Goal: Task Accomplishment & Management: Use online tool/utility

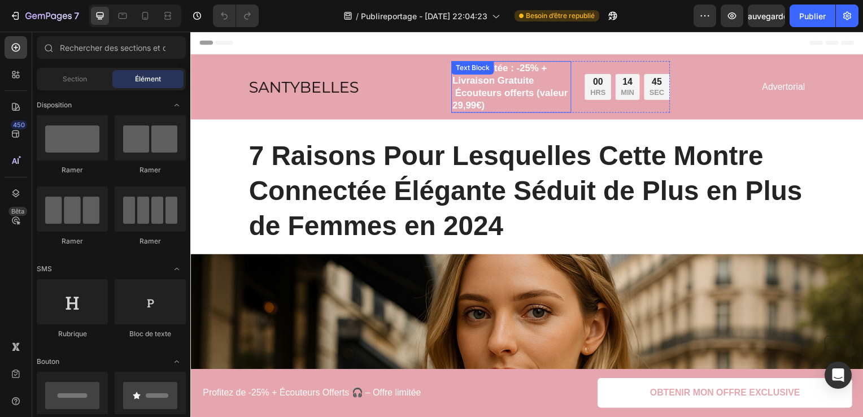
click at [518, 62] on div "Offre limitée : -25% + Livraison Gratuite Écouteurs offerts (valeur 29,99€)" at bounding box center [513, 88] width 121 height 52
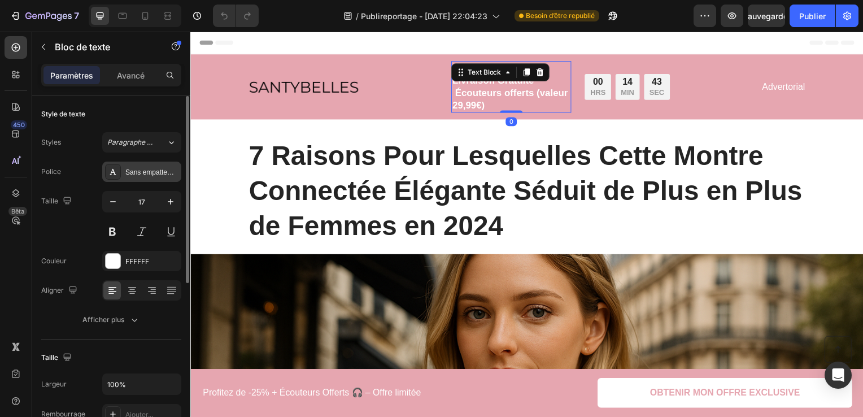
click at [165, 176] on div "Sans empattement" at bounding box center [151, 172] width 53 height 10
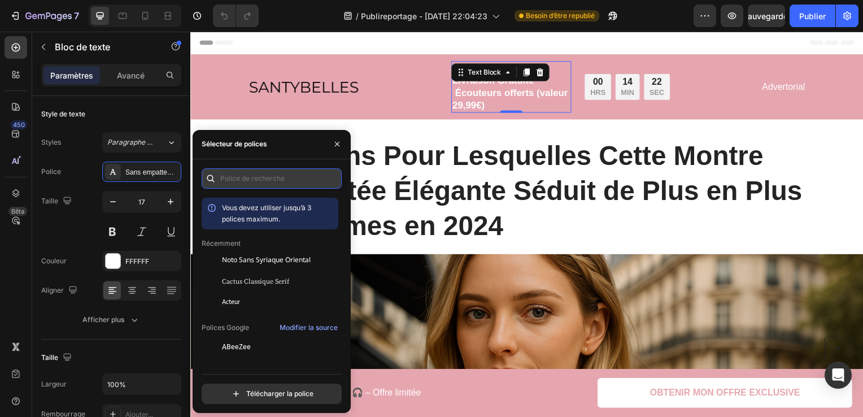
click at [271, 173] on input "text" at bounding box center [272, 178] width 140 height 20
paste input "quincy"
type input "quincy"
click at [341, 204] on div "Vous devez utiliser jusqu’à 3 polices maximum. Récemment Noto Sans Syriaque Ori…" at bounding box center [272, 307] width 140 height 219
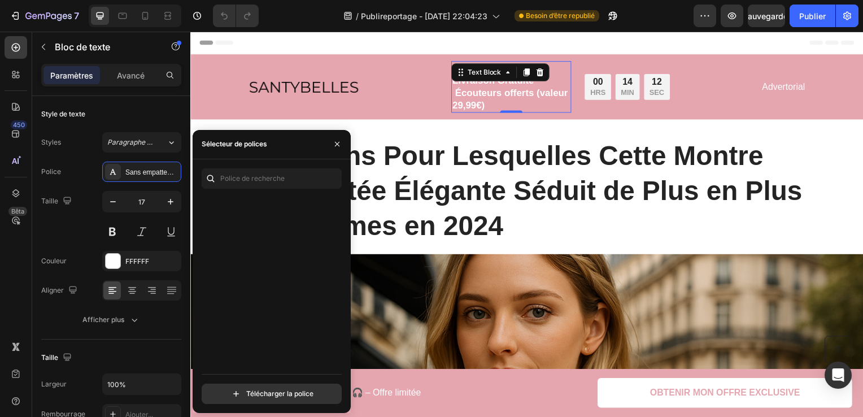
scroll to position [1867, 0]
click at [342, 215] on div "Vous devez utiliser jusqu’à 3 polices maximum. [PERSON_NAME] Tamil Anek Telugu …" at bounding box center [272, 285] width 158 height 235
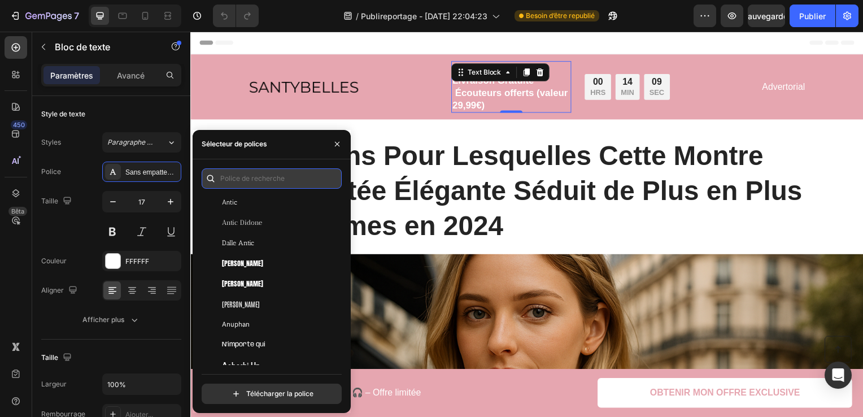
click at [317, 182] on input "text" at bounding box center [272, 178] width 140 height 20
paste input "quincy"
type input "quincy"
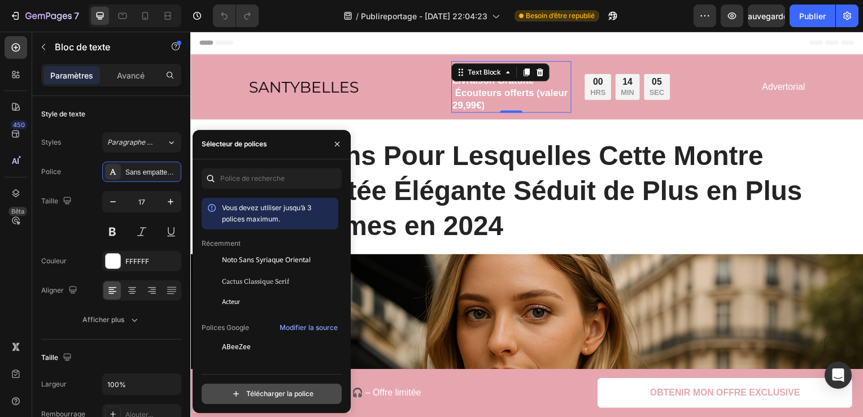
click at [290, 392] on input "file" at bounding box center [296, 393] width 282 height 19
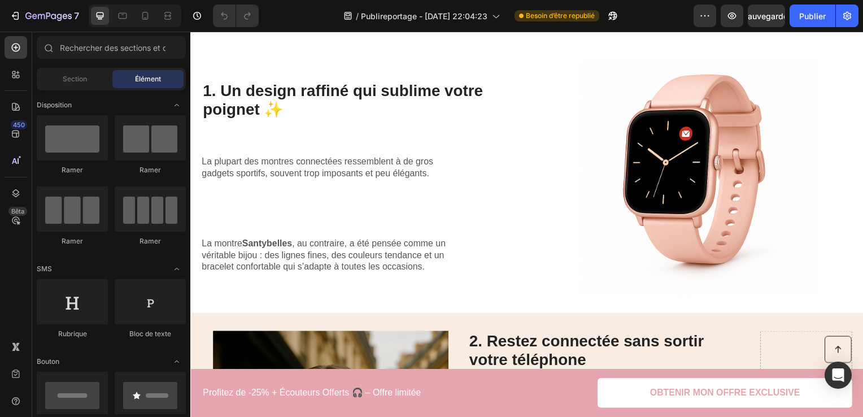
scroll to position [674, 0]
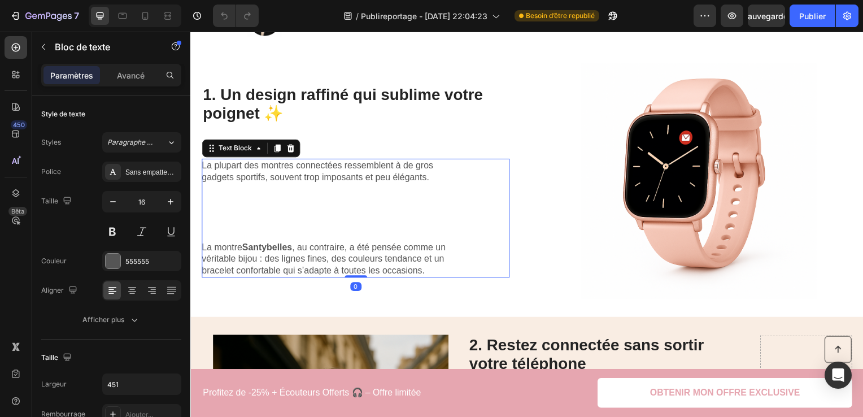
click at [437, 244] on p "La montre [PERSON_NAME] , au contraire, a été pensée comme un véritable bijou :…" at bounding box center [329, 260] width 254 height 35
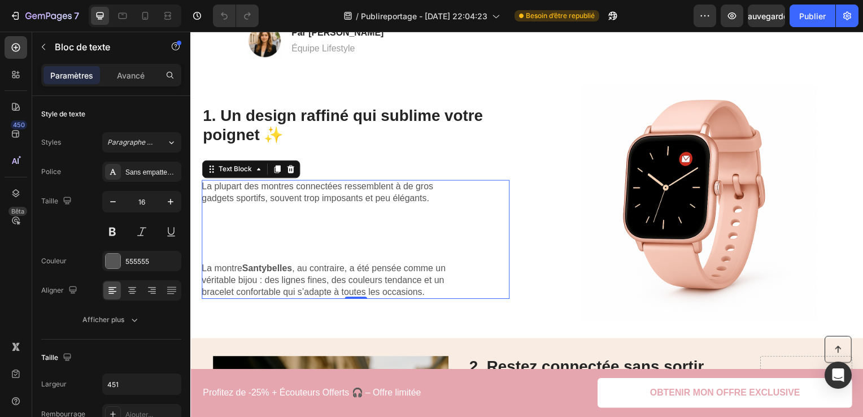
click at [208, 254] on p "Rich Text Editor. Editing area: main" at bounding box center [329, 259] width 254 height 12
click at [204, 265] on p "La montre [PERSON_NAME] , au contraire, a été pensée comme un véritable bijou :…" at bounding box center [329, 282] width 254 height 35
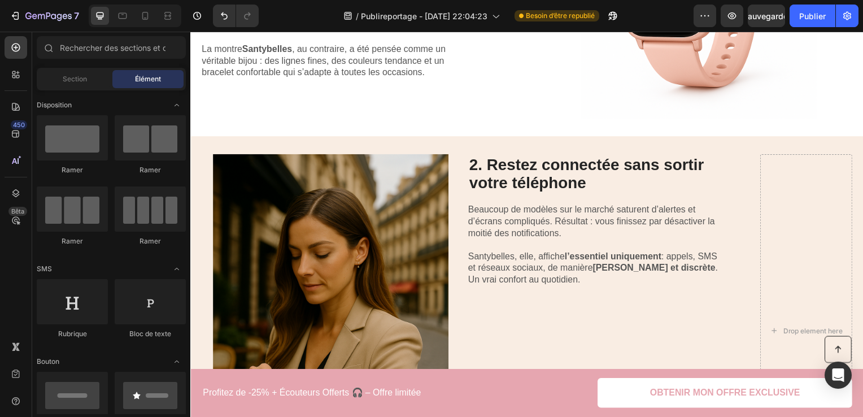
scroll to position [847, 0]
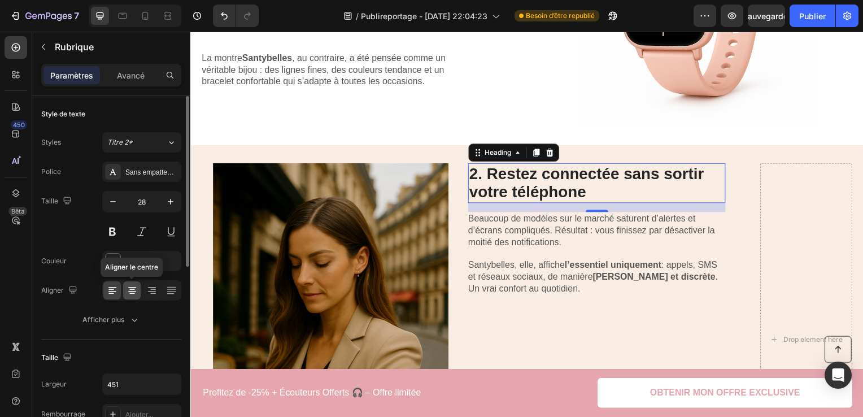
click at [126, 285] on icon at bounding box center [131, 290] width 11 height 11
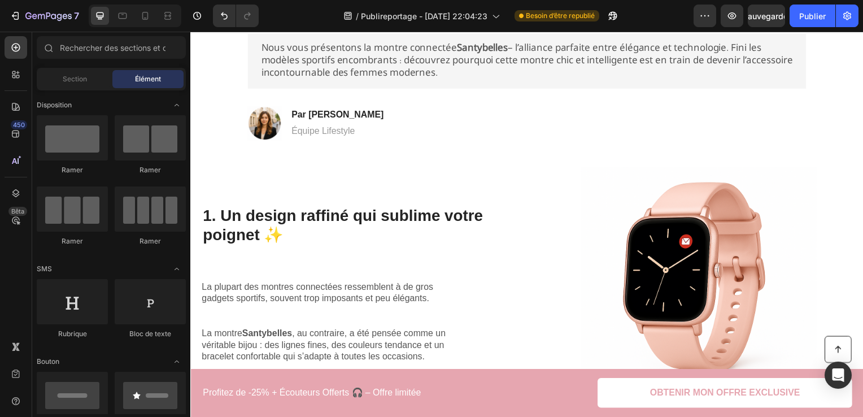
scroll to position [578, 0]
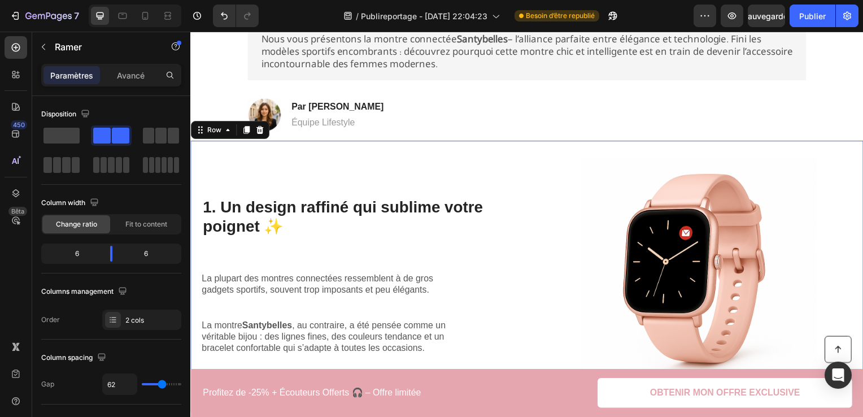
click at [422, 194] on div "1. Un design raffiné qui sublime votre poignet ✨ Heading La plupart des montres…" at bounding box center [357, 278] width 310 height 237
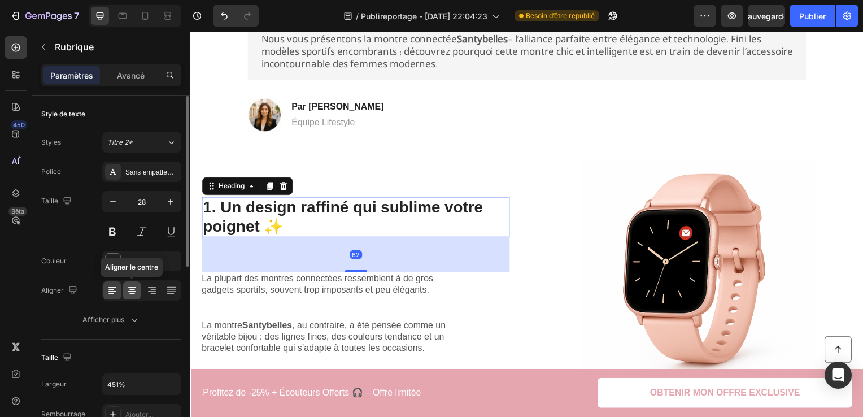
click at [133, 289] on icon at bounding box center [132, 289] width 6 height 1
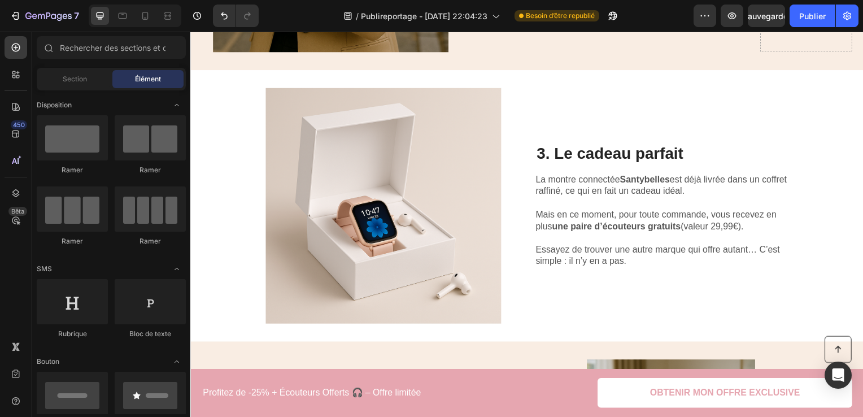
scroll to position [1410, 0]
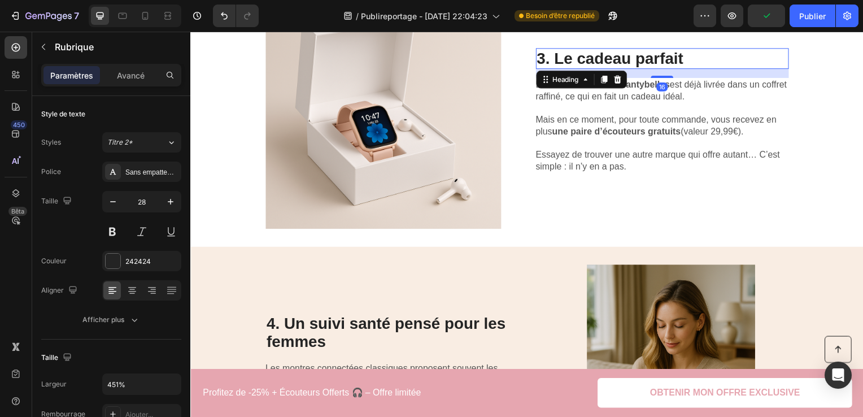
click at [604, 49] on h2 "3. Le cadeau parfait" at bounding box center [665, 59] width 255 height 21
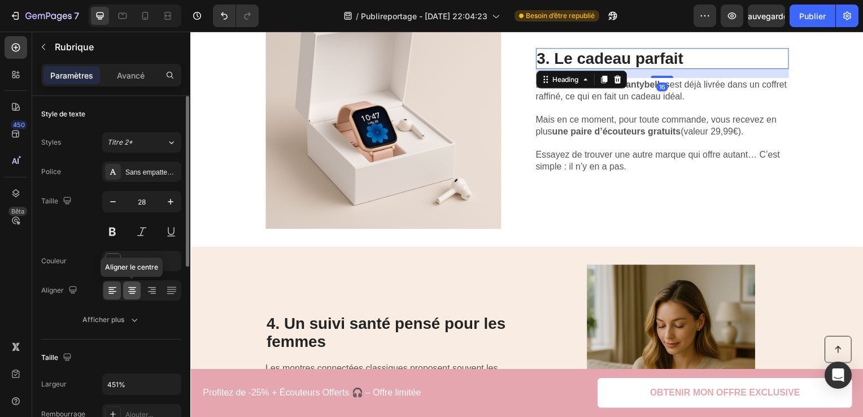
click at [133, 285] on icon at bounding box center [131, 290] width 11 height 11
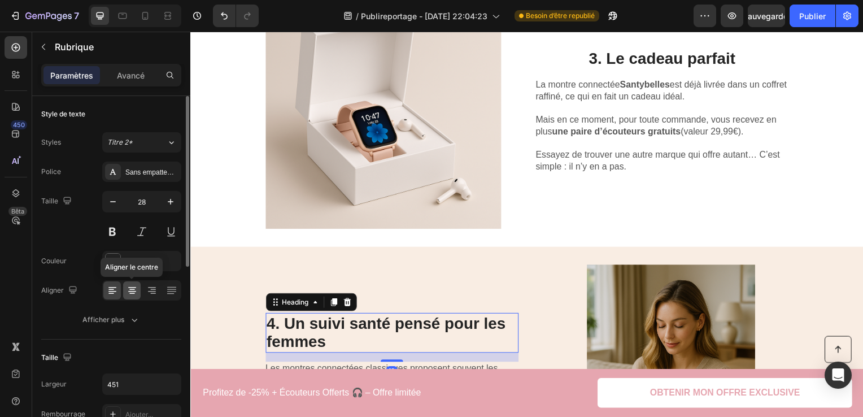
click at [131, 293] on icon at bounding box center [131, 290] width 11 height 11
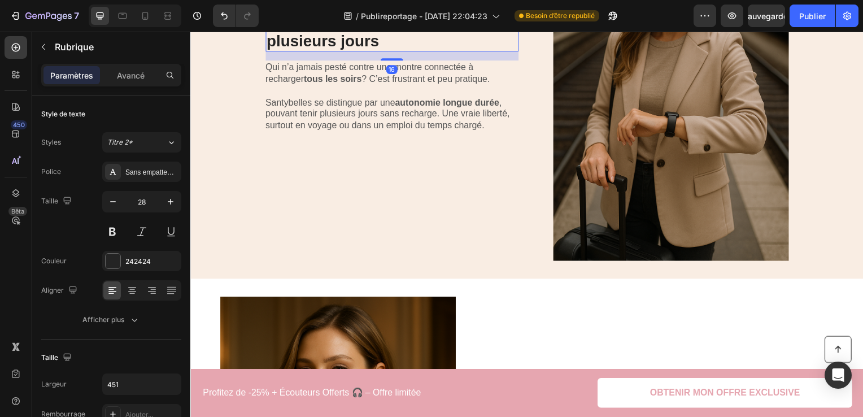
scroll to position [2308, 0]
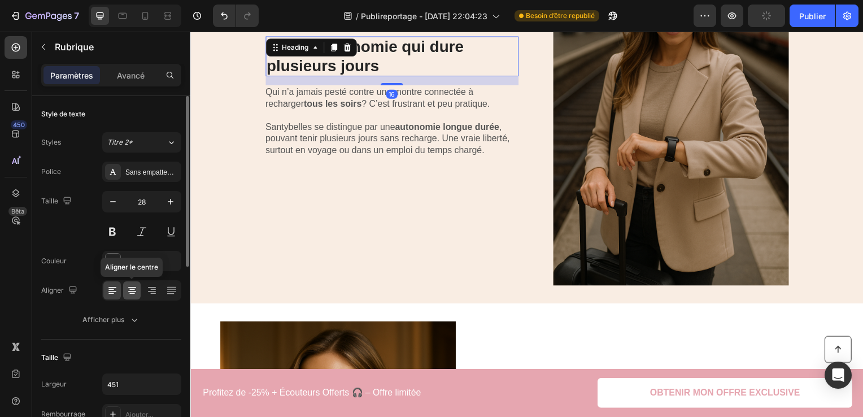
click at [130, 285] on icon at bounding box center [131, 290] width 11 height 11
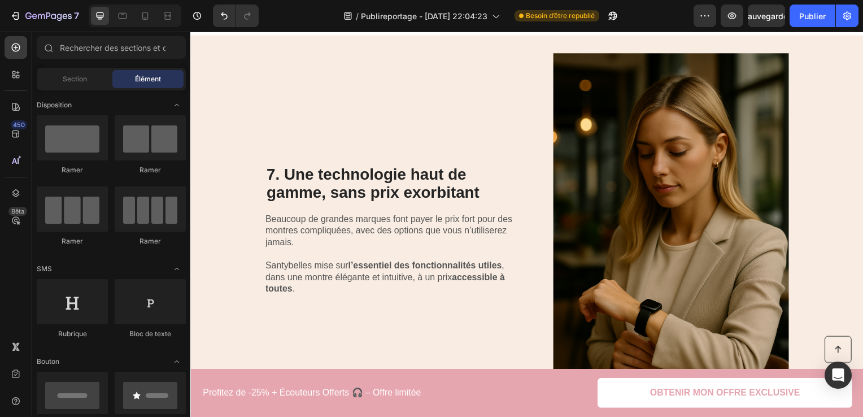
scroll to position [2975, 0]
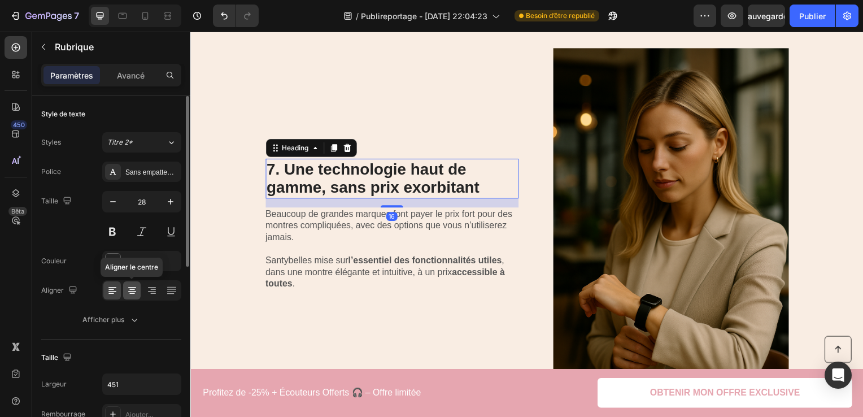
click at [131, 285] on icon at bounding box center [131, 290] width 11 height 11
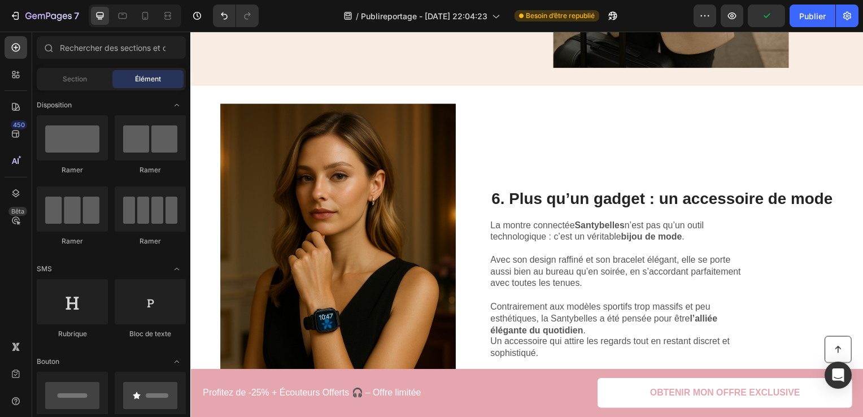
scroll to position [2512, 0]
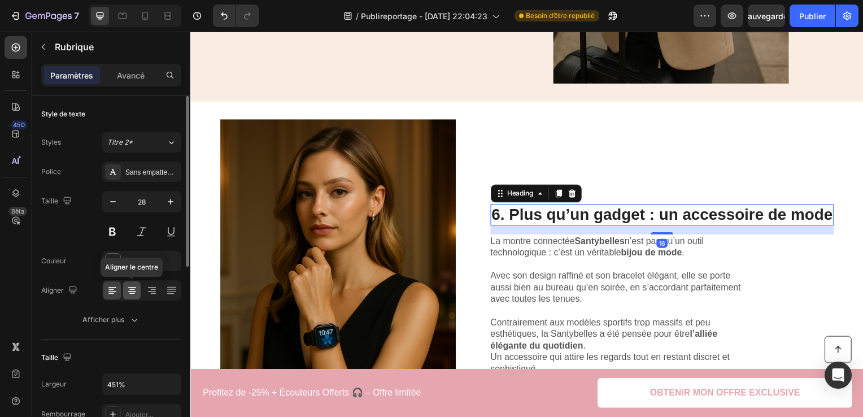
click at [138, 291] on div at bounding box center [132, 290] width 18 height 18
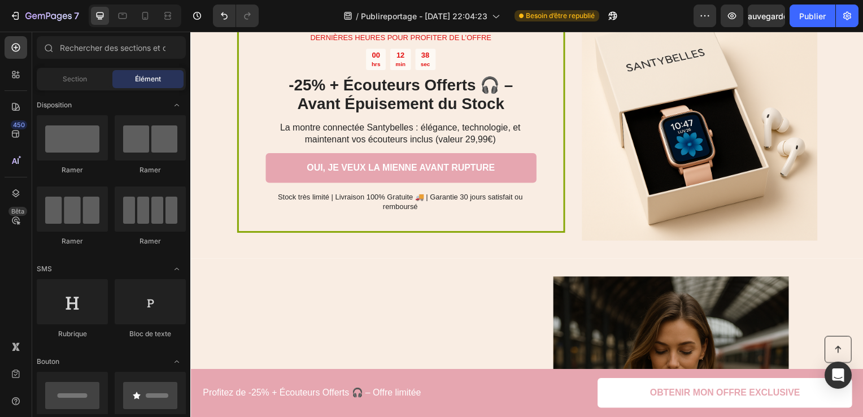
scroll to position [1967, 0]
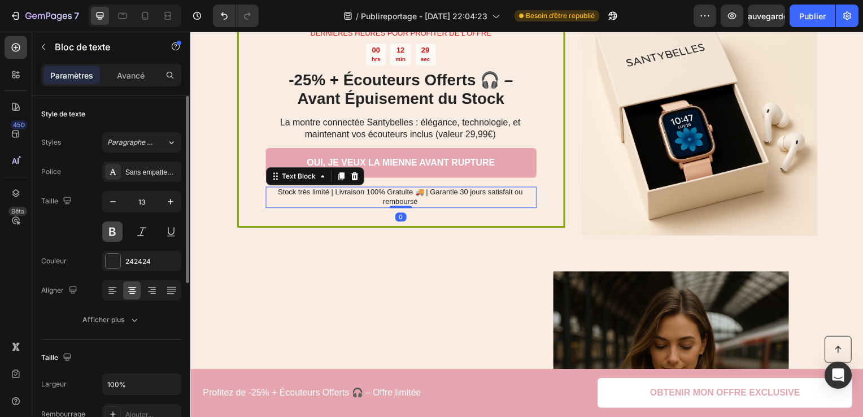
click at [112, 235] on button at bounding box center [112, 231] width 20 height 20
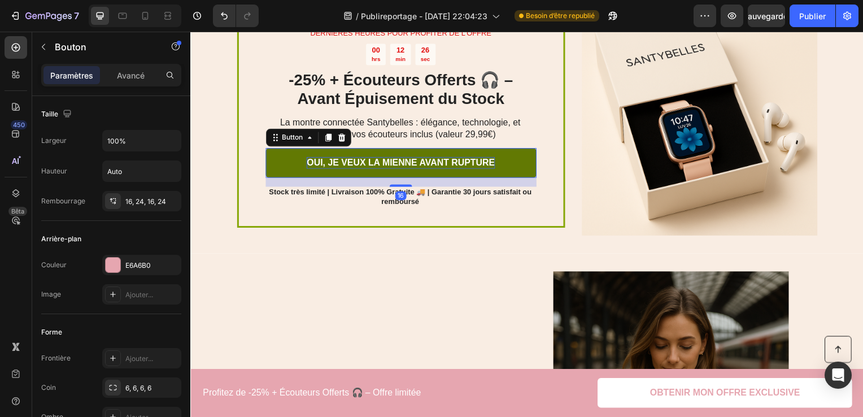
click at [481, 168] on p "OUI, JE VEUX LA MIENNE AVANT RUPTURE" at bounding box center [401, 164] width 189 height 12
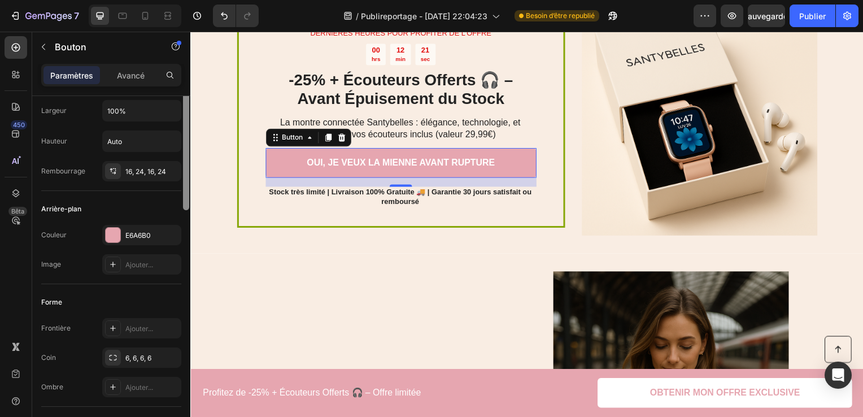
scroll to position [0, 0]
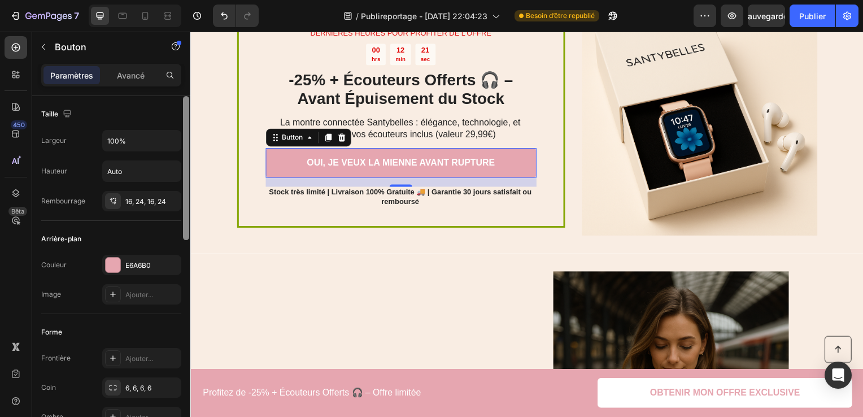
drag, startPoint x: 185, startPoint y: 193, endPoint x: 185, endPoint y: 119, distance: 74.5
click at [185, 119] on div at bounding box center [186, 168] width 6 height 144
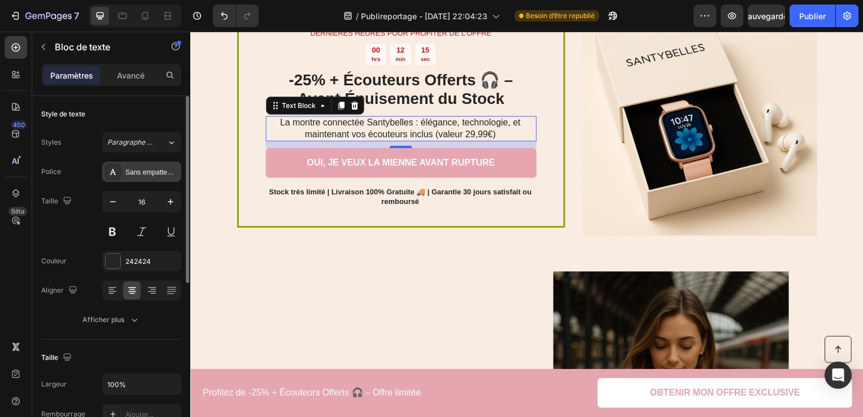
click at [155, 165] on div "Sans empattement" at bounding box center [141, 172] width 79 height 20
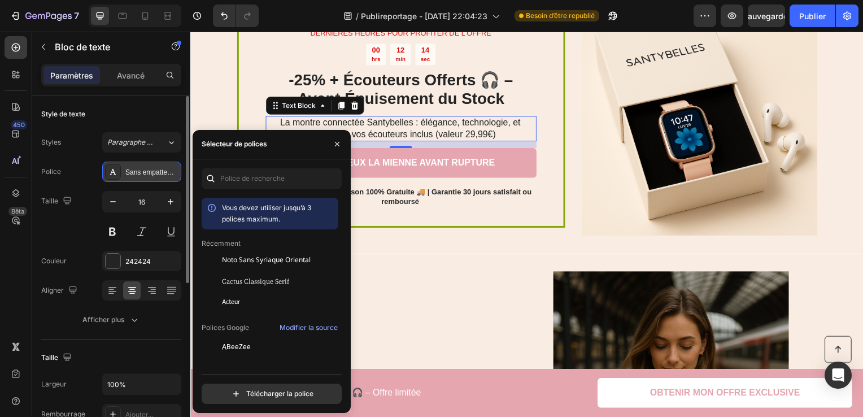
click at [155, 165] on div "Sans empattement" at bounding box center [141, 172] width 79 height 20
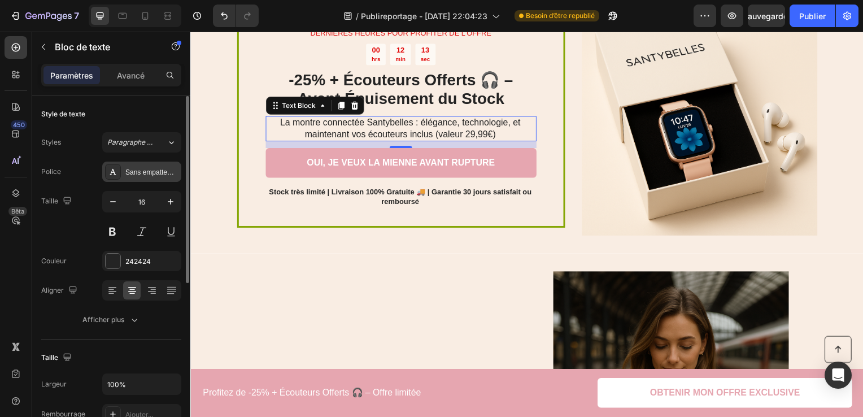
click at [155, 165] on div "Sans empattement" at bounding box center [141, 172] width 79 height 20
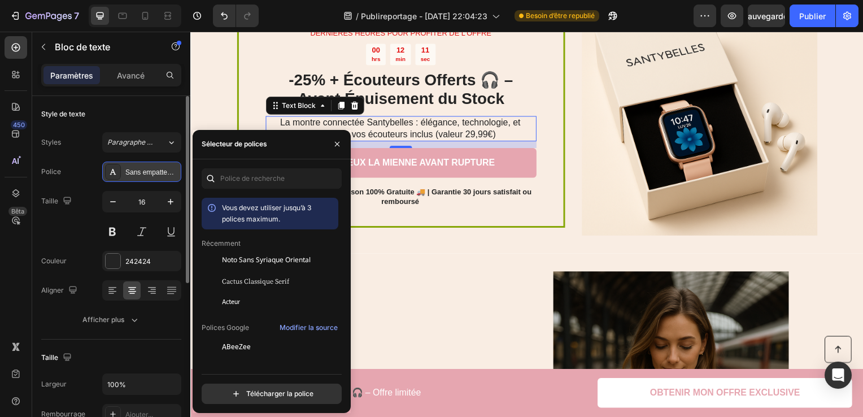
click at [155, 165] on div "Sans empattement" at bounding box center [141, 172] width 79 height 20
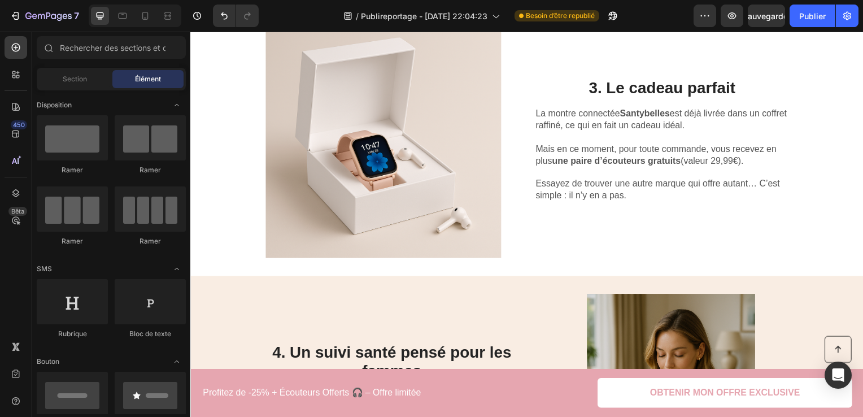
scroll to position [1396, 0]
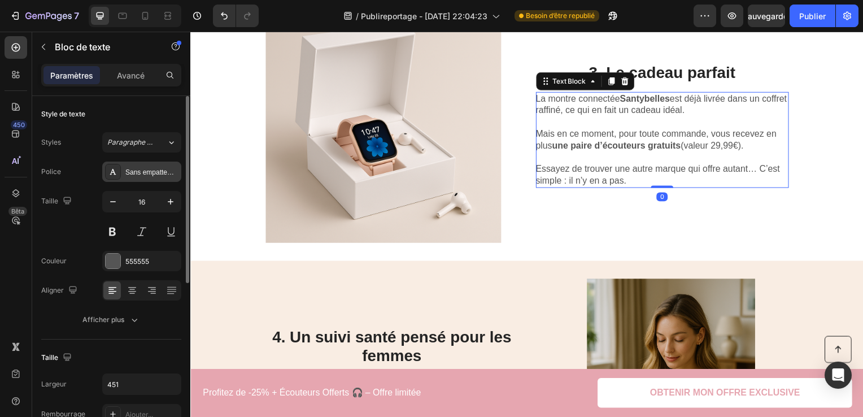
click at [138, 179] on div "Sans empattement" at bounding box center [141, 172] width 79 height 20
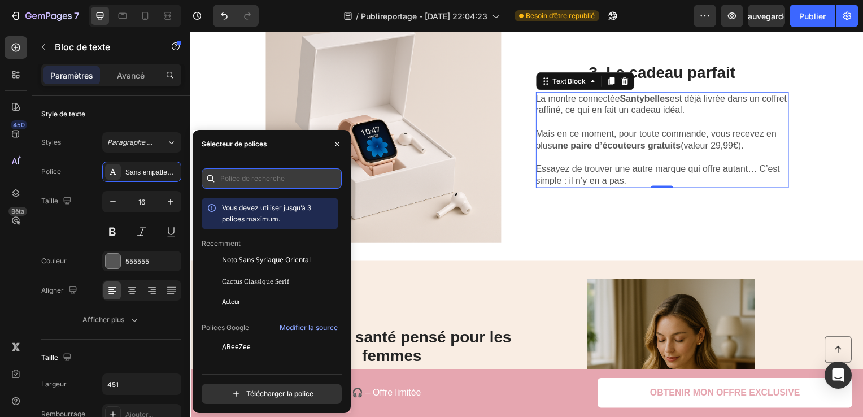
click at [273, 188] on input "text" at bounding box center [272, 178] width 140 height 20
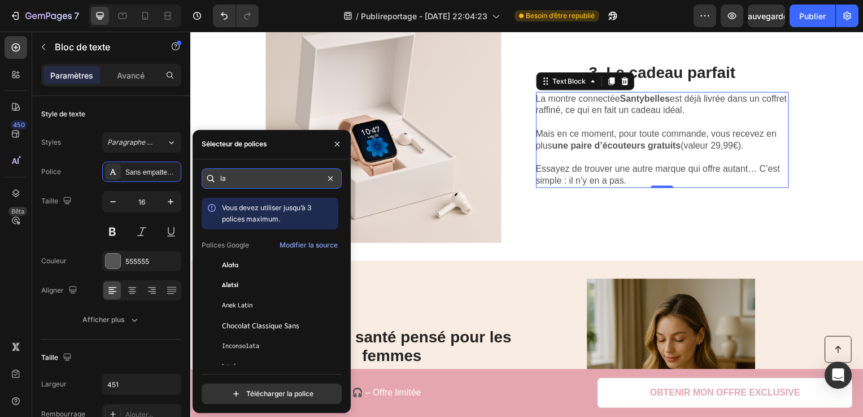
type input "l"
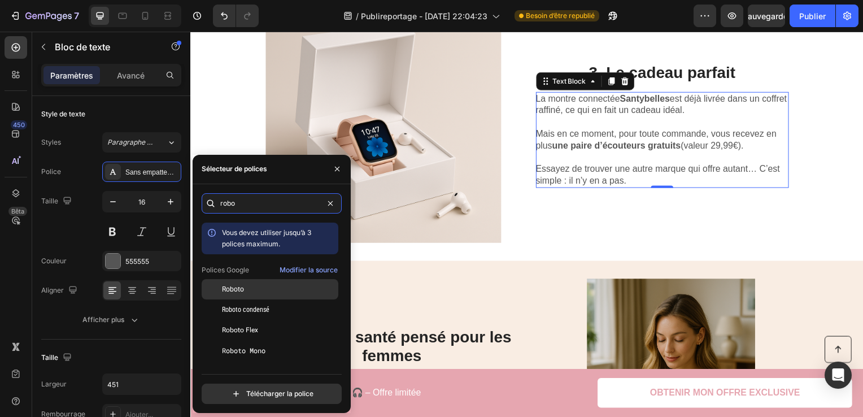
type input "robo"
click at [245, 360] on div "Roboto" at bounding box center [270, 370] width 137 height 20
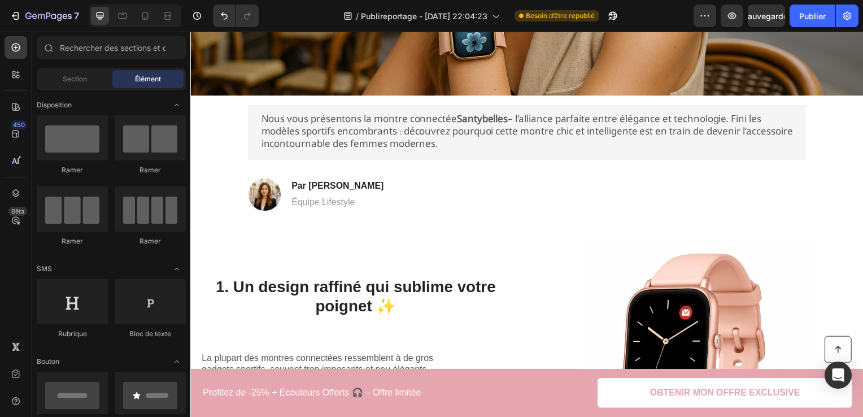
scroll to position [0, 0]
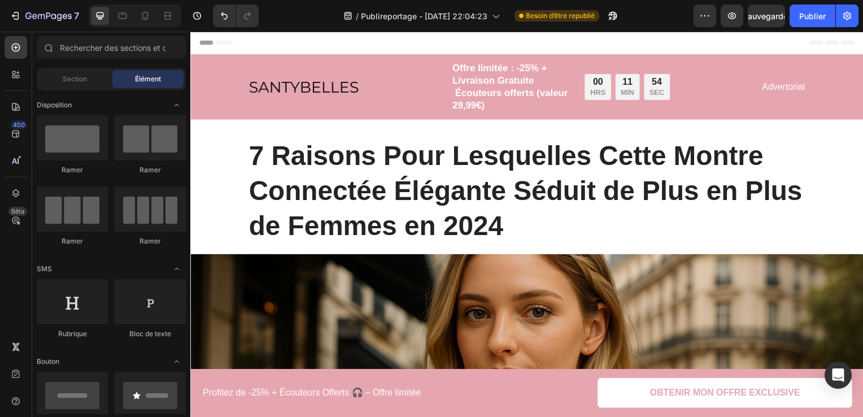
drag, startPoint x: 865, startPoint y: 173, endPoint x: 1053, endPoint y: 62, distance: 218.8
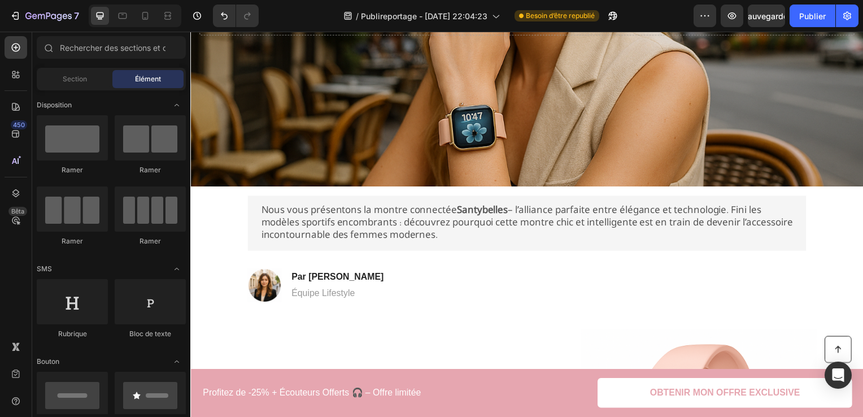
scroll to position [683, 0]
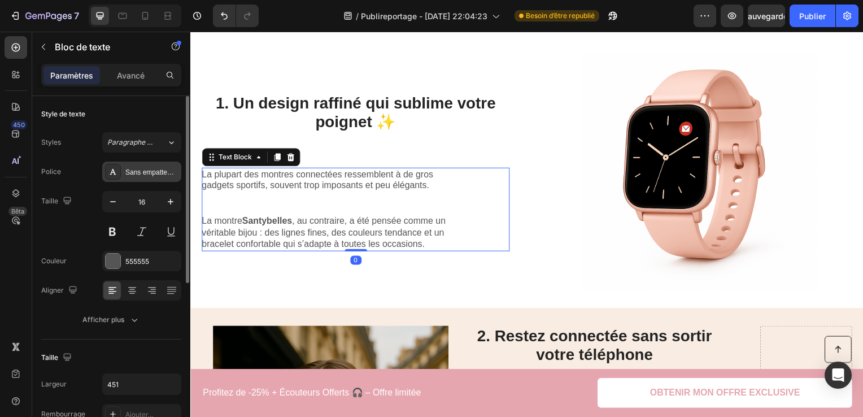
click at [145, 171] on div "Sans empattement" at bounding box center [151, 172] width 53 height 10
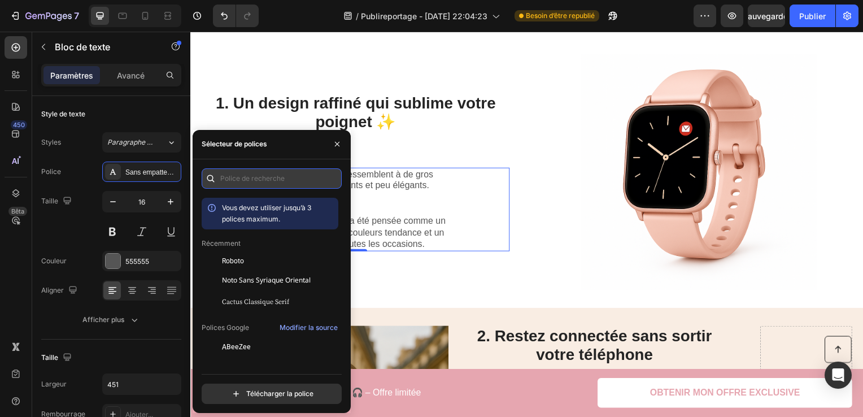
click at [237, 176] on input "text" at bounding box center [272, 178] width 140 height 20
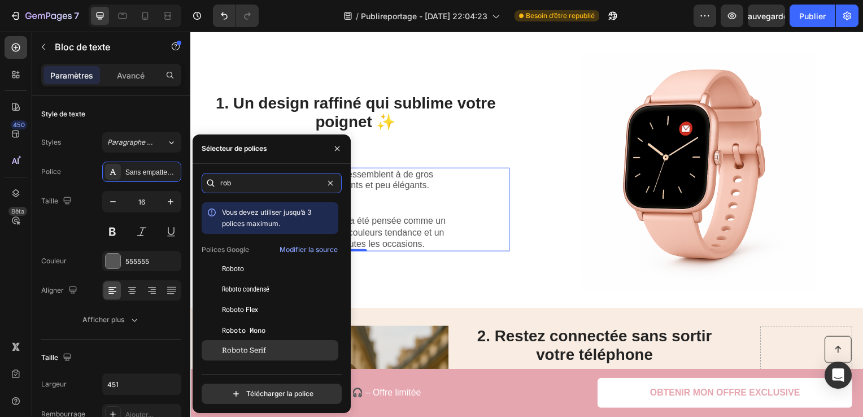
type input "rob"
click at [280, 340] on div "Roboto Serif" at bounding box center [270, 350] width 137 height 20
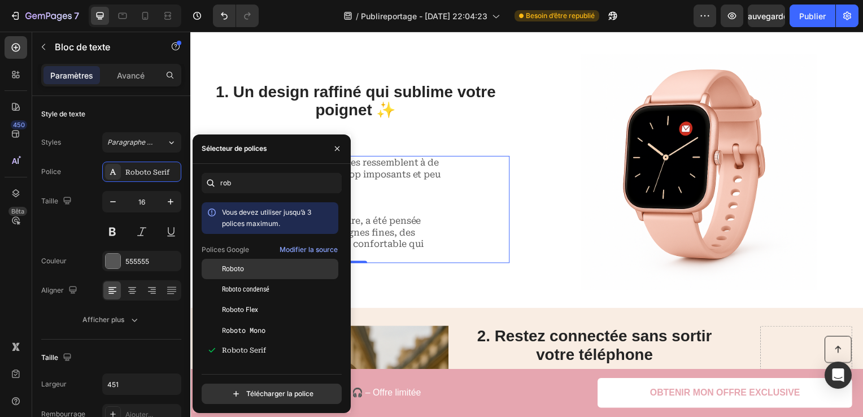
click at [280, 264] on div "Roboto" at bounding box center [279, 269] width 114 height 10
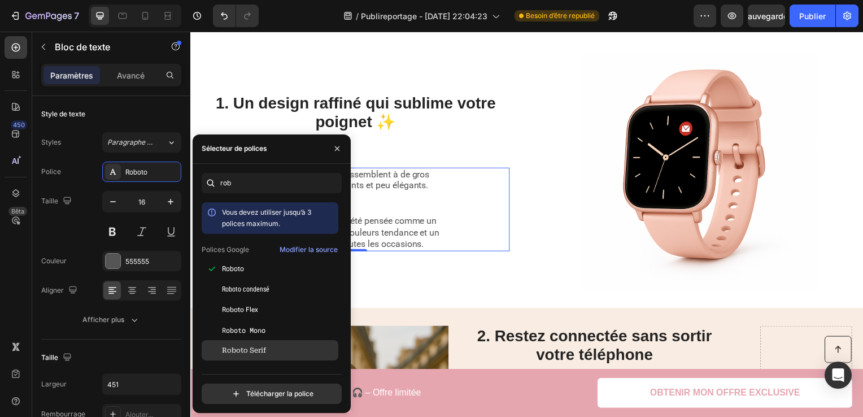
click at [272, 347] on div "Roboto Serif" at bounding box center [279, 350] width 114 height 10
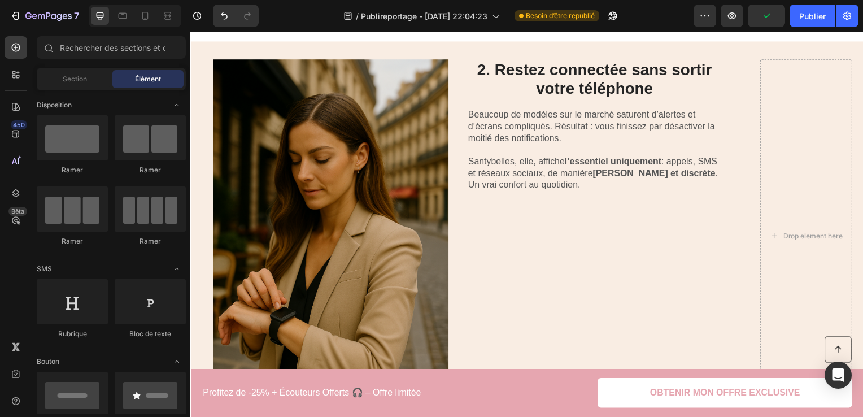
scroll to position [993, 0]
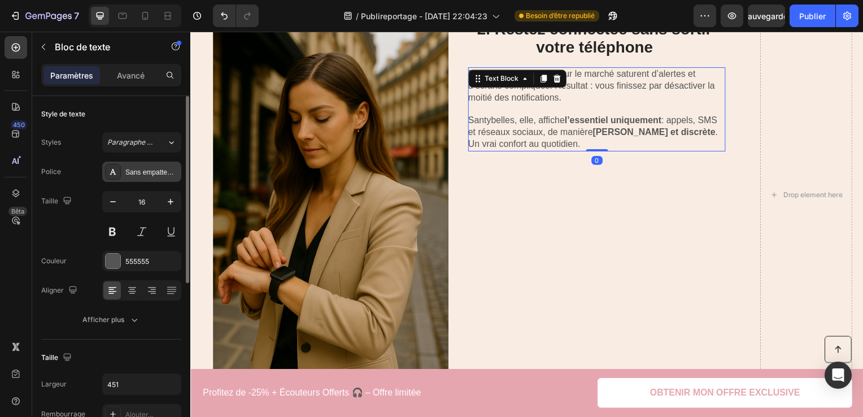
click at [151, 172] on div "Sans empattement" at bounding box center [151, 172] width 53 height 10
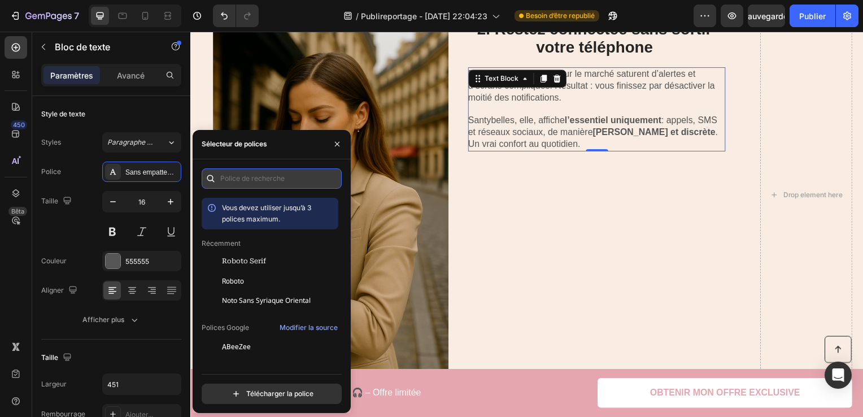
click at [239, 172] on input "text" at bounding box center [272, 178] width 140 height 20
type input "t"
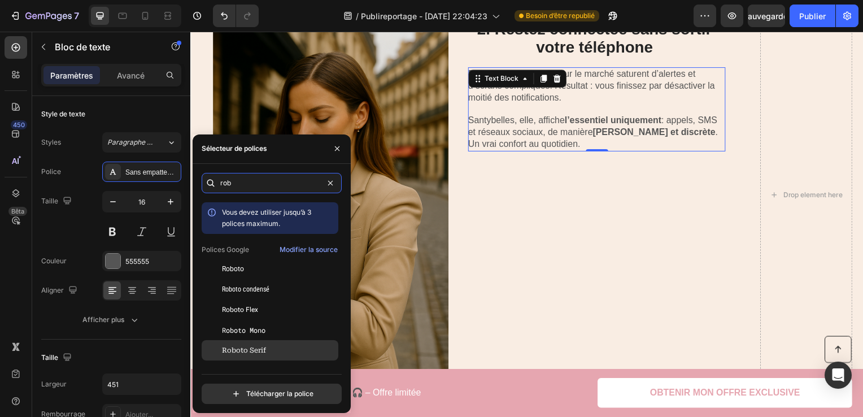
type input "rob"
click at [269, 343] on div "Roboto Serif" at bounding box center [270, 350] width 137 height 20
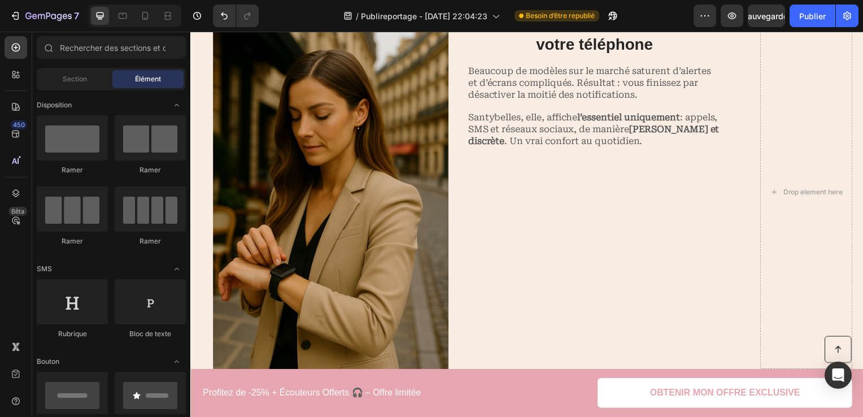
scroll to position [990, 0]
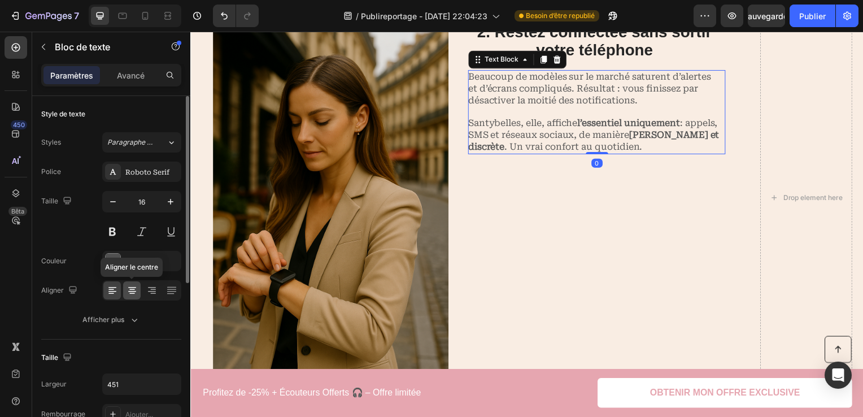
click at [133, 293] on icon at bounding box center [132, 293] width 6 height 1
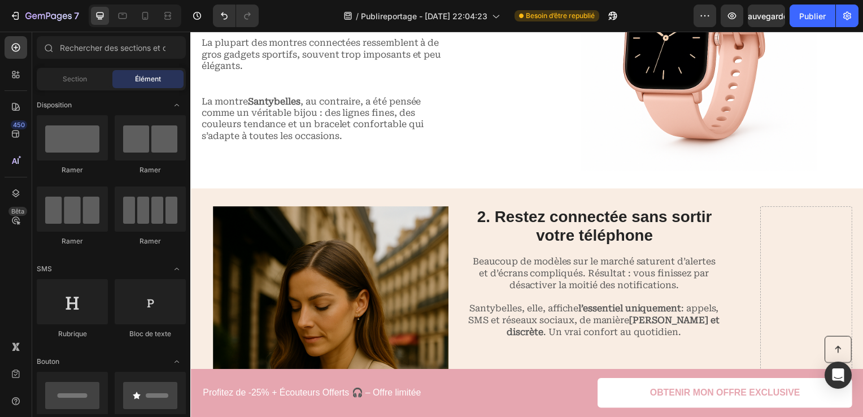
scroll to position [706, 0]
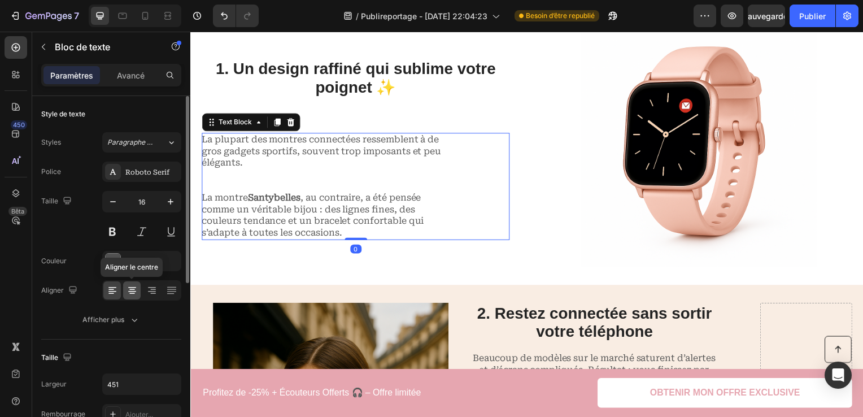
click at [136, 291] on icon at bounding box center [131, 290] width 11 height 11
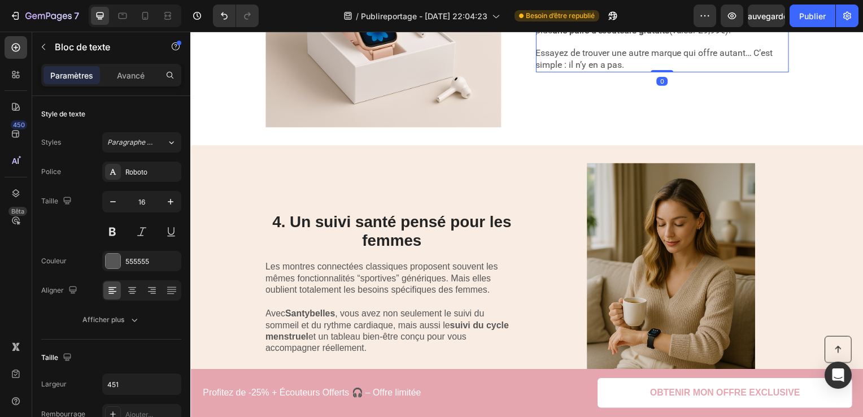
scroll to position [1464, 0]
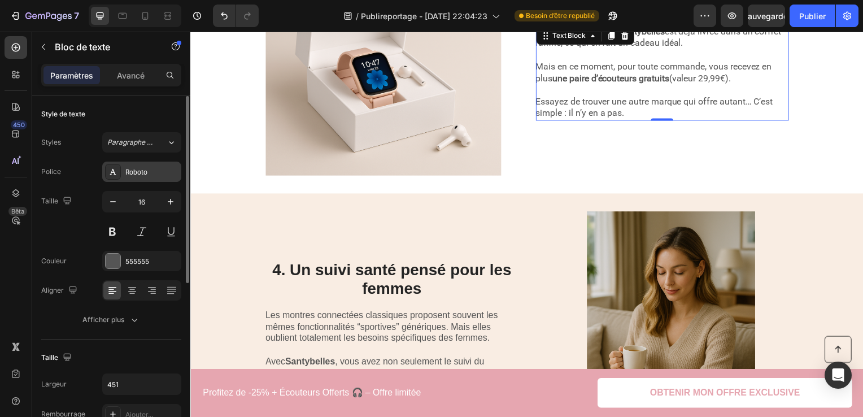
click at [160, 177] on div "Roboto" at bounding box center [141, 172] width 79 height 20
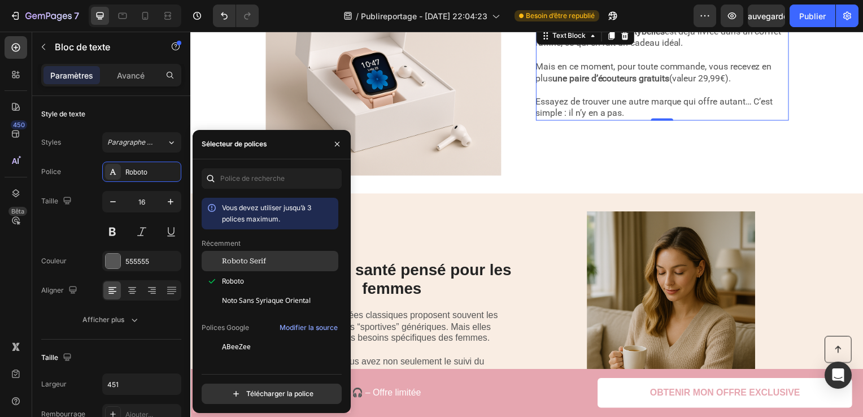
click at [264, 263] on span "Roboto Serif" at bounding box center [244, 261] width 44 height 10
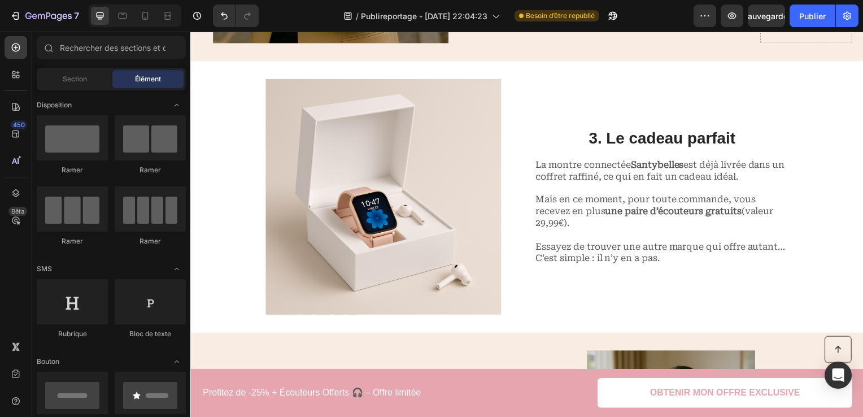
scroll to position [1318, 0]
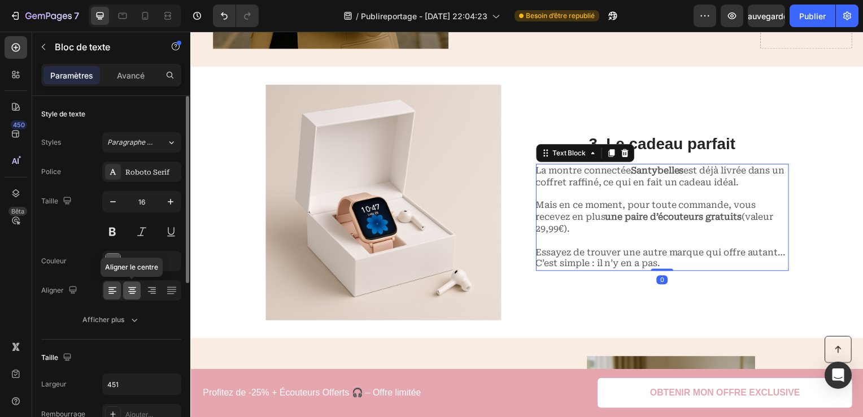
click at [129, 291] on icon at bounding box center [132, 291] width 8 height 1
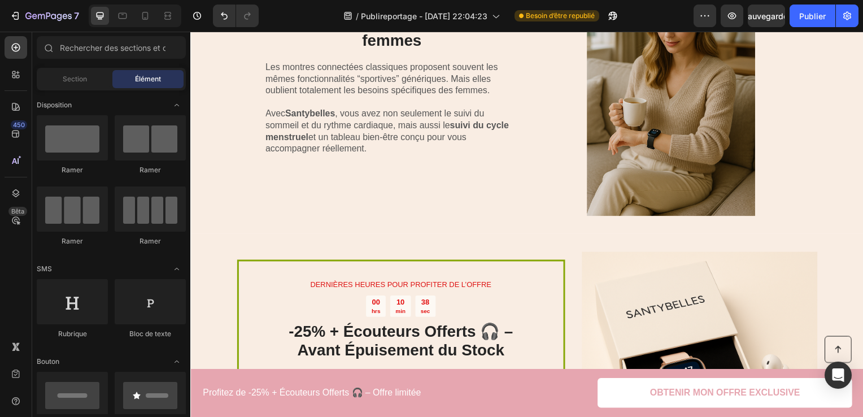
scroll to position [1698, 0]
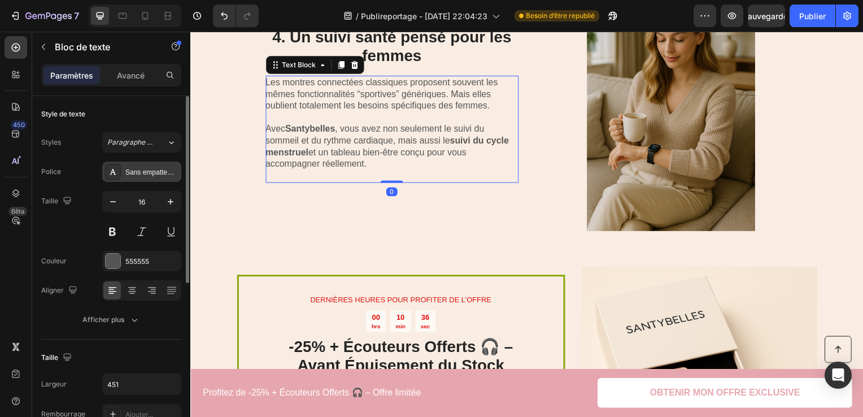
click at [156, 163] on div "Sans empattement" at bounding box center [141, 172] width 79 height 20
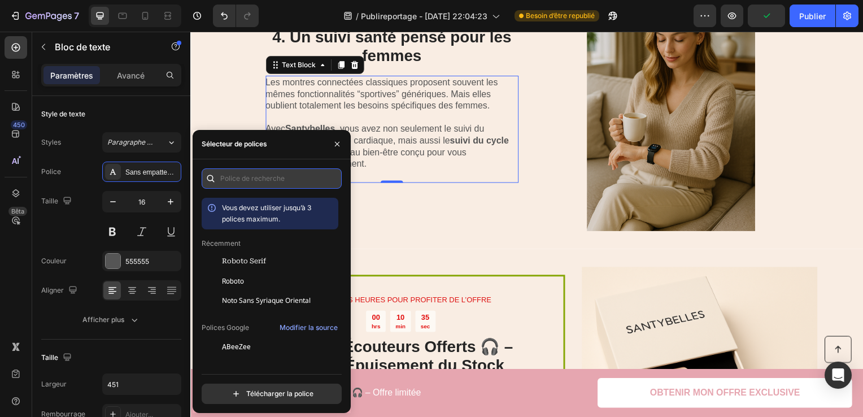
click at [242, 169] on input "text" at bounding box center [272, 178] width 140 height 20
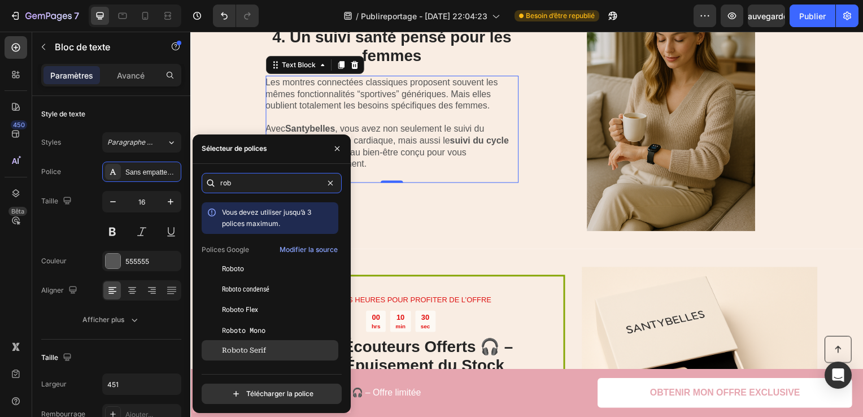
type input "rob"
click at [255, 351] on span "Roboto Serif" at bounding box center [244, 350] width 44 height 10
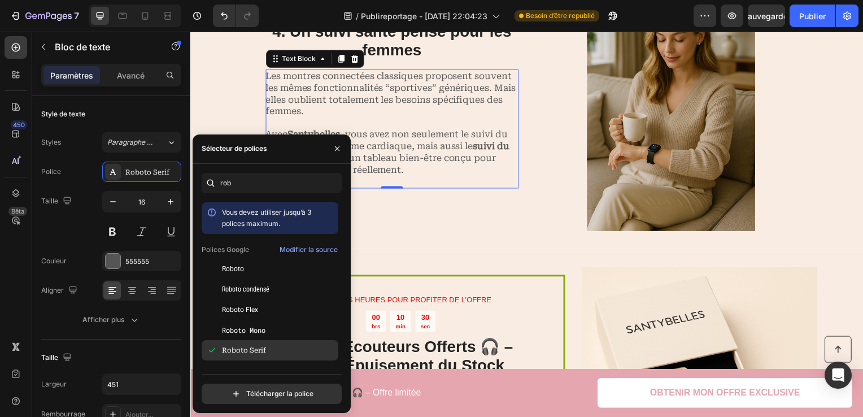
scroll to position [1692, 0]
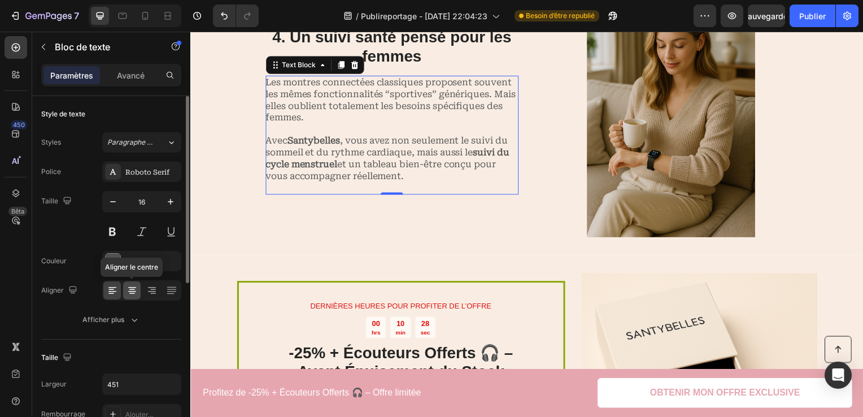
click at [136, 298] on div at bounding box center [132, 290] width 18 height 18
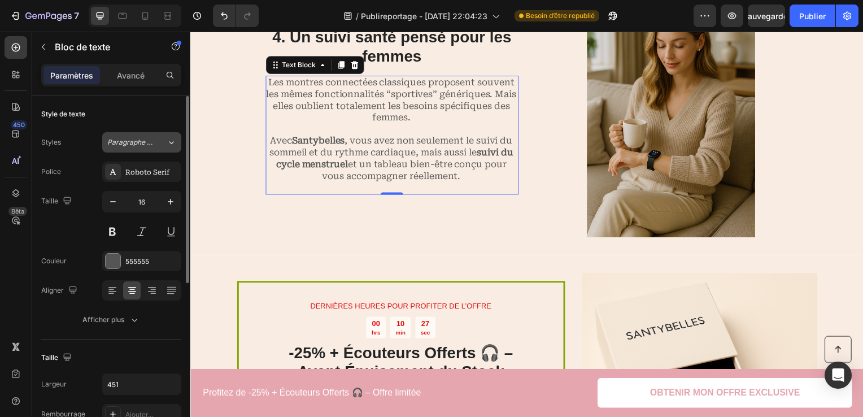
click at [169, 139] on icon at bounding box center [172, 142] width 10 height 11
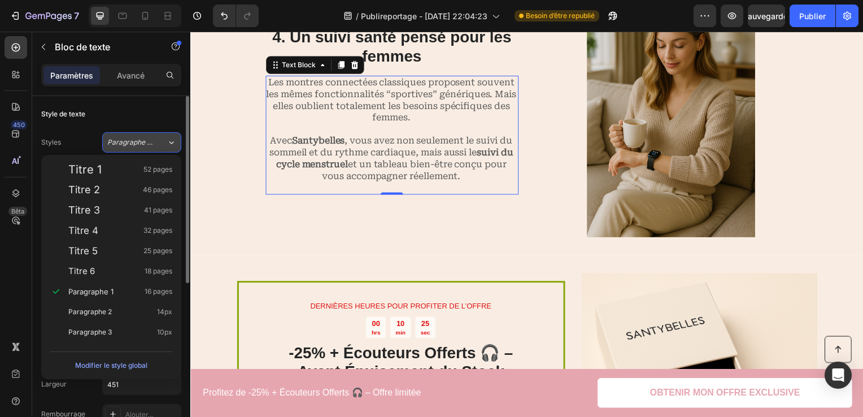
click at [169, 139] on icon at bounding box center [172, 142] width 10 height 11
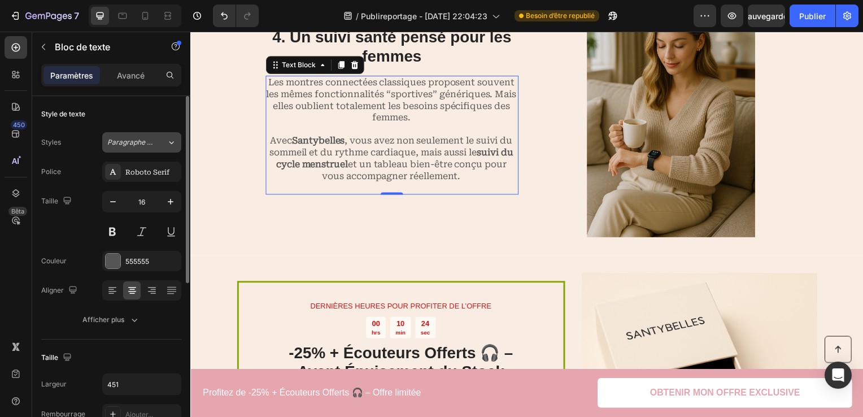
click at [169, 139] on icon at bounding box center [172, 142] width 10 height 11
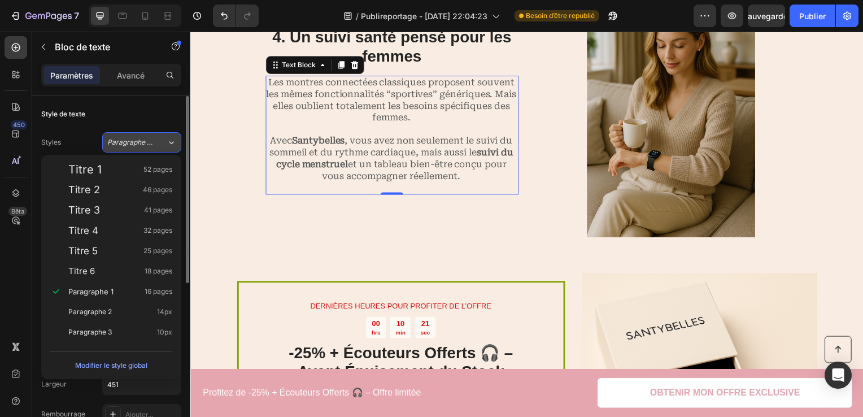
click at [169, 139] on icon at bounding box center [172, 142] width 10 height 11
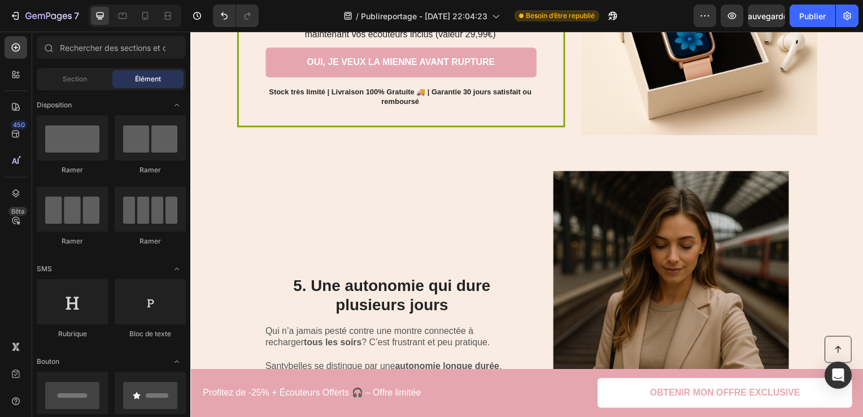
scroll to position [2063, 0]
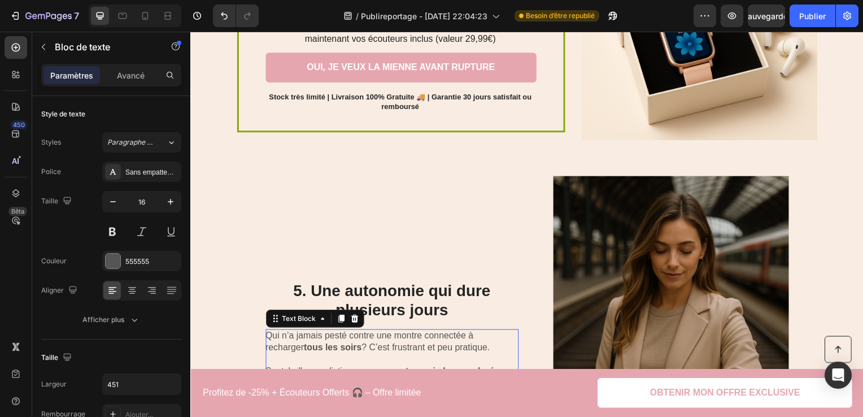
click at [402, 349] on p "Qui n’a jamais pesté contre une montre connectée à recharger tous les soirs ? C…" at bounding box center [393, 345] width 254 height 24
click at [148, 164] on div "Sans empattement" at bounding box center [141, 172] width 79 height 20
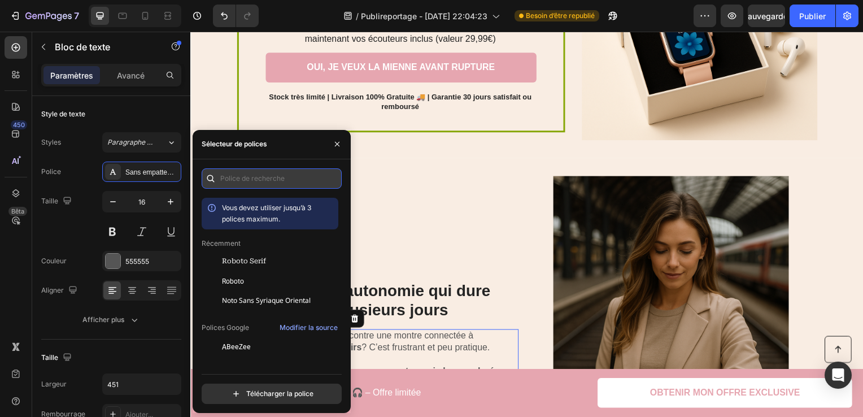
click at [270, 176] on input "text" at bounding box center [272, 178] width 140 height 20
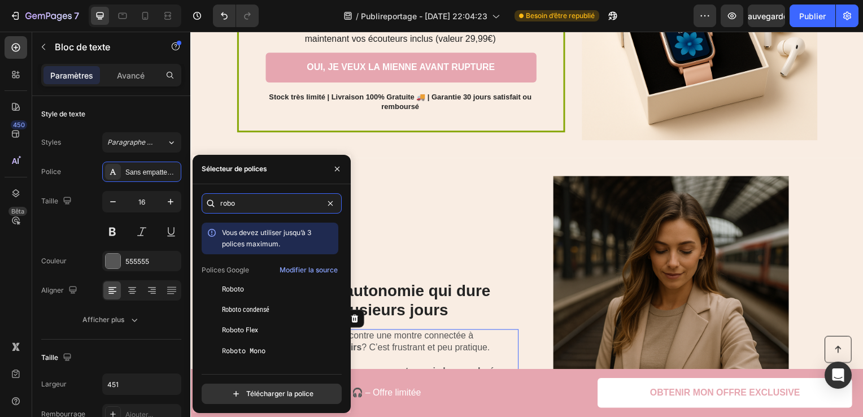
type input "robo"
drag, startPoint x: 341, startPoint y: 289, endPoint x: 339, endPoint y: 311, distance: 21.5
click at [339, 311] on div "Vous devez utiliser jusqu’à 3 polices maximum. Polices Google Modifier la sourc…" at bounding box center [272, 293] width 140 height 142
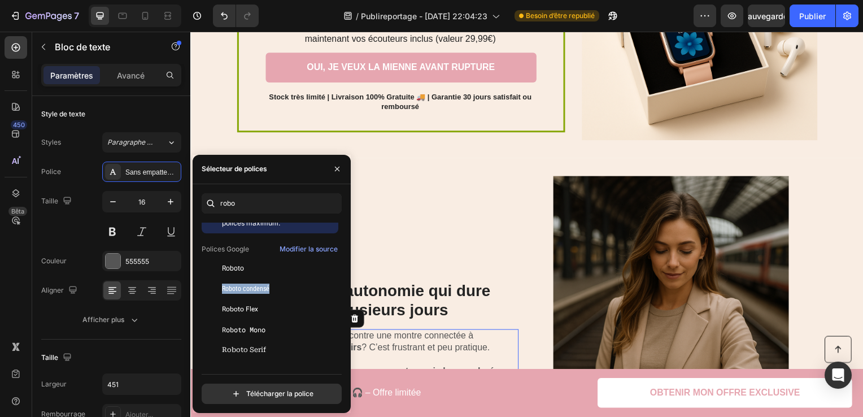
scroll to position [29, 0]
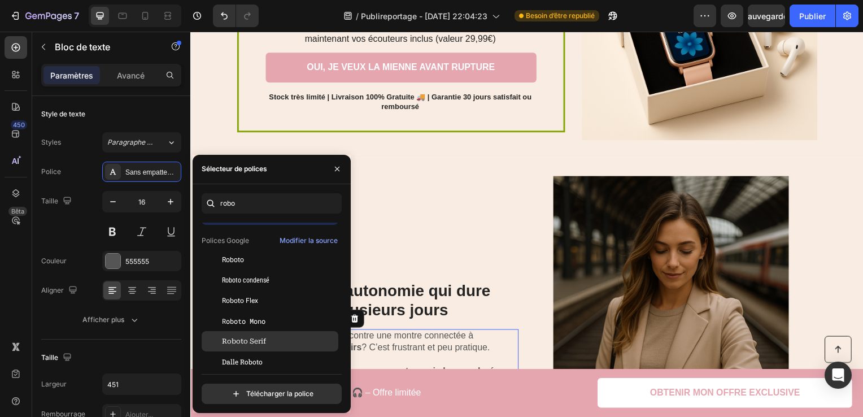
click at [264, 346] on div "Roboto Serif" at bounding box center [270, 341] width 137 height 20
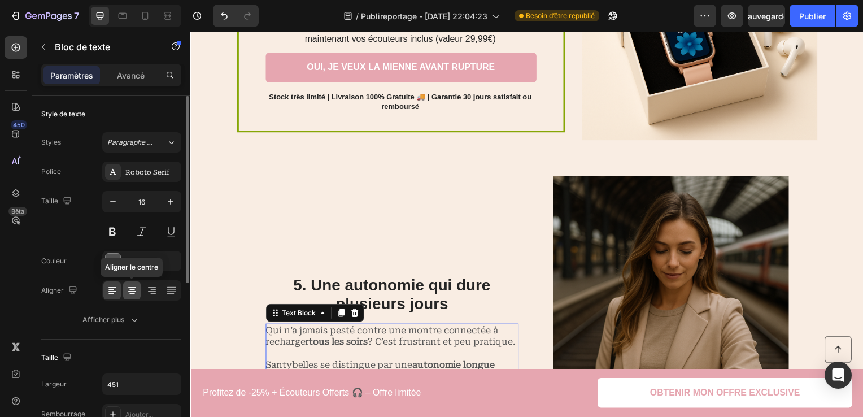
click at [129, 282] on div at bounding box center [132, 290] width 18 height 18
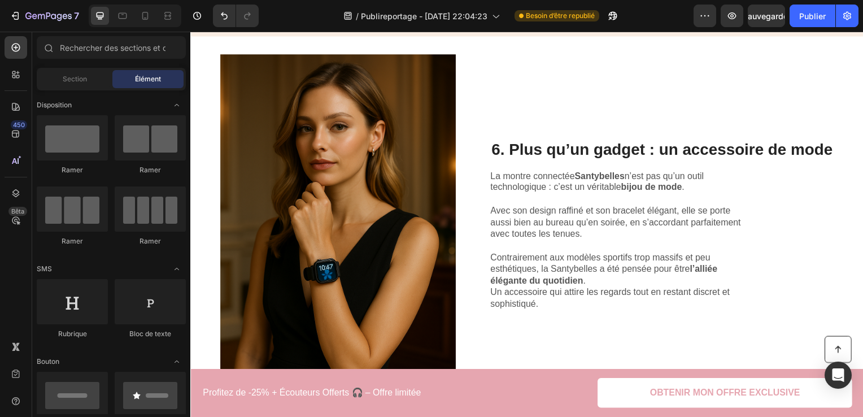
scroll to position [2588, 0]
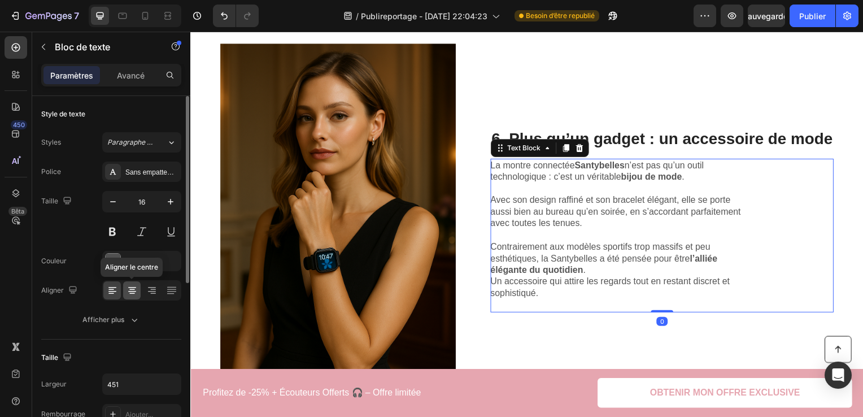
click at [138, 292] on div at bounding box center [132, 290] width 18 height 18
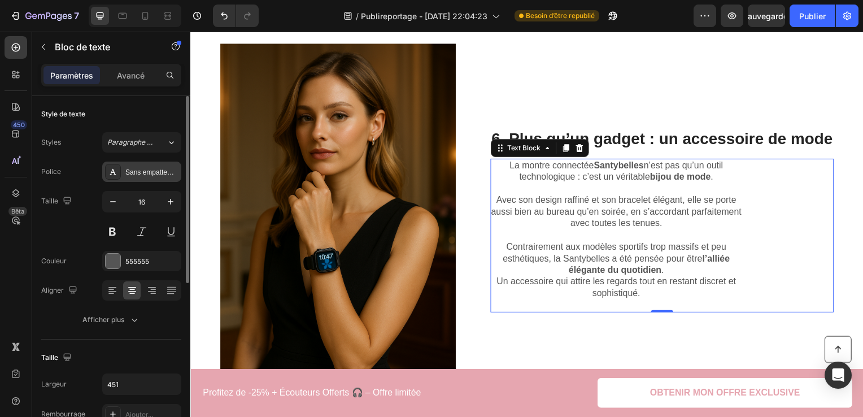
click at [158, 169] on div "Sans empattement" at bounding box center [151, 172] width 53 height 10
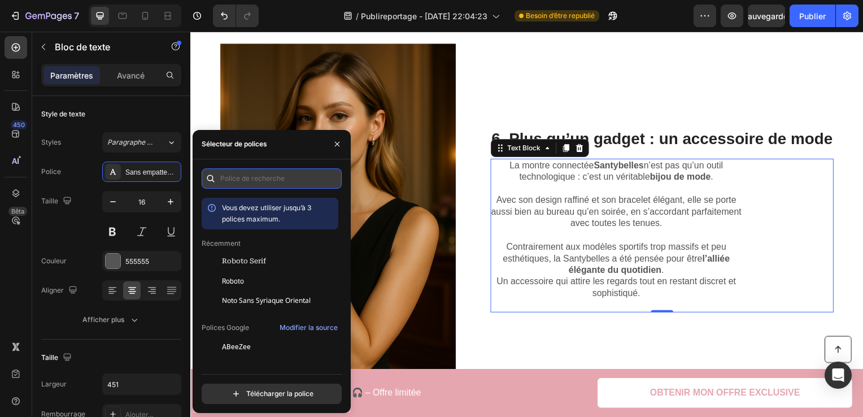
click at [260, 182] on input "text" at bounding box center [272, 178] width 140 height 20
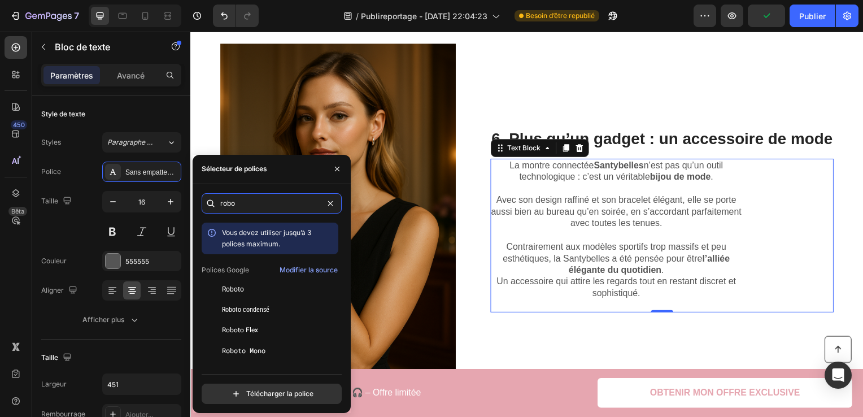
scroll to position [36, 0]
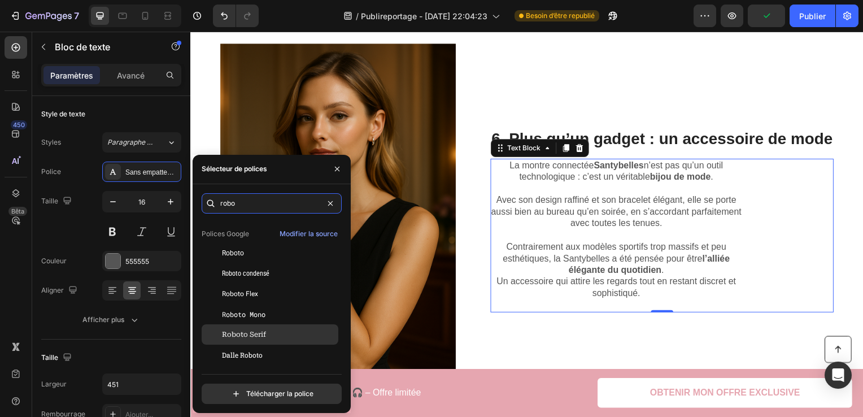
type input "robo"
click at [267, 331] on div "Roboto Serif" at bounding box center [279, 334] width 114 height 10
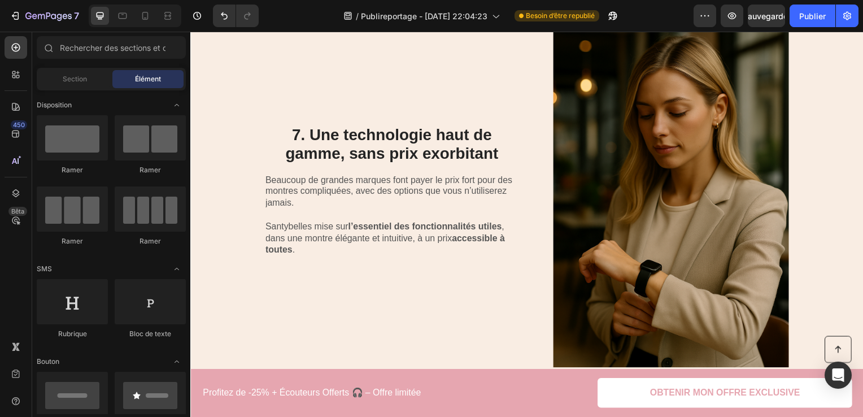
scroll to position [3025, 0]
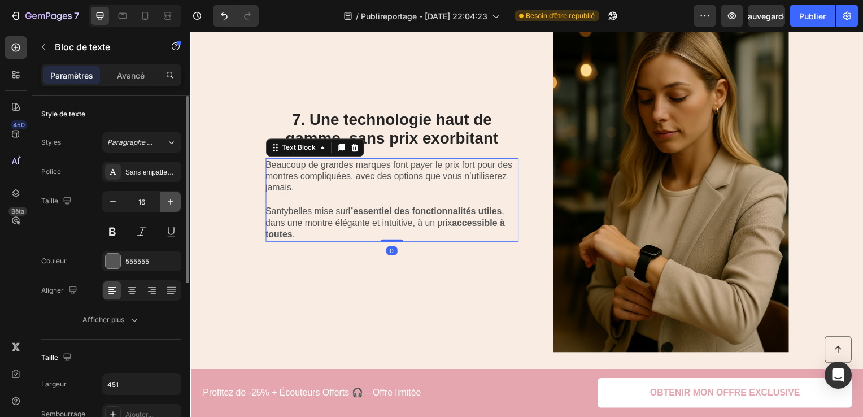
click at [171, 204] on icon "button" at bounding box center [170, 201] width 11 height 11
type input "17"
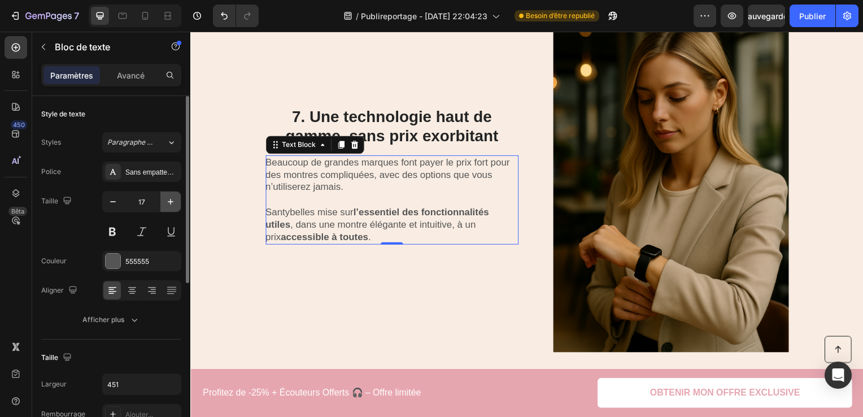
scroll to position [3022, 0]
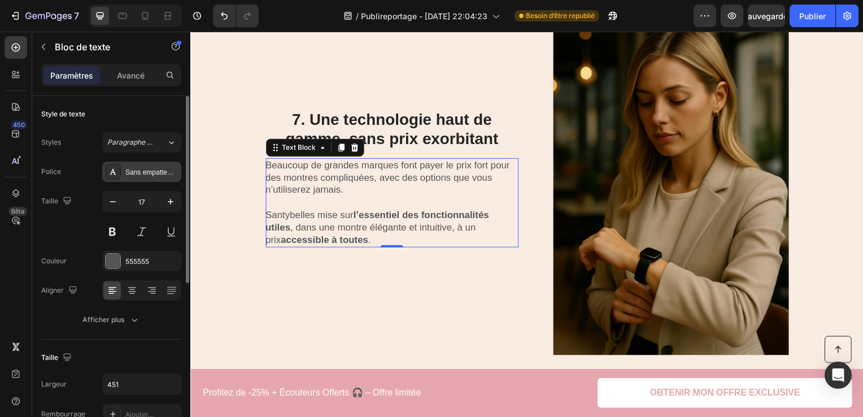
click at [159, 180] on div "Sans empattement" at bounding box center [141, 172] width 79 height 20
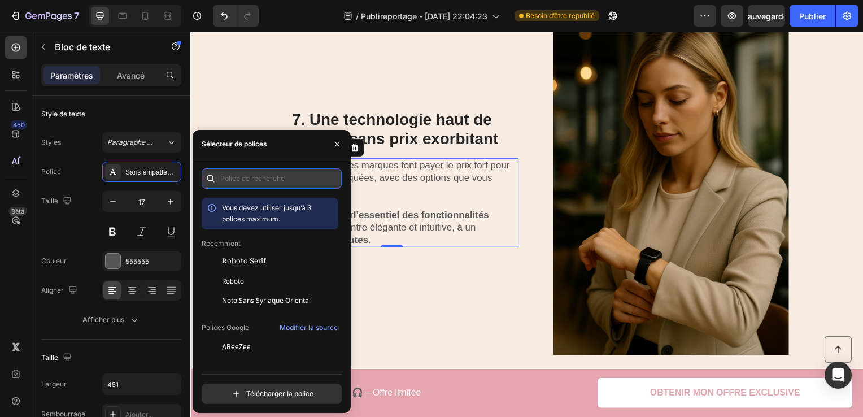
click at [248, 169] on input "text" at bounding box center [272, 178] width 140 height 20
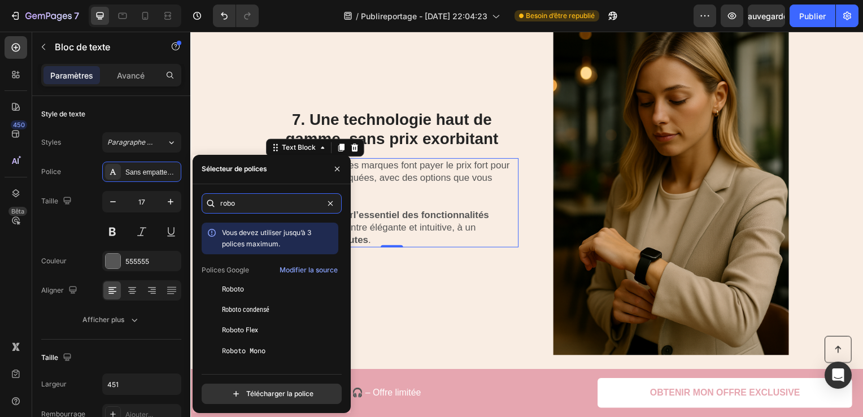
type input "robo"
drag, startPoint x: 342, startPoint y: 314, endPoint x: 339, endPoint y: 324, distance: 10.7
click at [339, 324] on div "robo Vous devez utiliser jusqu’à 3 polices maximum. Polices Google Modifier la …" at bounding box center [272, 298] width 158 height 211
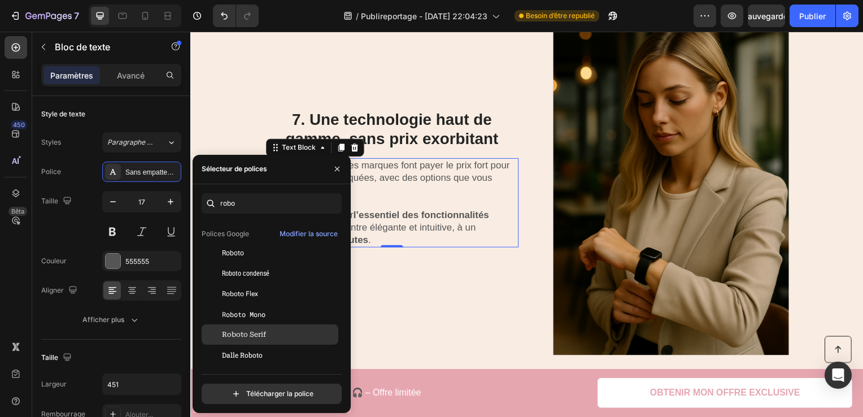
click at [260, 342] on div "Roboto Serif" at bounding box center [270, 334] width 137 height 20
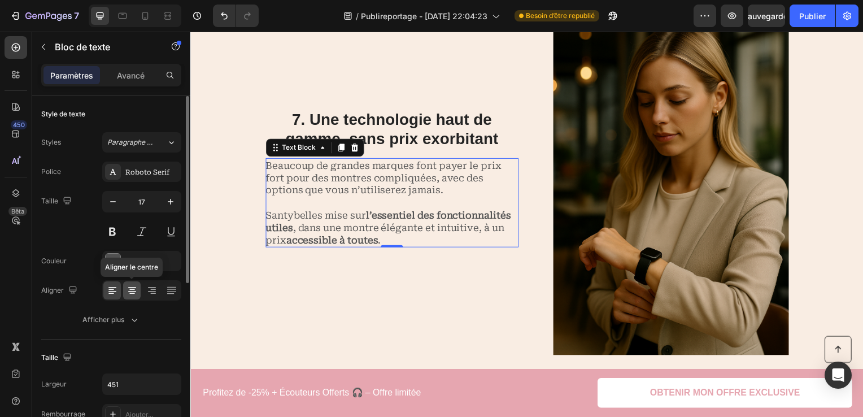
click at [138, 283] on div at bounding box center [132, 290] width 18 height 18
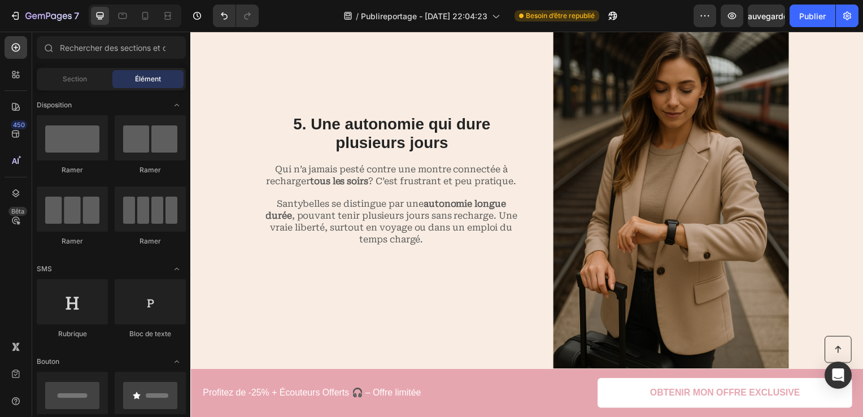
scroll to position [2154, 0]
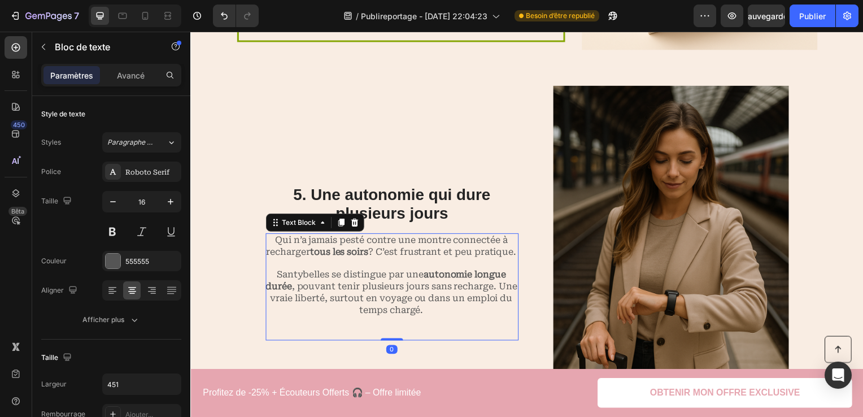
click at [465, 255] on p "Qui n’a jamais pesté contre une montre connectée à recharger tous les soirs ? C…" at bounding box center [393, 248] width 254 height 24
click at [165, 201] on icon "button" at bounding box center [170, 201] width 11 height 11
type input "17"
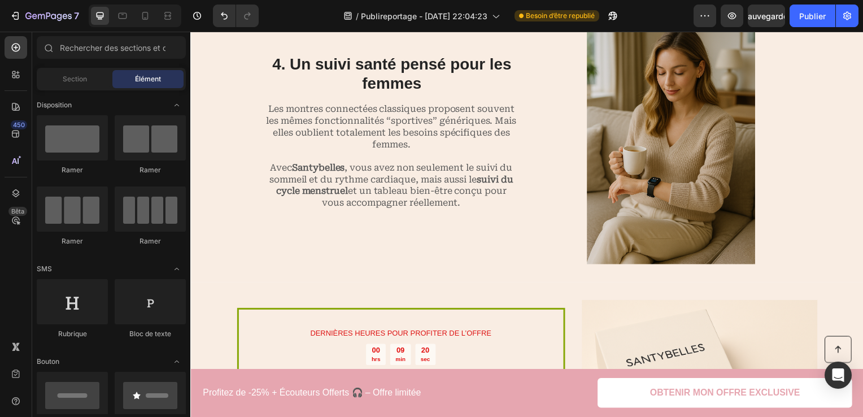
scroll to position [1522, 0]
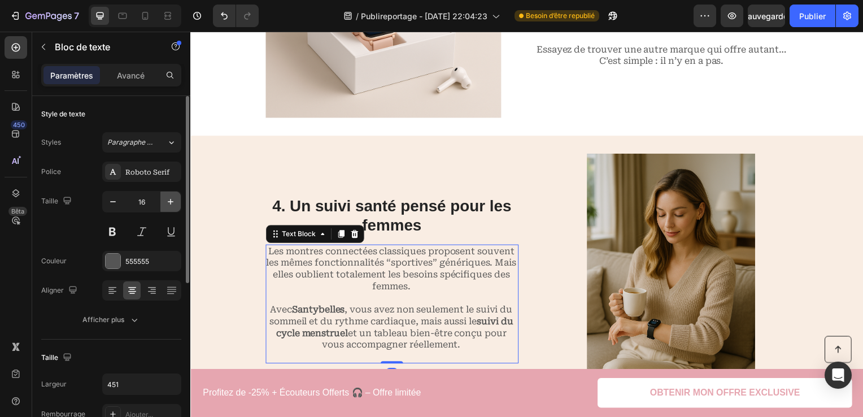
click at [167, 195] on button "button" at bounding box center [170, 201] width 20 height 20
type input "17"
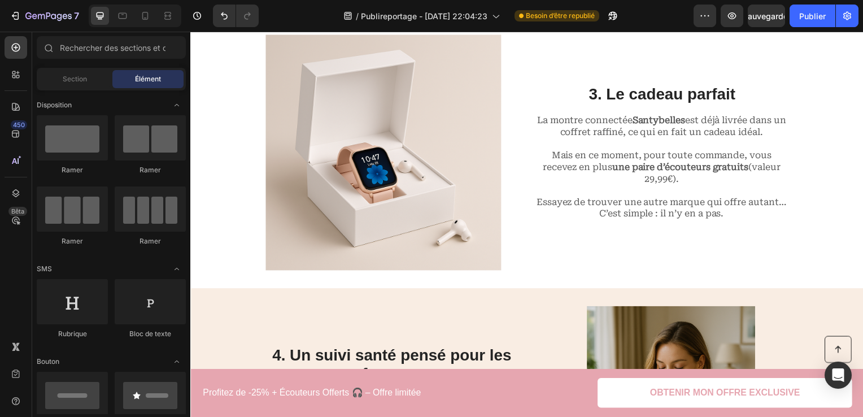
scroll to position [1389, 0]
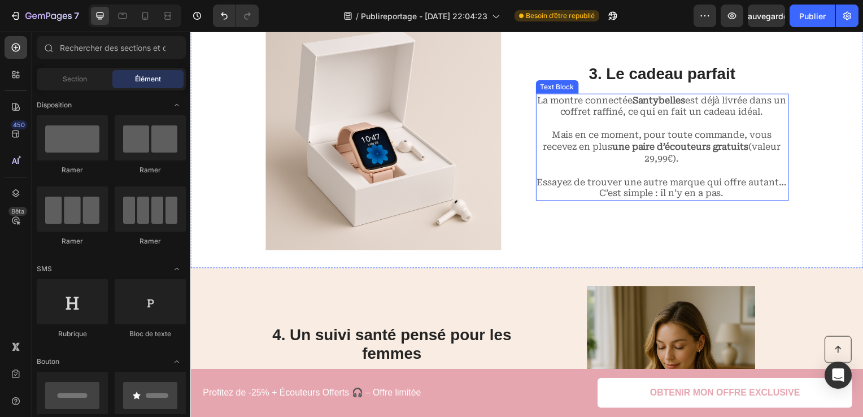
click at [728, 189] on p "Essayez de trouver une autre marque qui offre autant… C’est simple : il n’y en …" at bounding box center [665, 183] width 254 height 35
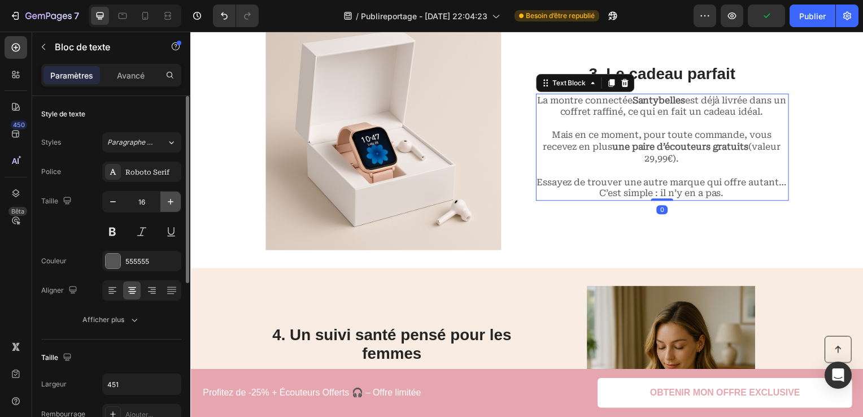
click at [163, 207] on button "button" at bounding box center [170, 201] width 20 height 20
type input "17"
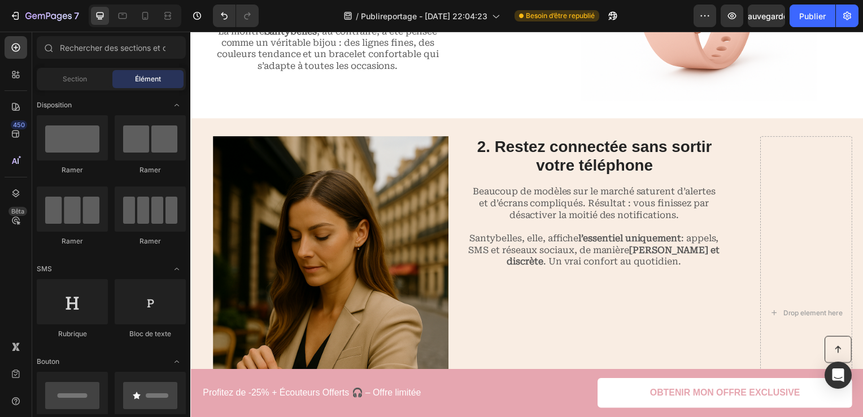
scroll to position [869, 0]
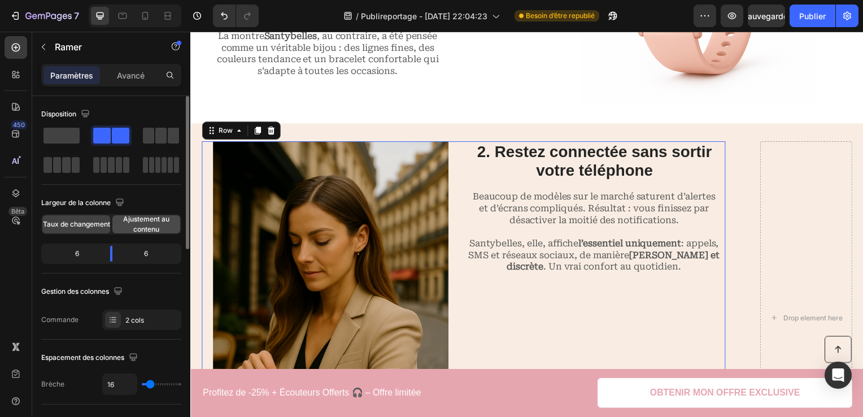
click at [156, 228] on span "Ajustement au contenu" at bounding box center [146, 224] width 68 height 20
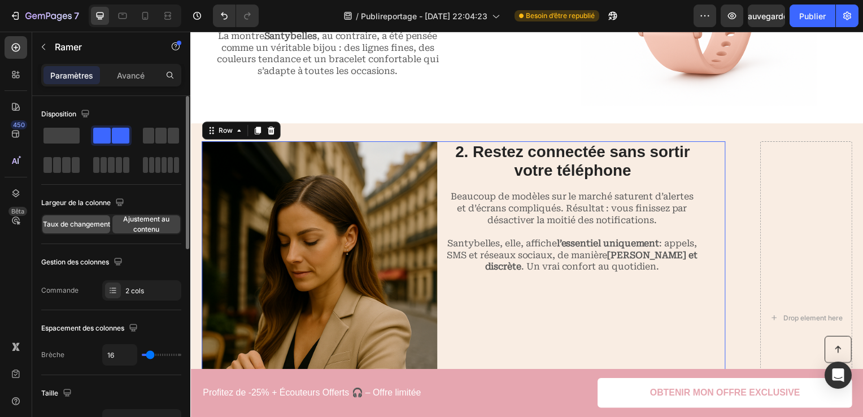
click at [84, 229] on span "Taux de changement" at bounding box center [76, 224] width 67 height 10
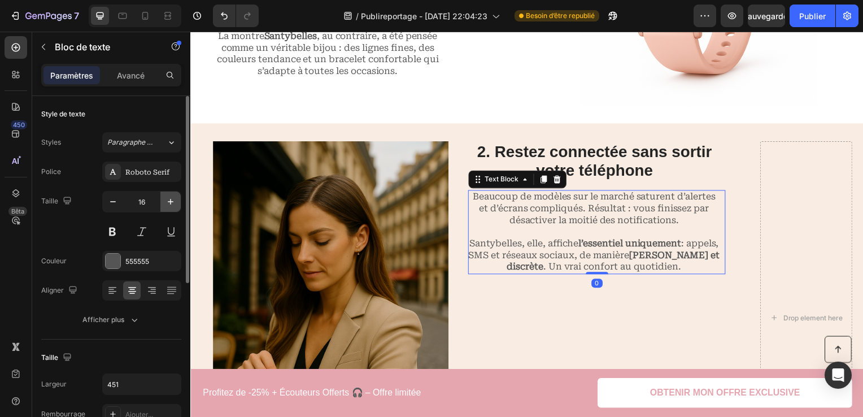
click at [172, 203] on icon "button" at bounding box center [170, 201] width 11 height 11
type input "17"
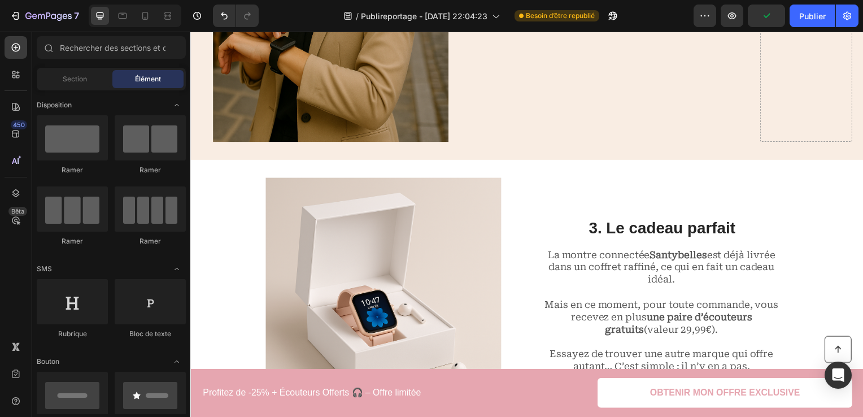
scroll to position [1531, 0]
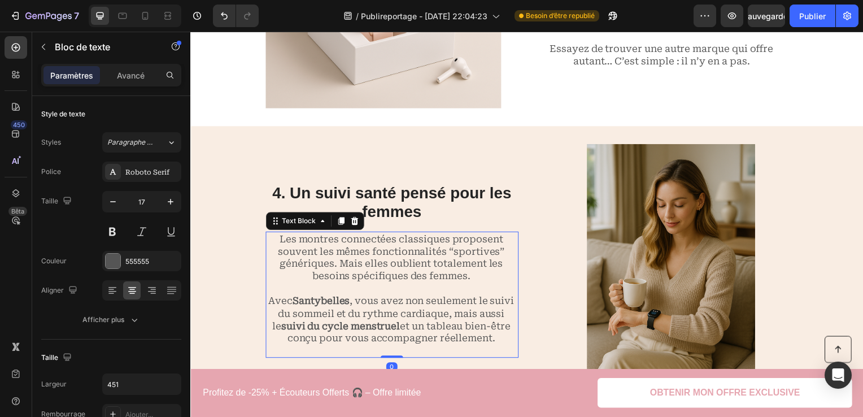
click at [483, 239] on p "Les montres connectées classiques proposent souvent les mêmes fonctionnalités “…" at bounding box center [393, 265] width 254 height 62
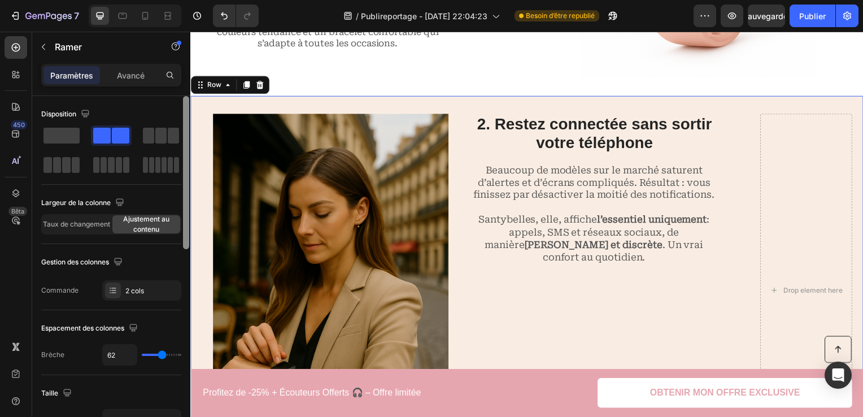
scroll to position [18, 0]
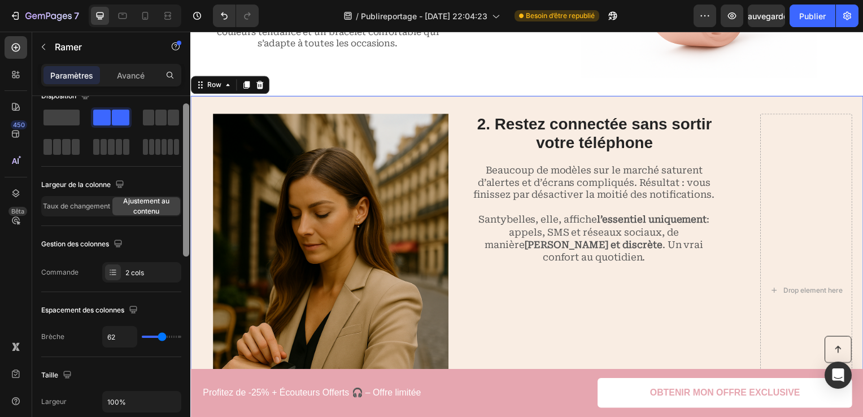
drag, startPoint x: 377, startPoint y: 260, endPoint x: 194, endPoint y: 258, distance: 183.0
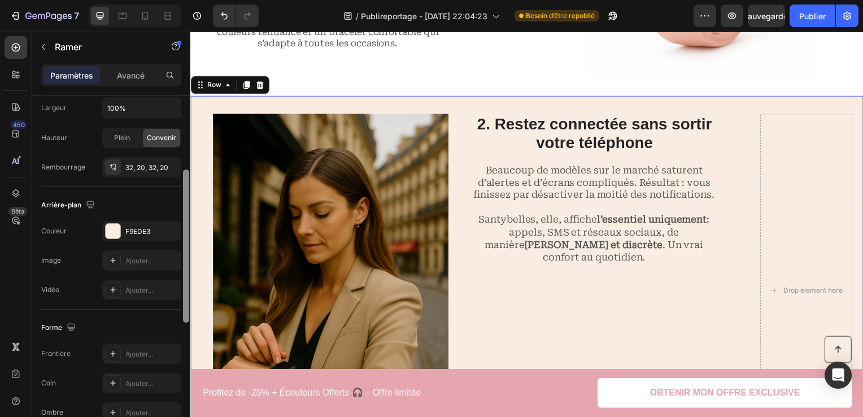
scroll to position [316, 0]
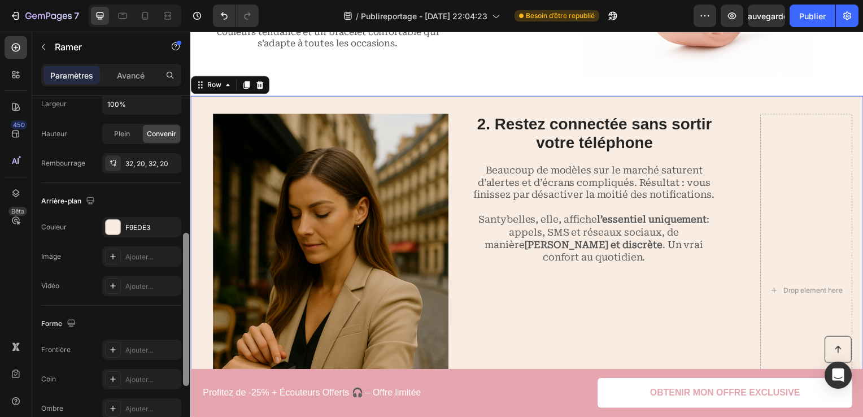
drag, startPoint x: 186, startPoint y: 228, endPoint x: 171, endPoint y: 364, distance: 137.4
click at [171, 364] on div "Disposition Largeur de la colonne Taux de changement Ajustement au contenu Gest…" at bounding box center [111, 272] width 158 height 353
click at [122, 137] on span "Plein" at bounding box center [122, 134] width 16 height 10
click at [162, 133] on span "Convenir" at bounding box center [161, 134] width 29 height 10
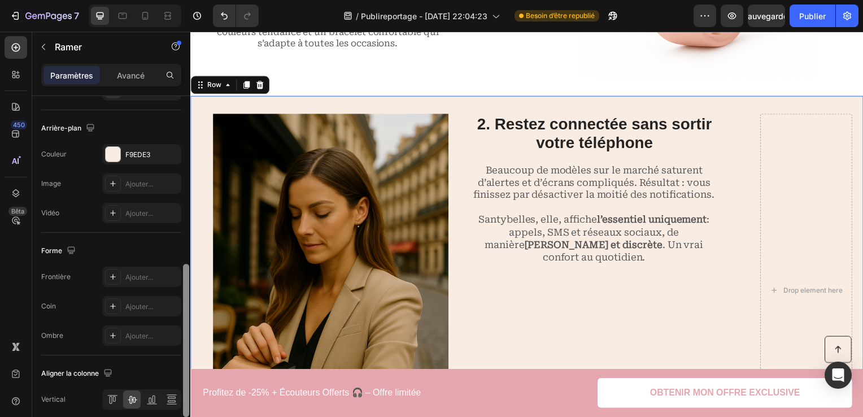
scroll to position [417, 0]
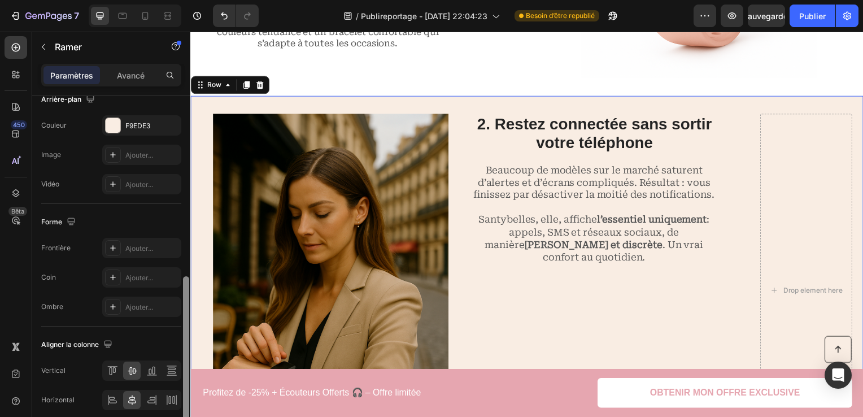
drag, startPoint x: 378, startPoint y: 278, endPoint x: 194, endPoint y: 317, distance: 187.6
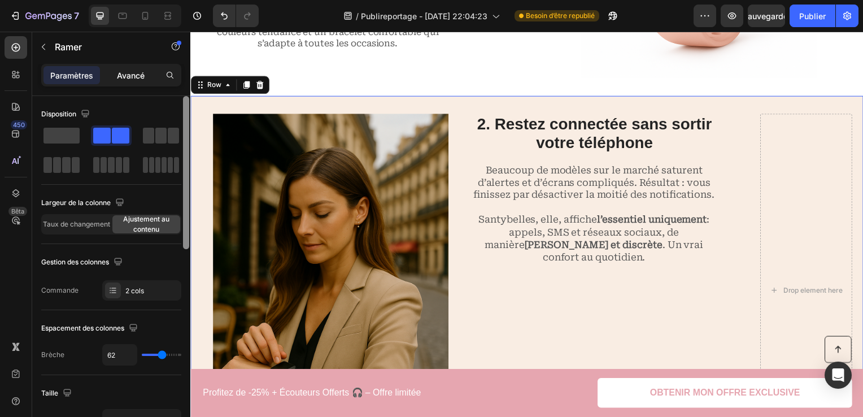
click at [133, 72] on p "Avancé" at bounding box center [131, 75] width 28 height 12
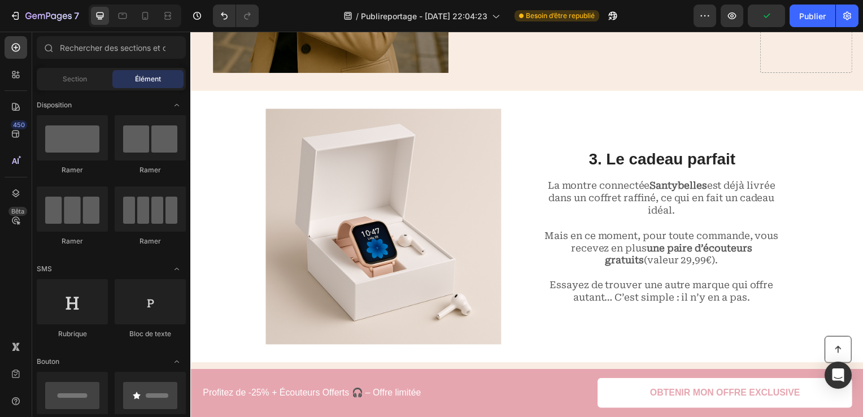
scroll to position [1315, 0]
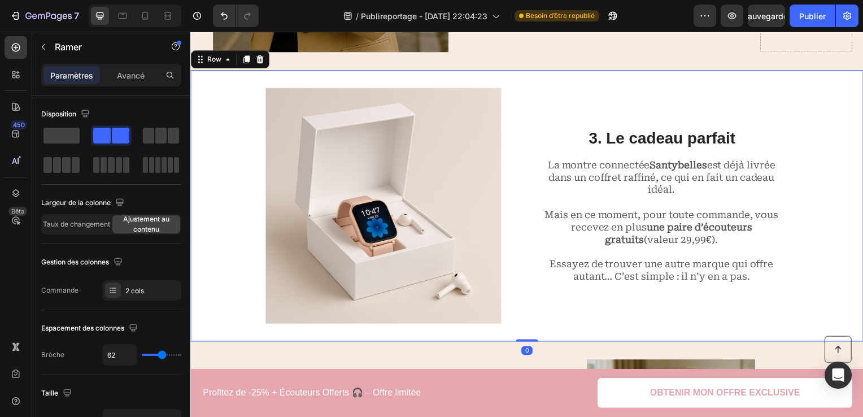
drag, startPoint x: 140, startPoint y: 63, endPoint x: 129, endPoint y: 85, distance: 24.8
click at [129, 85] on div "Paramètres Avancé" at bounding box center [111, 75] width 140 height 23
click at [134, 77] on p "Avancé" at bounding box center [131, 75] width 28 height 12
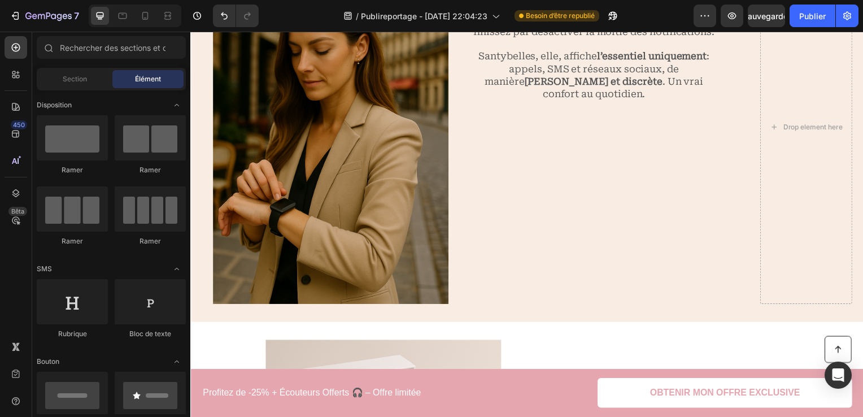
scroll to position [938, 0]
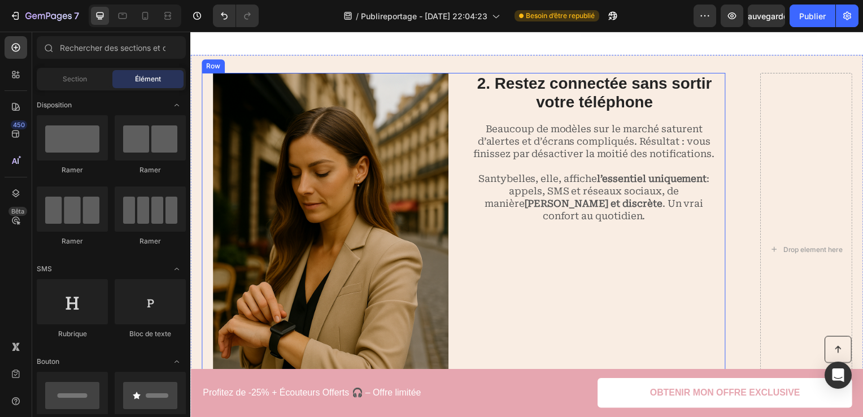
click at [677, 307] on div "2. Restez connectée sans sortir votre téléphone Heading Beaucoup de modèles sur…" at bounding box center [599, 251] width 259 height 356
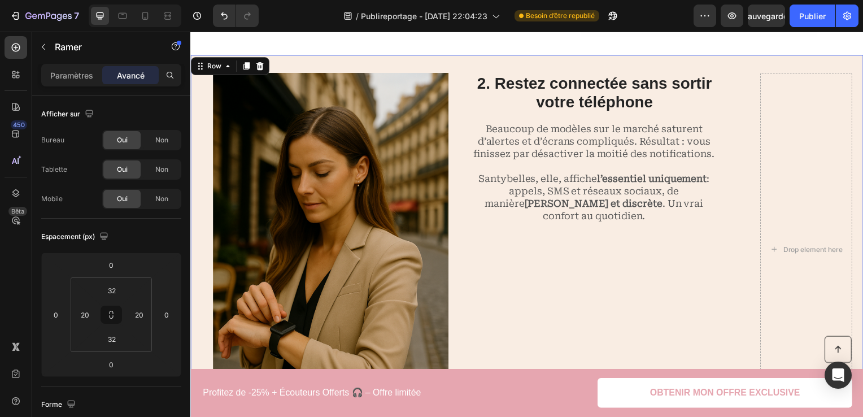
click at [746, 321] on div "Image 2. Restez connectée sans sortir votre téléphone Heading Beaucoup de modèl…" at bounding box center [529, 251] width 678 height 392
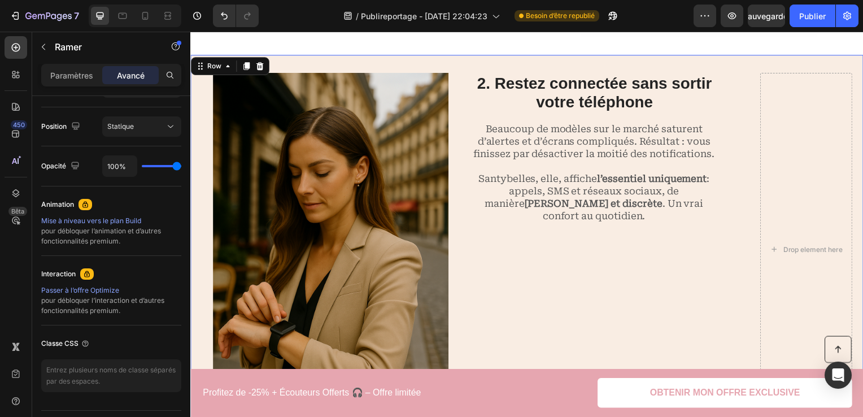
scroll to position [0, 0]
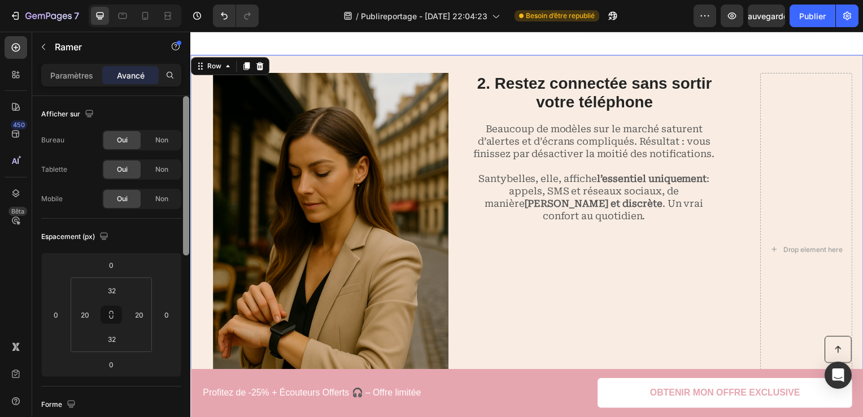
drag, startPoint x: 187, startPoint y: 236, endPoint x: 182, endPoint y: 110, distance: 126.6
click at [182, 110] on div at bounding box center [186, 272] width 8 height 353
click at [70, 73] on p "Paramètres" at bounding box center [71, 75] width 43 height 12
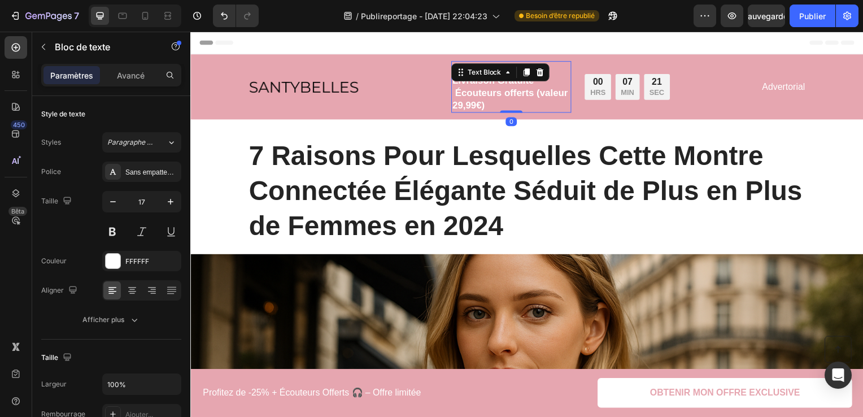
click at [504, 95] on p "Offre limitée : -25% + Livraison Gratuite Écouteurs offerts (valeur 29,99€)" at bounding box center [513, 88] width 119 height 50
click at [145, 169] on div "Sans empattement" at bounding box center [151, 172] width 53 height 10
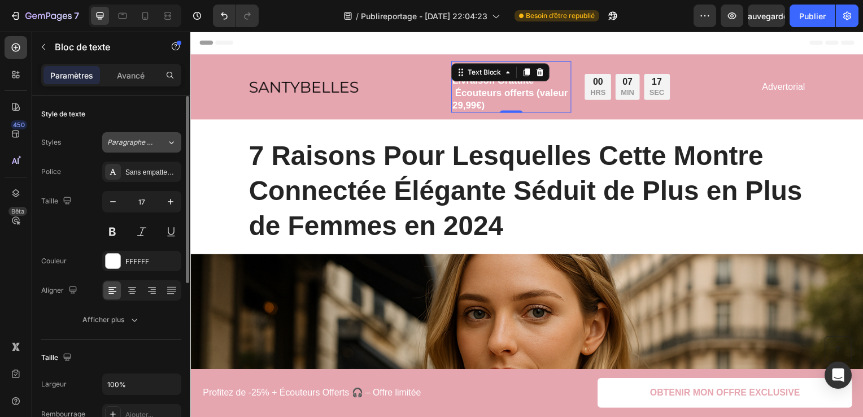
click at [160, 137] on div "Paragraphe 1*" at bounding box center [136, 142] width 59 height 10
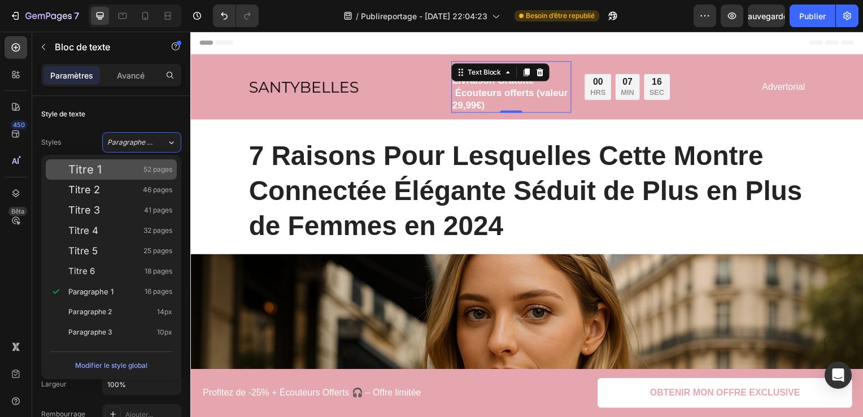
click at [153, 160] on div "Titre 1 52 pages" at bounding box center [111, 169] width 131 height 20
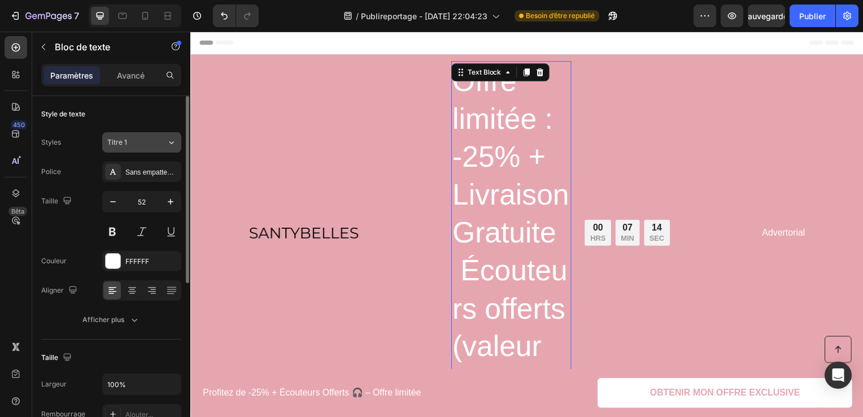
click at [162, 141] on div "Titre 1" at bounding box center [136, 142] width 59 height 10
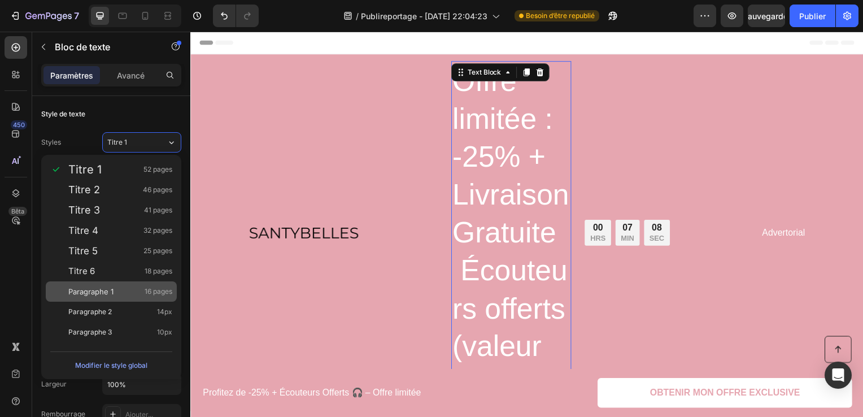
click at [160, 286] on span "16 pages" at bounding box center [159, 291] width 28 height 11
type input "16"
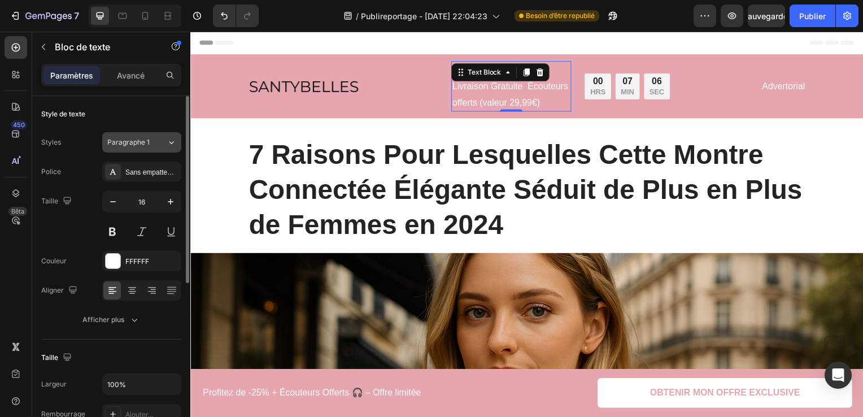
click at [155, 149] on button "Paragraphe 1" at bounding box center [141, 142] width 79 height 20
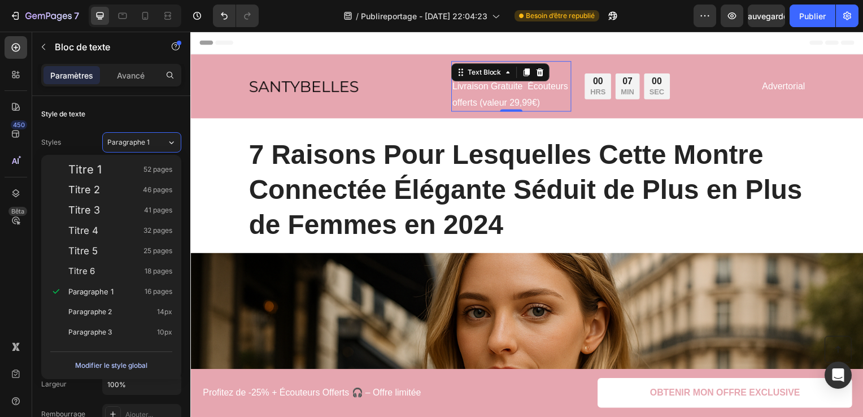
click at [141, 361] on font "Modifier le style global" at bounding box center [111, 366] width 72 height 14
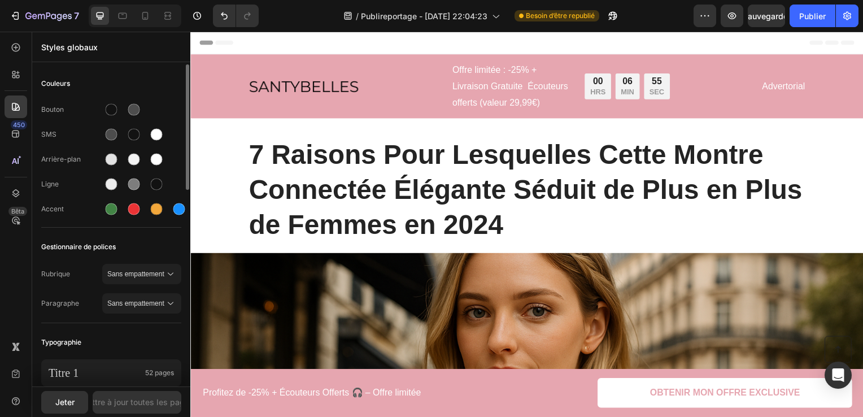
click at [122, 164] on div at bounding box center [135, 159] width 66 height 18
click at [133, 208] on div at bounding box center [134, 209] width 12 height 12
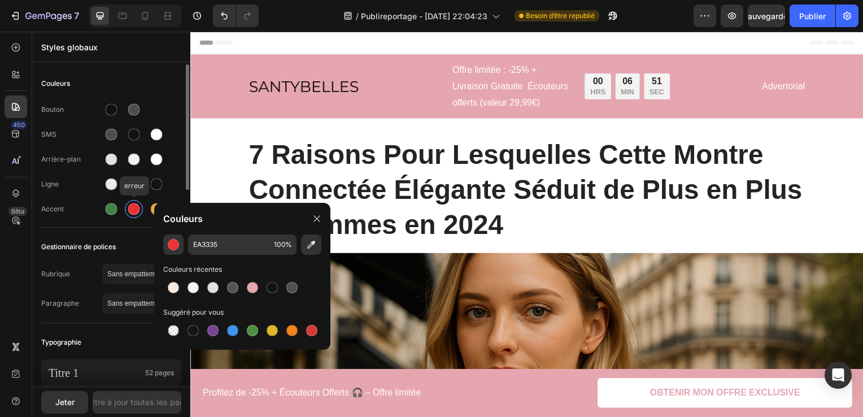
click at [133, 208] on div at bounding box center [134, 209] width 12 height 12
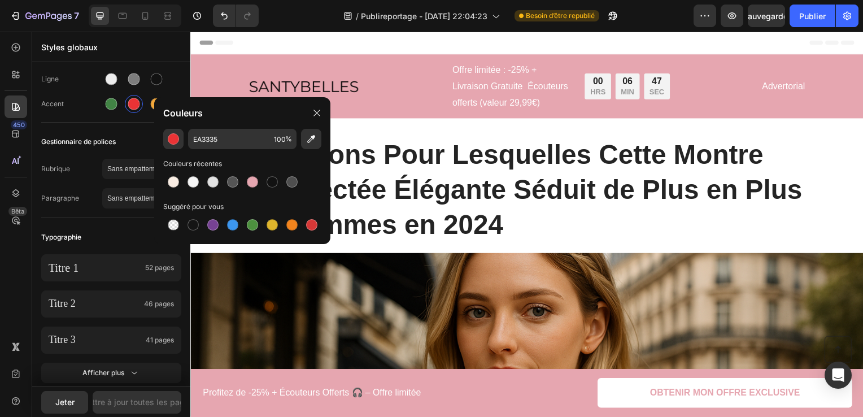
scroll to position [143, 0]
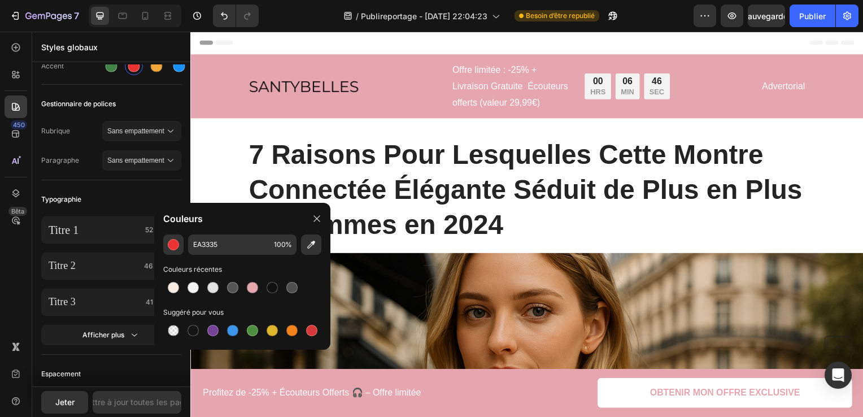
drag, startPoint x: 185, startPoint y: 150, endPoint x: 187, endPoint y: 64, distance: 86.4
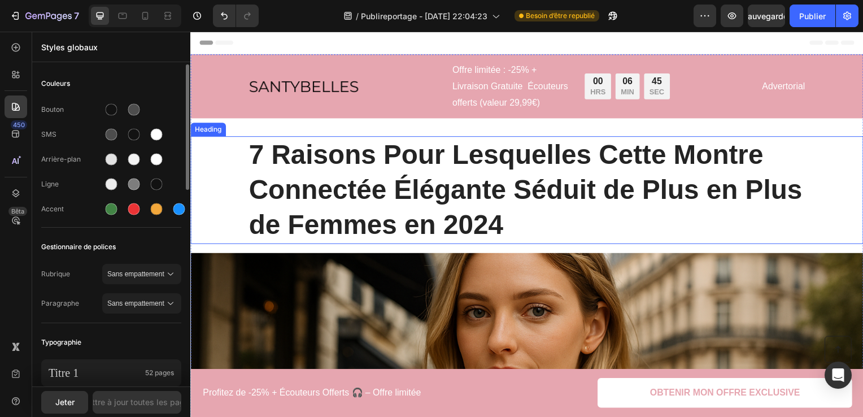
click at [242, 225] on div "7 Raisons Pour Lesquelles Cette Montre Connectée Élégante Séduit de Plus en Plu…" at bounding box center [529, 191] width 655 height 108
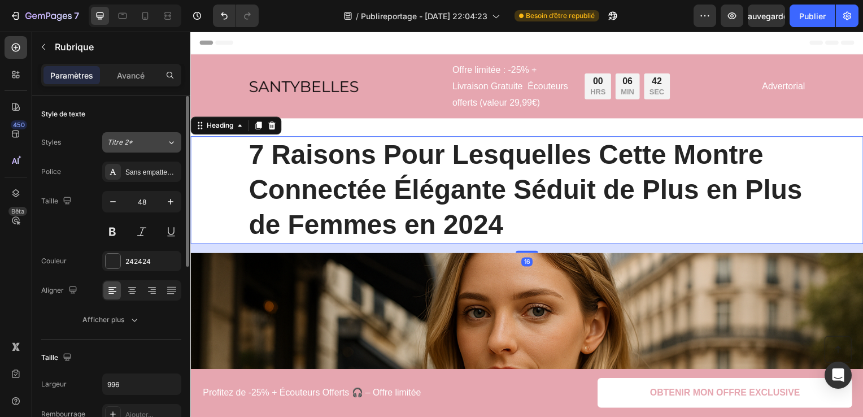
click at [154, 147] on button "Titre 2*" at bounding box center [141, 142] width 79 height 20
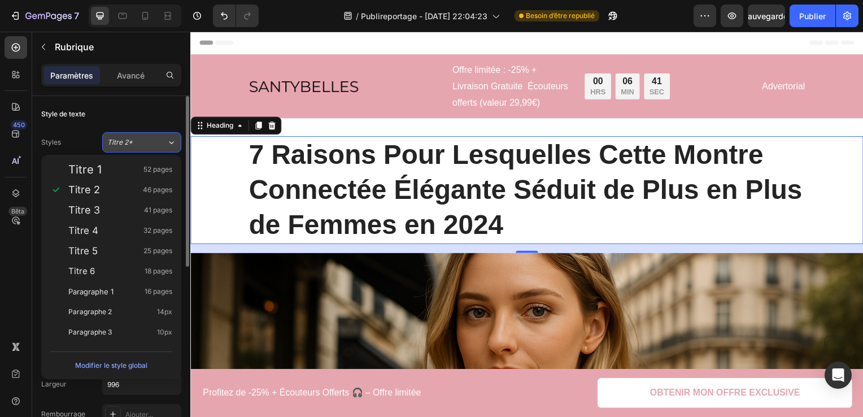
click at [154, 147] on button "Titre 2*" at bounding box center [141, 142] width 79 height 20
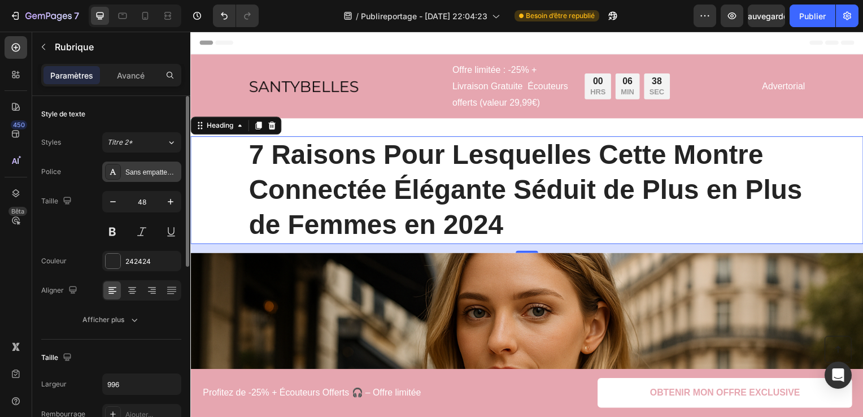
click at [168, 175] on div "Sans empattement" at bounding box center [151, 172] width 53 height 10
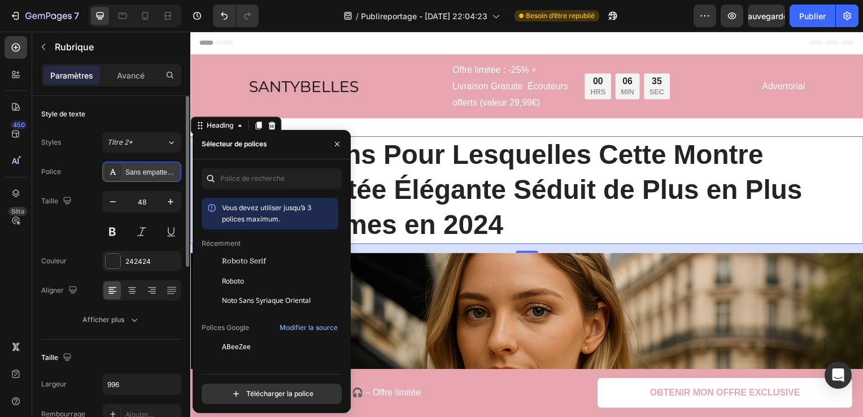
click at [168, 175] on div "Sans empattement" at bounding box center [151, 172] width 53 height 10
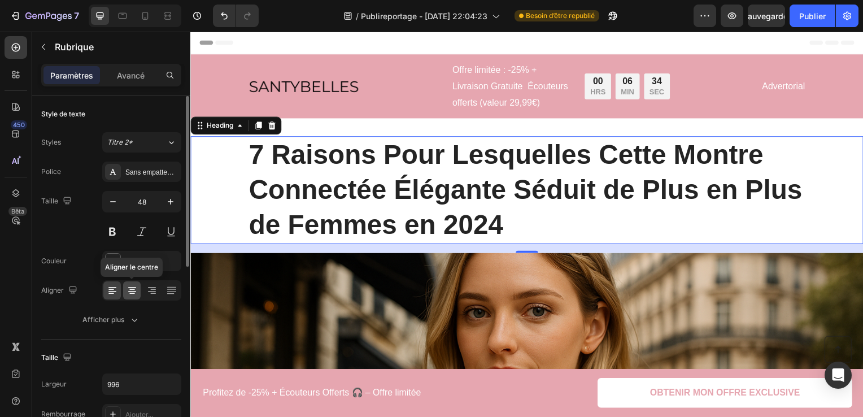
click at [127, 290] on icon at bounding box center [131, 290] width 11 height 11
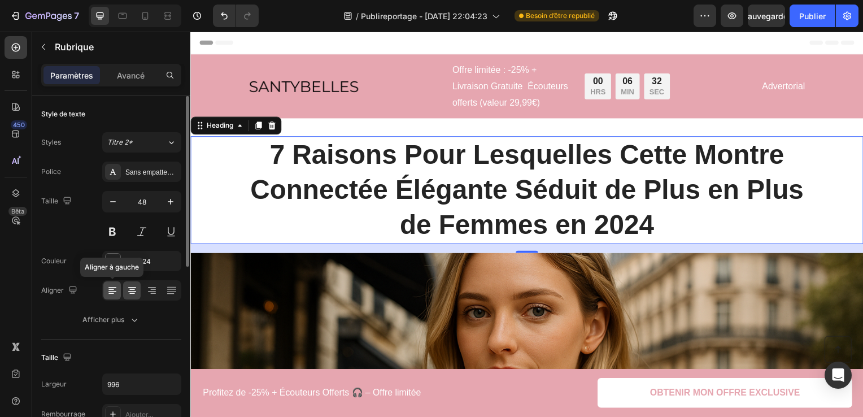
click at [115, 291] on icon at bounding box center [112, 290] width 11 height 11
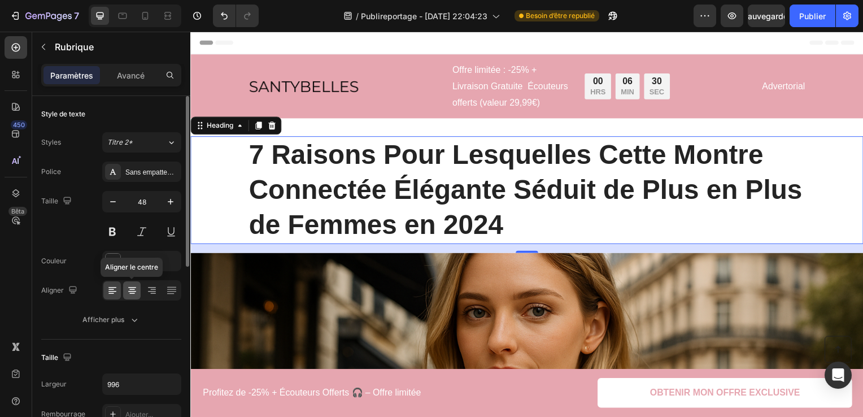
click at [133, 290] on icon at bounding box center [131, 290] width 11 height 11
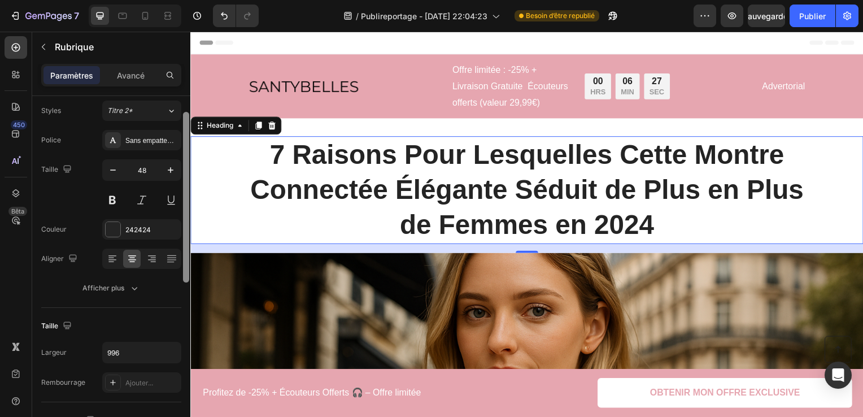
scroll to position [32, 0]
drag, startPoint x: 185, startPoint y: 187, endPoint x: 187, endPoint y: 203, distance: 16.5
click at [187, 203] on div at bounding box center [186, 196] width 6 height 171
click at [439, 221] on h1 "7 Raisons Pour Lesquelles Cette Montre Connectée Élégante Séduit de Plus en Plu…" at bounding box center [529, 191] width 562 height 108
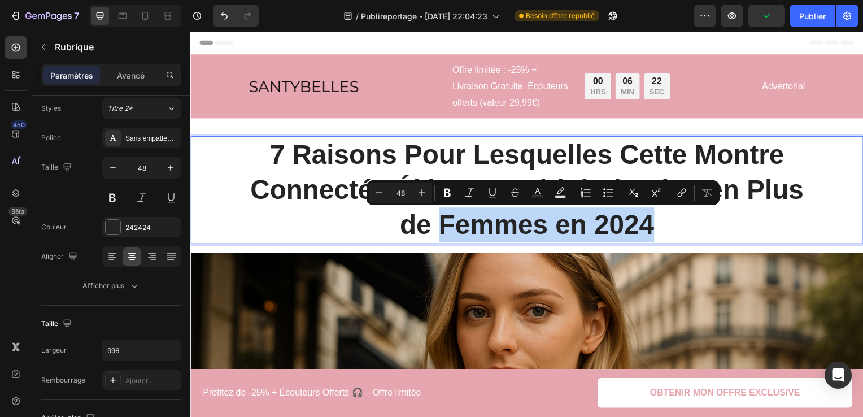
drag, startPoint x: 439, startPoint y: 221, endPoint x: 659, endPoint y: 218, distance: 220.2
click at [659, 218] on p "7 Raisons Pour Lesquelles Cette Montre Connectée Élégante Séduit de Plus en Plu…" at bounding box center [529, 191] width 560 height 106
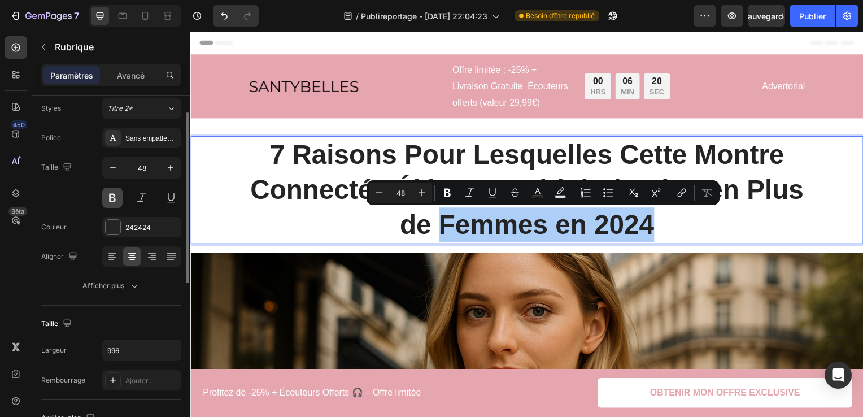
click at [118, 202] on button at bounding box center [112, 197] width 20 height 20
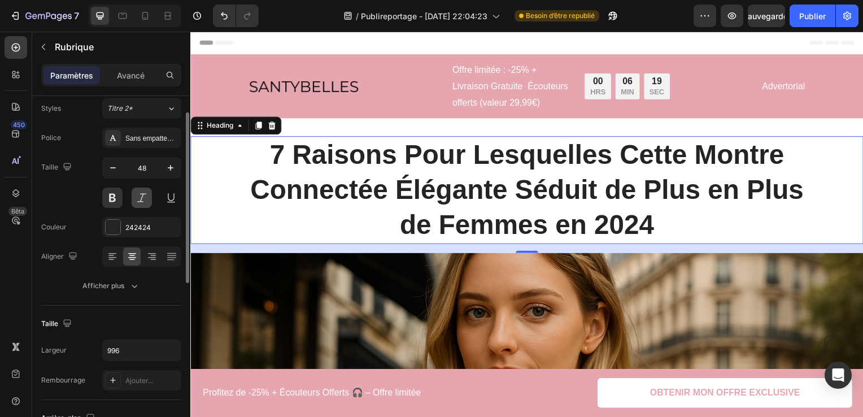
click at [150, 197] on button at bounding box center [142, 197] width 20 height 20
click at [104, 195] on button at bounding box center [112, 197] width 20 height 20
click at [139, 198] on button at bounding box center [142, 197] width 20 height 20
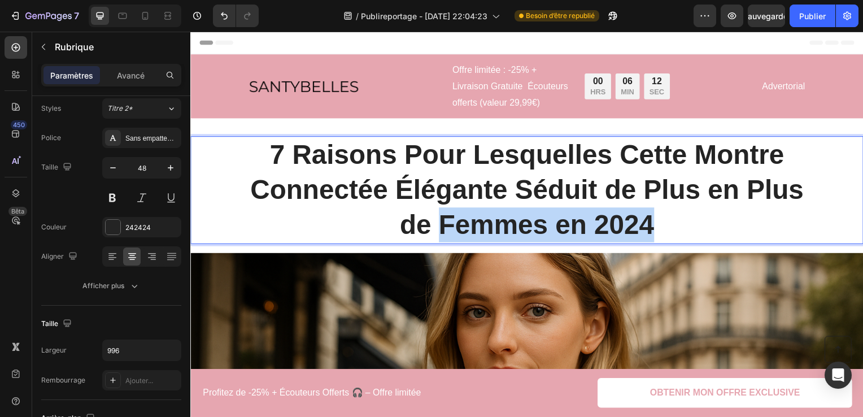
drag, startPoint x: 432, startPoint y: 230, endPoint x: 645, endPoint y: 219, distance: 213.8
click at [645, 219] on p "7 Raisons Pour Lesquelles Cette Montre Connectée Élégante Séduit de Plus en Plu…" at bounding box center [529, 191] width 560 height 106
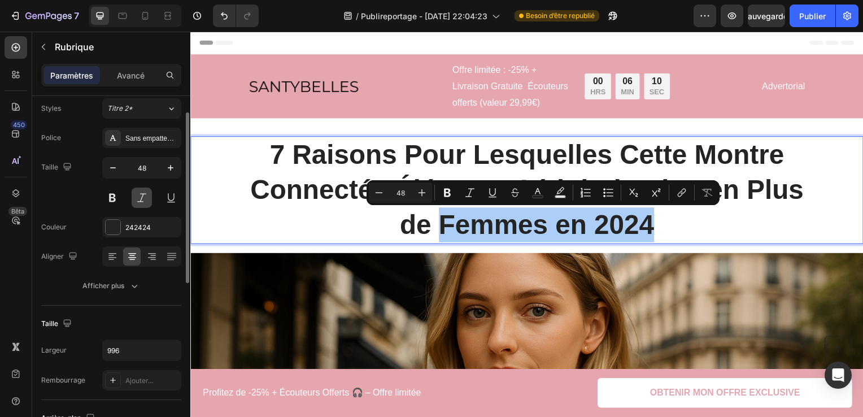
click at [142, 197] on button at bounding box center [142, 197] width 20 height 20
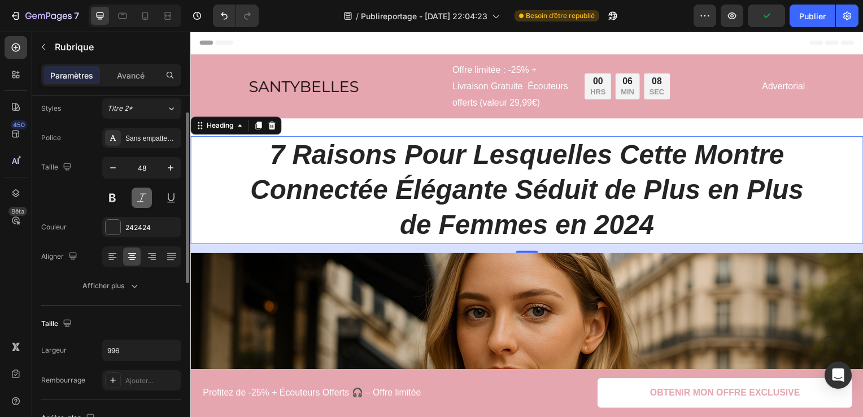
click at [139, 198] on button at bounding box center [142, 197] width 20 height 20
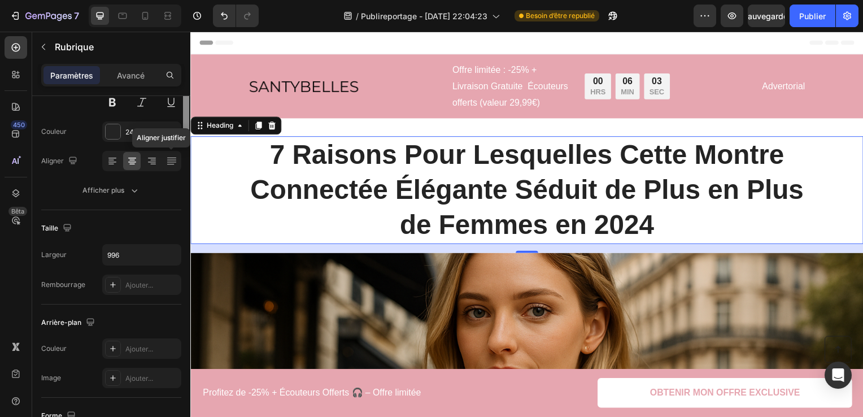
scroll to position [0, 0]
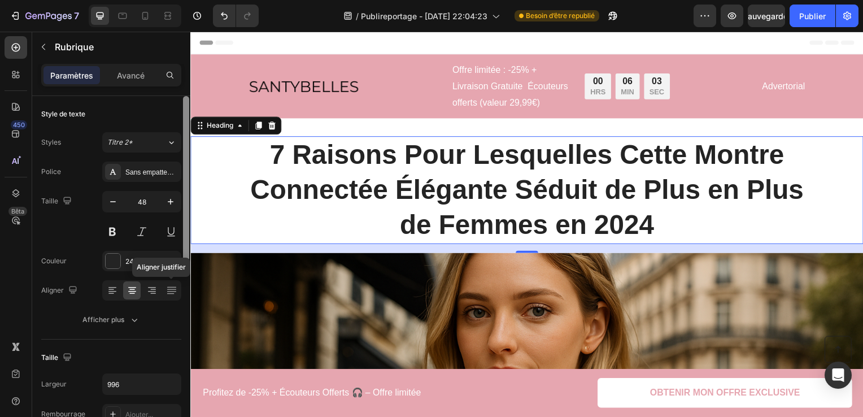
drag, startPoint x: 187, startPoint y: 185, endPoint x: 162, endPoint y: 89, distance: 99.3
click at [162, 89] on div "Paramètres Avancé Style de texte Styles Titre 2* Police Sans empattement Taille…" at bounding box center [111, 256] width 158 height 385
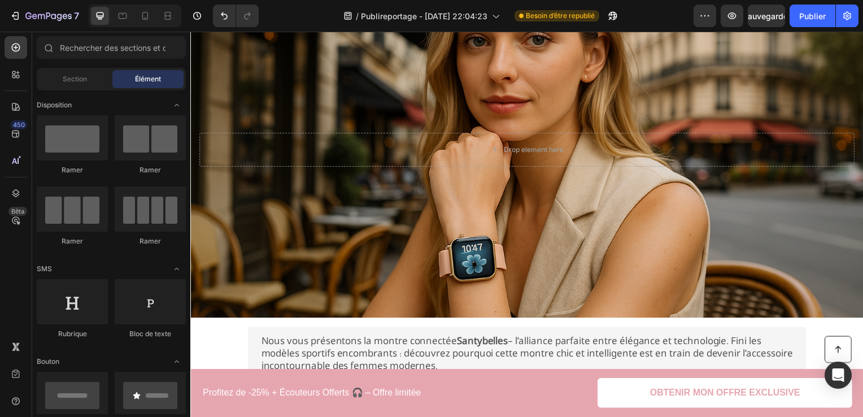
scroll to position [335, 0]
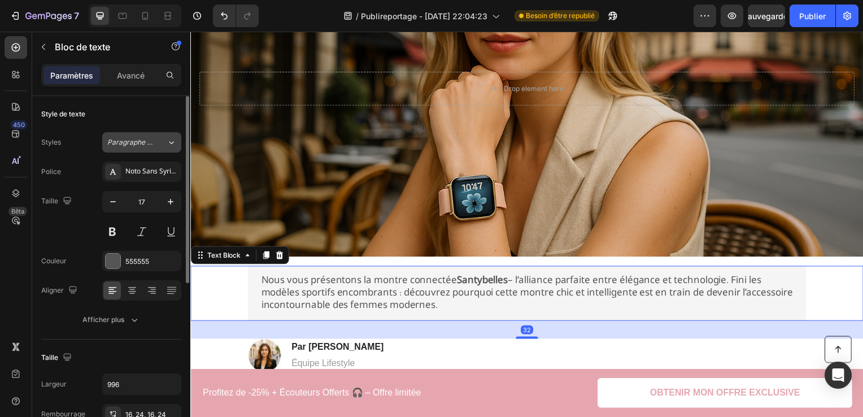
click at [150, 142] on span "Paragraphe 1*" at bounding box center [130, 142] width 46 height 10
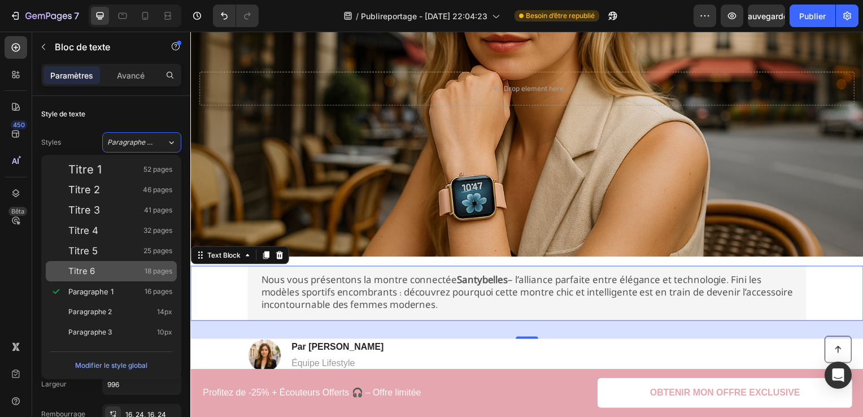
click at [162, 272] on span "18 pages" at bounding box center [159, 270] width 28 height 11
type input "18"
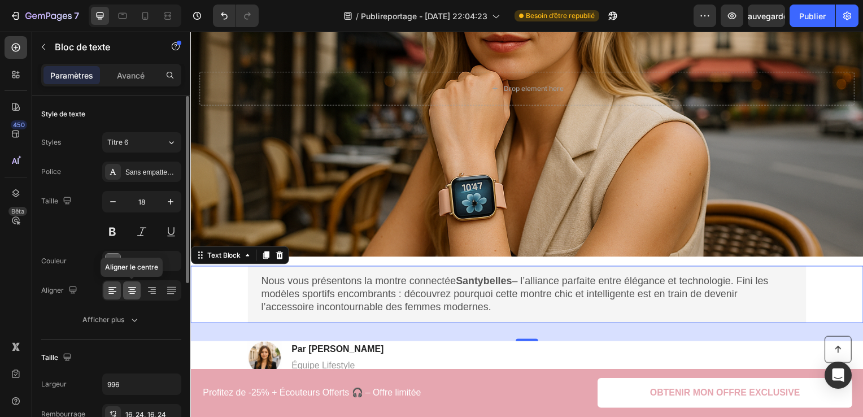
click at [125, 283] on div at bounding box center [132, 290] width 18 height 18
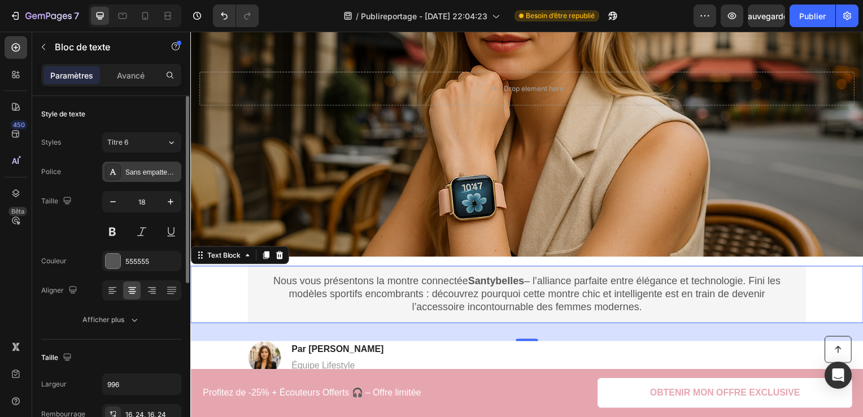
click at [169, 168] on div "Sans empattement" at bounding box center [151, 172] width 53 height 10
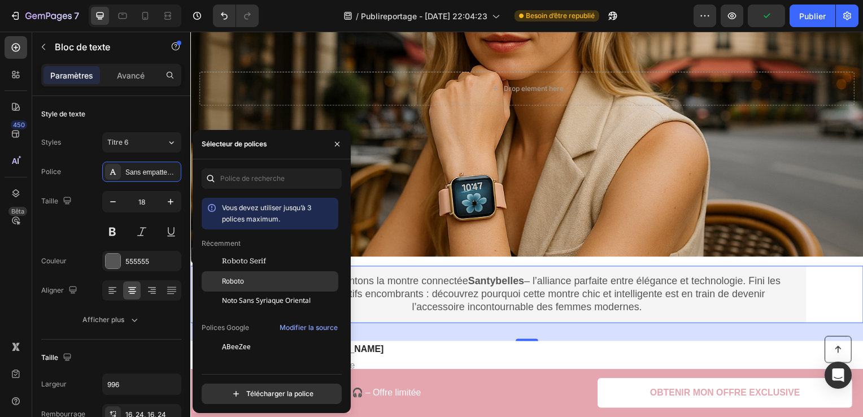
click at [291, 277] on div "Roboto" at bounding box center [279, 281] width 114 height 10
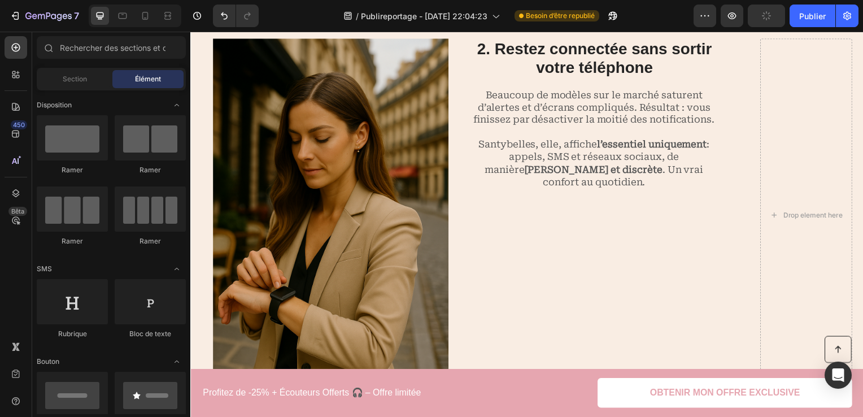
scroll to position [913, 0]
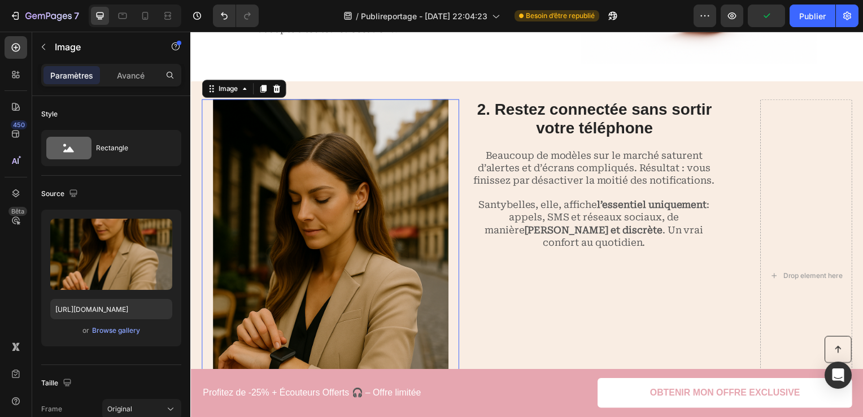
click at [375, 307] on img at bounding box center [331, 278] width 237 height 356
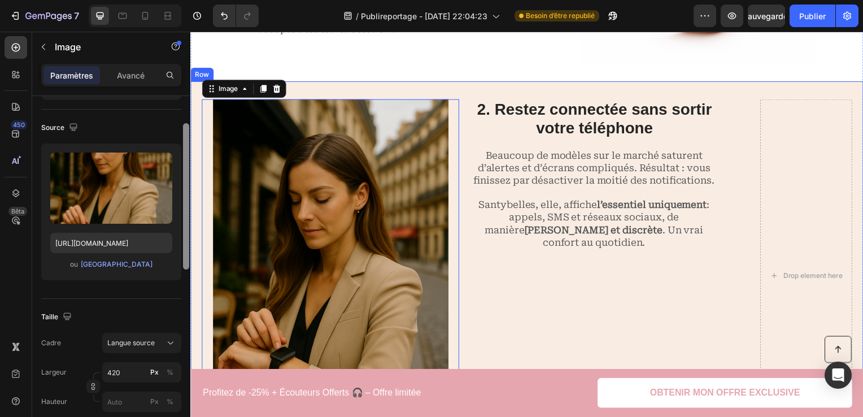
drag, startPoint x: 378, startPoint y: 222, endPoint x: 197, endPoint y: 329, distance: 210.8
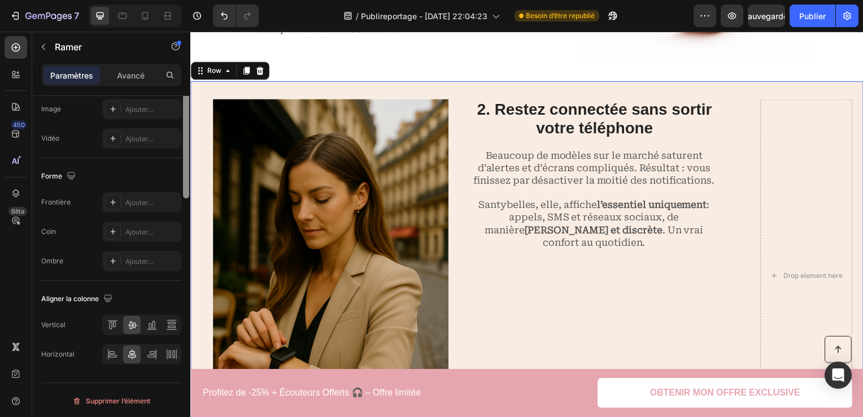
scroll to position [288, 0]
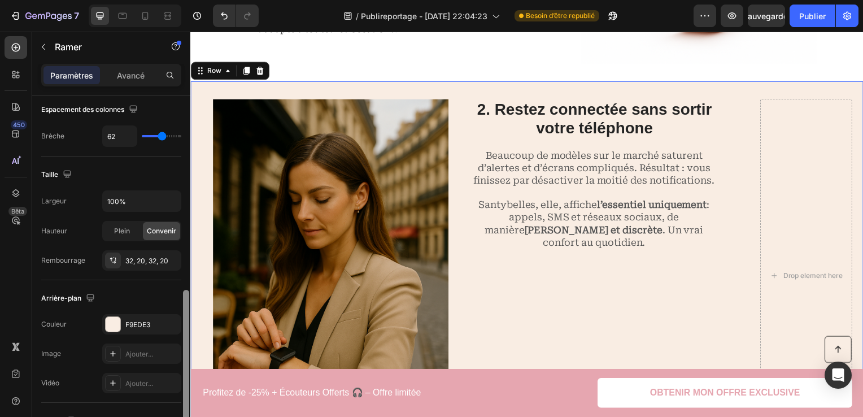
drag, startPoint x: 190, startPoint y: 312, endPoint x: 184, endPoint y: 284, distance: 28.2
click at [184, 284] on div at bounding box center [186, 341] width 8 height 353
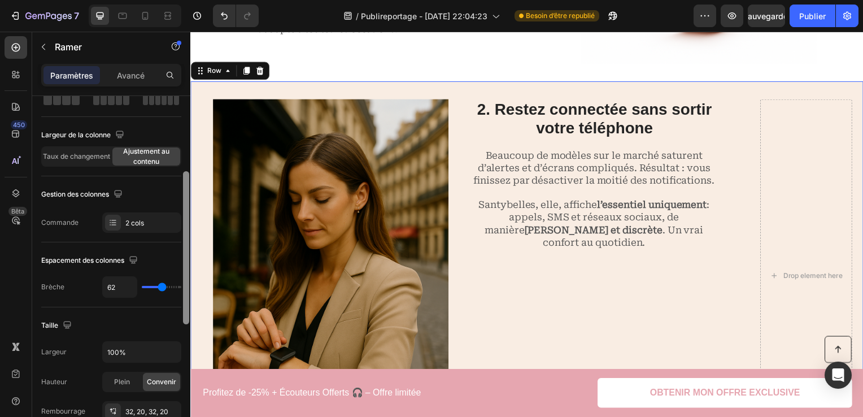
scroll to position [0, 0]
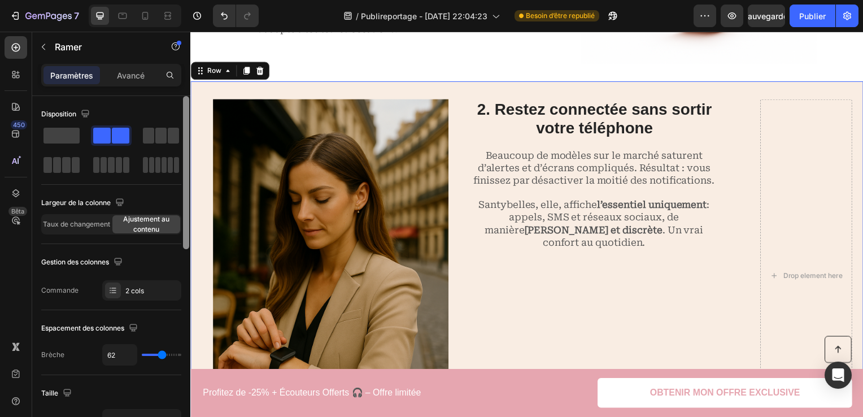
drag, startPoint x: 374, startPoint y: 316, endPoint x: 192, endPoint y: 123, distance: 265.6
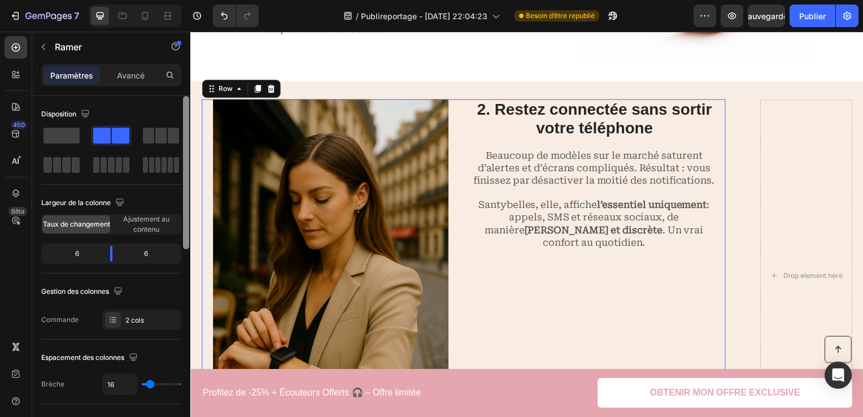
drag, startPoint x: 185, startPoint y: 222, endPoint x: 190, endPoint y: 137, distance: 85.4
click at [190, 137] on div at bounding box center [186, 272] width 8 height 353
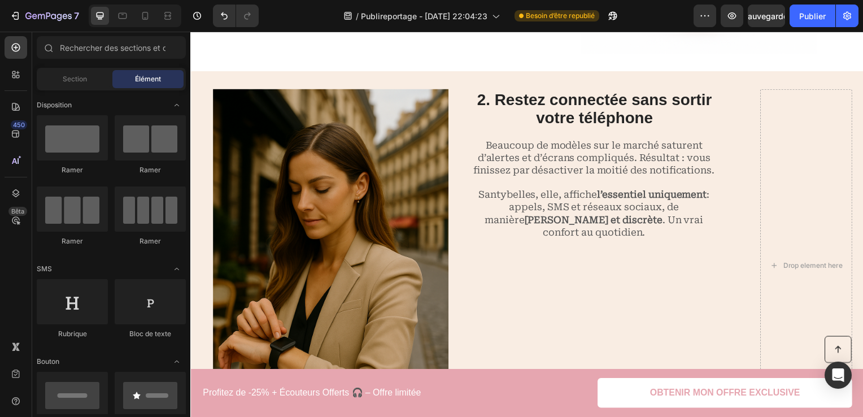
scroll to position [974, 0]
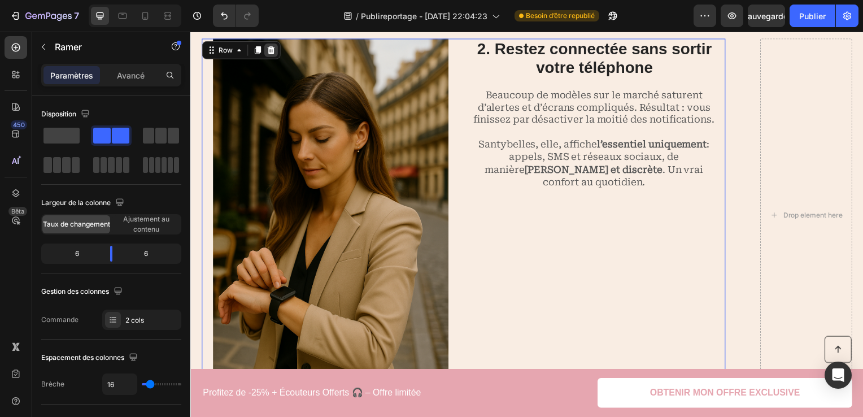
click at [276, 51] on div at bounding box center [271, 50] width 14 height 14
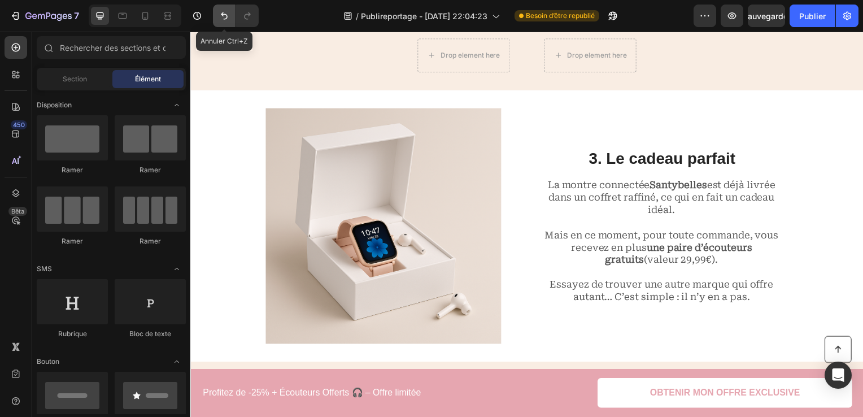
click at [219, 14] on icon "Annuler/Rétablir" at bounding box center [224, 15] width 11 height 11
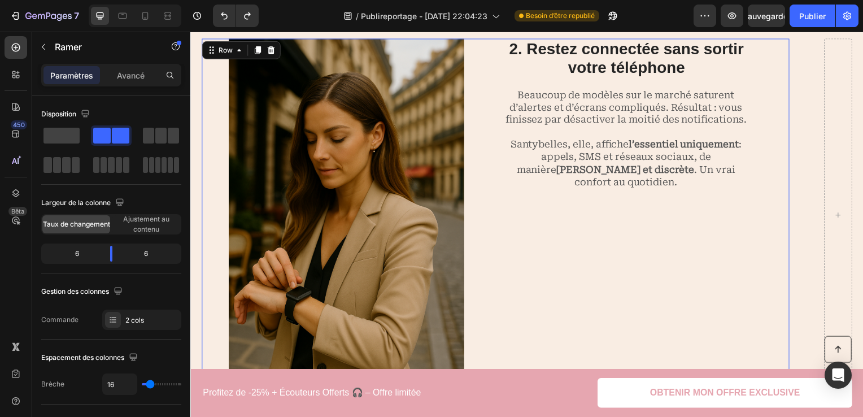
click at [740, 234] on div "2. Restez connectée sans sortir votre téléphone Heading Beaucoup de modèles sur…" at bounding box center [647, 217] width 291 height 356
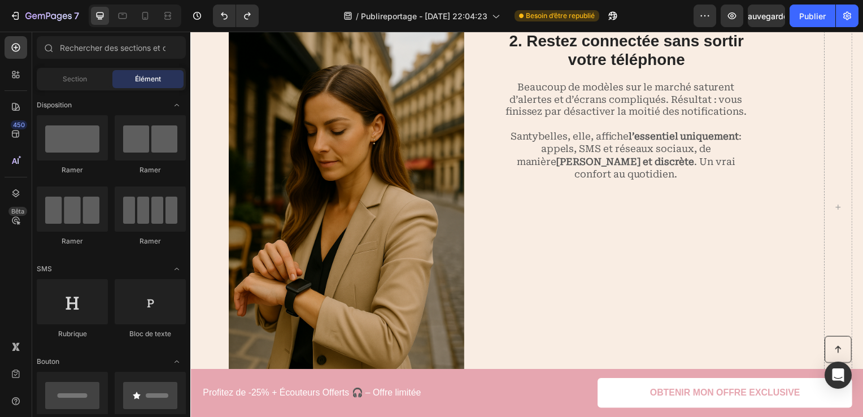
scroll to position [894, 0]
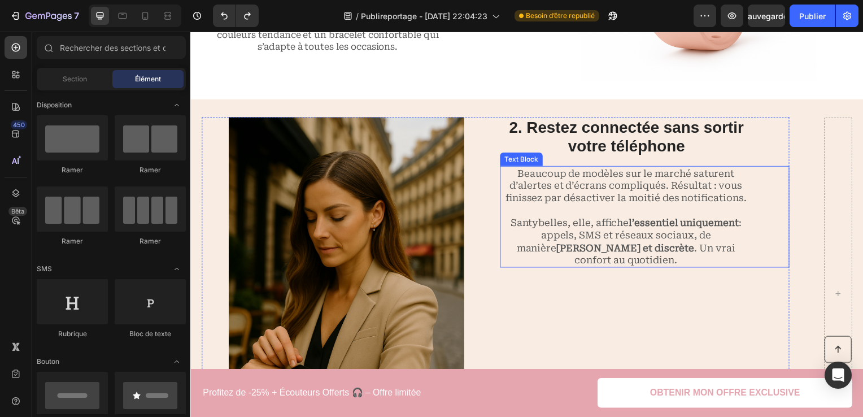
click at [747, 206] on p "Santybelles, elle, affiche l’essentiel uniquement : appels, SMS et réseaux soci…" at bounding box center [629, 237] width 254 height 62
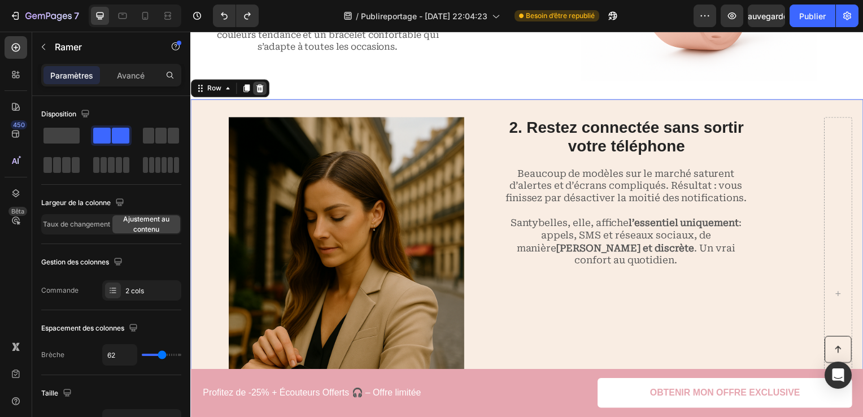
click at [262, 95] on div at bounding box center [260, 89] width 14 height 14
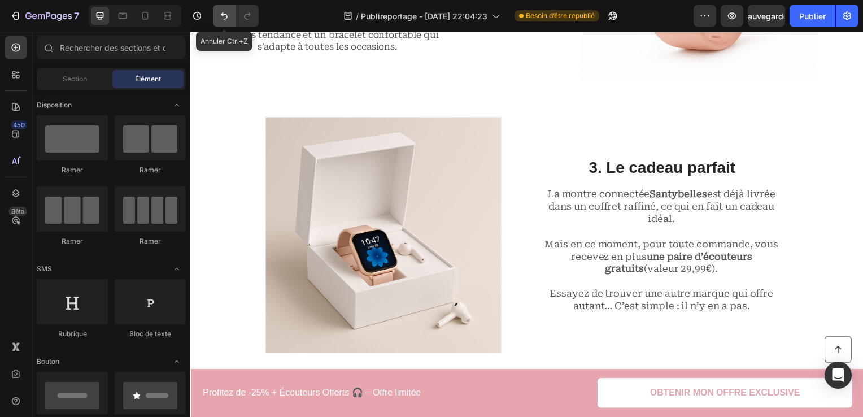
click at [216, 11] on button "Annuler/Rétablir" at bounding box center [224, 16] width 23 height 23
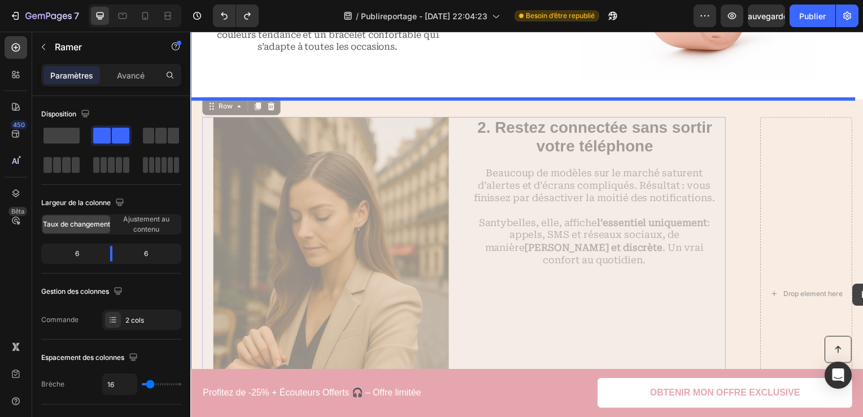
drag, startPoint x: 720, startPoint y: 283, endPoint x: 866, endPoint y: 283, distance: 145.7
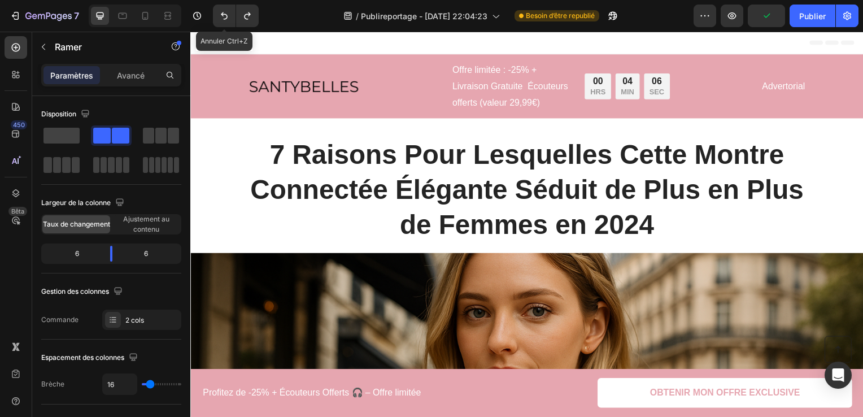
scroll to position [894, 0]
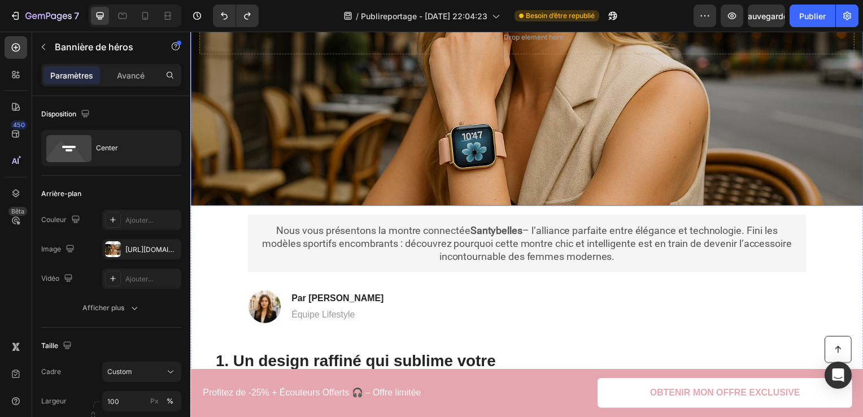
click at [857, 94] on div "Background Image" at bounding box center [529, 37] width 678 height 339
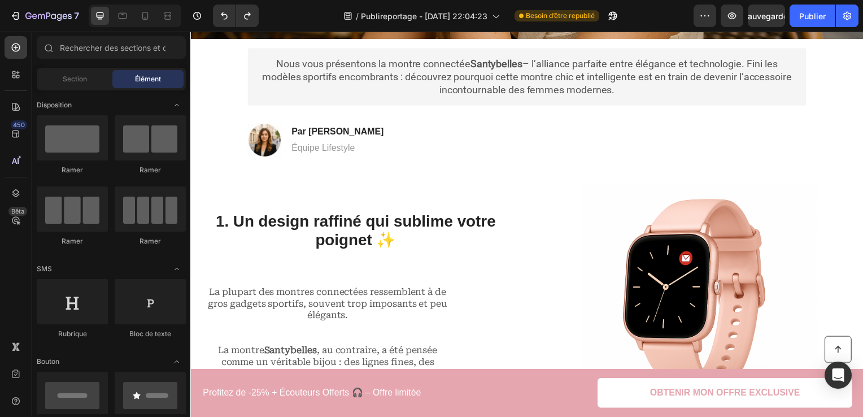
scroll to position [549, 0]
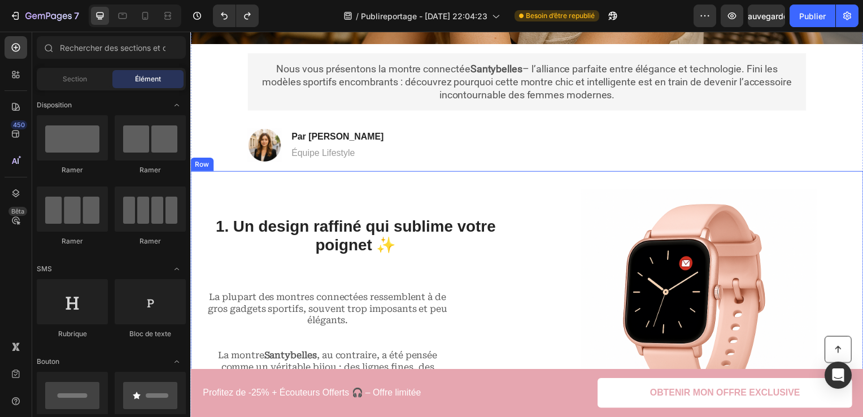
click at [619, 185] on div "1. Un design raffiné qui sublime votre poignet ✨ Heading La plupart des montres…" at bounding box center [529, 308] width 678 height 273
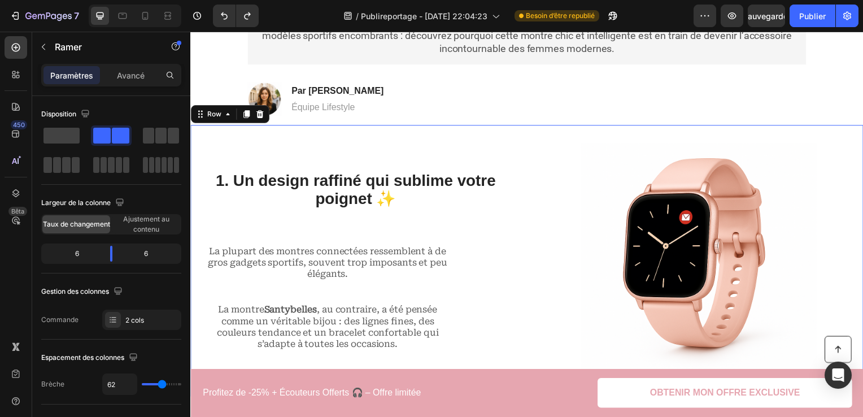
scroll to position [492, 0]
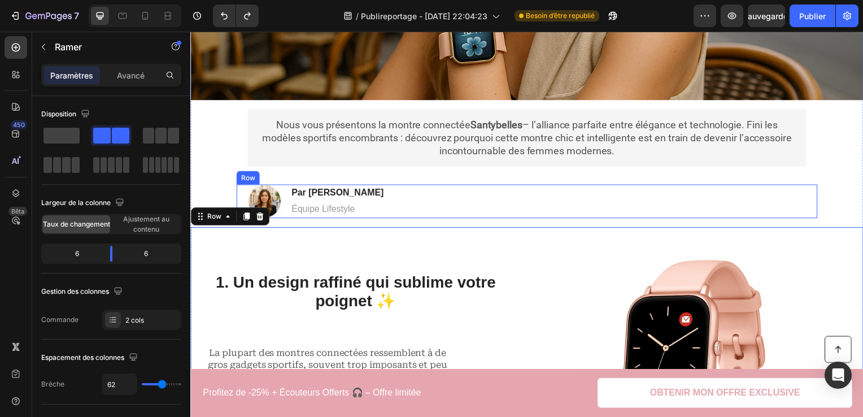
click at [447, 187] on div "Image Par Jessica M. Heading Équipe Lifestyle Text Block Row" at bounding box center [529, 203] width 585 height 34
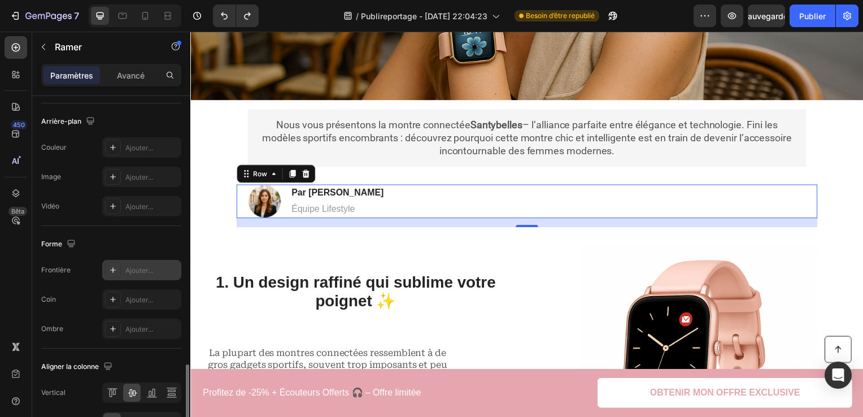
scroll to position [463, 0]
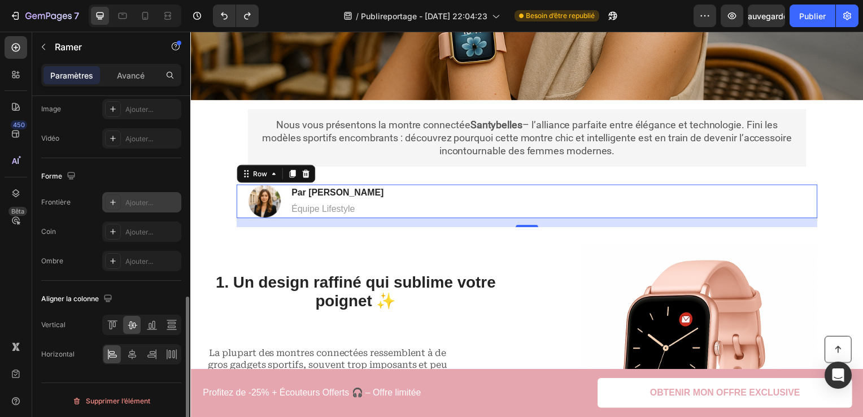
click at [136, 209] on div "Ajouter..." at bounding box center [141, 202] width 79 height 20
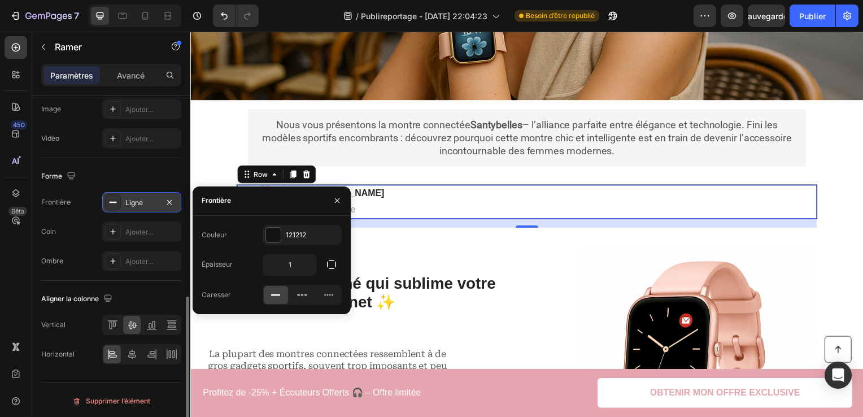
click at [136, 209] on div "Ligne" at bounding box center [141, 202] width 79 height 20
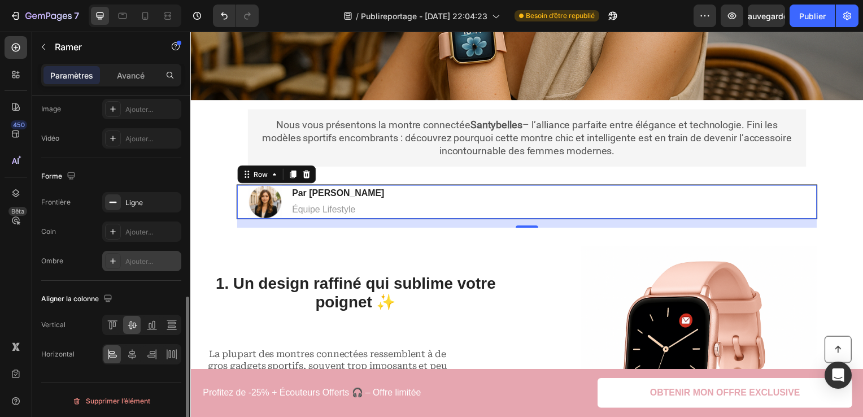
click at [145, 259] on div "Ajouter..." at bounding box center [151, 261] width 53 height 10
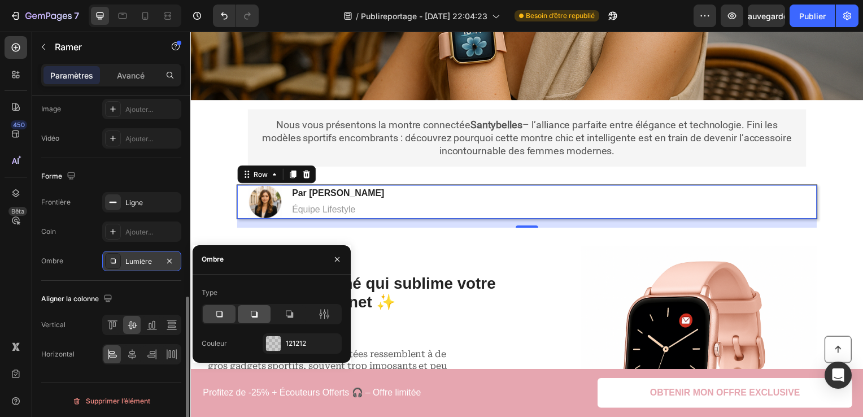
click at [258, 312] on icon at bounding box center [254, 314] width 7 height 7
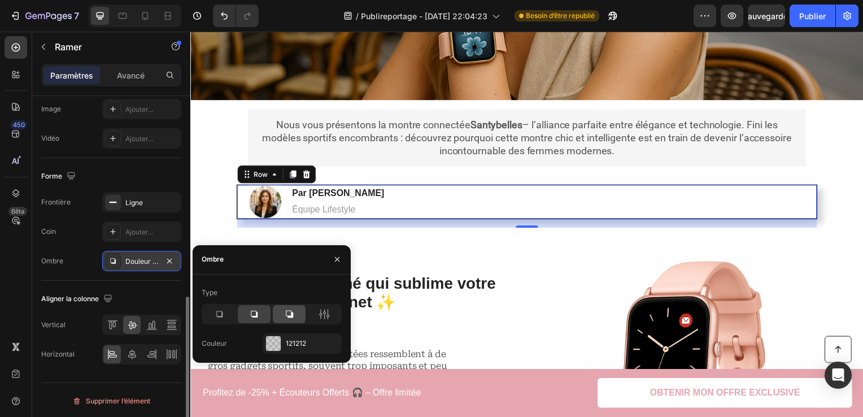
click at [296, 312] on div at bounding box center [289, 314] width 33 height 18
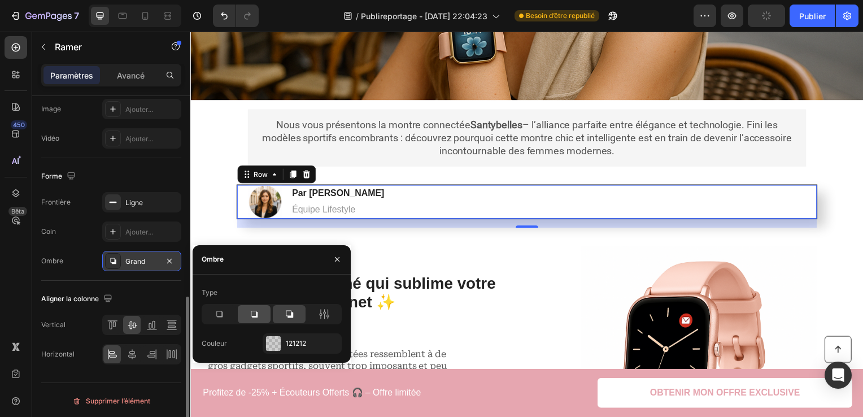
click at [251, 310] on icon at bounding box center [253, 313] width 11 height 11
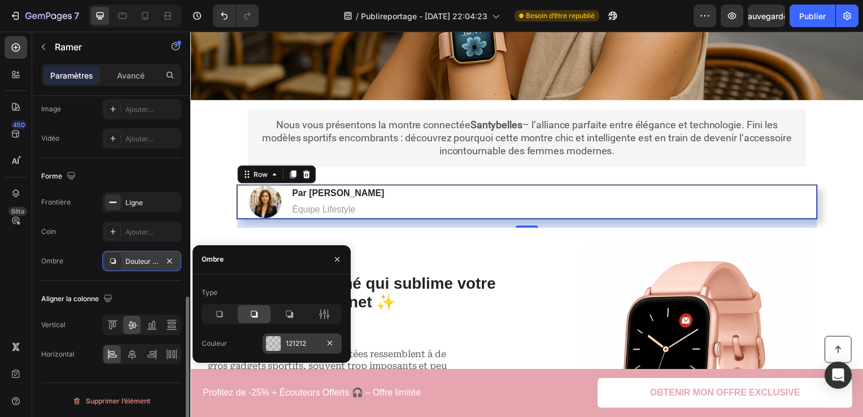
click at [289, 336] on div "121212" at bounding box center [302, 343] width 79 height 20
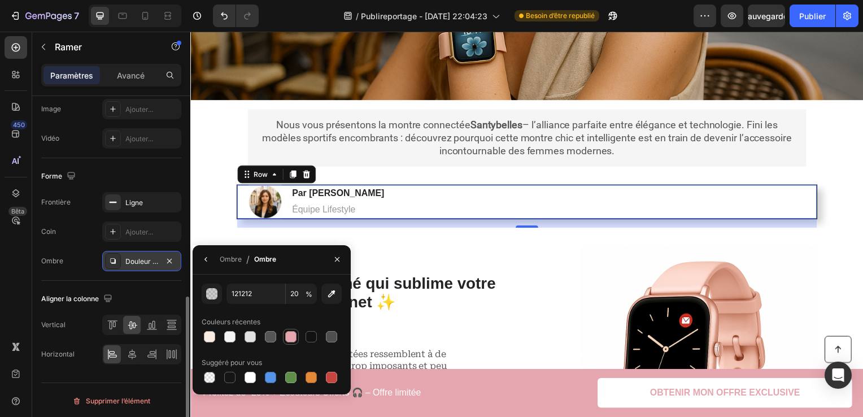
click at [287, 338] on div at bounding box center [290, 336] width 11 height 11
type input "E6A6B0"
type input "100"
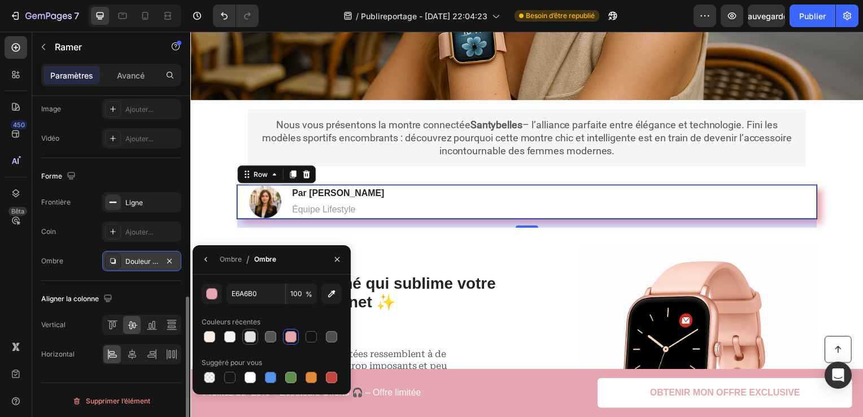
click at [247, 336] on div at bounding box center [250, 336] width 11 height 11
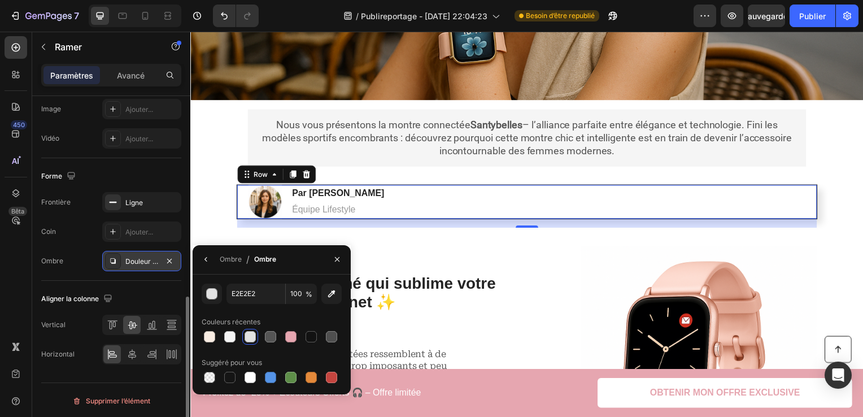
click at [238, 340] on div at bounding box center [272, 337] width 140 height 16
click at [233, 335] on div at bounding box center [229, 336] width 11 height 11
click at [206, 334] on div at bounding box center [209, 336] width 11 height 11
click at [230, 378] on div at bounding box center [229, 377] width 11 height 11
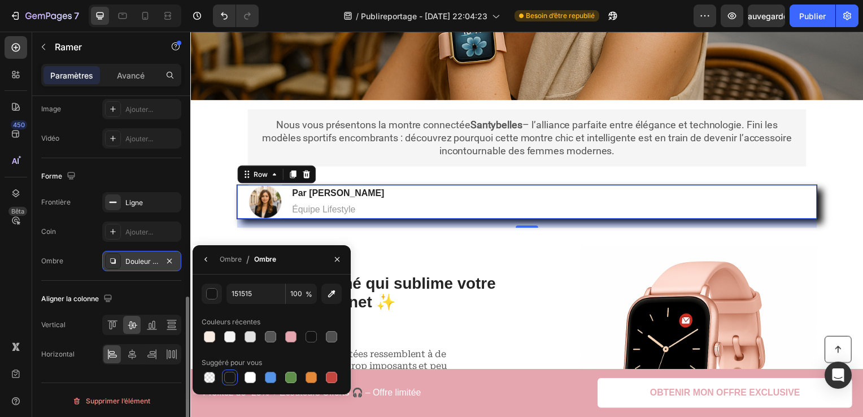
click at [220, 376] on div at bounding box center [272, 377] width 140 height 16
click at [203, 378] on div at bounding box center [210, 377] width 14 height 14
type input "000000"
type input "0"
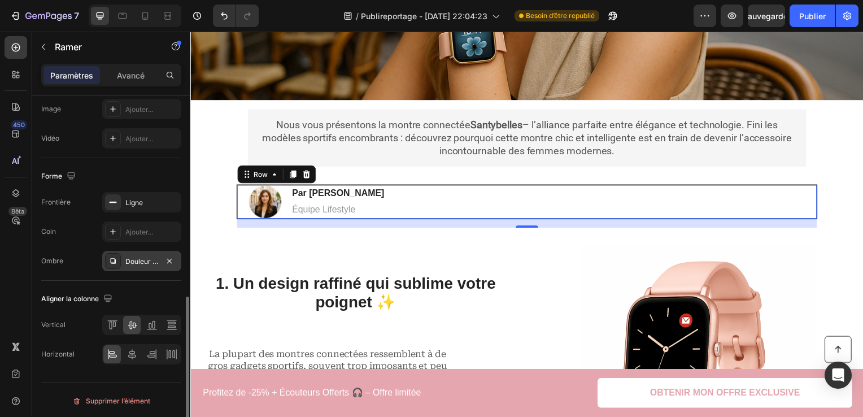
click at [66, 256] on div "Ombre Douleur moyenne" at bounding box center [111, 261] width 140 height 20
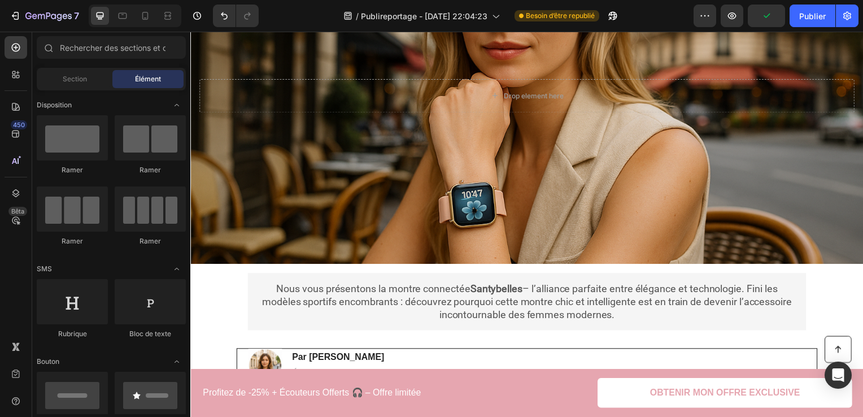
scroll to position [619, 0]
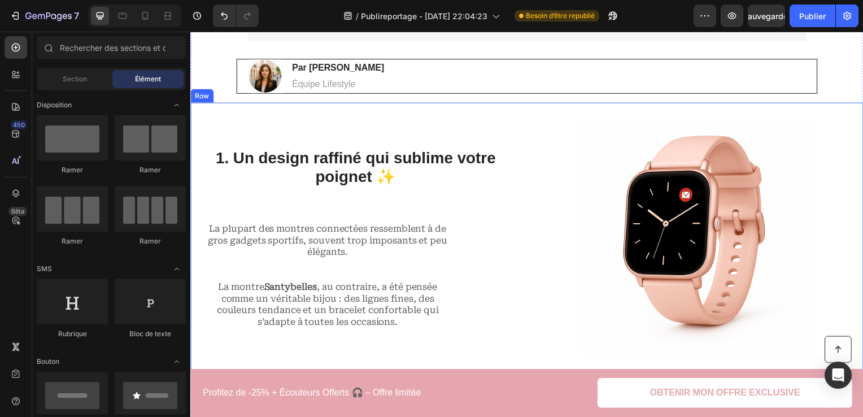
click at [814, 136] on div at bounding box center [702, 239] width 310 height 237
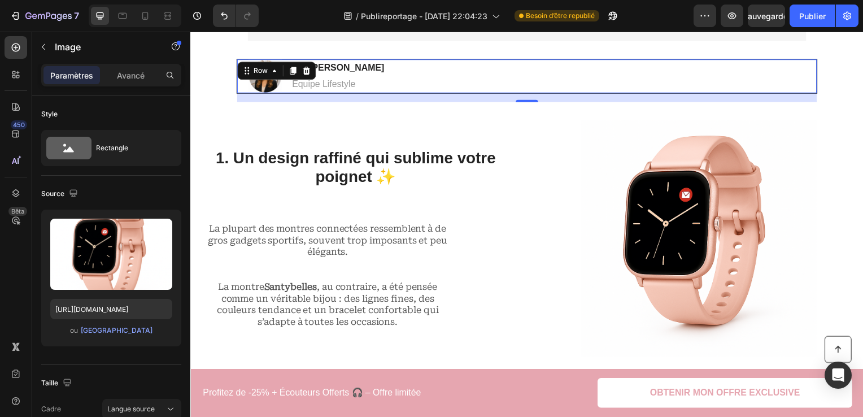
click at [720, 77] on div "Image Par Jessica M. Heading Équipe Lifestyle Text Block Row 0" at bounding box center [529, 76] width 585 height 35
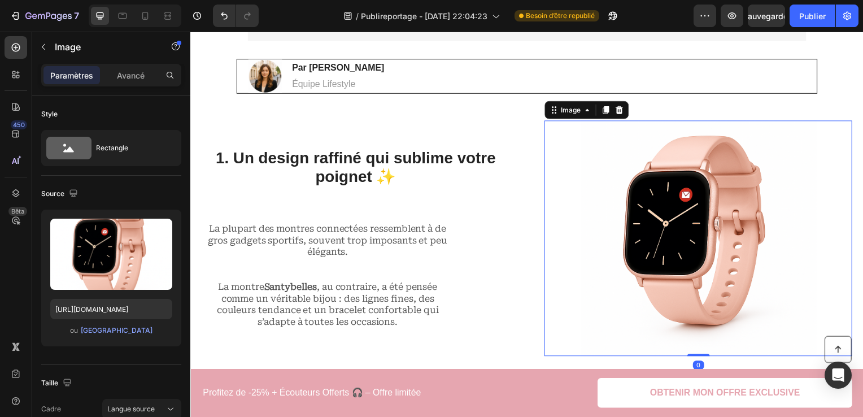
click at [843, 171] on div at bounding box center [702, 239] width 310 height 237
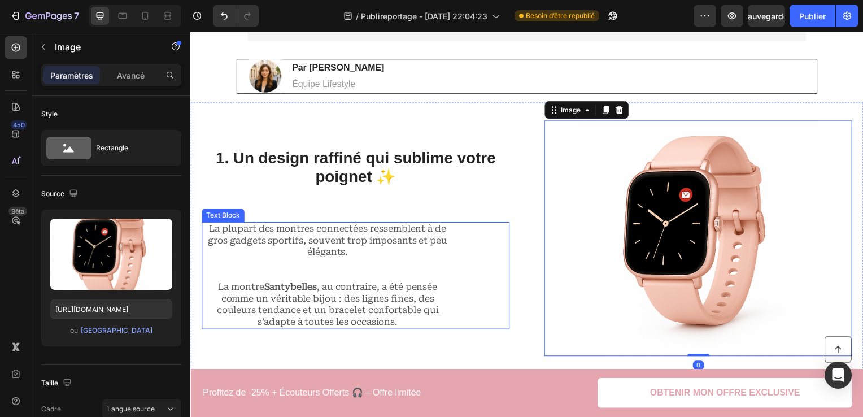
click at [487, 257] on div "La plupart des montres connectées ressemblent à de gros gadgets sportifs, souve…" at bounding box center [357, 278] width 310 height 108
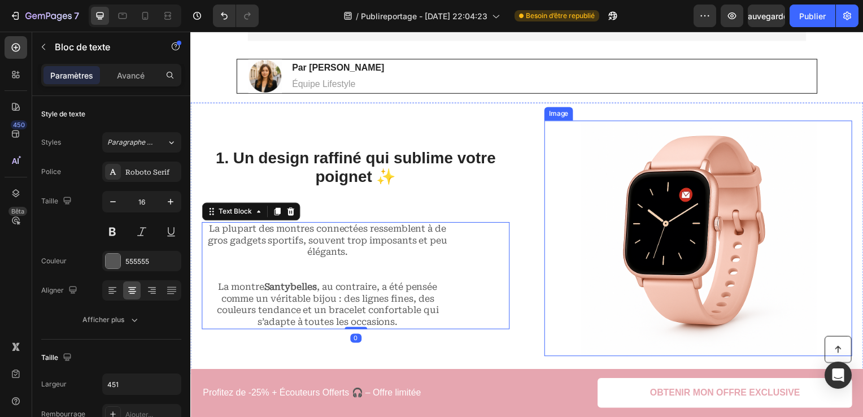
click at [562, 190] on div at bounding box center [702, 239] width 310 height 237
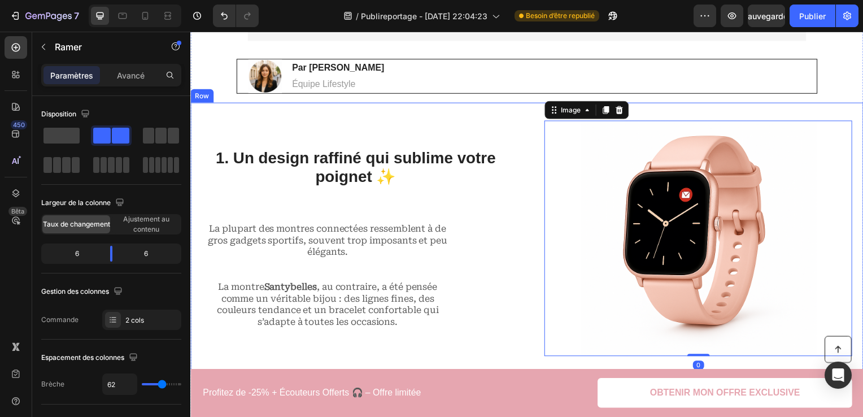
click at [520, 180] on div "1. Un design raffiné qui sublime votre poignet ✨ Heading La plupart des montres…" at bounding box center [529, 239] width 678 height 273
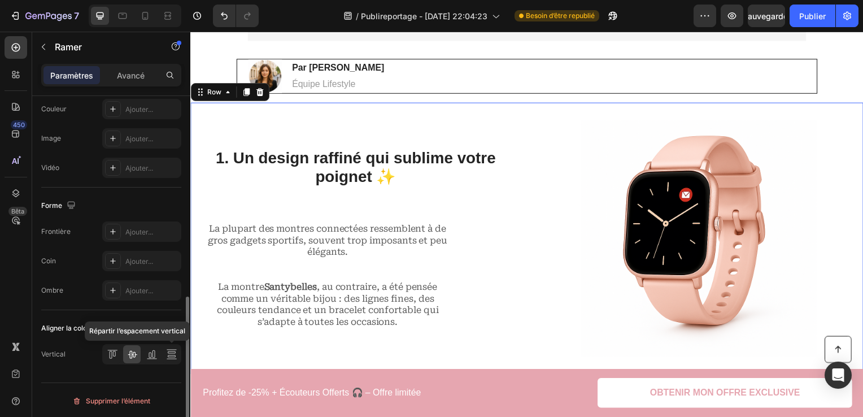
scroll to position [463, 0]
click at [143, 256] on div "Ajouter..." at bounding box center [151, 261] width 53 height 10
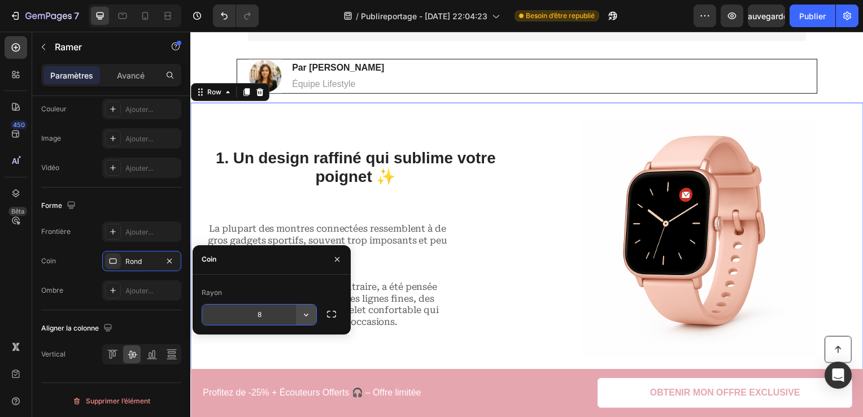
click at [310, 314] on icon "button" at bounding box center [305, 314] width 11 height 11
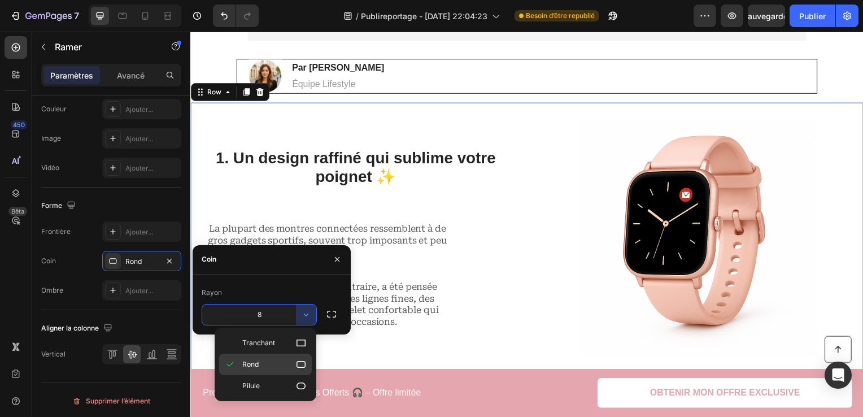
click at [278, 375] on div "Rond" at bounding box center [265, 385] width 93 height 21
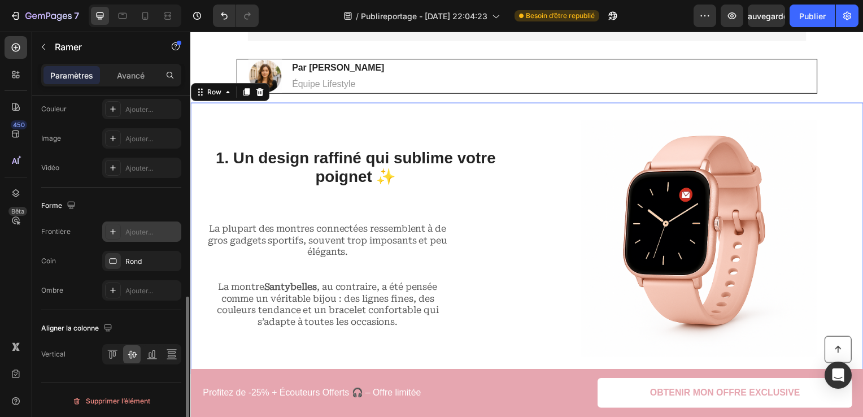
click at [165, 232] on div "Ajouter..." at bounding box center [151, 232] width 53 height 10
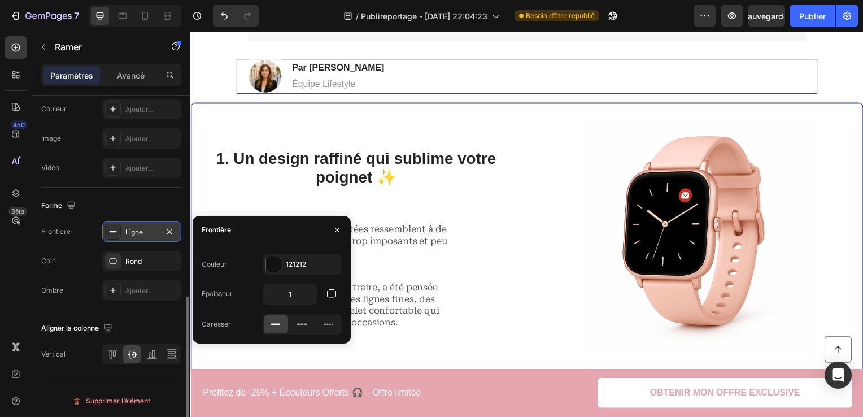
click at [165, 232] on icon "button" at bounding box center [169, 231] width 9 height 9
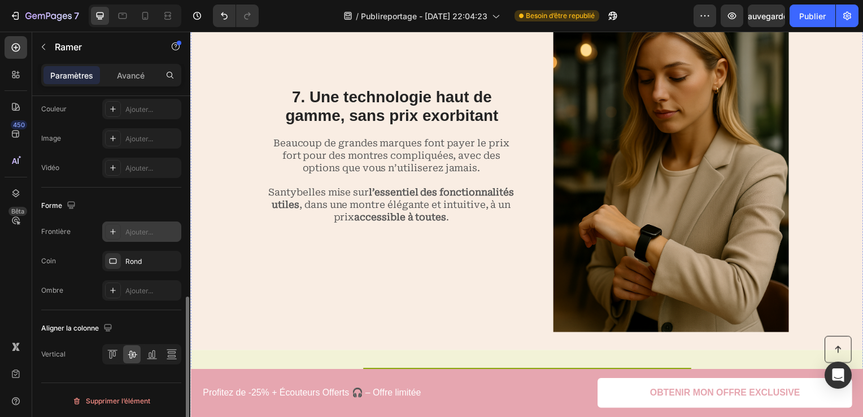
scroll to position [3273, 0]
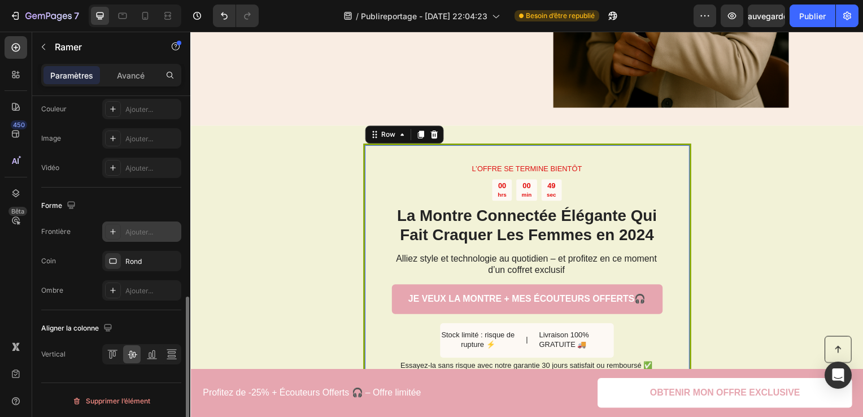
click at [687, 147] on div "L’OFFRE SE TERMINE BIENTÔT Text Block 00 hrs 00 min 49 sec Countdown Timer La M…" at bounding box center [529, 269] width 330 height 249
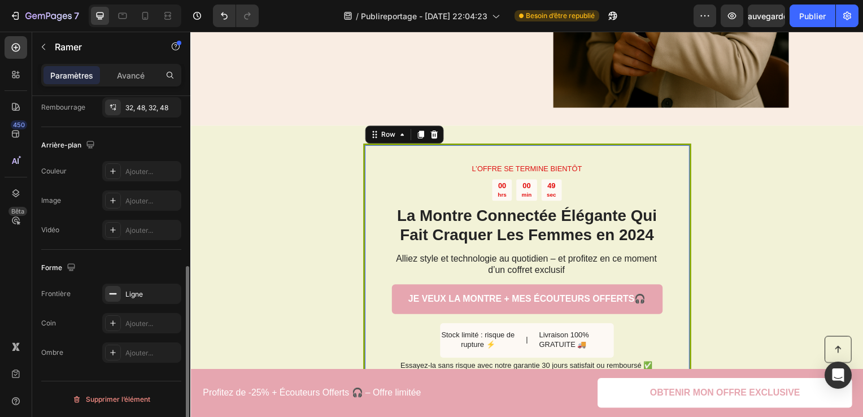
scroll to position [334, 0]
click at [165, 266] on div "Forme" at bounding box center [111, 269] width 140 height 18
click at [149, 296] on div "Ligne" at bounding box center [141, 296] width 33 height 10
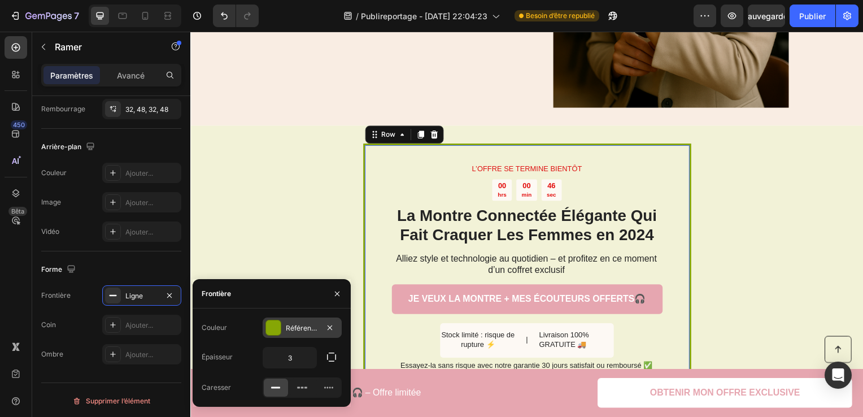
click at [291, 329] on div "Référence 86A605" at bounding box center [302, 328] width 33 height 10
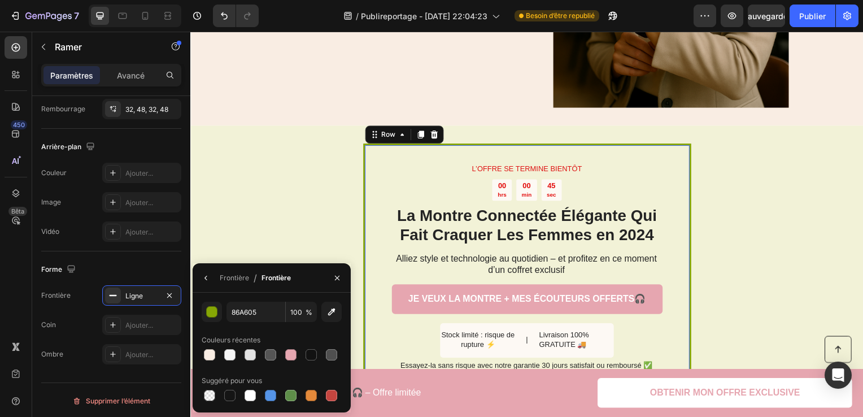
click at [301, 351] on div at bounding box center [272, 355] width 140 height 16
click at [290, 351] on div at bounding box center [290, 354] width 11 height 11
type input "E6A6B0"
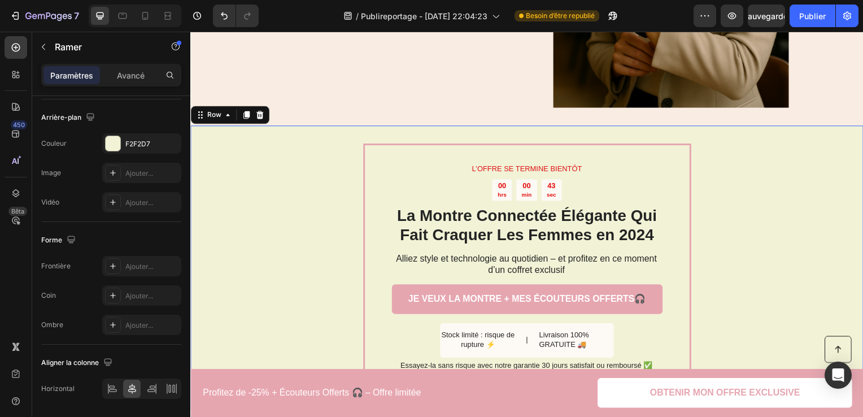
click at [750, 234] on div "L’OFFRE SE TERMINE BIENTÔT Text Block 00 hrs 00 min 43 sec Countdown Timer La M…" at bounding box center [529, 268] width 678 height 285
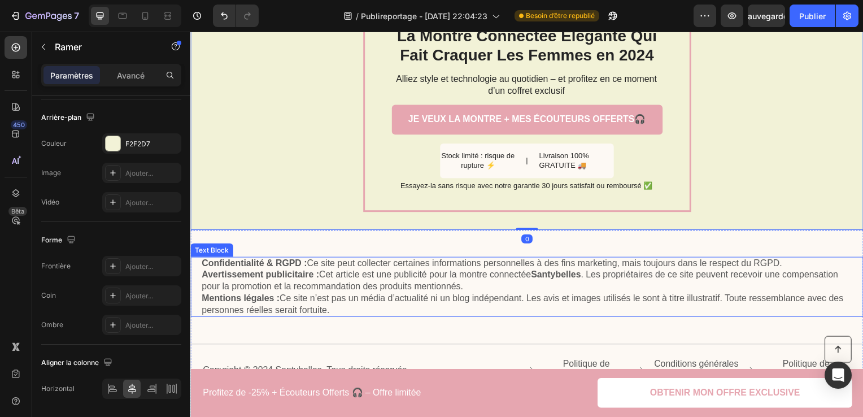
scroll to position [3499, 0]
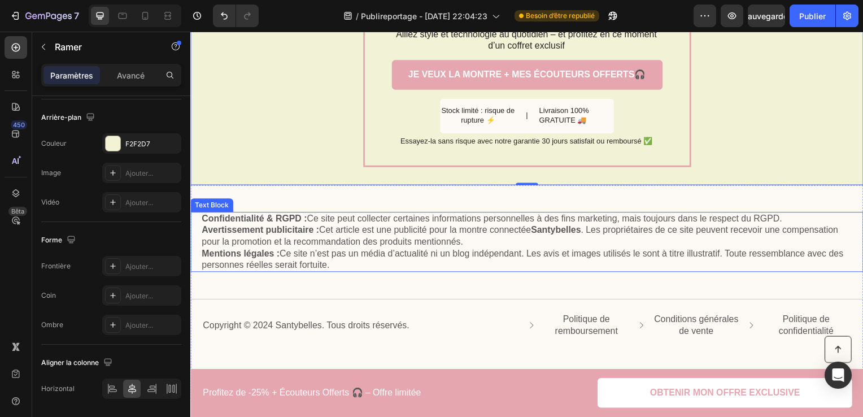
click at [581, 219] on p "Confidentialité & RGPD : Ce site peut collecter certaines informations personne…" at bounding box center [529, 244] width 655 height 59
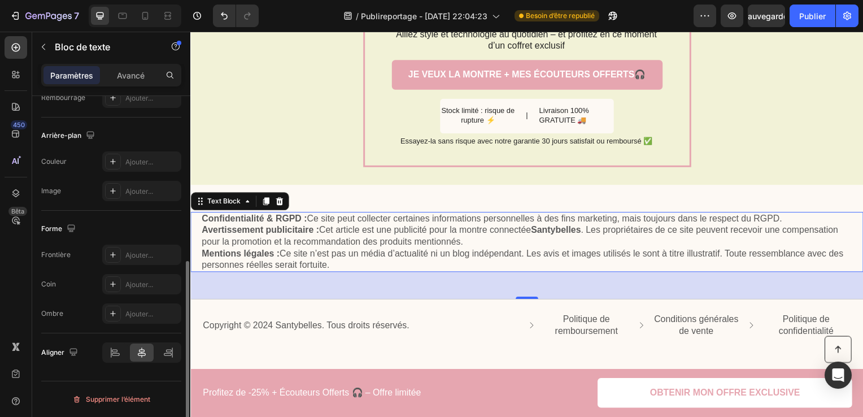
scroll to position [0, 0]
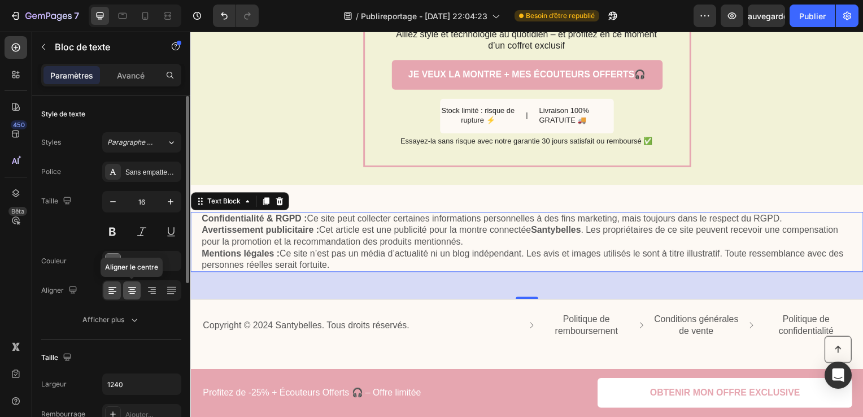
click at [139, 290] on div at bounding box center [132, 290] width 18 height 18
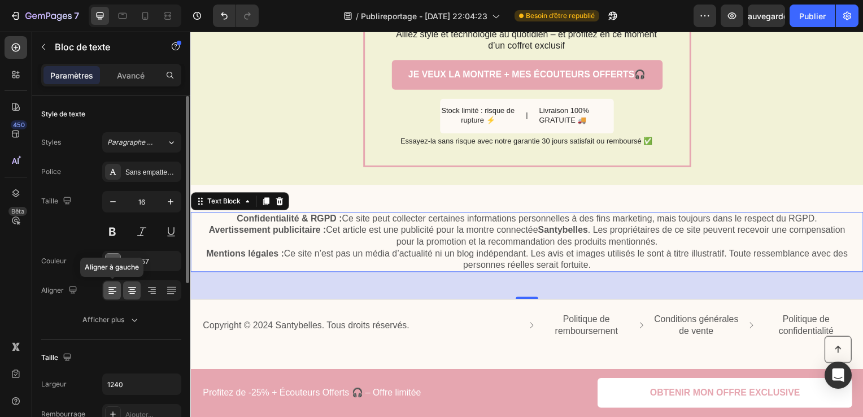
click at [108, 297] on div at bounding box center [112, 290] width 18 height 18
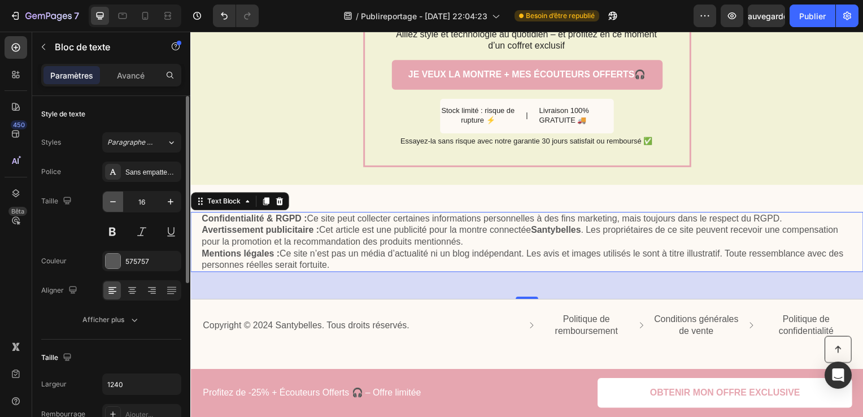
click at [111, 194] on button "button" at bounding box center [113, 201] width 20 height 20
type input "15"
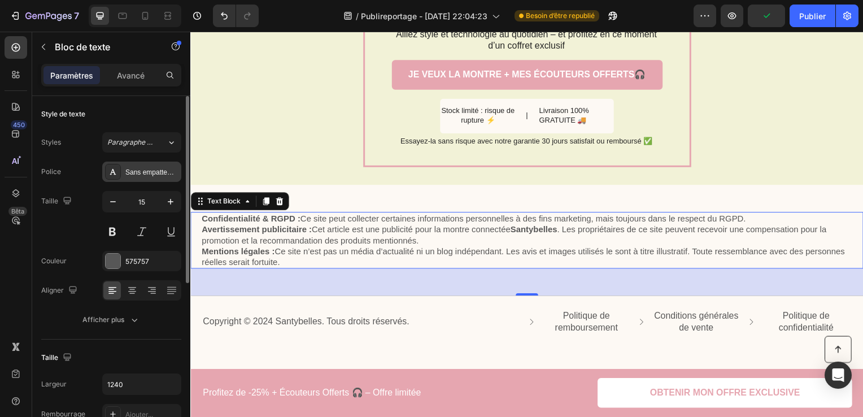
click at [167, 171] on div "Sans empattement" at bounding box center [151, 172] width 53 height 10
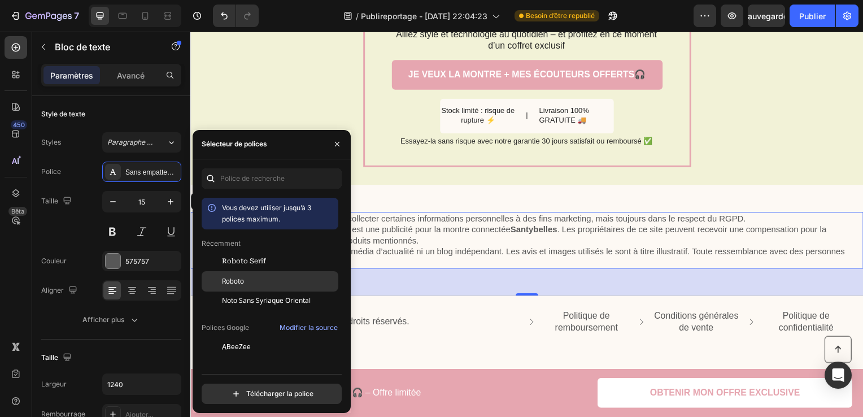
click at [259, 398] on div "Roboto" at bounding box center [270, 408] width 137 height 20
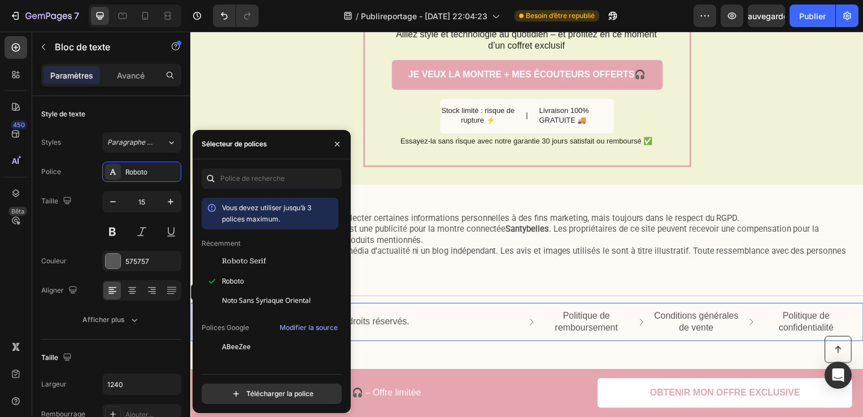
click at [483, 335] on div "Copyright © 2024 Santybelles. Tous droits réservés. Text Block Politique de rem…" at bounding box center [529, 324] width 678 height 38
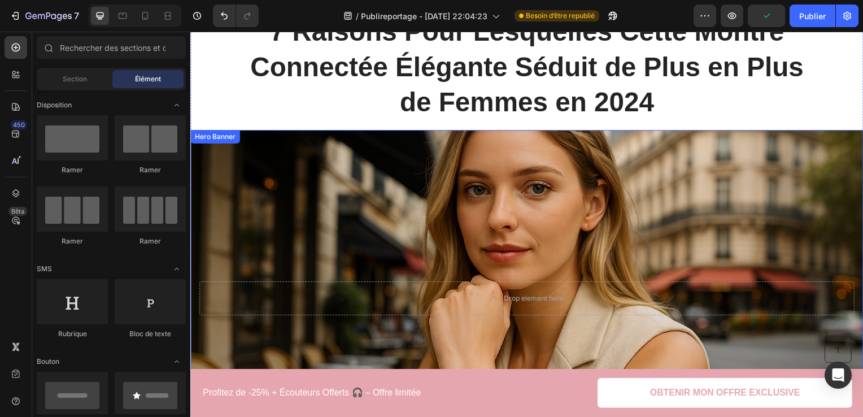
scroll to position [13, 0]
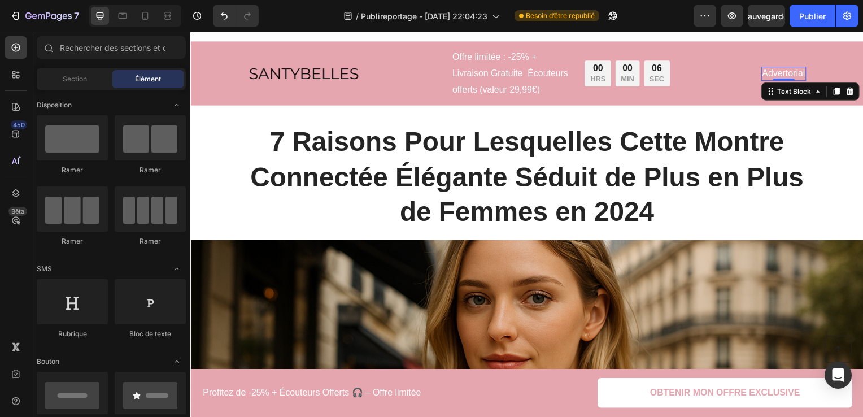
click at [799, 71] on p "Advertorial" at bounding box center [787, 74] width 43 height 12
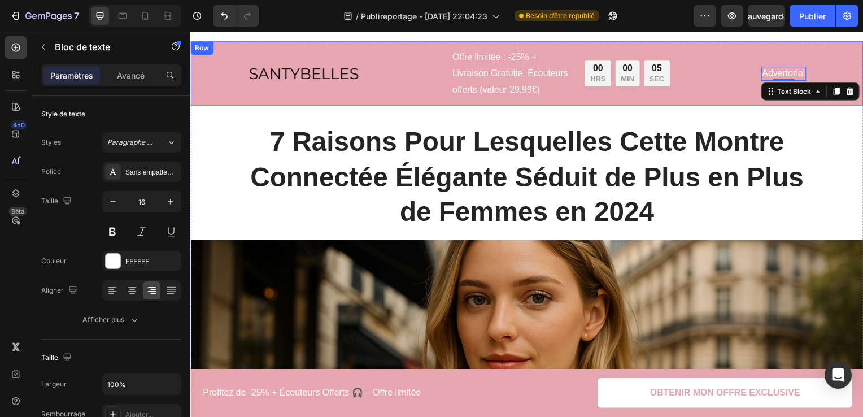
click at [815, 66] on div "Image Offre limitée : -25% + Livraison Gratuite Écouteurs offerts (valeur 29,99…" at bounding box center [529, 74] width 655 height 51
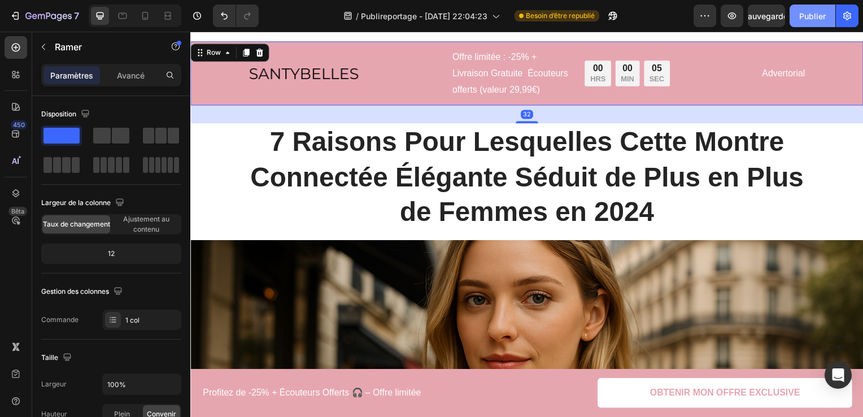
click at [811, 10] on font "Publier" at bounding box center [812, 16] width 27 height 12
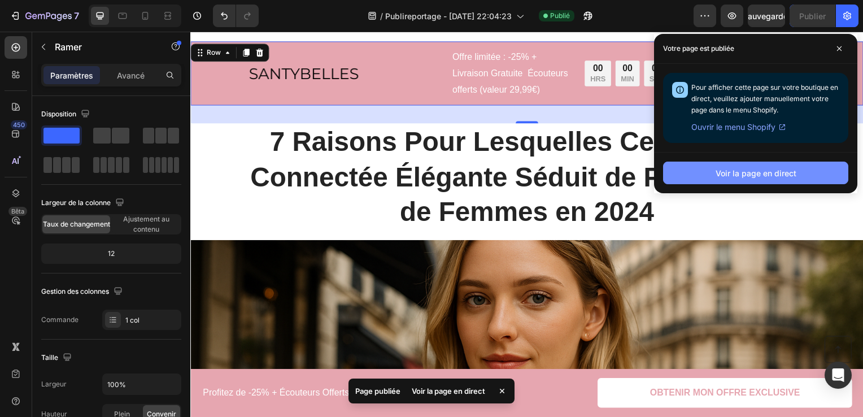
click at [756, 170] on font "Voir la page en direct" at bounding box center [755, 173] width 81 height 12
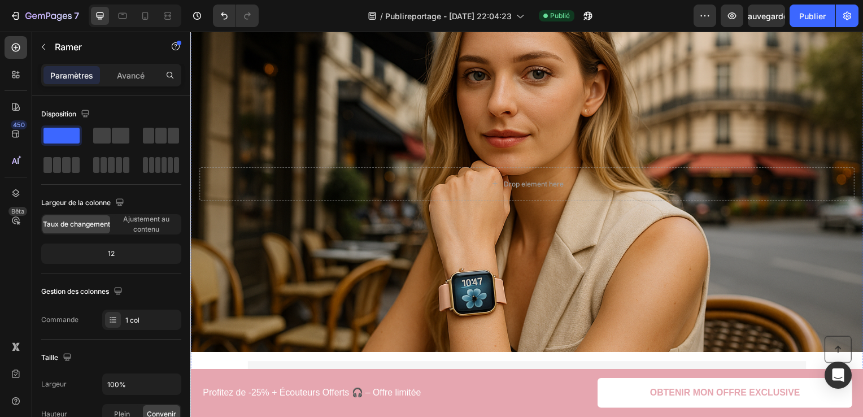
scroll to position [465, 0]
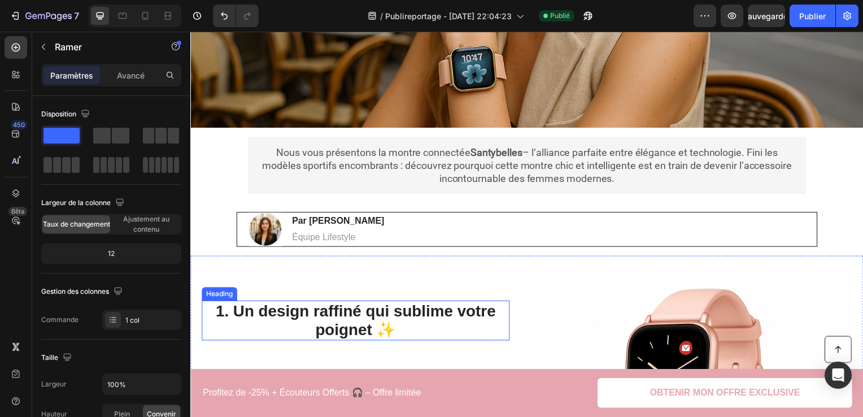
click at [339, 311] on h2 "1. Un design raffiné qui sublime votre poignet ✨" at bounding box center [357, 323] width 310 height 40
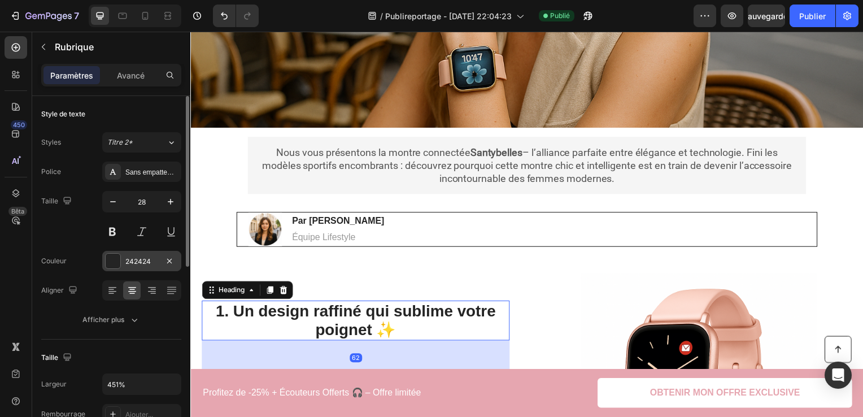
click at [145, 262] on div "242424" at bounding box center [141, 261] width 33 height 10
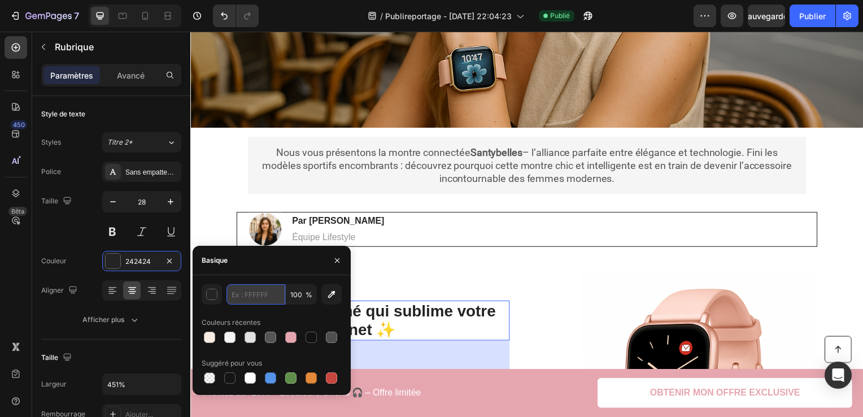
paste input "#003744"
type input "#003744"
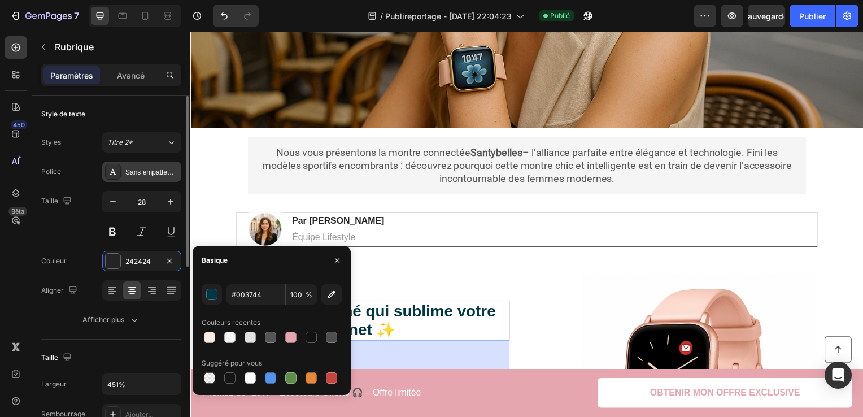
click at [160, 175] on div "Sans empattement" at bounding box center [151, 172] width 53 height 10
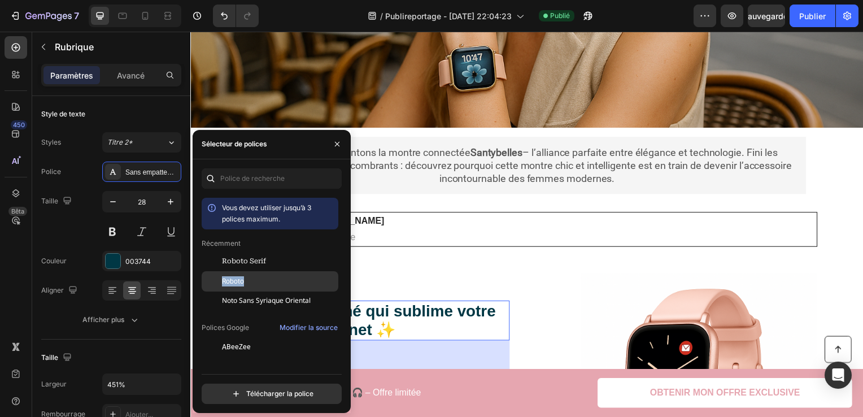
drag, startPoint x: 300, startPoint y: 261, endPoint x: 302, endPoint y: 274, distance: 13.2
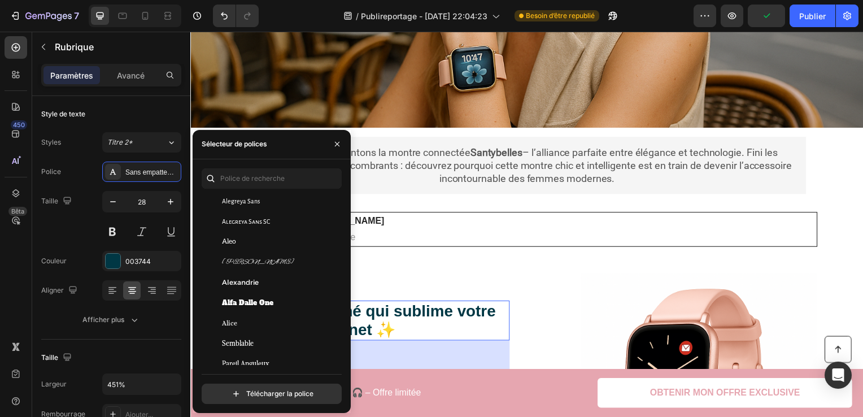
scroll to position [847, 0]
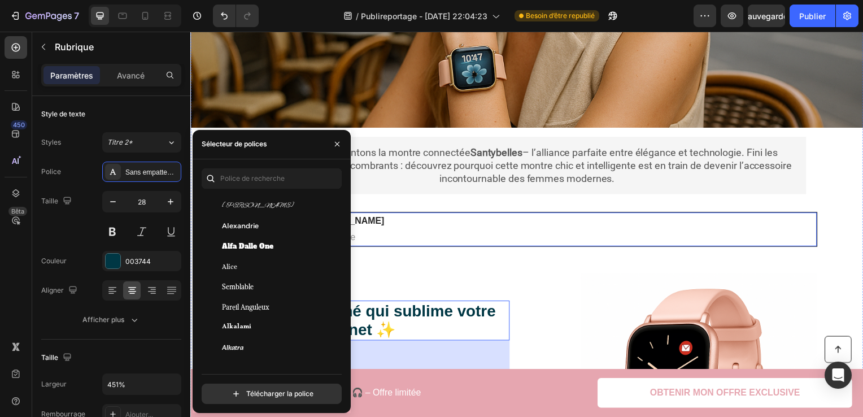
click at [511, 215] on div "Image Par Jessica M. Heading Équipe Lifestyle Text Block Row" at bounding box center [529, 230] width 585 height 35
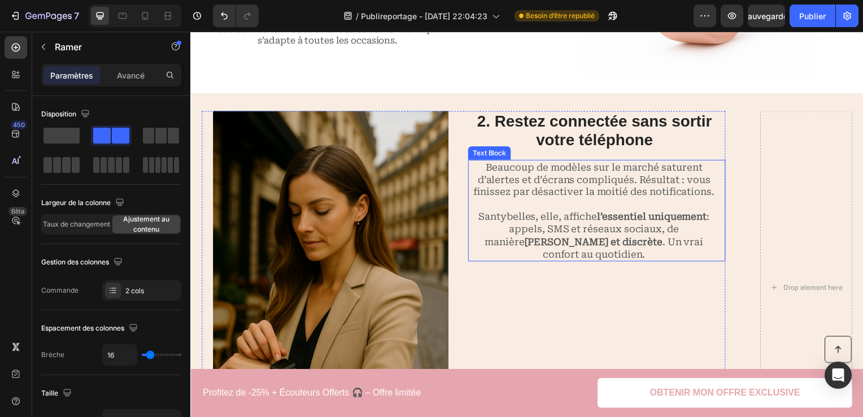
scroll to position [916, 0]
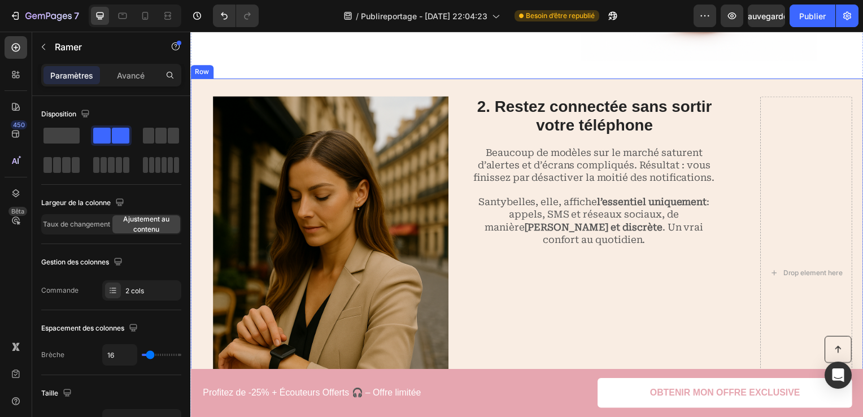
click at [657, 89] on div "Image 2. Restez connectée sans sortir votre téléphone Heading Beaucoup de modèl…" at bounding box center [529, 275] width 678 height 392
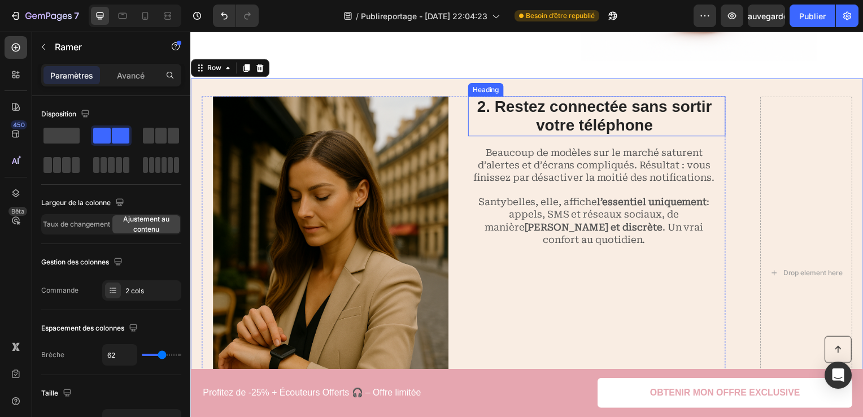
click at [627, 119] on h2 "2. Restez connectée sans sortir votre téléphone" at bounding box center [597, 117] width 255 height 40
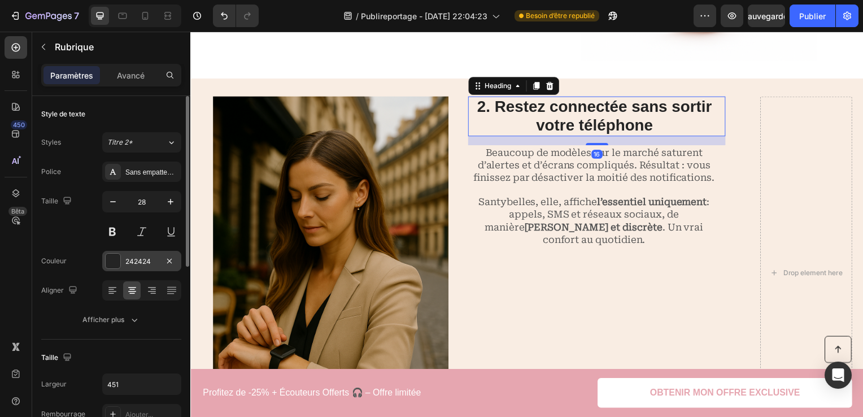
click at [143, 252] on div "242424" at bounding box center [141, 261] width 79 height 20
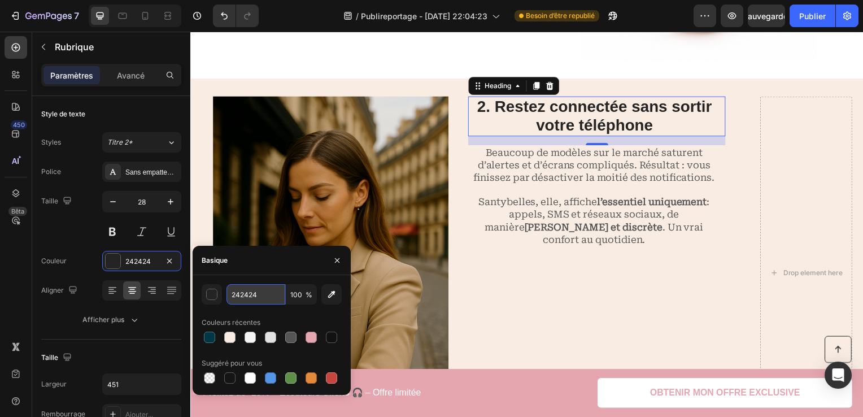
click at [255, 293] on input "242424" at bounding box center [255, 294] width 59 height 20
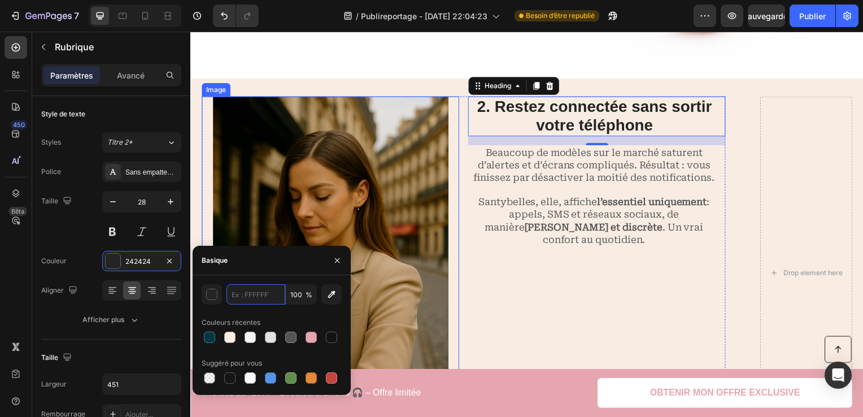
paste input "#003744"
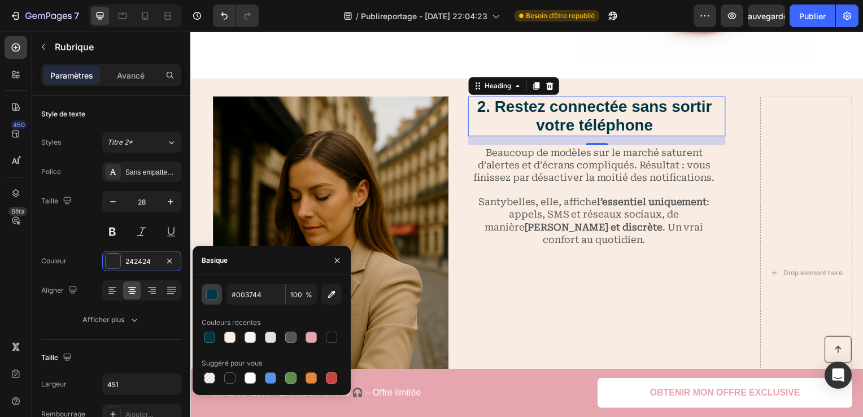
click at [213, 296] on div "button" at bounding box center [212, 294] width 11 height 11
type input "003744"
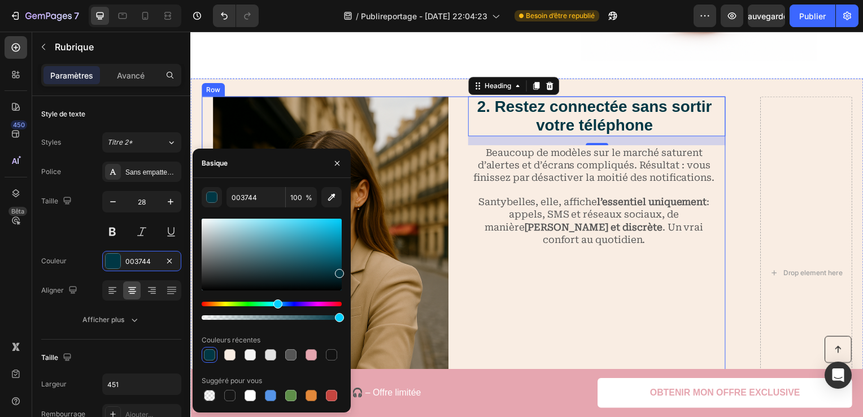
click at [568, 267] on div "2. Restez connectée sans sortir votre téléphone Heading 16 Beaucoup de modèles …" at bounding box center [599, 275] width 259 height 356
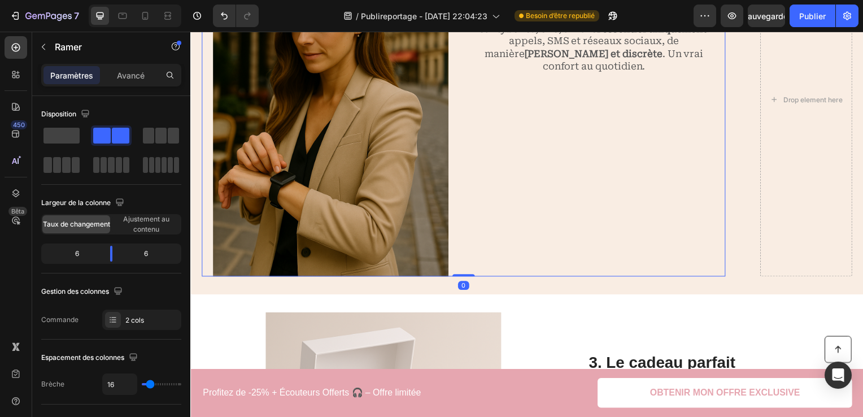
scroll to position [1142, 0]
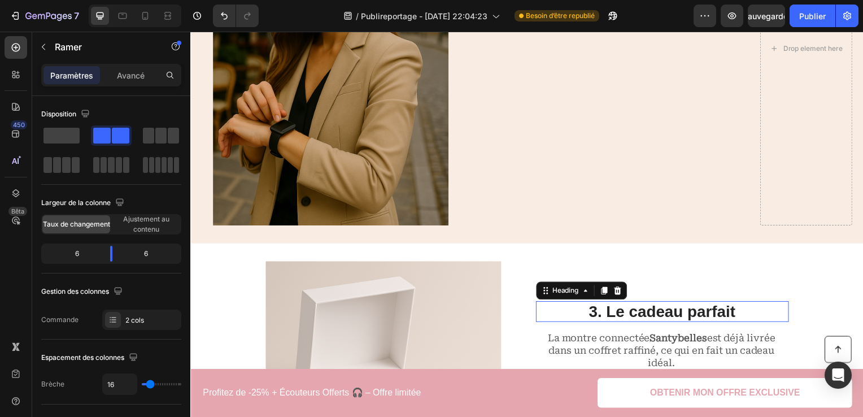
click at [651, 322] on h2 "3. Le cadeau parfait" at bounding box center [665, 313] width 255 height 21
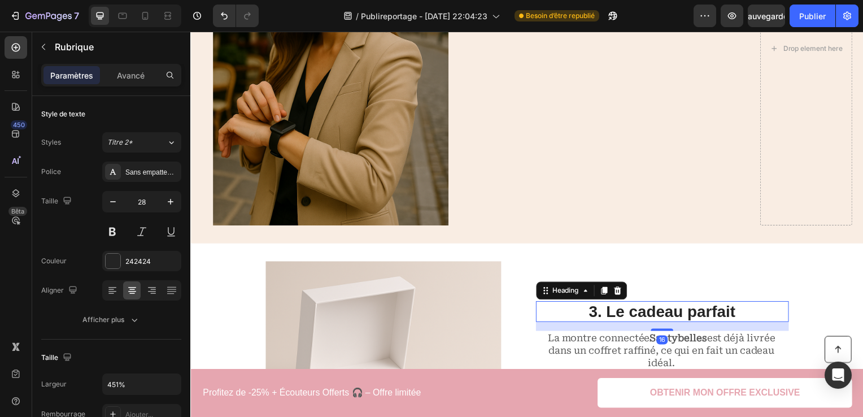
click at [638, 312] on h2 "3. Le cadeau parfait" at bounding box center [665, 313] width 255 height 21
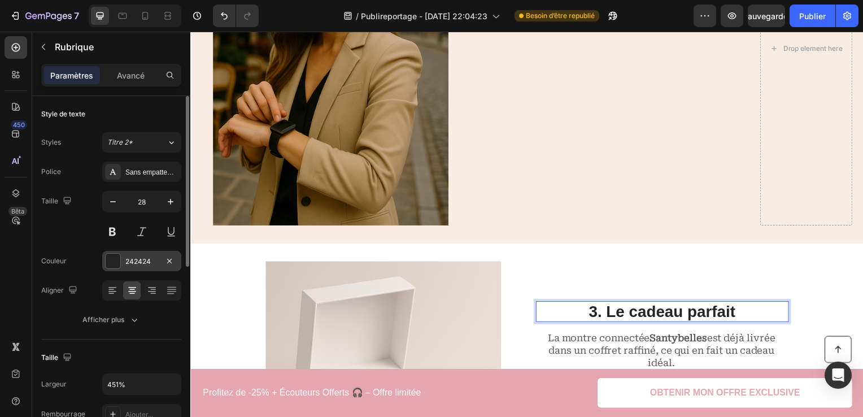
click at [132, 260] on div "242424" at bounding box center [141, 261] width 33 height 10
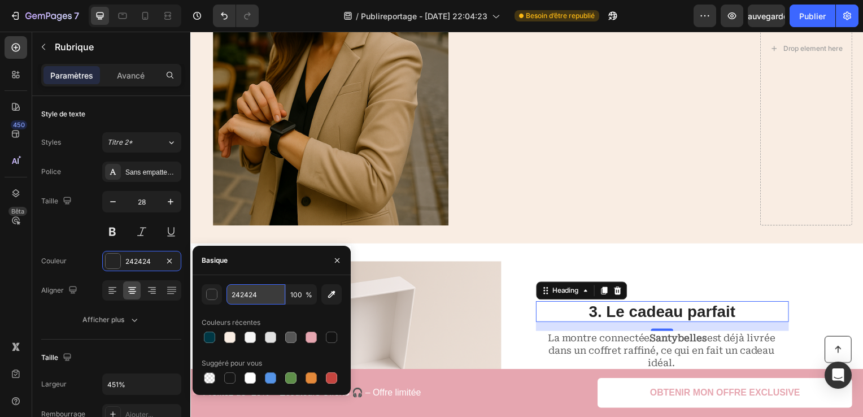
click at [255, 301] on input "242424" at bounding box center [255, 294] width 59 height 20
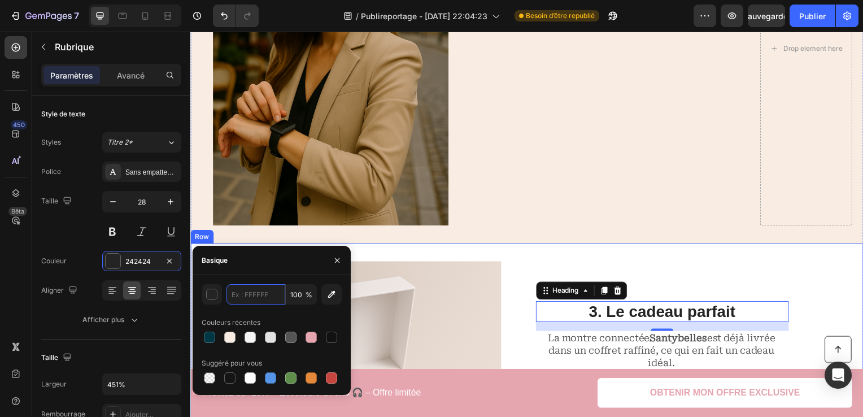
paste input "#003744"
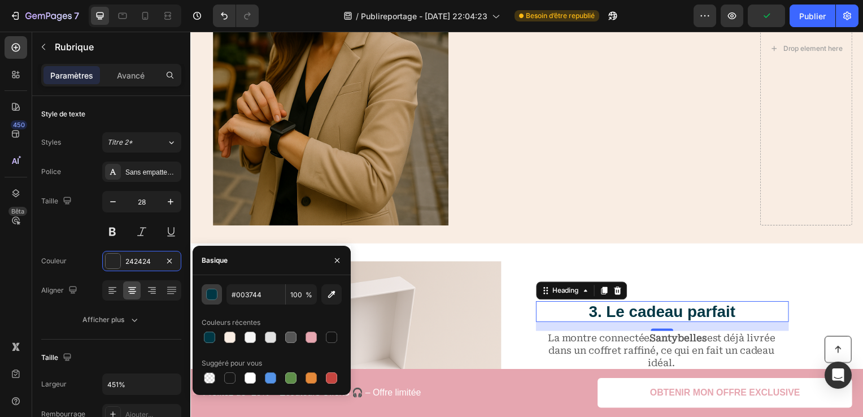
click at [210, 299] on div "button" at bounding box center [212, 294] width 11 height 11
type input "003744"
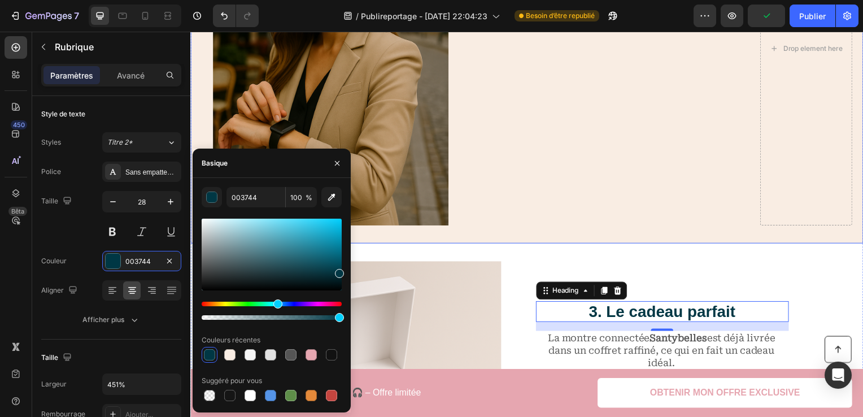
click at [570, 232] on div "Image 2. Restez connectée sans sortir votre téléphone Heading Beaucoup de modèl…" at bounding box center [529, 49] width 678 height 392
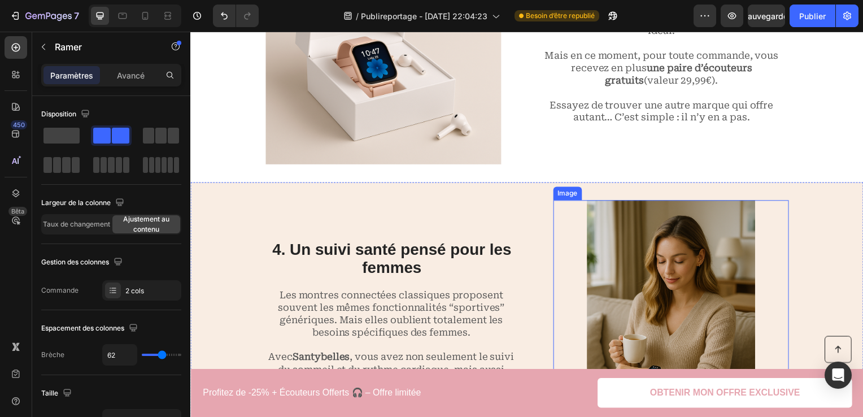
scroll to position [1538, 0]
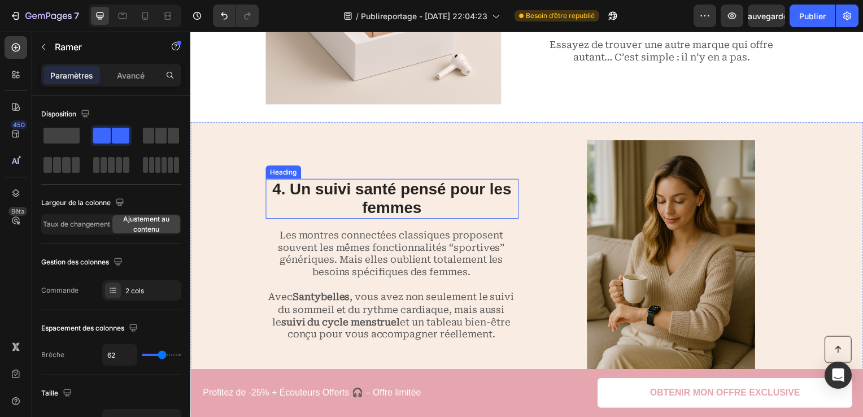
click at [422, 173] on div "4. Un suivi santé pensé pour les femmes Heading Les montres connectées classiqu…" at bounding box center [393, 268] width 255 height 254
click at [412, 185] on h2 "4. Un suivi santé pensé pour les femmes" at bounding box center [393, 200] width 255 height 40
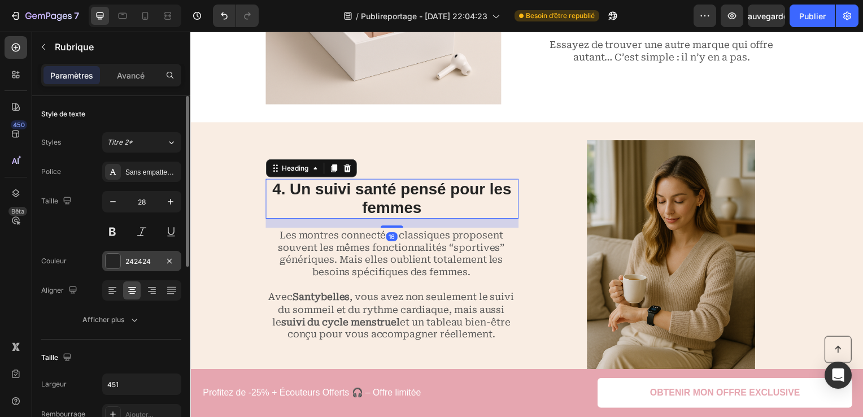
click at [126, 258] on div "242424" at bounding box center [141, 261] width 33 height 10
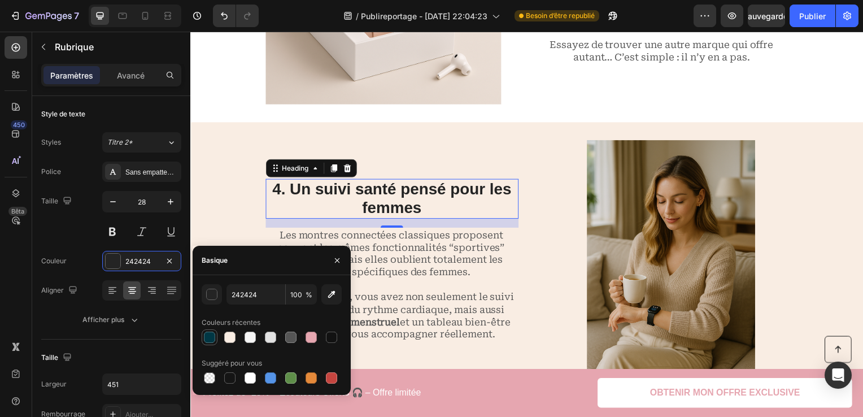
click at [207, 338] on div at bounding box center [209, 336] width 11 height 11
type input "003744"
click at [521, 173] on div "4. Un suivi santé pensé pour les femmes Heading 16 Les montres connectées class…" at bounding box center [529, 268] width 678 height 290
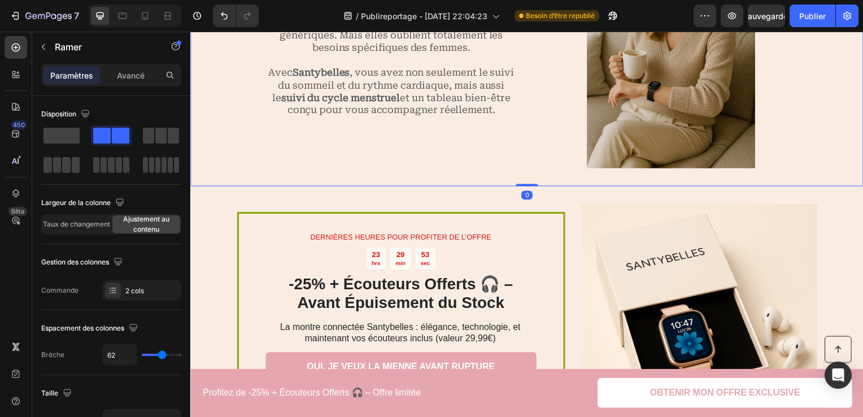
scroll to position [1820, 0]
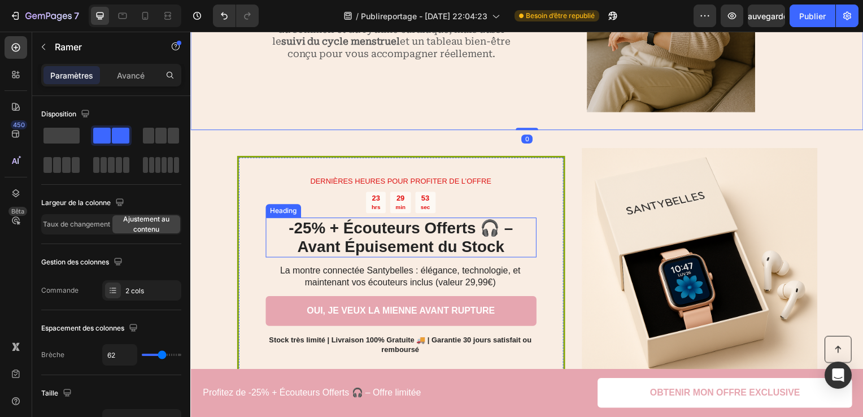
click at [390, 244] on h2 "-25% + Écouteurs Offerts 🎧 – Avant Épuisement du Stock" at bounding box center [402, 239] width 273 height 40
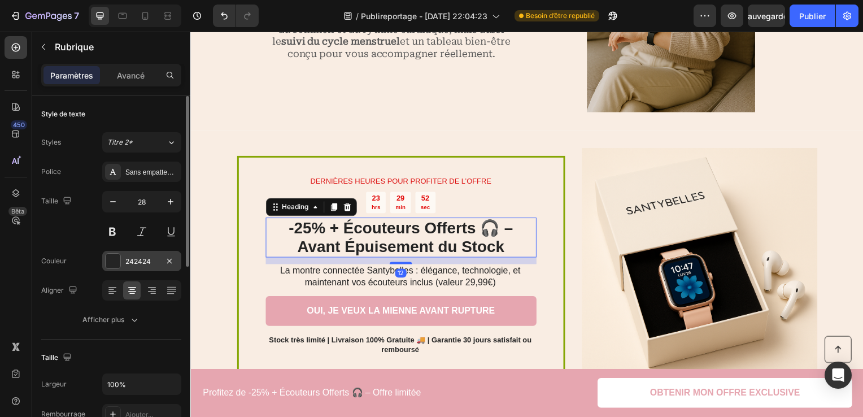
click at [129, 256] on div "242424" at bounding box center [141, 261] width 33 height 10
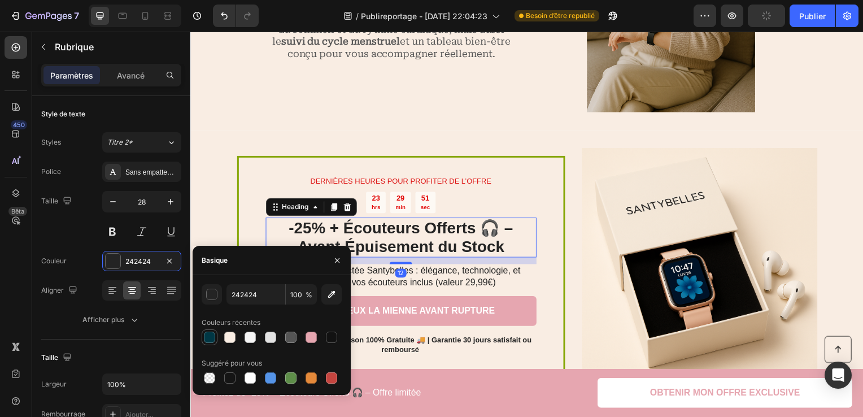
click at [206, 333] on div at bounding box center [209, 336] width 11 height 11
type input "003744"
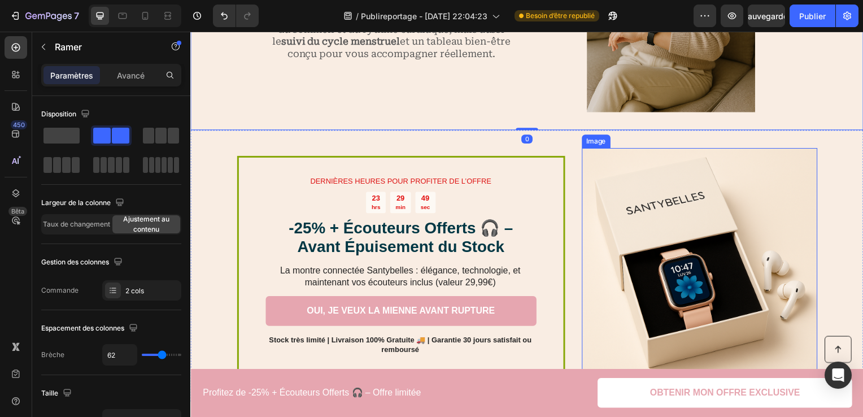
scroll to position [2102, 0]
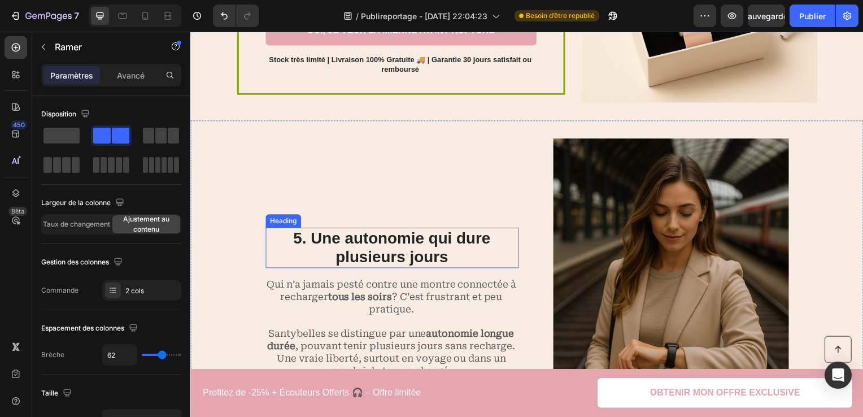
click at [431, 252] on h2 "5. Une autonomie qui dure plusieurs jours" at bounding box center [393, 249] width 255 height 40
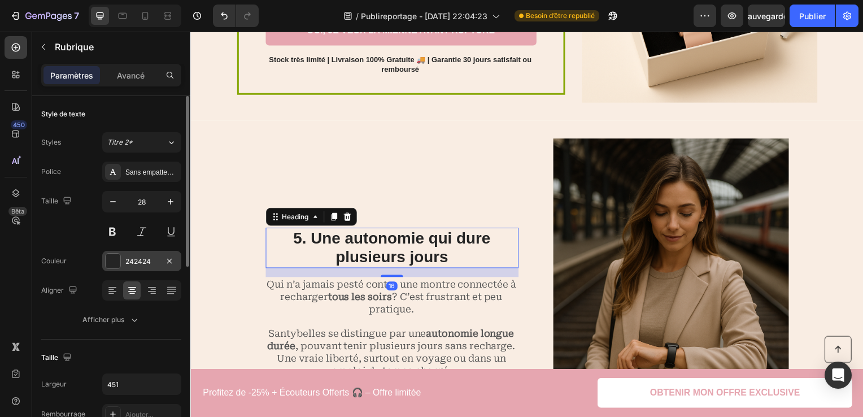
click at [126, 266] on div "242424" at bounding box center [141, 261] width 79 height 20
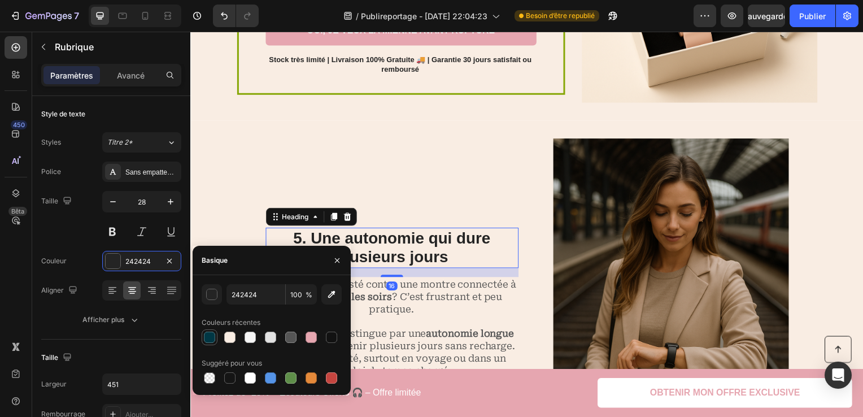
click at [212, 335] on div at bounding box center [209, 336] width 11 height 11
type input "003744"
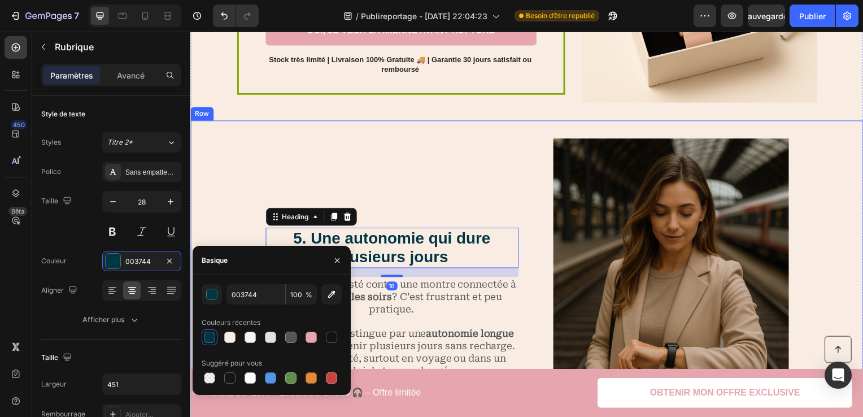
click at [534, 154] on div "5. Une autonomie qui dure plusieurs jours Heading 16 Qui n’a jamais pesté contr…" at bounding box center [529, 317] width 678 height 392
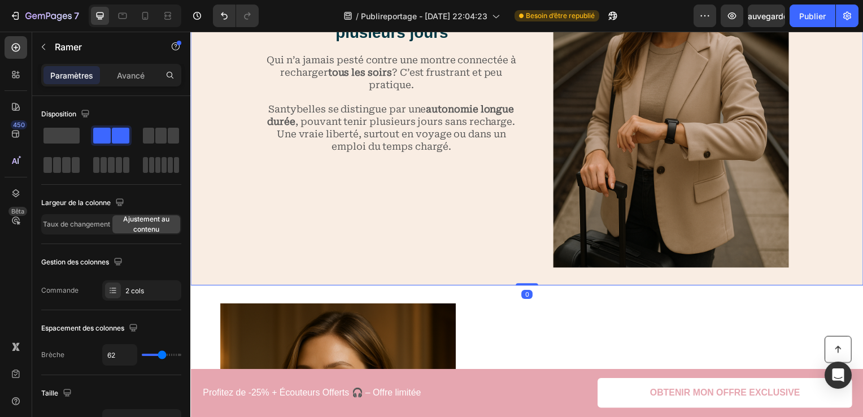
scroll to position [2554, 0]
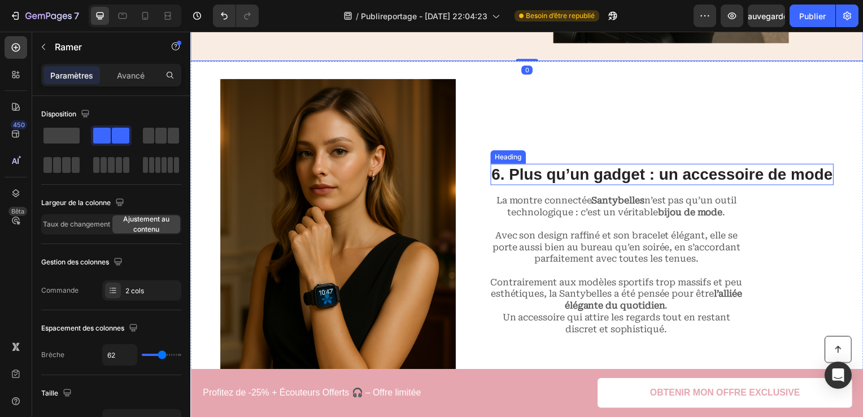
click at [631, 183] on h2 "6. Plus qu’un gadget : un accessoire de mode" at bounding box center [665, 175] width 346 height 21
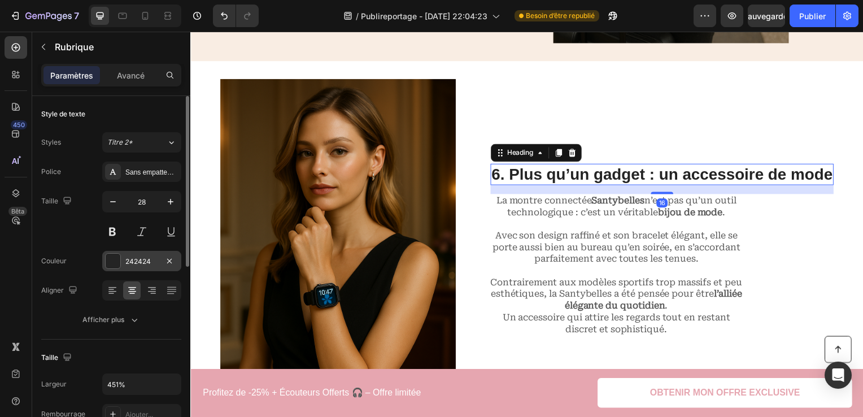
click at [124, 259] on div "242424" at bounding box center [141, 261] width 79 height 20
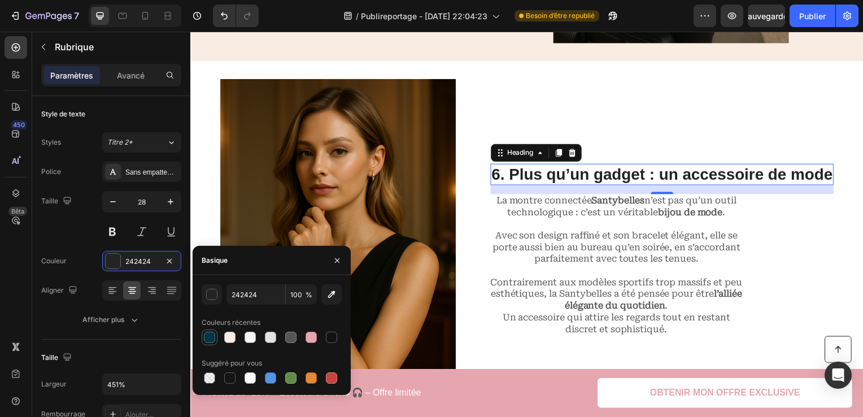
click at [215, 335] on div at bounding box center [209, 336] width 11 height 11
type input "003744"
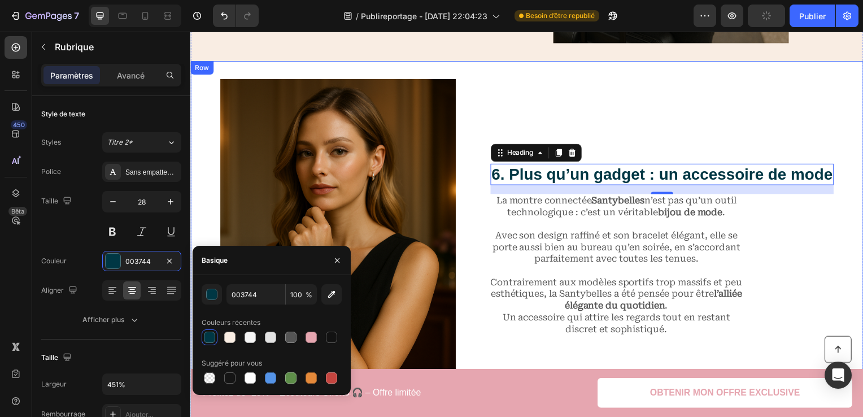
click at [738, 117] on div "6. Plus qu’un gadget : un accessoire de mode Heading 16 La montre connectée San…" at bounding box center [665, 258] width 346 height 356
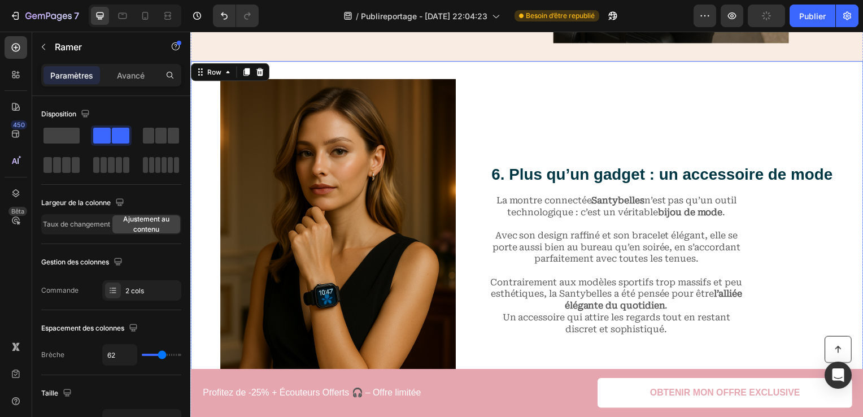
scroll to position [2893, 0]
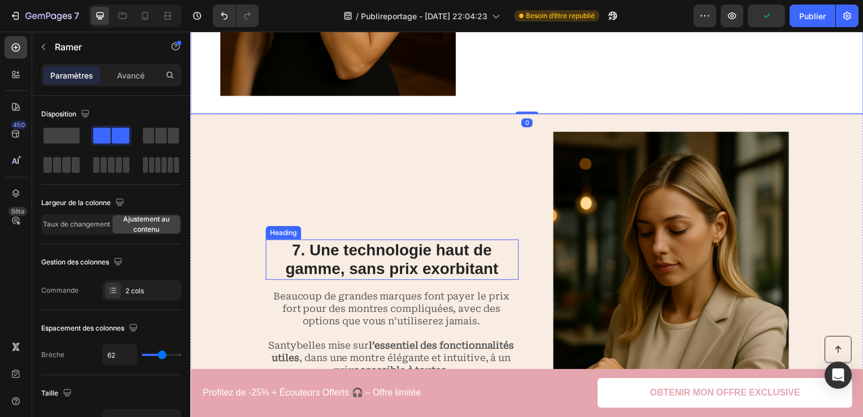
click at [382, 279] on h2 "7. Une technologie haut de gamme, sans prix exorbitant" at bounding box center [393, 261] width 255 height 40
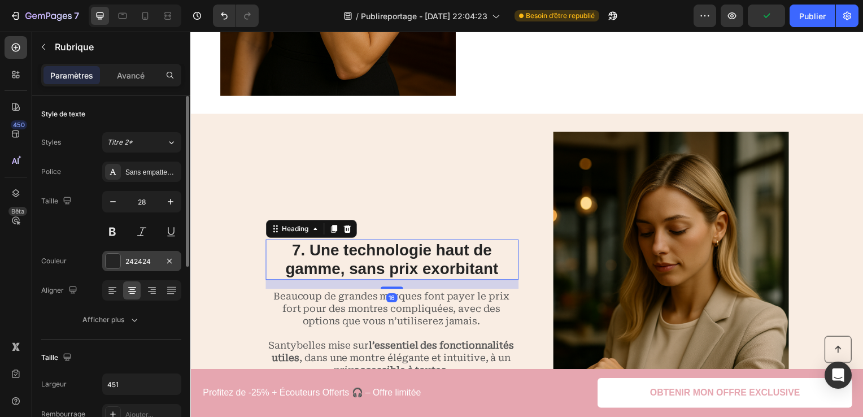
click at [126, 257] on div "242424" at bounding box center [141, 261] width 33 height 10
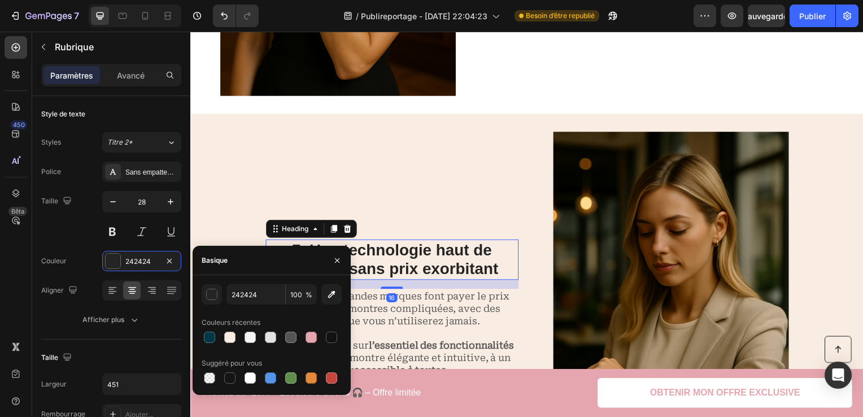
click at [208, 326] on font "Couleurs récentes" at bounding box center [231, 322] width 59 height 10
click at [210, 331] on div at bounding box center [210, 337] width 14 height 14
type input "003744"
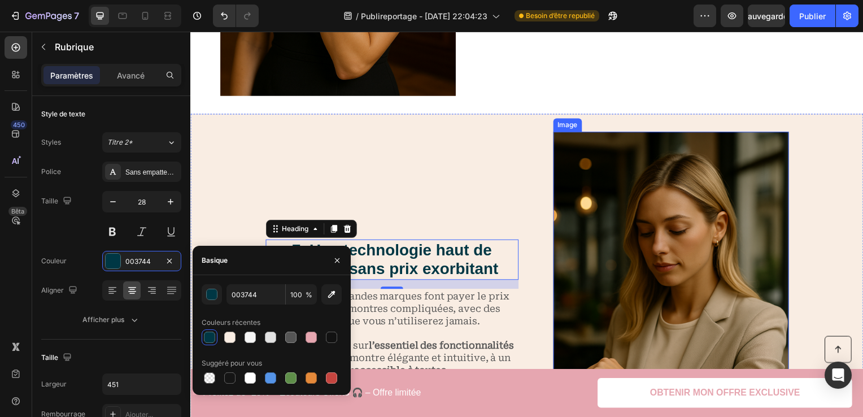
click at [487, 196] on div "7. Une technologie haut de gamme, sans prix exorbitant Heading 16 Beaucoup de g…" at bounding box center [393, 311] width 255 height 356
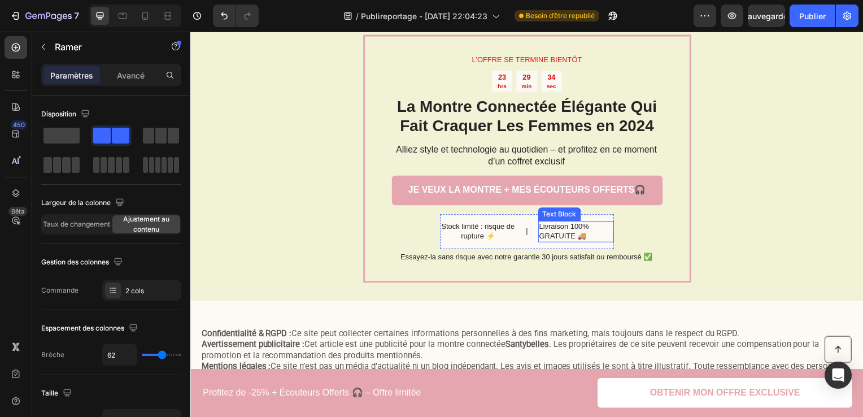
scroll to position [3401, 0]
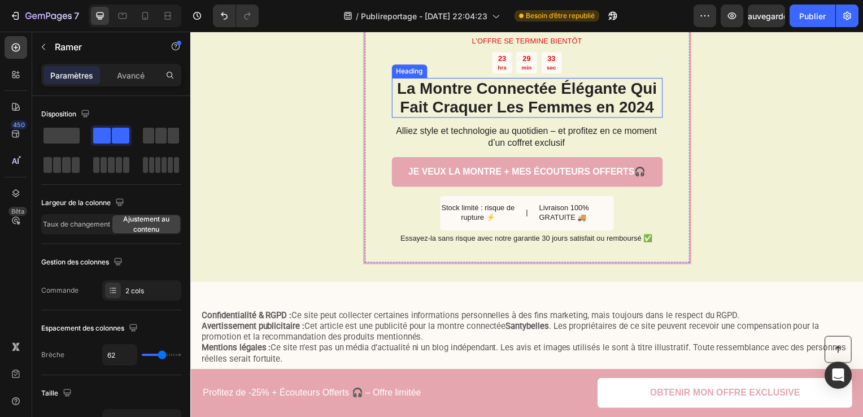
click at [543, 91] on h2 "La Montre Connectée Élégante Qui Fait Craquer Les Femmes en 2024" at bounding box center [529, 98] width 273 height 40
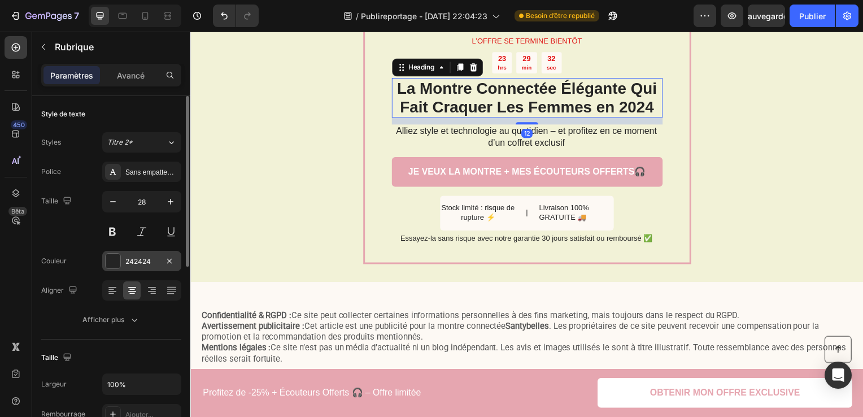
click at [129, 255] on div "242424" at bounding box center [141, 261] width 79 height 20
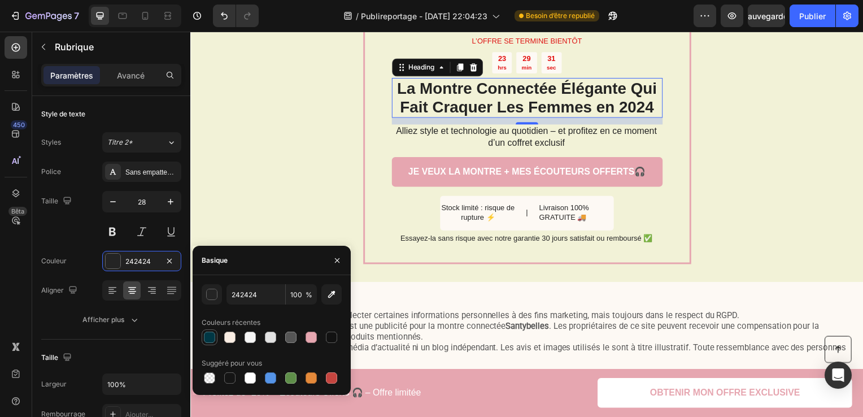
click at [213, 337] on div at bounding box center [209, 336] width 11 height 11
type input "003744"
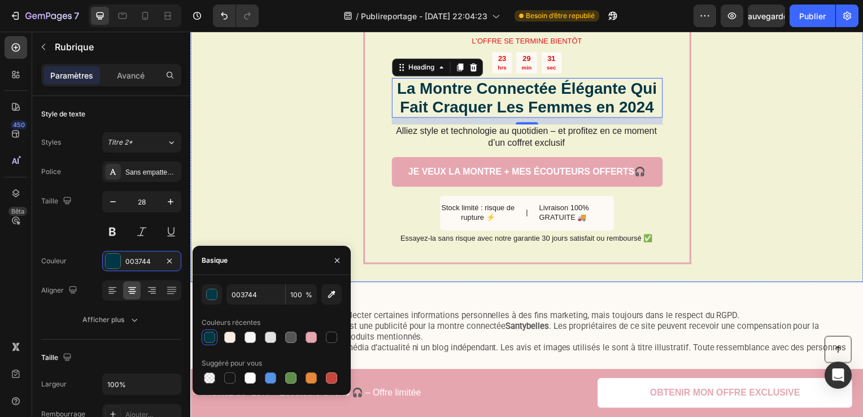
click at [754, 210] on div "L’OFFRE SE TERMINE BIENTÔT Text Block 23 hrs 29 min 31 sec Countdown Timer La M…" at bounding box center [529, 140] width 678 height 285
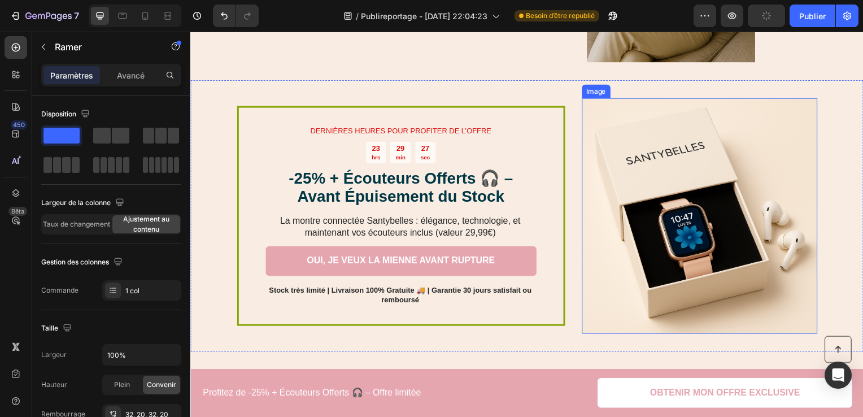
scroll to position [1876, 0]
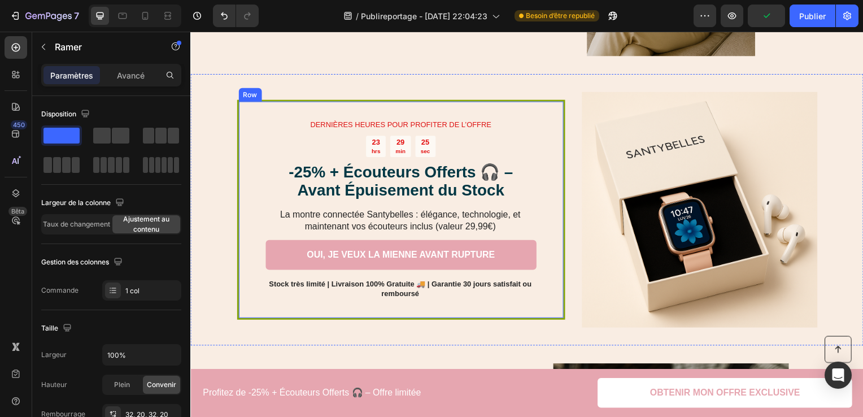
click at [562, 299] on div "DERNIÈRES HEURES POUR PROFITER DE L’OFFRE Text Block 23 hrs 29 min 25 sec Count…" at bounding box center [402, 211] width 330 height 221
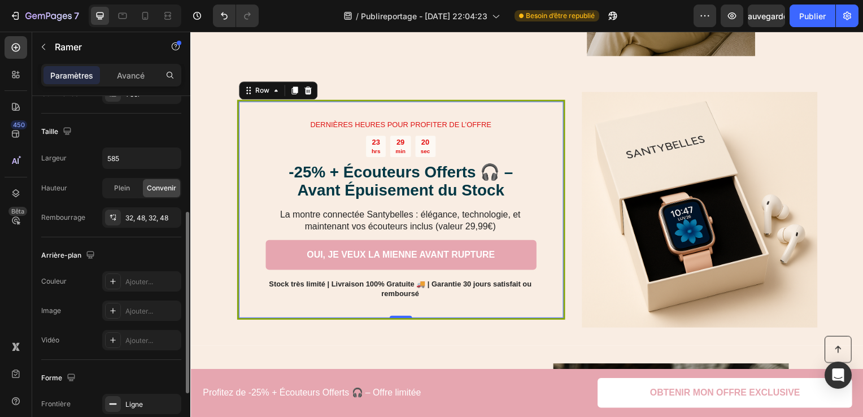
scroll to position [334, 0]
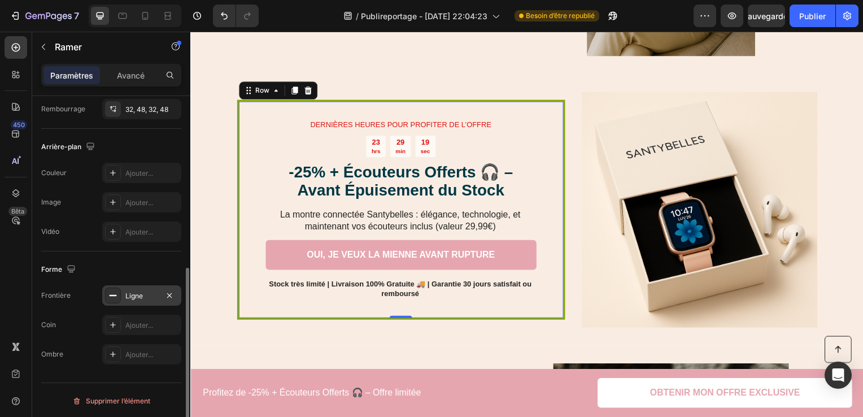
click at [120, 293] on div at bounding box center [113, 295] width 16 height 16
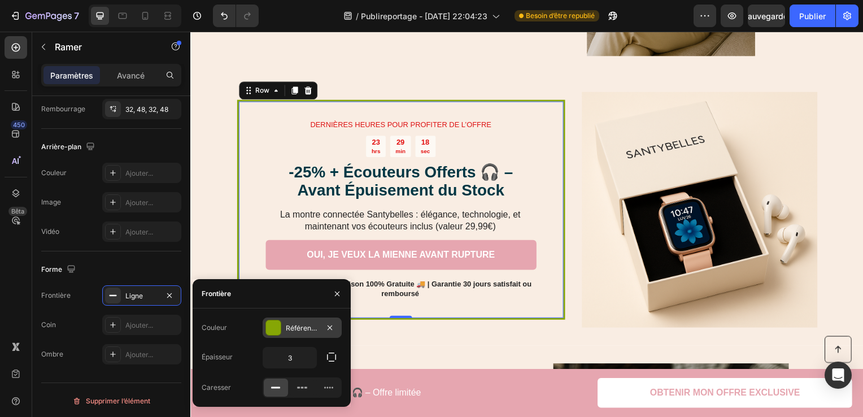
click at [296, 320] on div "Référence 86A605" at bounding box center [302, 327] width 79 height 20
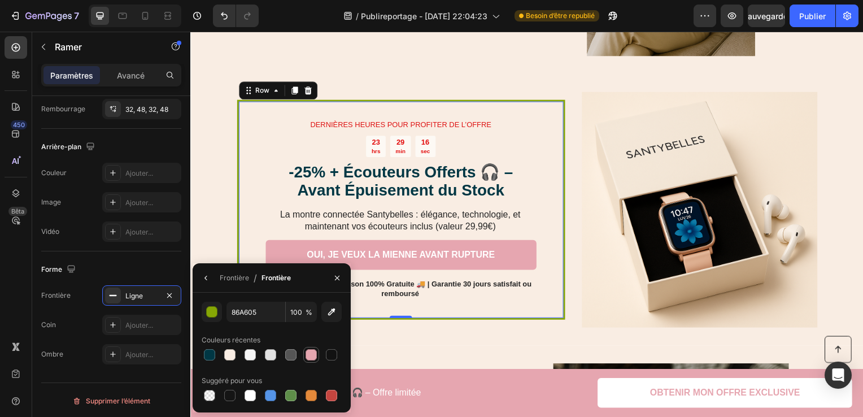
click at [308, 352] on div at bounding box center [310, 354] width 11 height 11
type input "E6A6B0"
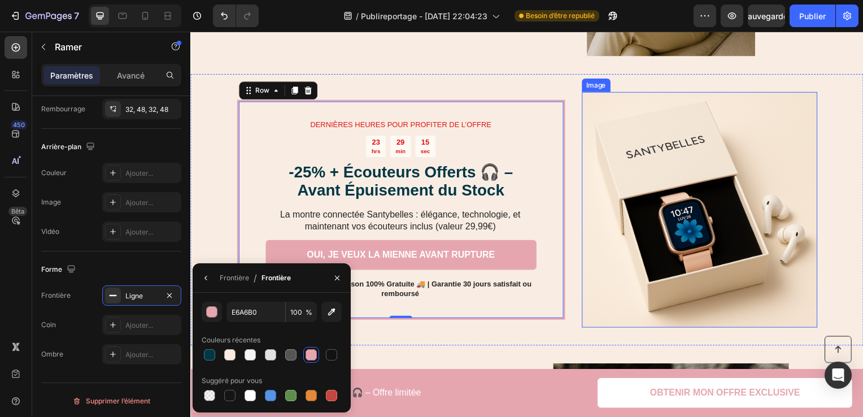
click at [741, 167] on img at bounding box center [702, 211] width 237 height 237
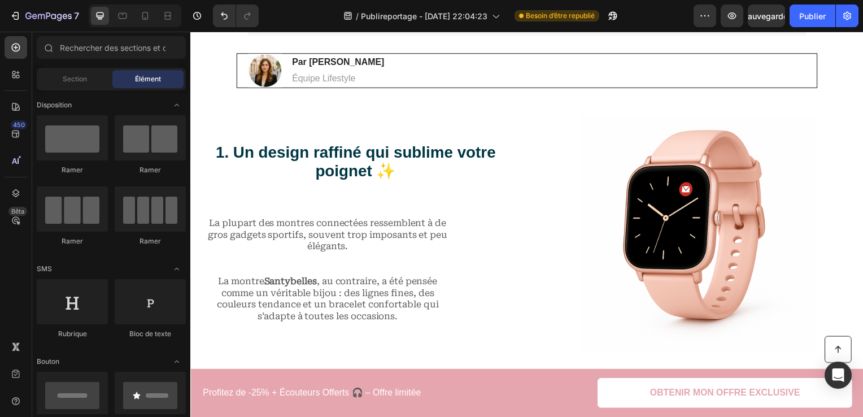
scroll to position [635, 0]
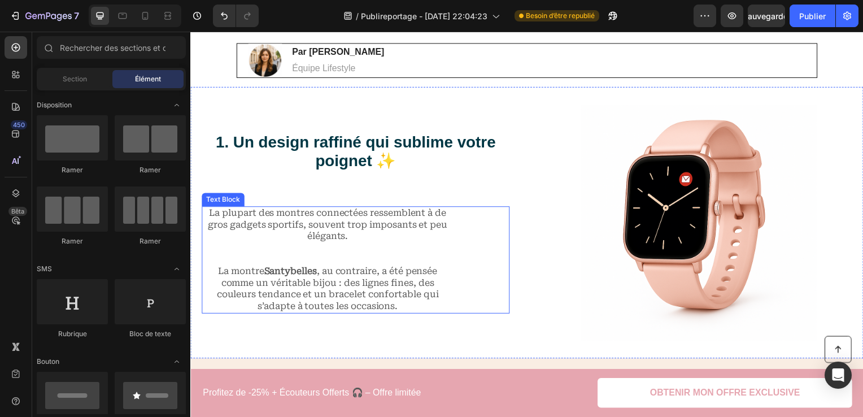
click at [411, 255] on p "La plupart des montres connectées ressemblent à de gros gadgets sportifs, souve…" at bounding box center [329, 238] width 254 height 59
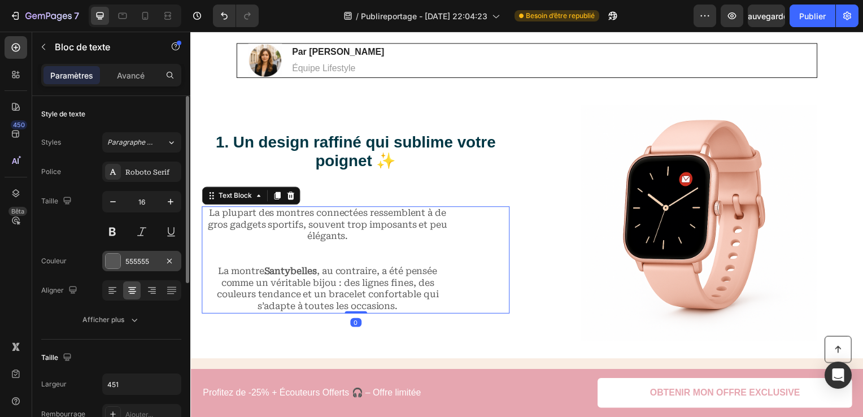
click at [138, 256] on div "555555" at bounding box center [141, 261] width 33 height 10
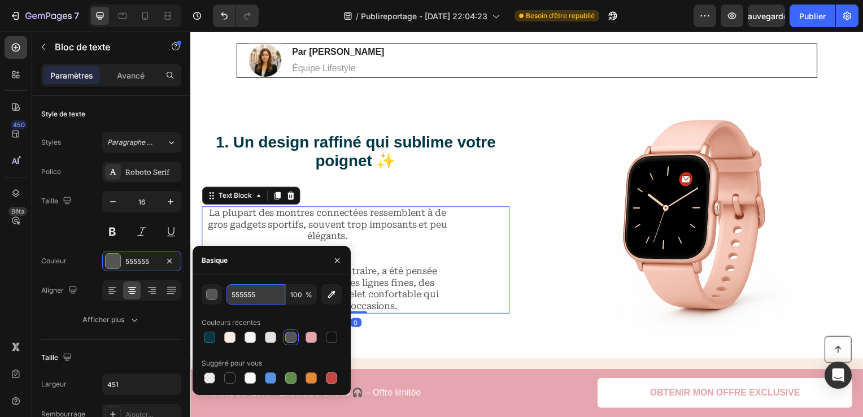
click at [246, 288] on input "555555" at bounding box center [255, 294] width 59 height 20
paste input "#333333"
click at [213, 299] on div "button" at bounding box center [211, 294] width 11 height 11
type input "333333"
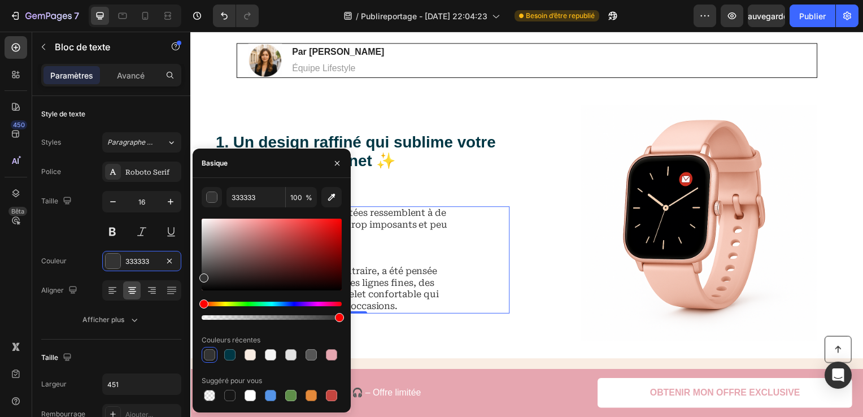
click at [500, 169] on h2 "1. Un design raffiné qui sublime votre poignet ✨" at bounding box center [357, 153] width 310 height 40
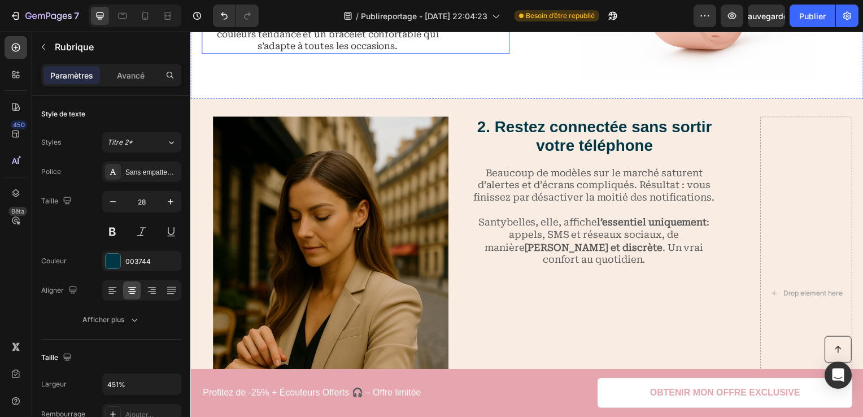
scroll to position [917, 0]
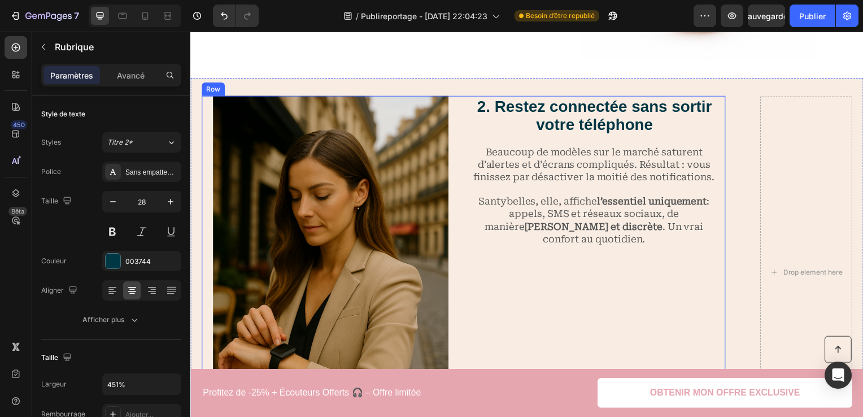
click at [605, 173] on p "Beaucoup de modèles sur le marché saturent d’alertes et d’écrans compliqués. Ré…" at bounding box center [597, 165] width 254 height 37
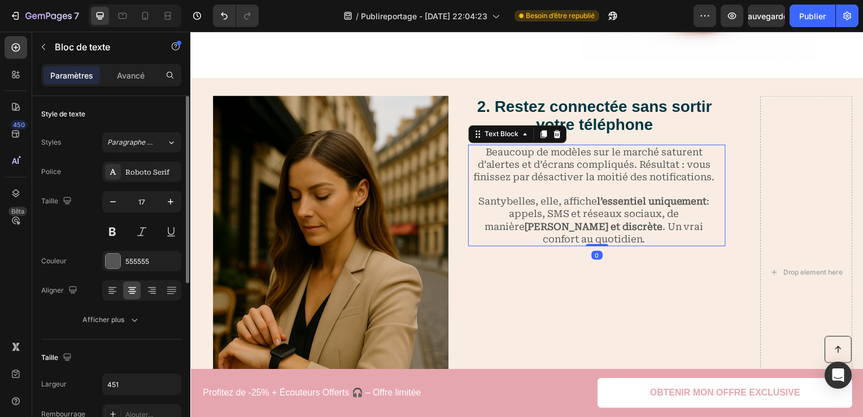
click at [127, 280] on div at bounding box center [141, 290] width 79 height 20
click at [139, 260] on div "555555" at bounding box center [141, 261] width 33 height 10
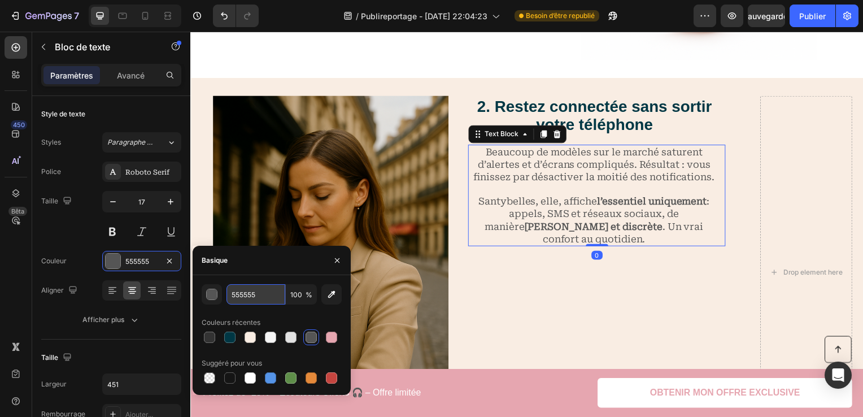
click at [256, 295] on input "555555" at bounding box center [255, 294] width 59 height 20
type input "555555"
click at [266, 298] on input "555555" at bounding box center [255, 294] width 59 height 20
paste input "#333333"
click at [207, 295] on div "button" at bounding box center [212, 294] width 11 height 11
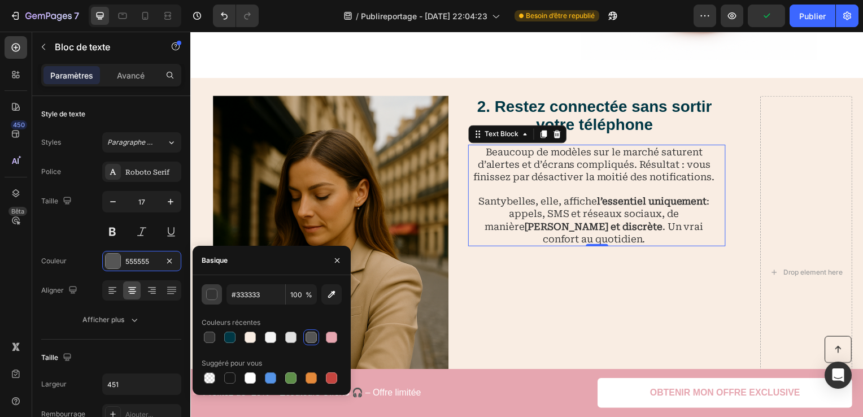
type input "333333"
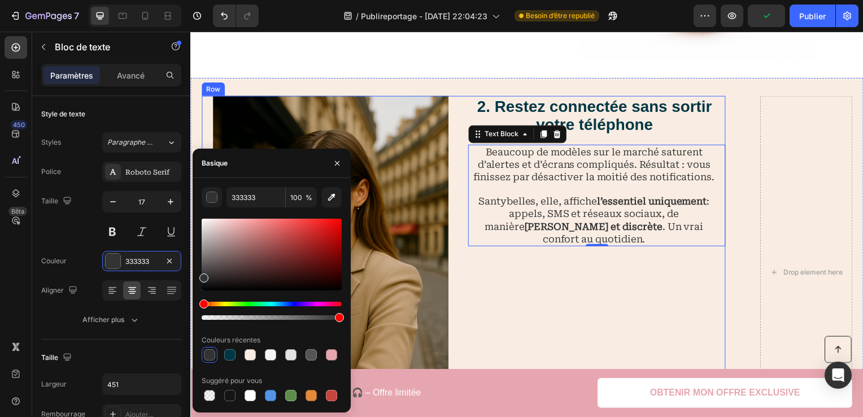
click at [613, 260] on div "2. Restez connectée sans sortir votre téléphone Heading Beaucoup de modèles sur…" at bounding box center [599, 275] width 259 height 356
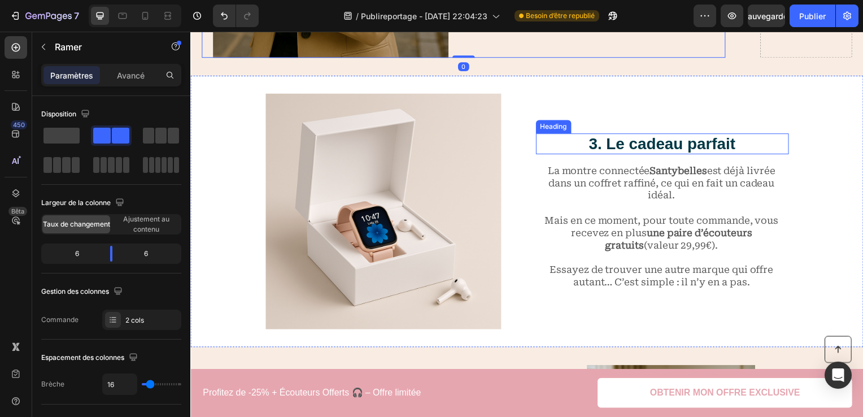
scroll to position [1425, 0]
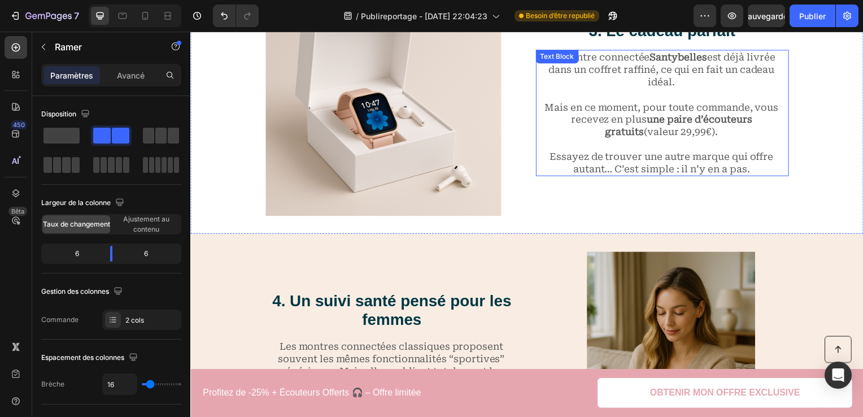
click at [689, 151] on p "Essayez de trouver une autre marque qui offre autant… C’est simple : il n’y en …" at bounding box center [665, 157] width 254 height 37
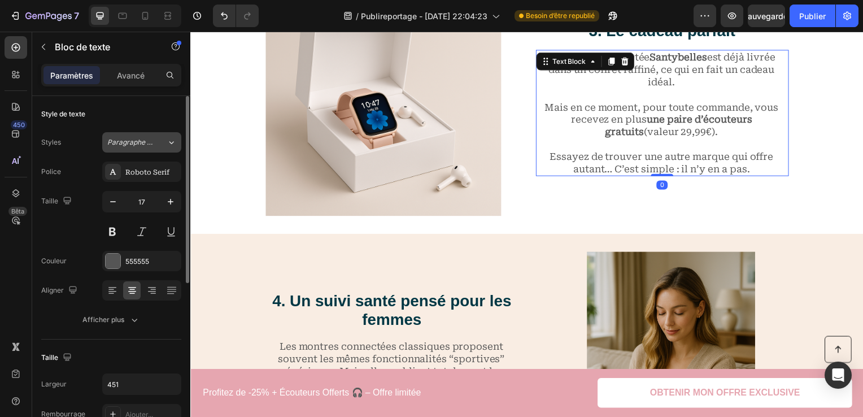
click at [145, 141] on span "Paragraphe 1*" at bounding box center [130, 142] width 46 height 10
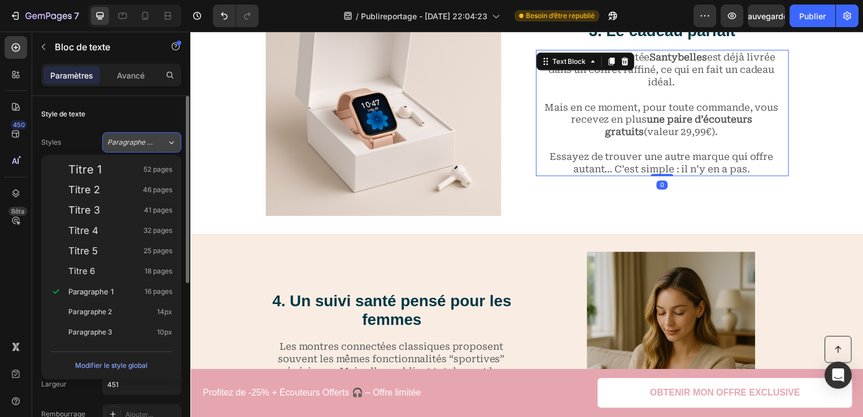
click at [145, 141] on span "Paragraphe 1*" at bounding box center [130, 142] width 46 height 10
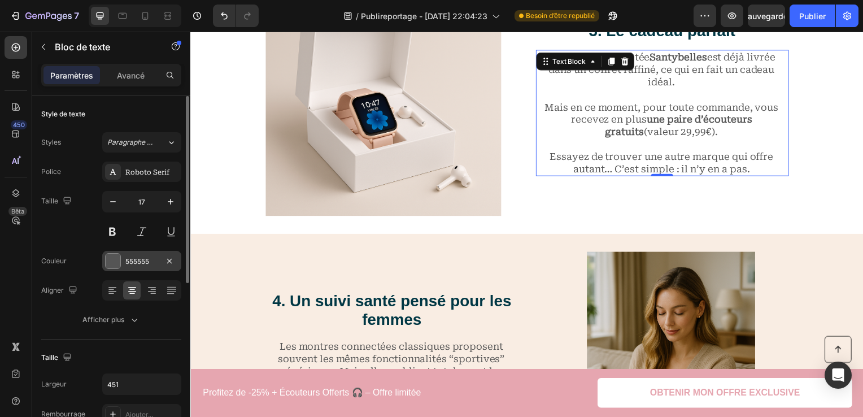
click at [145, 261] on div "555555" at bounding box center [141, 261] width 33 height 10
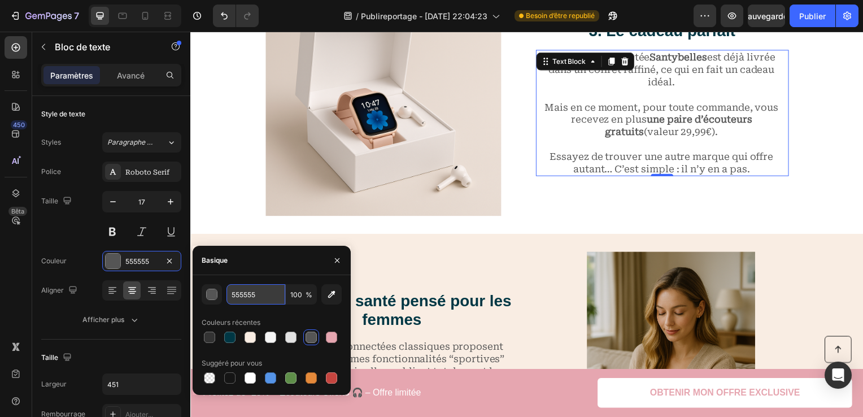
click at [251, 293] on input "555555" at bounding box center [255, 294] width 59 height 20
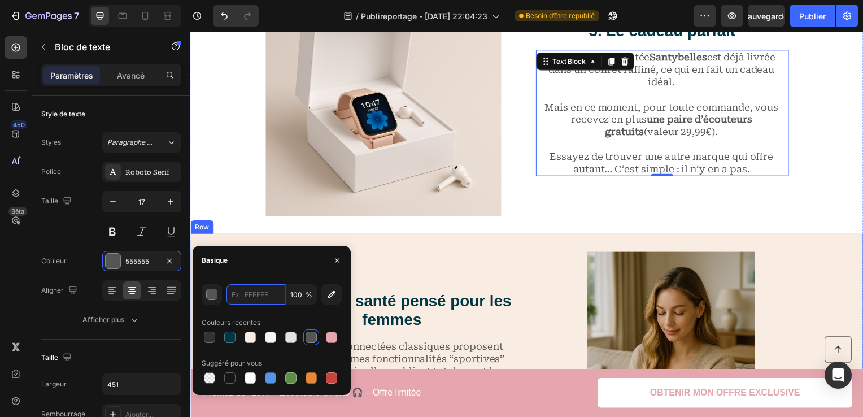
paste input "#333333"
type input "#333333"
click at [584, 228] on div "Image 3. Le cadeau parfait Heading La montre connectée Santybelles est déjà liv…" at bounding box center [529, 98] width 678 height 273
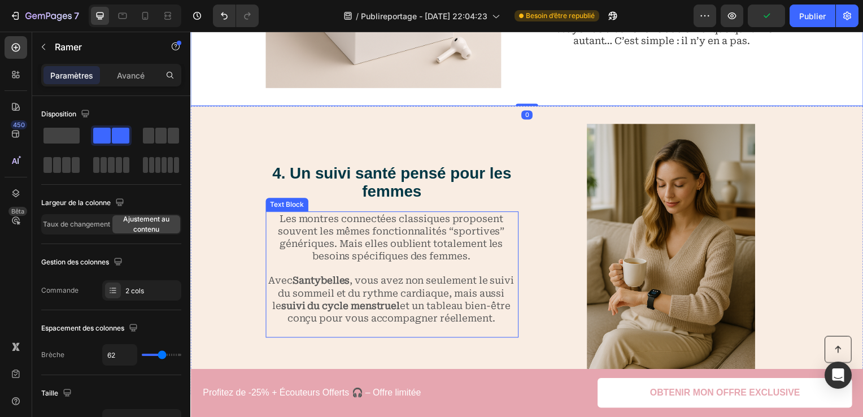
scroll to position [1651, 0]
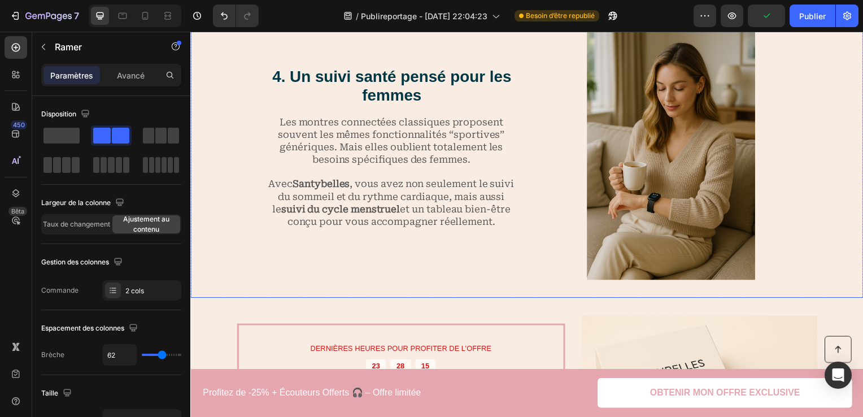
click at [408, 179] on p "Avec Santybelles , vous avez non seulement le suivi du sommeil et du rythme car…" at bounding box center [393, 210] width 254 height 62
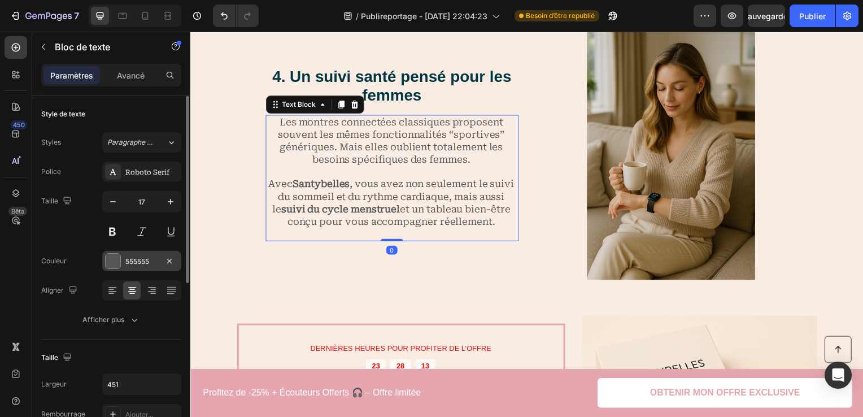
click at [147, 256] on div "555555" at bounding box center [141, 261] width 33 height 10
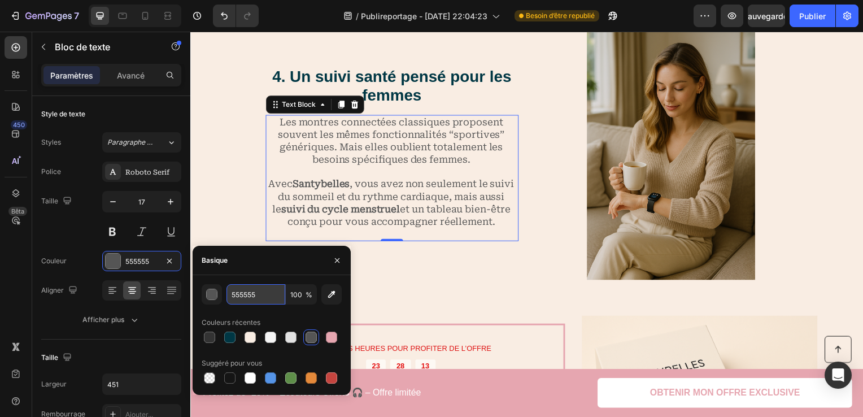
click at [262, 293] on input "555555" at bounding box center [255, 294] width 59 height 20
paste input "#333333"
type input "#333333"
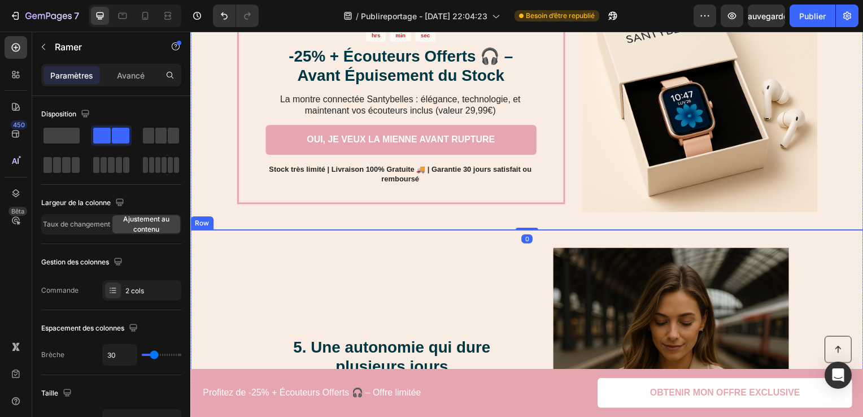
scroll to position [1934, 0]
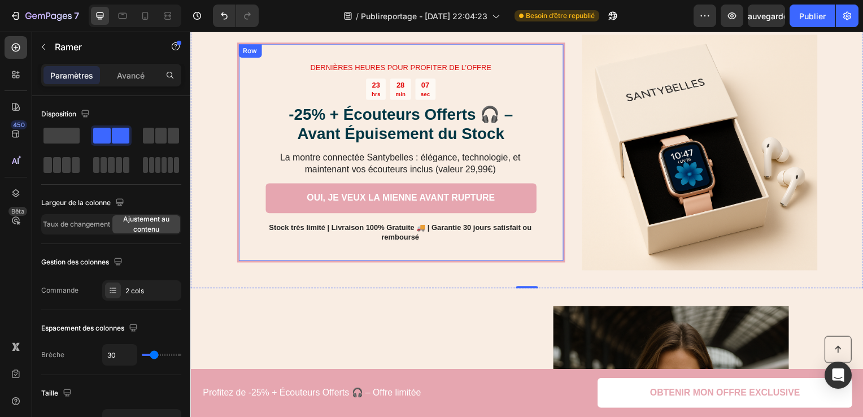
click at [426, 156] on p "La montre connectée Santybelles : élégance, technologie, et maintenant vos écou…" at bounding box center [402, 165] width 272 height 24
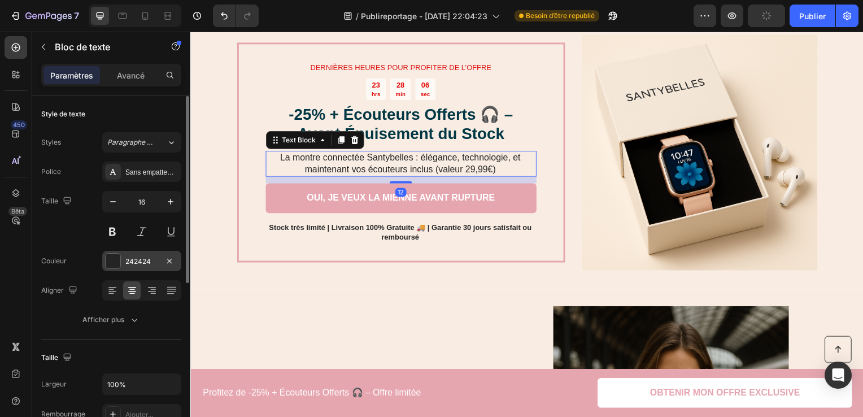
click at [147, 254] on div "242424" at bounding box center [141, 261] width 79 height 20
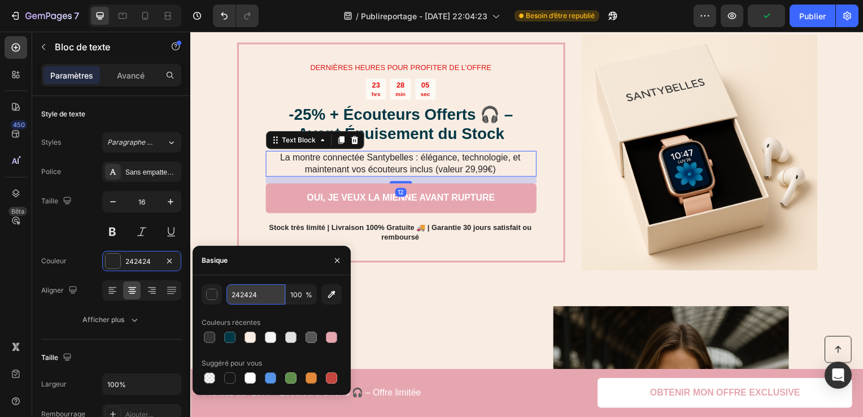
click at [253, 292] on input "242424" at bounding box center [255, 294] width 59 height 20
paste input "#333333"
click at [210, 299] on div "button" at bounding box center [212, 294] width 11 height 11
type input "333333"
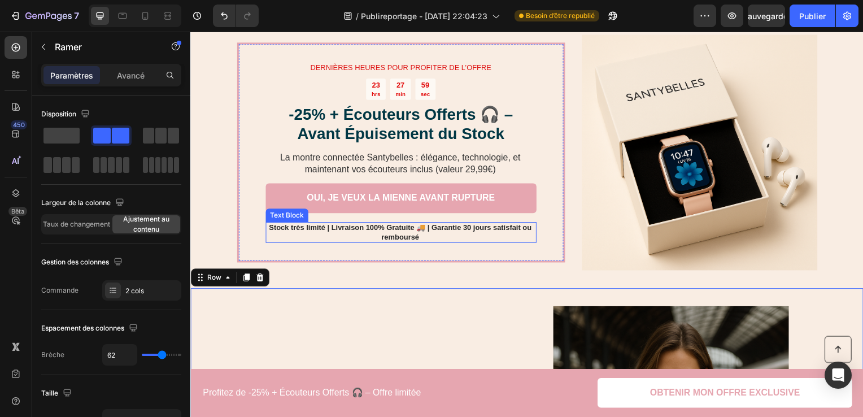
click at [440, 217] on div "OUI, JE VEUX LA MIENNE AVANT RUPTURE Button" at bounding box center [402, 204] width 273 height 39
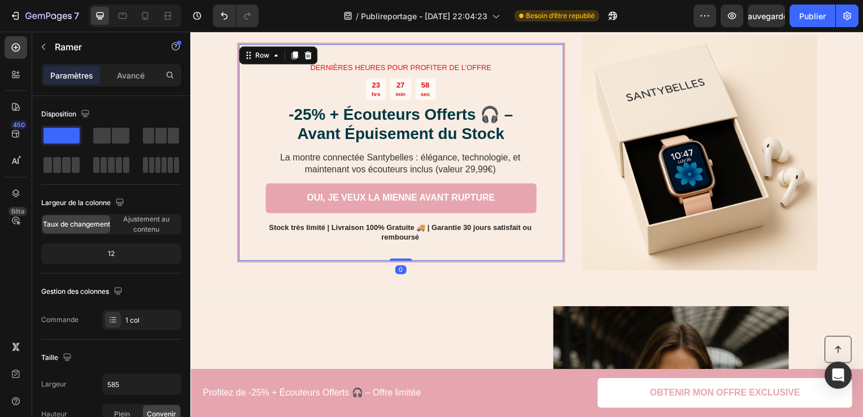
click at [438, 217] on div "OUI, JE VEUX LA MIENNE AVANT RUPTURE Button" at bounding box center [402, 204] width 273 height 39
click at [425, 230] on p "Stock très limité | Livraison 100% Gratuite 🚚 | Garantie 30 jours satisfait ou …" at bounding box center [402, 234] width 272 height 19
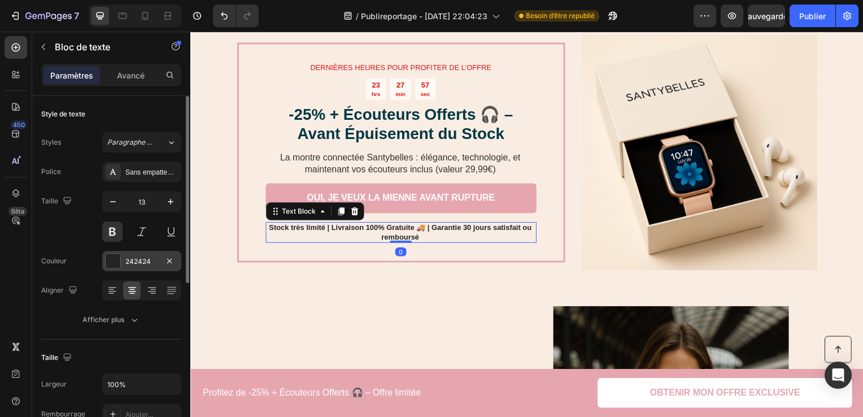
click at [145, 261] on div "242424" at bounding box center [141, 261] width 33 height 10
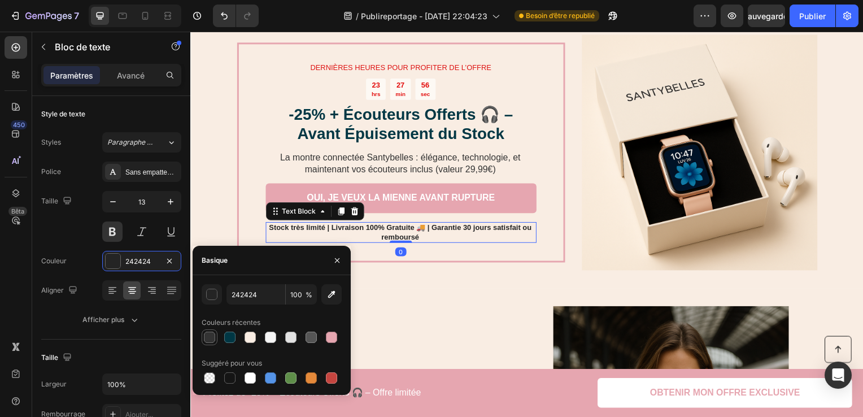
click at [210, 332] on div at bounding box center [209, 336] width 11 height 11
type input "333333"
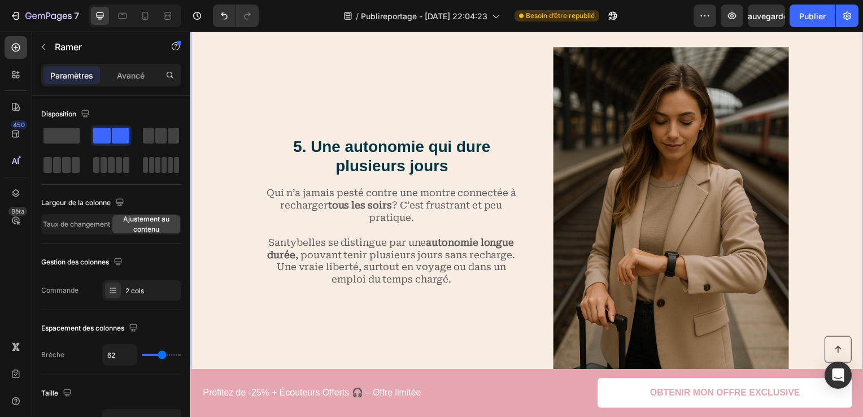
scroll to position [2216, 0]
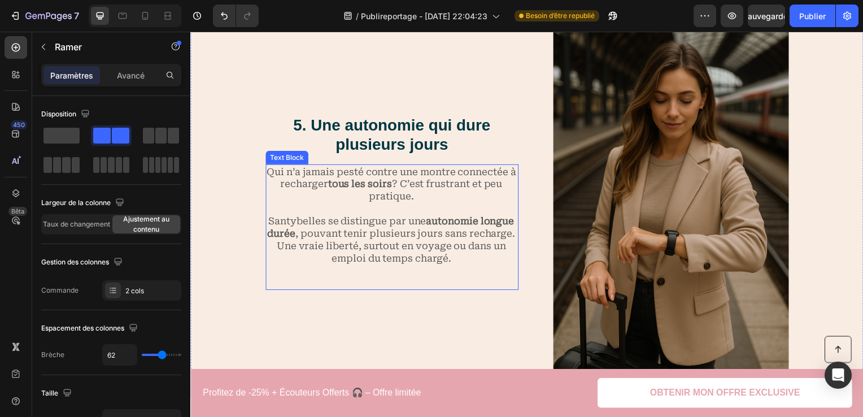
click at [405, 264] on p "Santybelles se distingue par une autonomie longue durée , pouvant tenir plusieu…" at bounding box center [393, 248] width 254 height 88
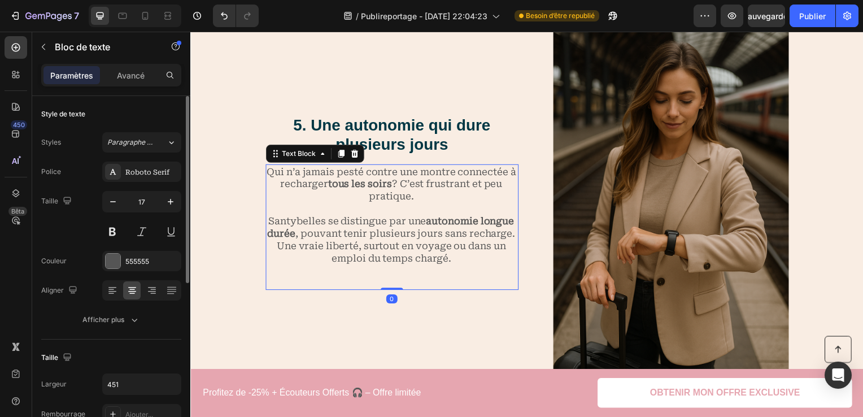
click at [94, 263] on div "Couleur 555555" at bounding box center [111, 261] width 140 height 20
click at [103, 259] on div "555555" at bounding box center [141, 261] width 79 height 20
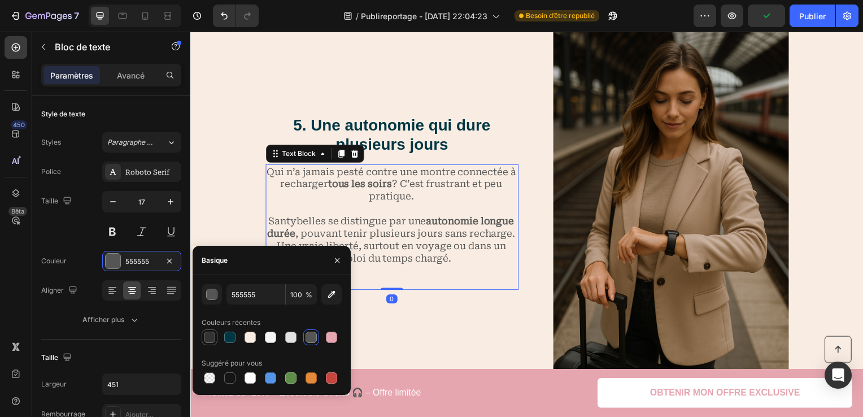
click at [212, 333] on div at bounding box center [209, 336] width 11 height 11
type input "333333"
click at [452, 325] on div "5. Une autonomie qui dure plusieurs jours Heading Qui n’a jamais pesté contre u…" at bounding box center [393, 204] width 255 height 356
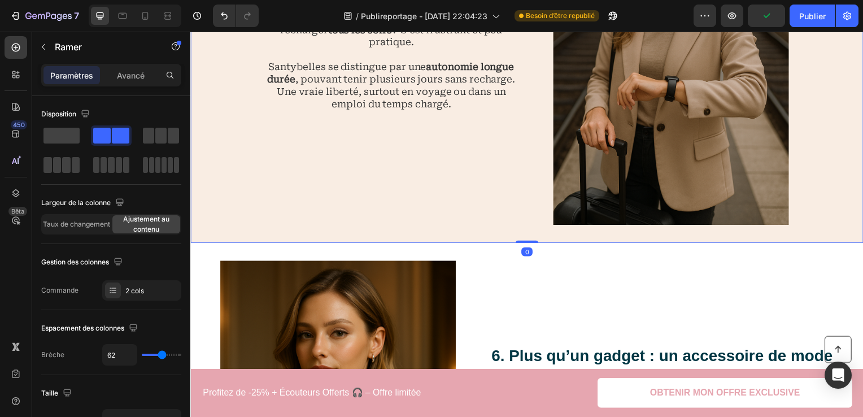
scroll to position [2555, 0]
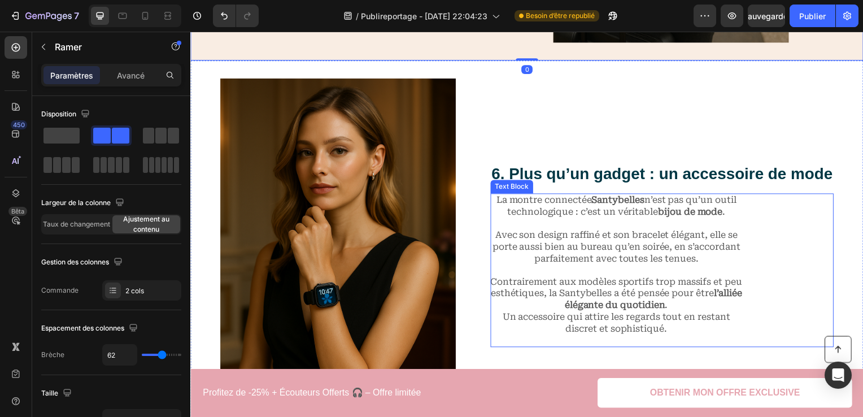
click at [717, 254] on p "Avec son design raffiné et son bracelet élégant, elle se porte aussi bien au bu…" at bounding box center [619, 248] width 254 height 35
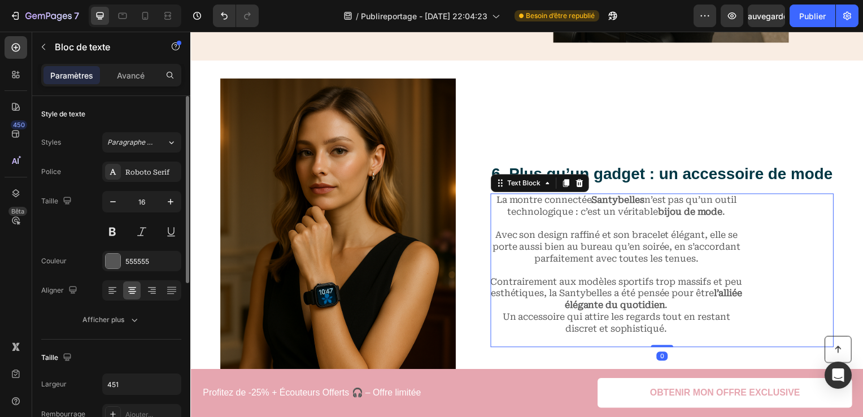
click at [139, 272] on div "Police Roboto Serif Taille 16 Couleur 555555 Aligner Afficher plus" at bounding box center [111, 246] width 140 height 168
click at [142, 260] on div "555555" at bounding box center [141, 261] width 33 height 10
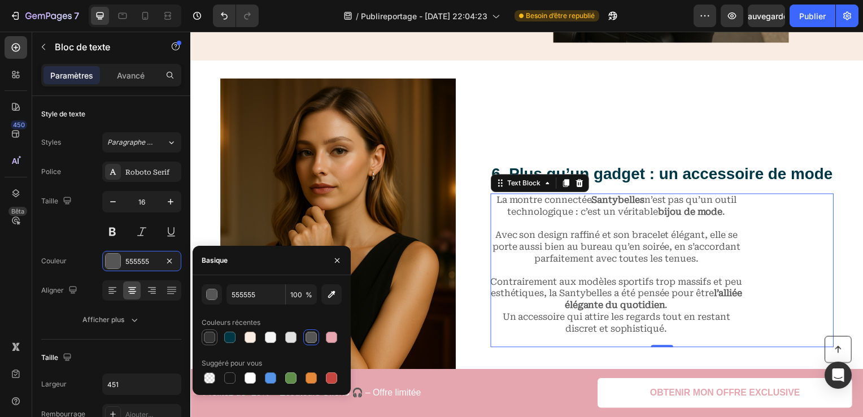
drag, startPoint x: 198, startPoint y: 331, endPoint x: 203, endPoint y: 335, distance: 6.8
click at [201, 333] on div "555555 100 % Couleurs récentes Suggéré pour vous" at bounding box center [272, 335] width 158 height 102
click at [206, 335] on div at bounding box center [209, 336] width 11 height 11
type input "333333"
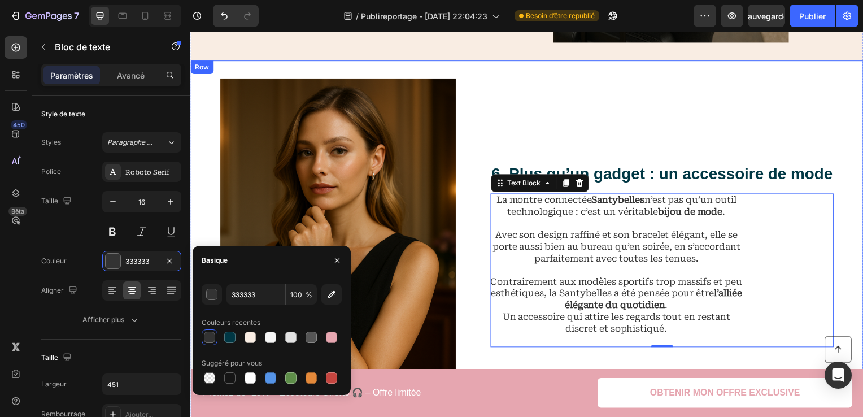
click at [700, 123] on div "6. Plus qu’un gadget : un accessoire de mode Heading La montre connectée Santyb…" at bounding box center [665, 257] width 346 height 356
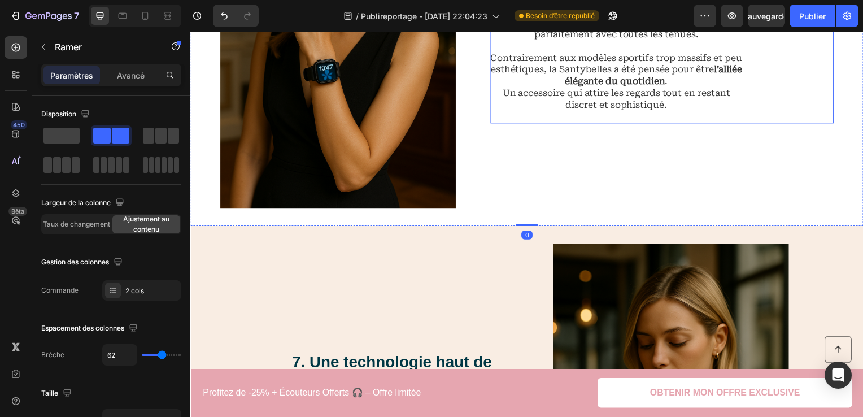
scroll to position [2781, 0]
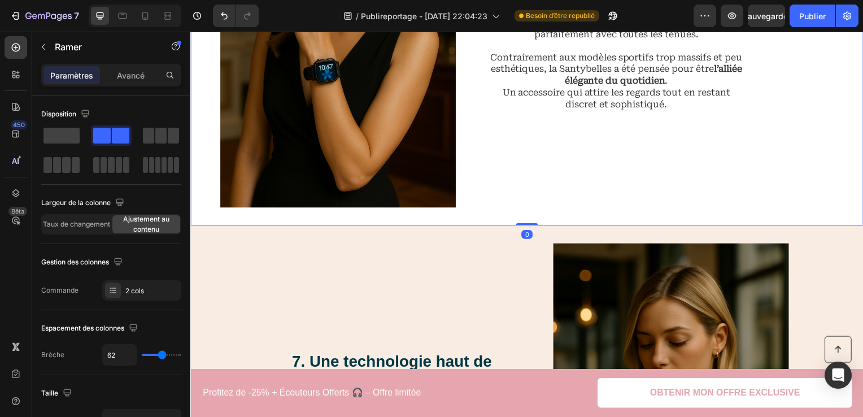
click at [670, 40] on p "Avec son design raffiné et son bracelet élégant, elle se porte aussi bien au bu…" at bounding box center [619, 22] width 254 height 35
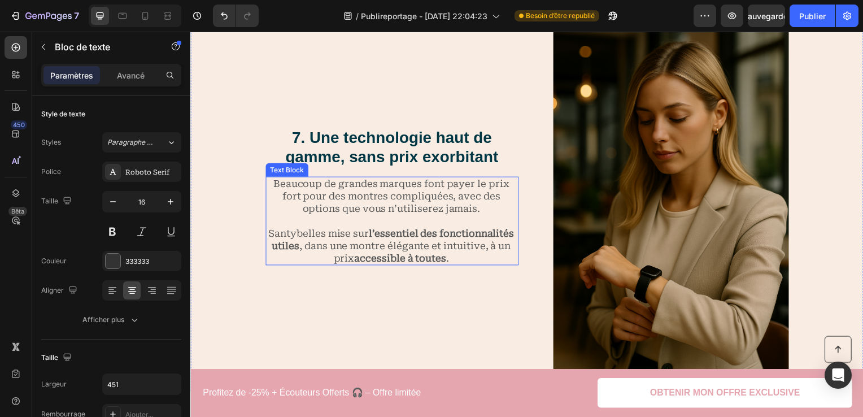
scroll to position [3006, 0]
drag, startPoint x: 355, startPoint y: 265, endPoint x: 343, endPoint y: 260, distance: 13.4
click at [355, 265] on div "Beaucoup de grandes marques font payer le prix fort pour des montres compliquée…" at bounding box center [393, 222] width 255 height 90
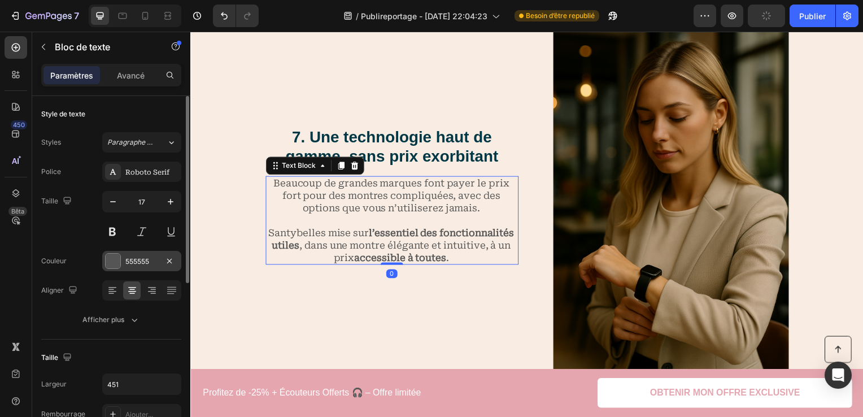
click at [139, 269] on div "555555" at bounding box center [141, 261] width 79 height 20
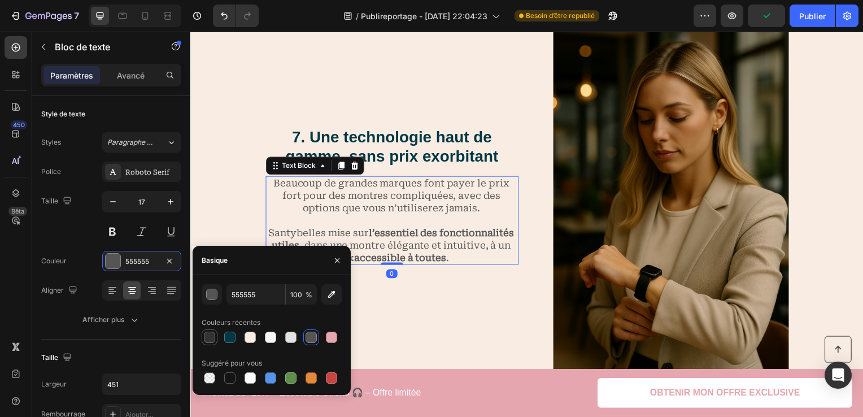
click at [214, 334] on div at bounding box center [209, 336] width 11 height 11
type input "333333"
drag, startPoint x: 439, startPoint y: 312, endPoint x: 436, endPoint y: 289, distance: 23.3
click at [439, 312] on div "7. Une technologie haut de gamme, sans prix exorbitant Heading Beaucoup de gran…" at bounding box center [393, 197] width 255 height 356
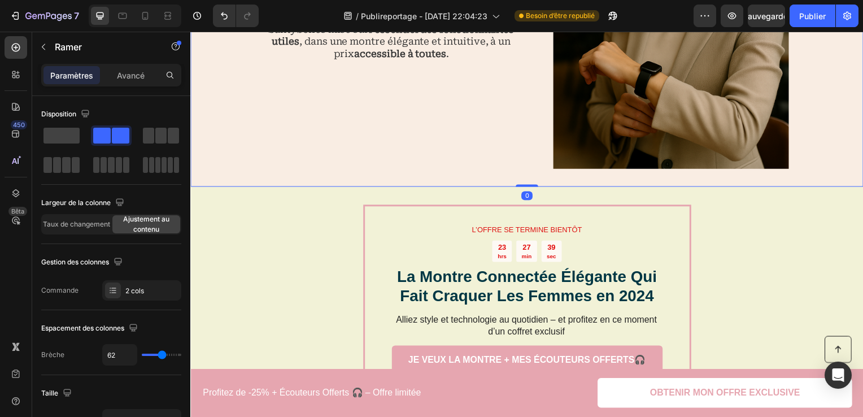
scroll to position [3402, 0]
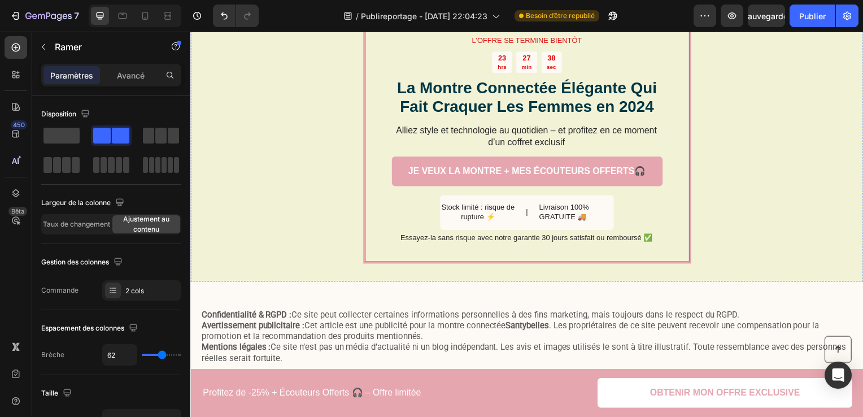
click at [520, 147] on p "Alliez style et technologie au quotidien – et profitez en ce moment d’un coffre…" at bounding box center [529, 138] width 272 height 24
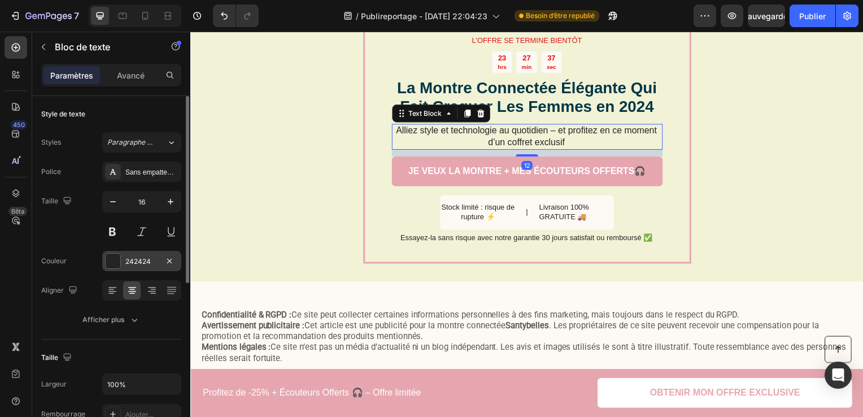
click at [160, 258] on div "242424" at bounding box center [141, 261] width 79 height 20
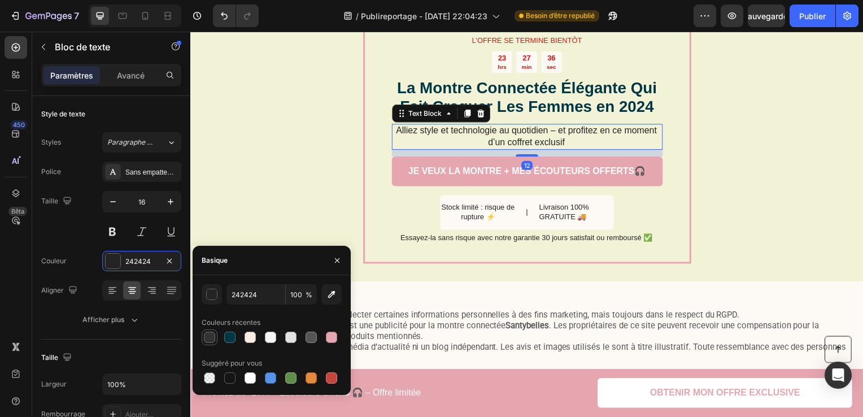
click at [203, 340] on div at bounding box center [210, 337] width 14 height 14
type input "333333"
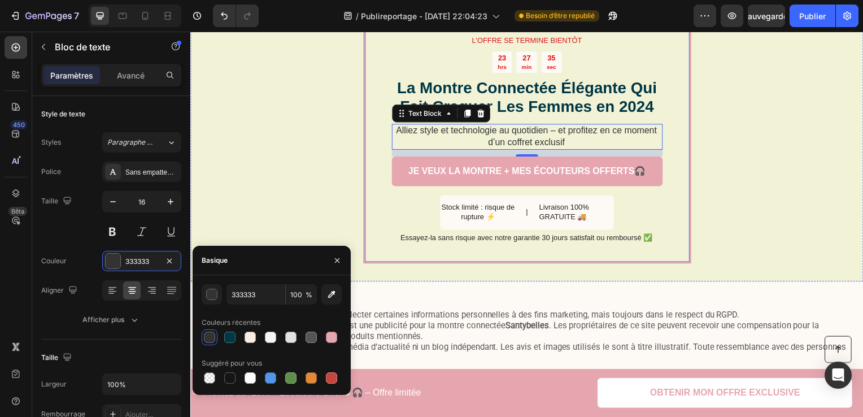
click at [479, 241] on p "Essayez-la sans risque avec notre garantie 30 jours satisfait ou remboursé ✅" at bounding box center [529, 240] width 272 height 10
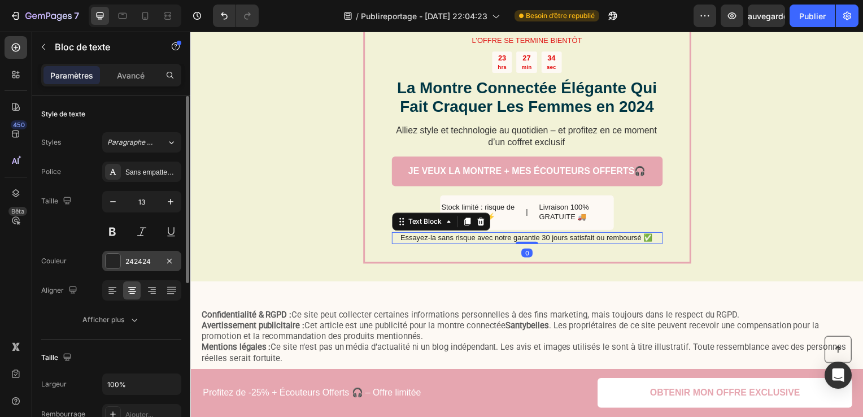
click at [135, 259] on div "242424" at bounding box center [141, 261] width 33 height 10
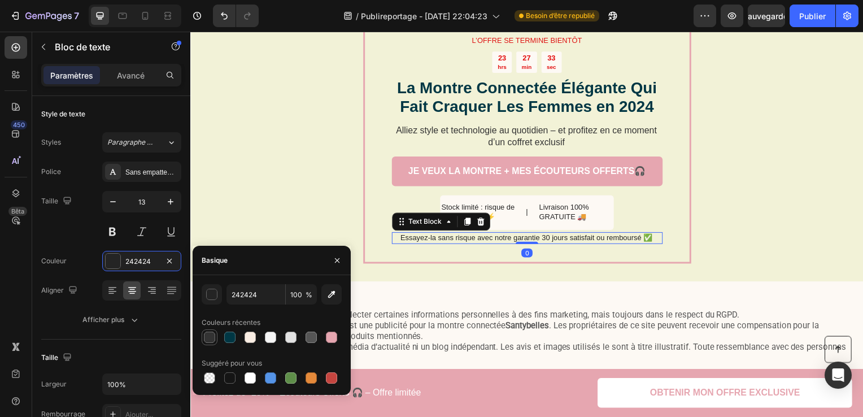
click at [210, 334] on div at bounding box center [209, 336] width 11 height 11
type input "333333"
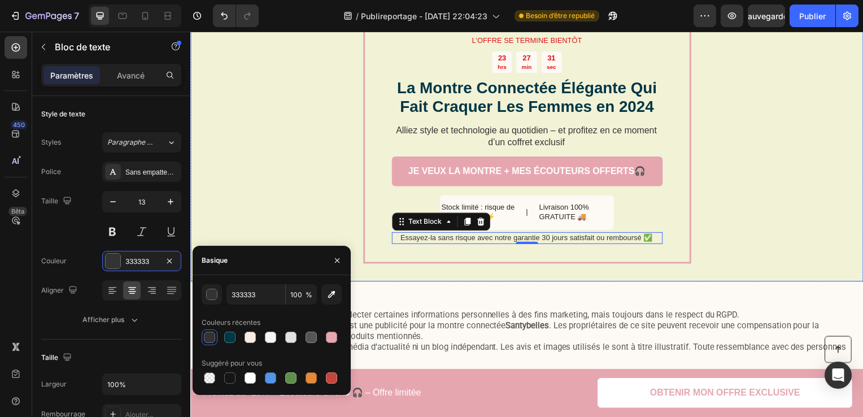
click at [270, 182] on div "L’OFFRE SE TERMINE BIENTÔT Text Block 23 hrs 27 min 31 sec Countdown Timer La M…" at bounding box center [529, 140] width 678 height 285
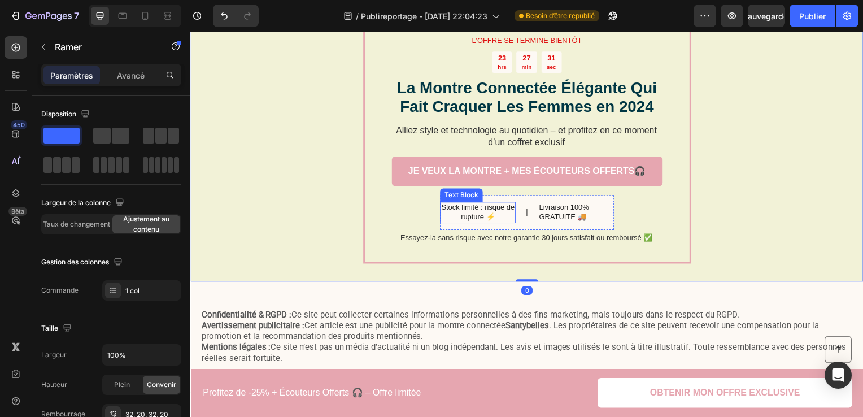
click at [485, 211] on p "Stock limité : risque de rupture ⚡" at bounding box center [480, 213] width 74 height 19
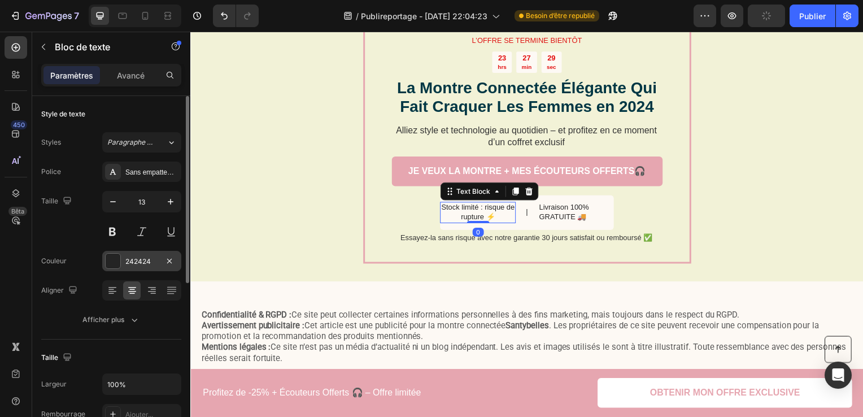
click at [145, 262] on div "242424" at bounding box center [141, 261] width 33 height 10
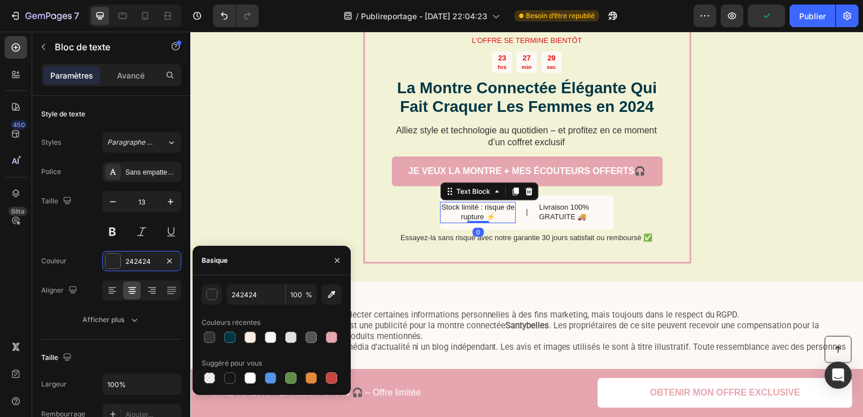
click at [219, 339] on div at bounding box center [272, 337] width 140 height 16
click at [210, 333] on div at bounding box center [209, 336] width 11 height 11
type input "333333"
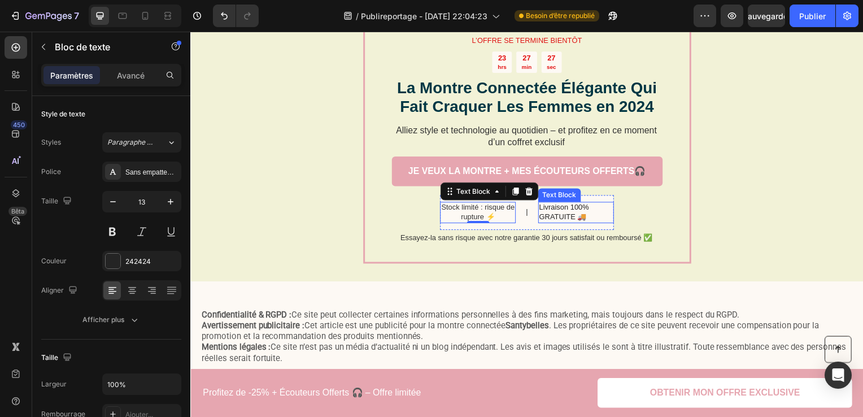
click at [552, 222] on div "Livraison 100% GRATUITE 🚚" at bounding box center [578, 213] width 76 height 21
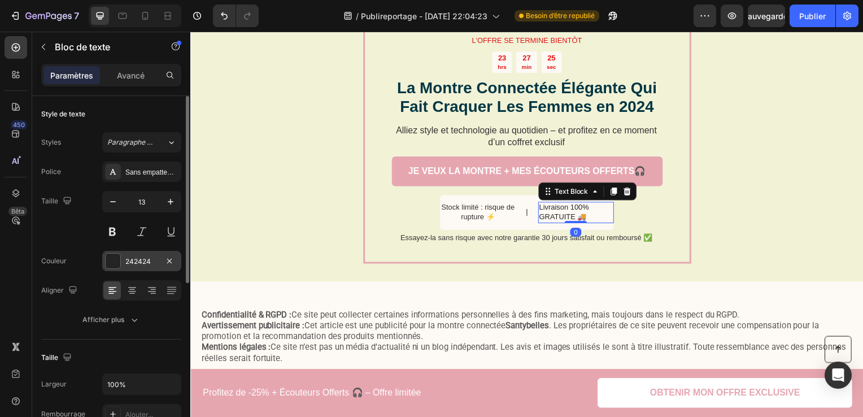
click at [113, 263] on div at bounding box center [113, 261] width 15 height 15
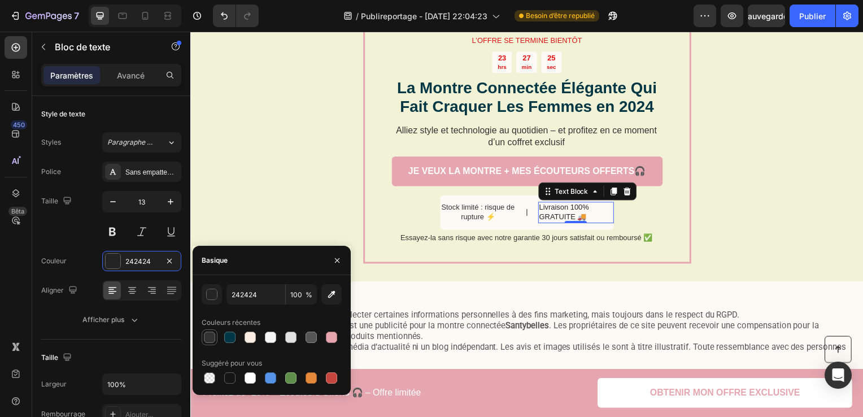
click at [207, 340] on div at bounding box center [209, 336] width 11 height 11
type input "333333"
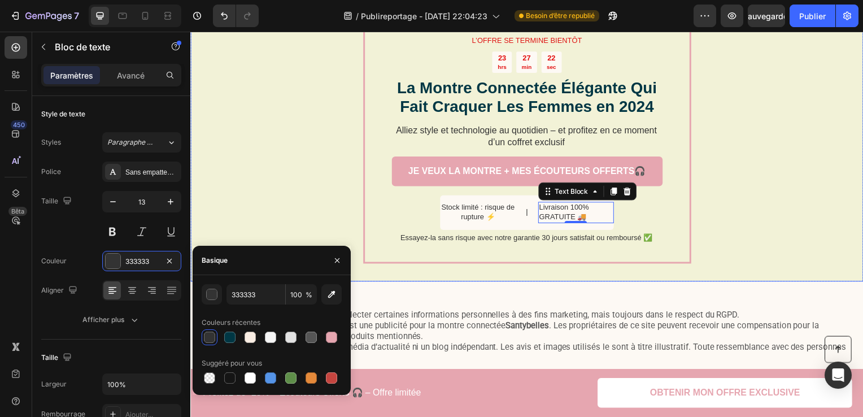
click at [330, 208] on div "L’OFFRE SE TERMINE BIENTÔT Text Block 23 hrs 27 min 22 sec Countdown Timer La M…" at bounding box center [529, 140] width 678 height 285
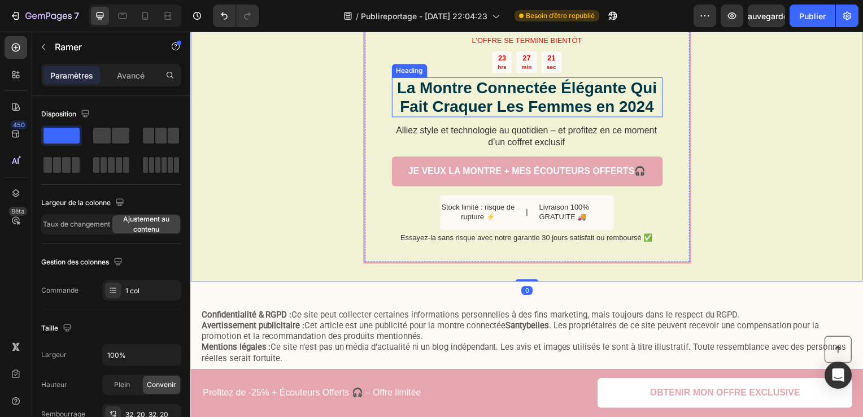
click at [611, 91] on h2 "La Montre Connectée Élégante Qui Fait Craquer Les Femmes en 2024" at bounding box center [529, 98] width 273 height 40
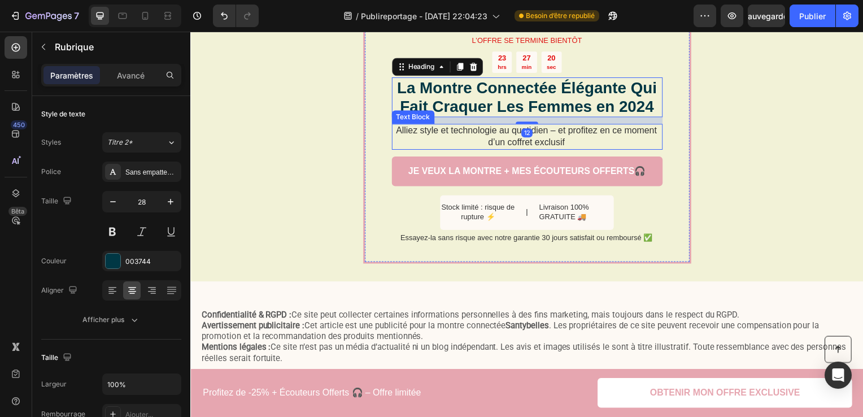
click at [603, 133] on p "Alliez style et technologie au quotidien – et profitez en ce moment d’un coffre…" at bounding box center [529, 138] width 272 height 24
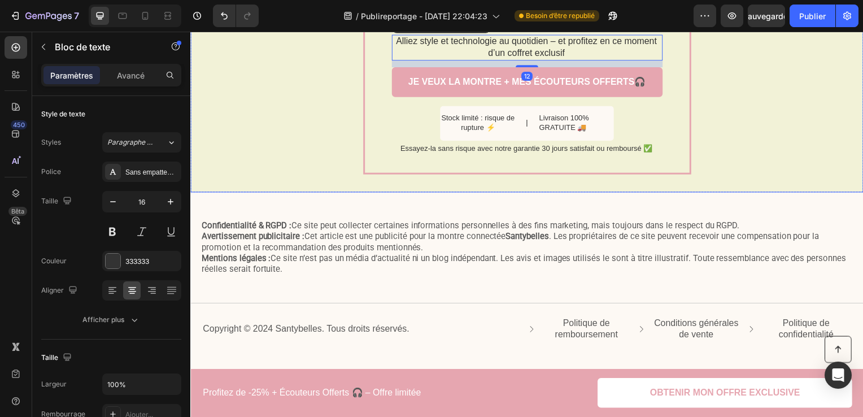
scroll to position [3515, 0]
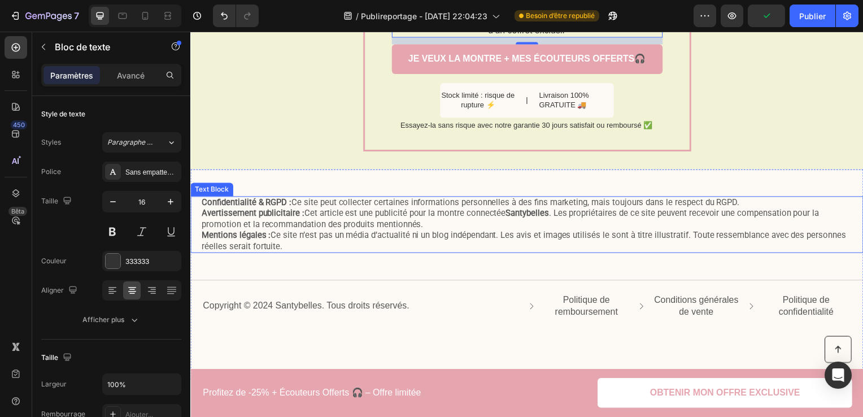
click at [566, 242] on p "Confidentialité & RGPD : Ce site peut collecter certaines informations personne…" at bounding box center [529, 226] width 655 height 55
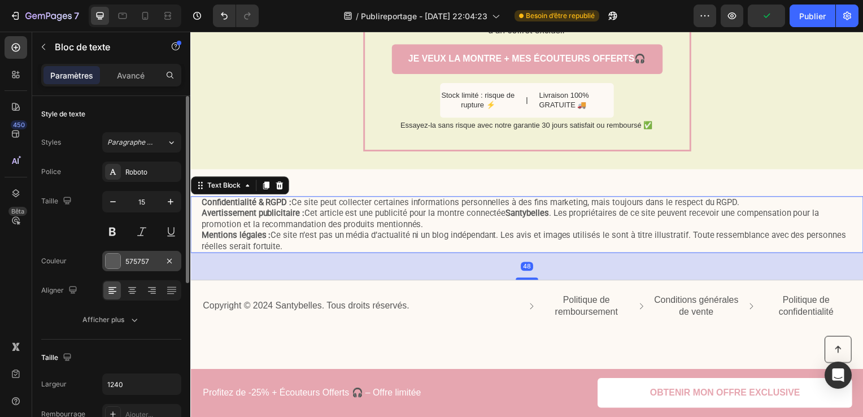
click at [139, 270] on div "575757" at bounding box center [141, 261] width 79 height 20
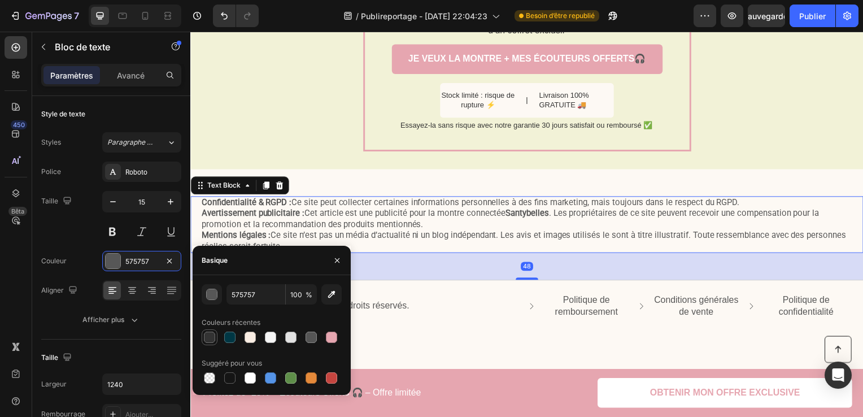
click at [206, 330] on div at bounding box center [210, 337] width 14 height 14
type input "333333"
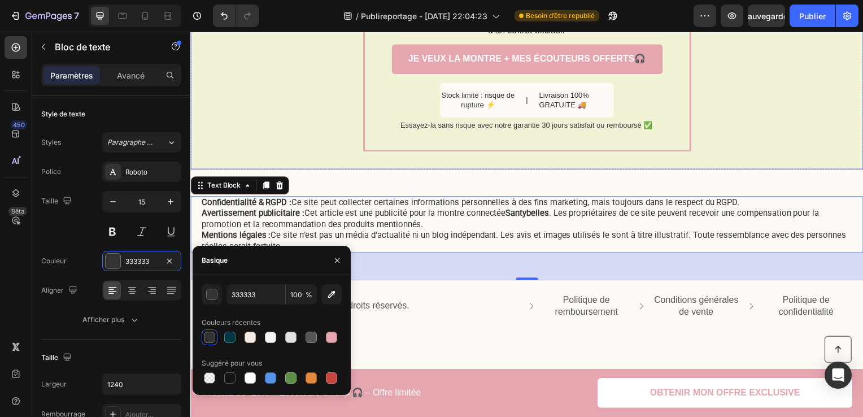
click at [261, 98] on div "L’OFFRE SE TERMINE BIENTÔT Text Block 23 hrs 27 min 14 sec Countdown Timer La M…" at bounding box center [529, 27] width 678 height 285
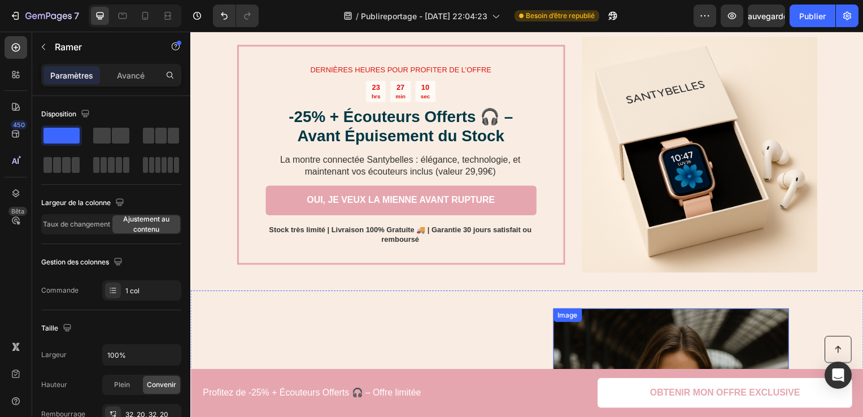
scroll to position [1934, 0]
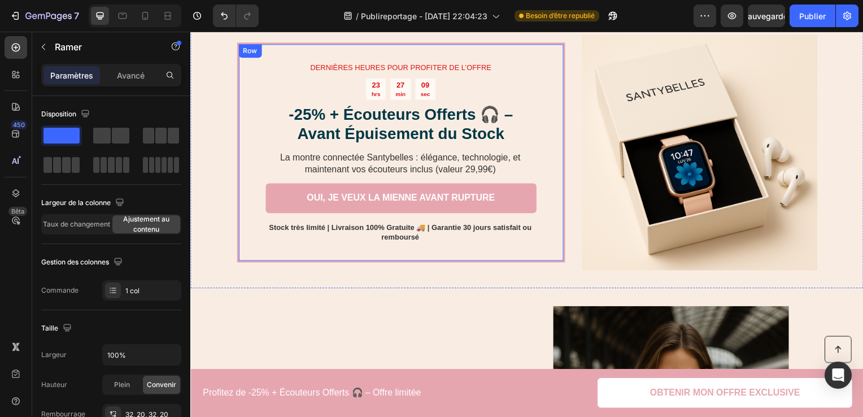
click at [428, 219] on div "OUI, JE VEUX LA MIENNE AVANT RUPTURE Button" at bounding box center [402, 204] width 273 height 39
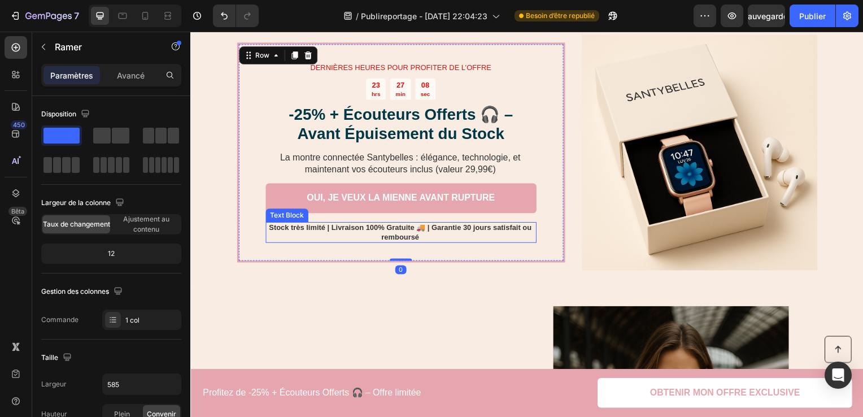
click at [383, 242] on p "Stock très limité | Livraison 100% Gratuite 🚚 | Garantie 30 jours satisfait ou …" at bounding box center [402, 234] width 272 height 19
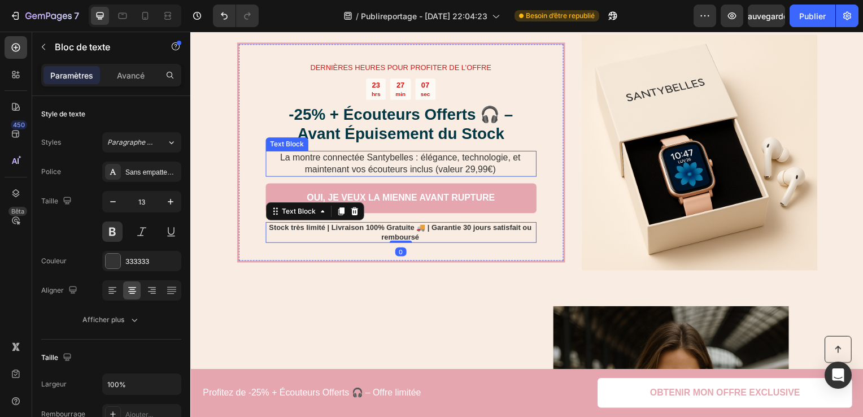
click at [468, 165] on p "La montre connectée Santybelles : élégance, technologie, et maintenant vos écou…" at bounding box center [402, 165] width 272 height 24
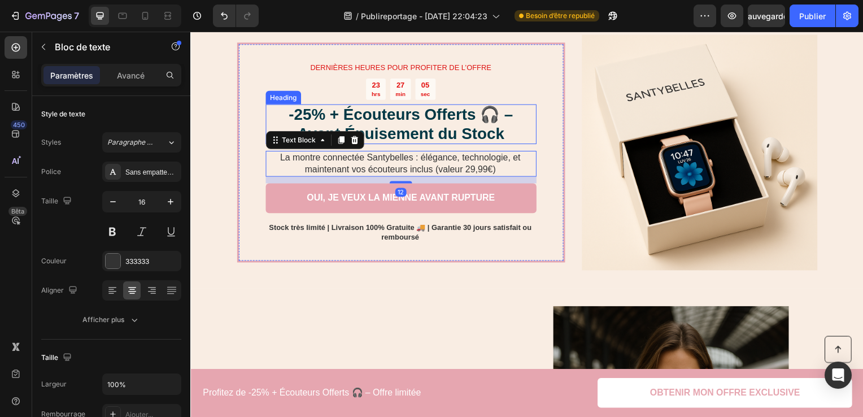
click at [441, 131] on h2 "-25% + Écouteurs Offerts 🎧 – Avant Épuisement du Stock" at bounding box center [402, 125] width 273 height 40
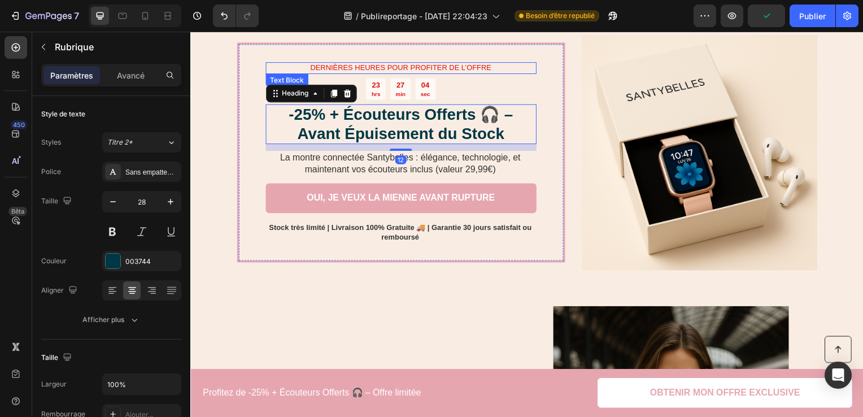
click at [451, 64] on p "DERNIÈRES HEURES POUR PROFITER DE L’OFFRE" at bounding box center [402, 69] width 270 height 10
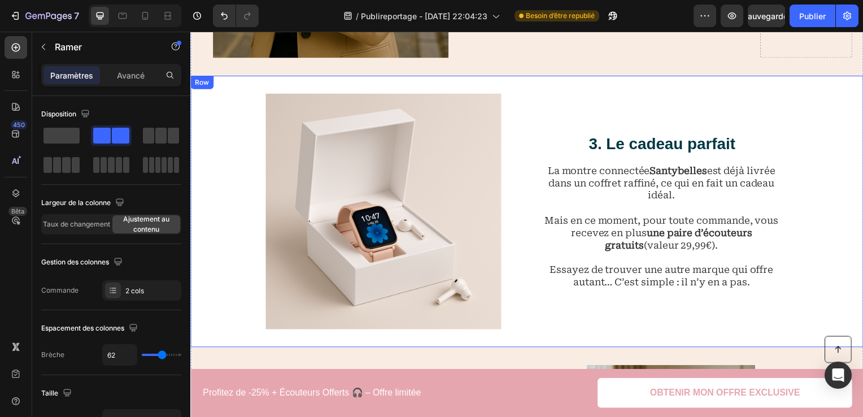
scroll to position [1256, 0]
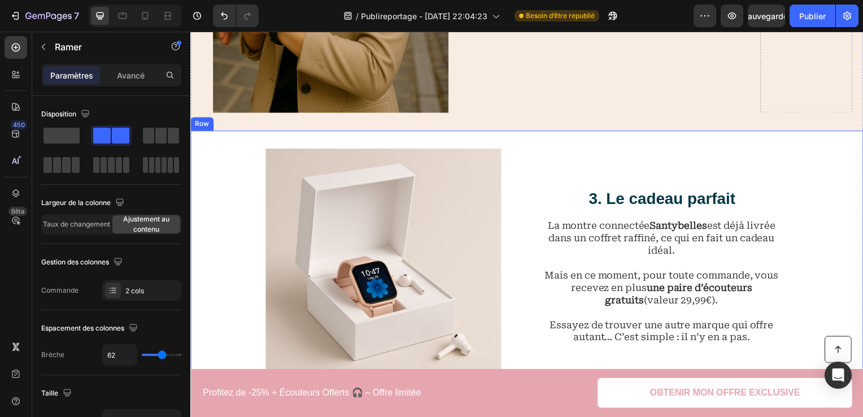
click at [640, 195] on h2 "3. Le cadeau parfait" at bounding box center [665, 200] width 255 height 21
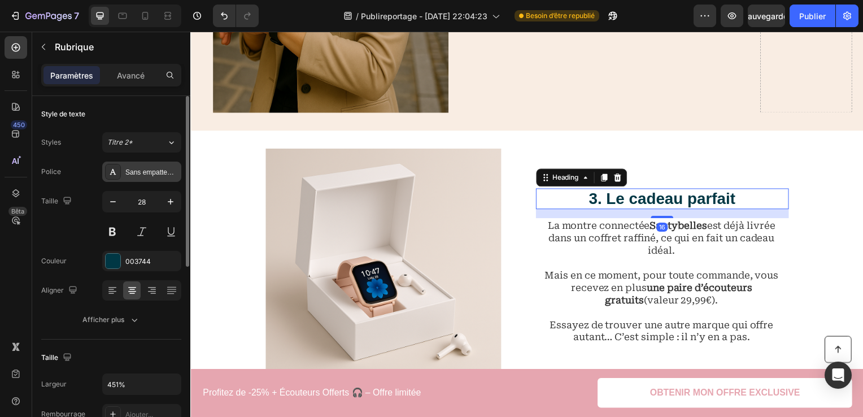
click at [165, 163] on div "Sans empattement" at bounding box center [141, 172] width 79 height 20
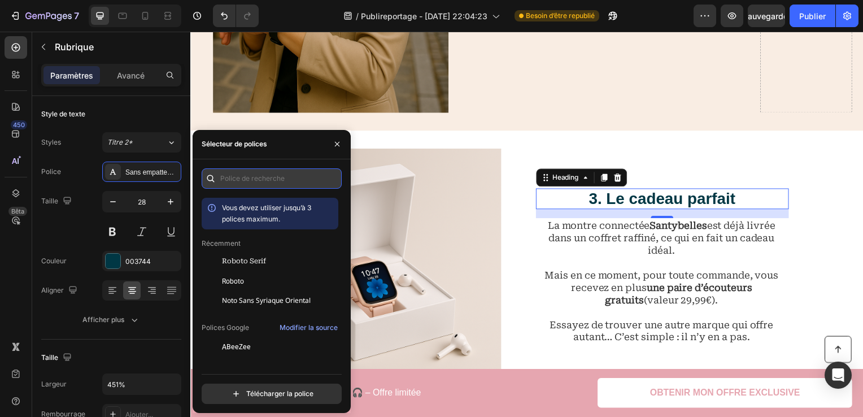
click at [298, 181] on input "text" at bounding box center [272, 178] width 140 height 20
type input "p"
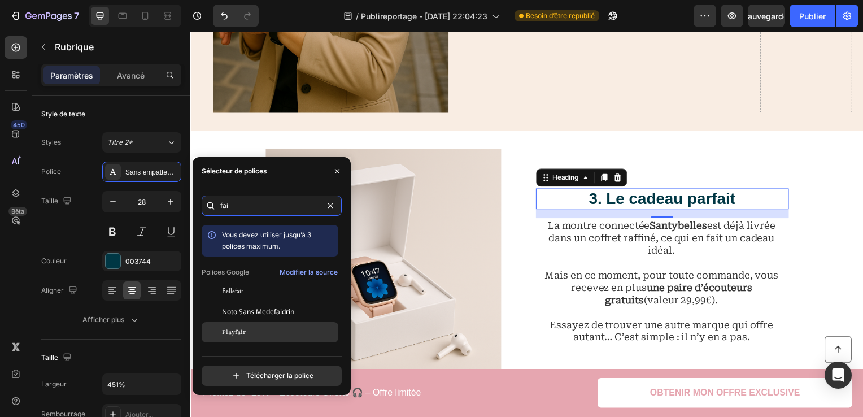
type input "fai"
click at [245, 335] on div "Playfair" at bounding box center [279, 332] width 114 height 10
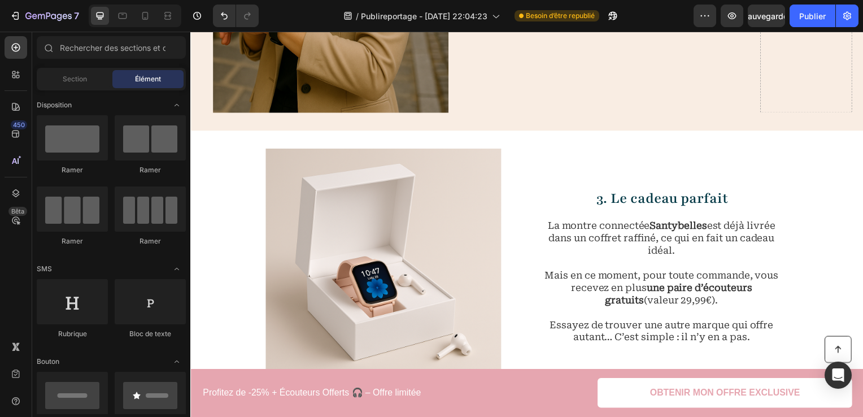
scroll to position [757, 0]
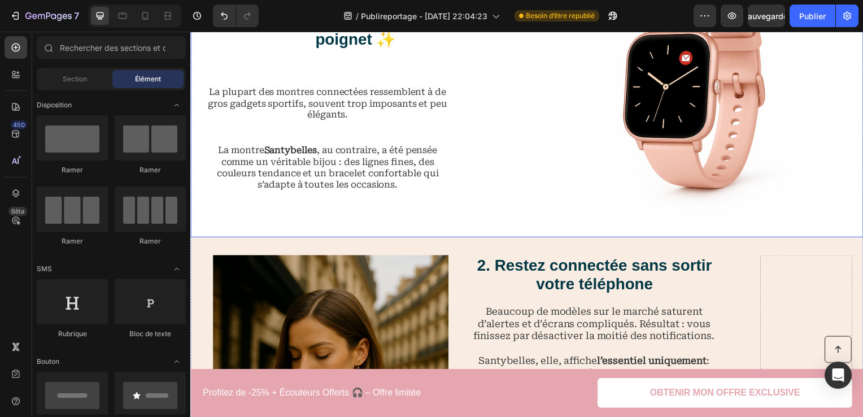
click at [852, 88] on div "1. Un design raffiné qui sublime votre poignet ✨ Heading La plupart des montres…" at bounding box center [529, 102] width 678 height 273
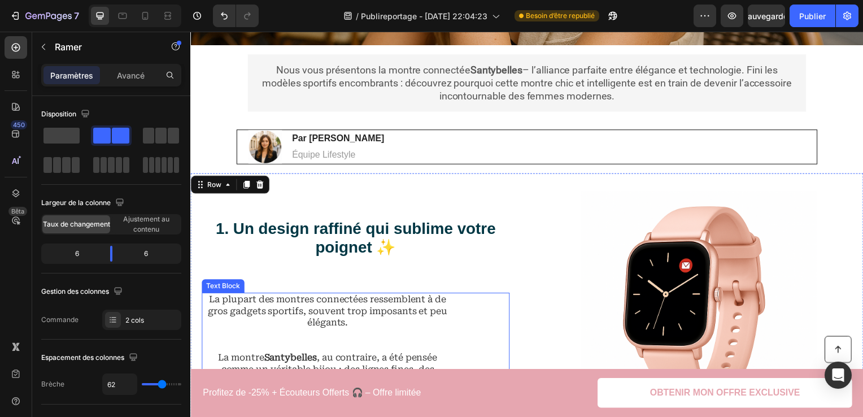
scroll to position [587, 0]
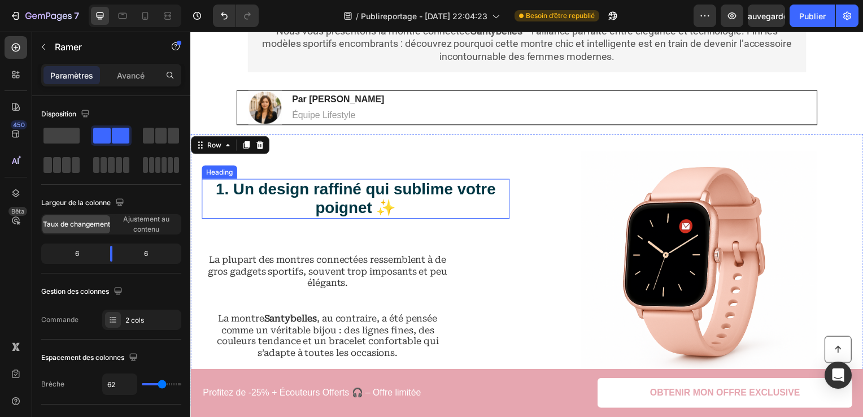
click at [318, 188] on h2 "1. Un design raffiné qui sublime votre poignet ✨" at bounding box center [357, 200] width 310 height 40
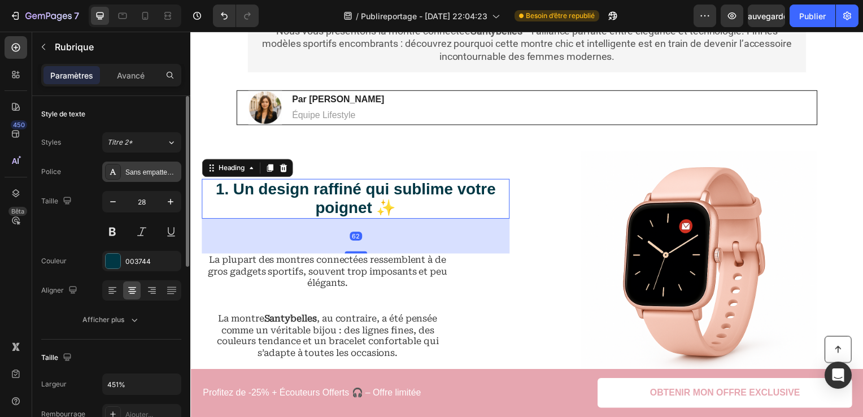
click at [164, 173] on div "Sans empattement" at bounding box center [151, 172] width 53 height 10
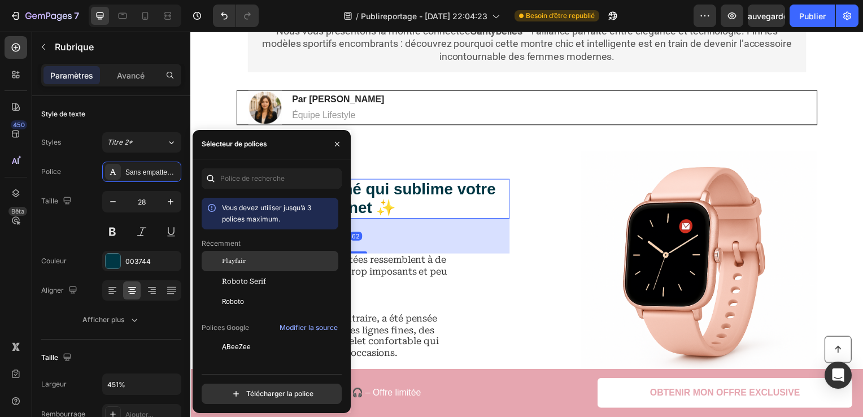
click at [251, 337] on div "Playfair" at bounding box center [270, 347] width 137 height 20
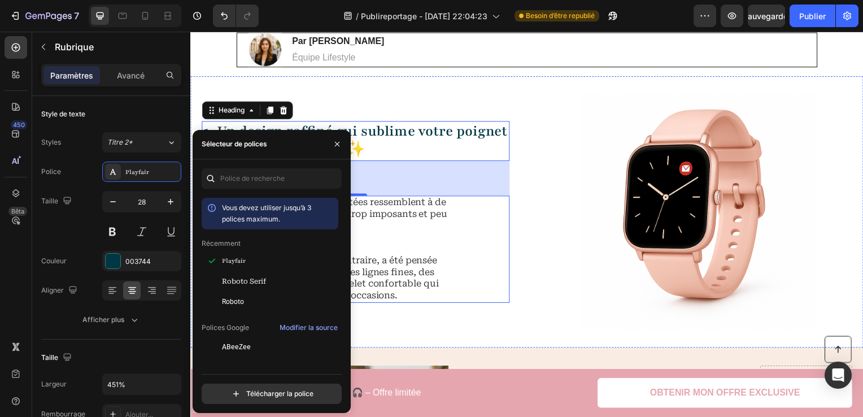
scroll to position [757, 0]
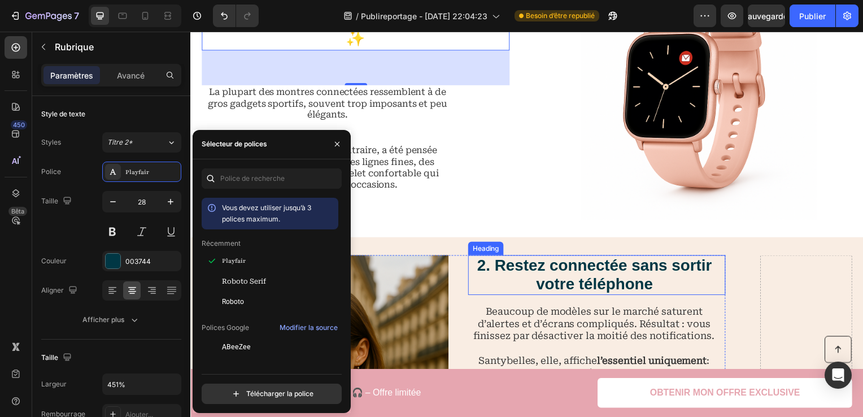
click at [588, 277] on h2 "2. Restez connectée sans sortir votre téléphone" at bounding box center [597, 277] width 255 height 40
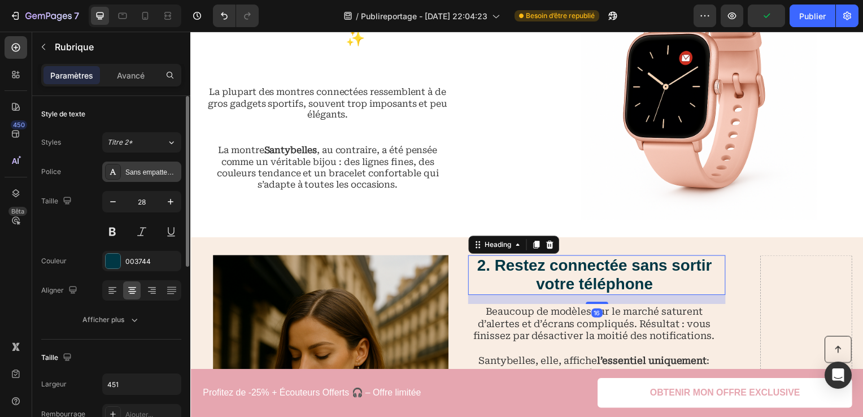
click at [151, 176] on div "Sans empattement" at bounding box center [151, 172] width 53 height 10
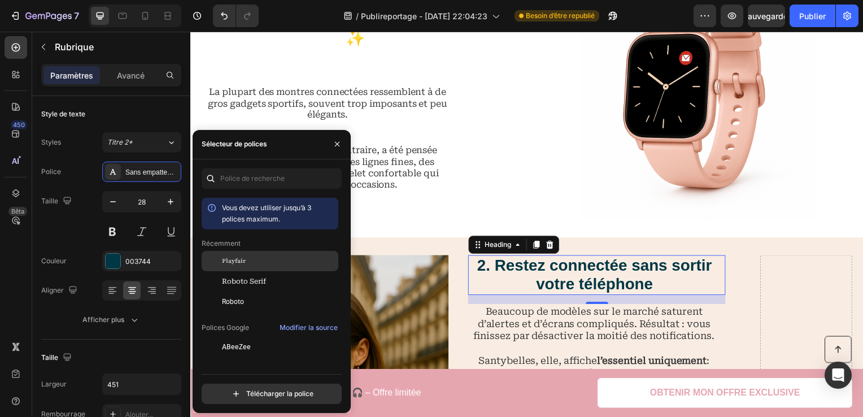
click at [248, 259] on div "Playfair" at bounding box center [279, 261] width 114 height 10
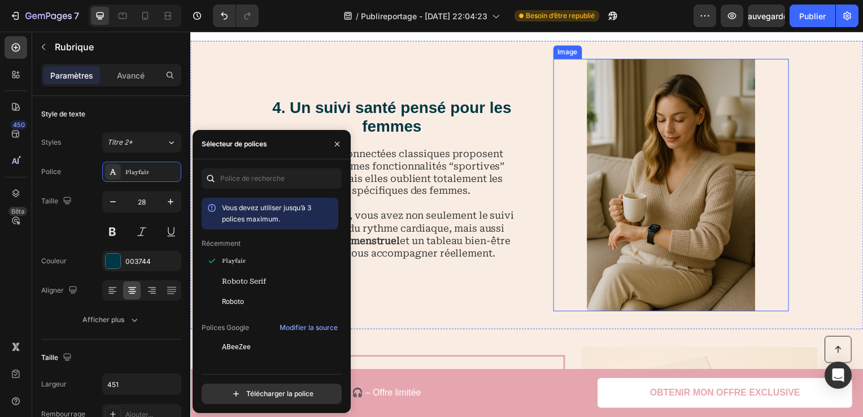
scroll to position [1660, 0]
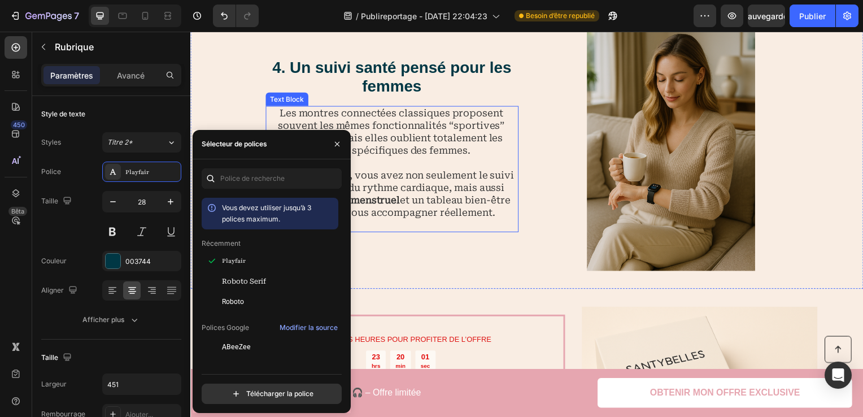
click at [384, 82] on h2 "4. Un suivi santé pensé pour les femmes" at bounding box center [393, 78] width 255 height 40
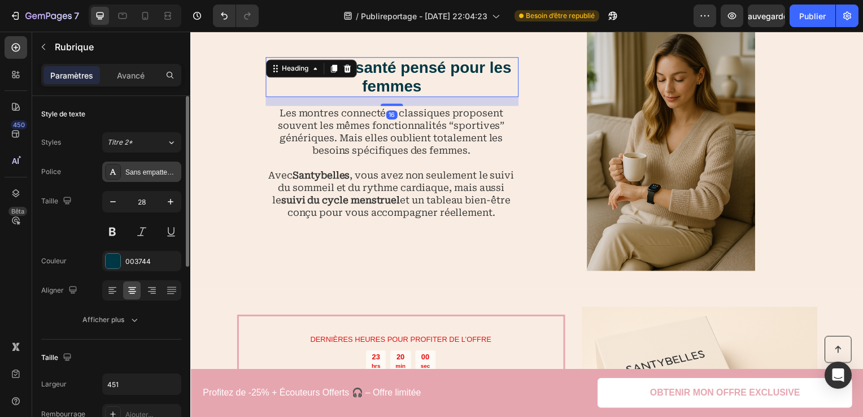
click at [126, 177] on div "Sans empattement" at bounding box center [141, 172] width 79 height 20
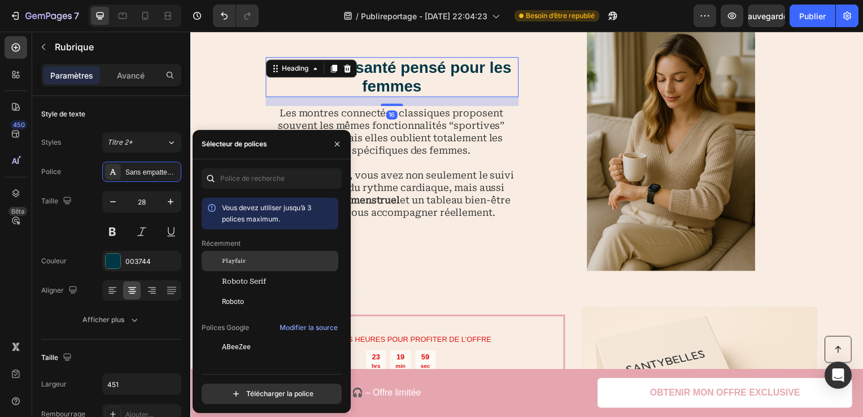
click at [261, 263] on div "Playfair" at bounding box center [279, 261] width 114 height 10
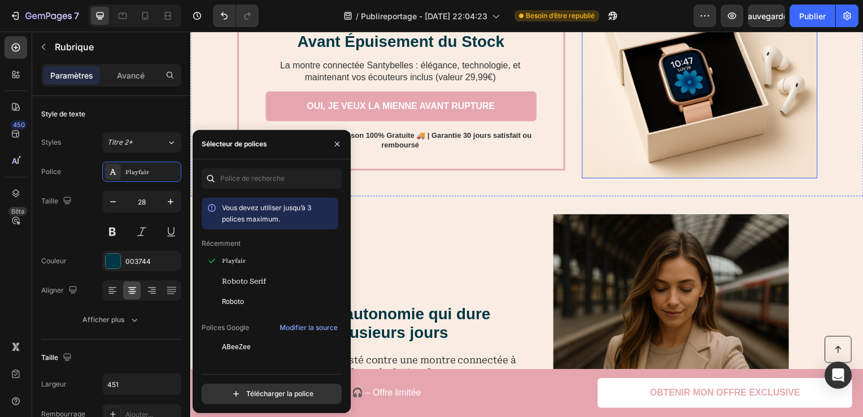
scroll to position [2168, 0]
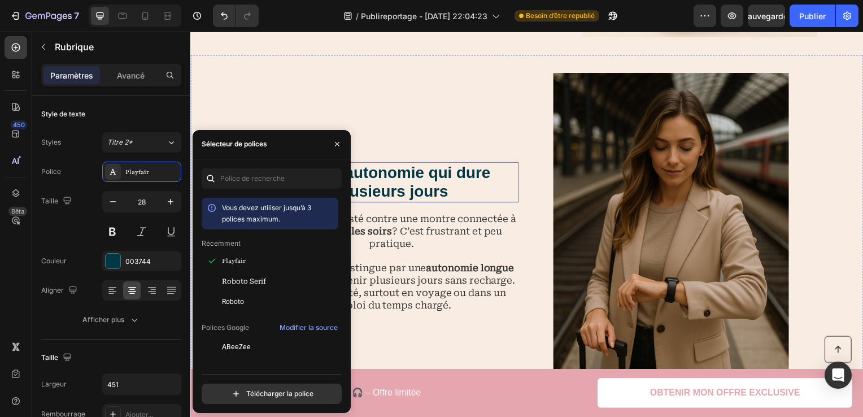
click at [394, 187] on h2 "5. Une autonomie qui dure plusieurs jours" at bounding box center [393, 183] width 255 height 40
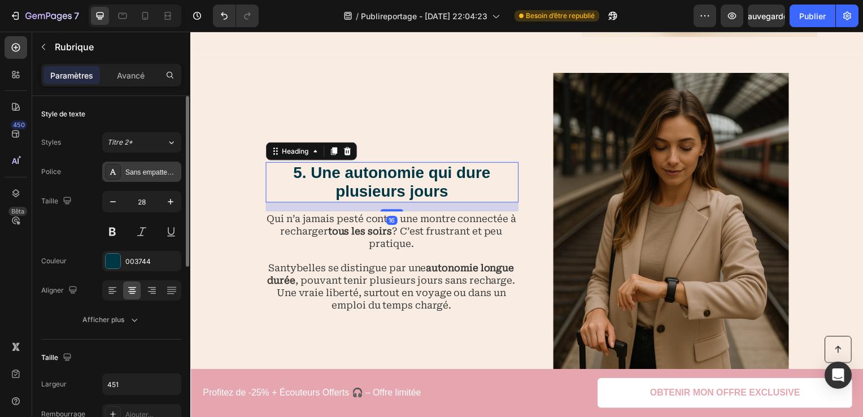
click at [156, 176] on div "Sans empattement" at bounding box center [151, 172] width 53 height 10
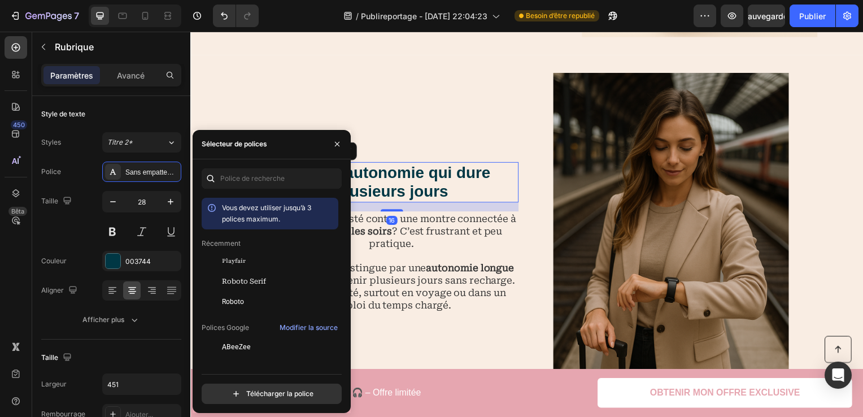
click at [255, 247] on div "Récemment" at bounding box center [270, 243] width 137 height 10
click at [262, 337] on div "Playfair" at bounding box center [270, 347] width 137 height 20
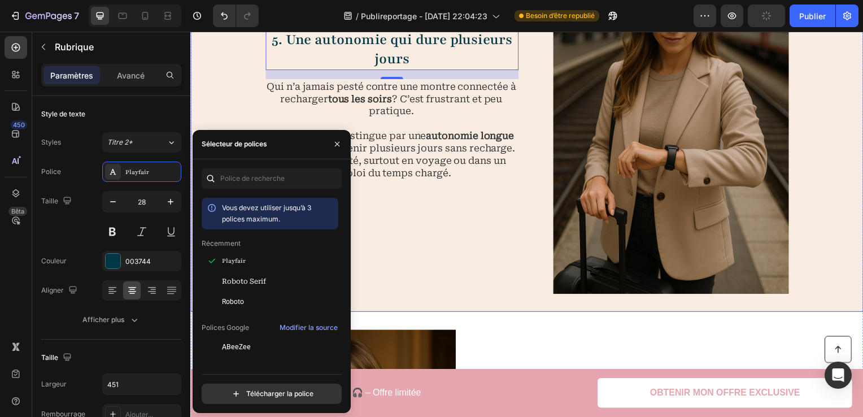
scroll to position [2451, 0]
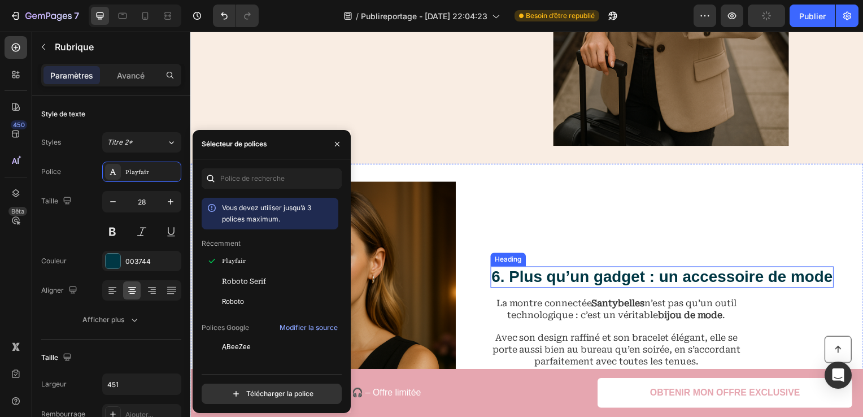
click at [527, 280] on h2 "6. Plus qu’un gadget : un accessoire de mode" at bounding box center [665, 278] width 346 height 21
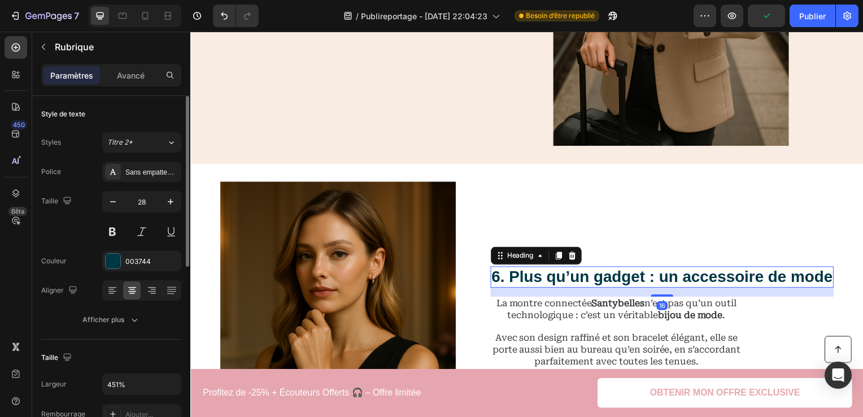
click at [155, 185] on div "Police Sans empattement Taille 28 Couleur 003744 Aligner Afficher plus" at bounding box center [111, 246] width 140 height 168
click at [159, 177] on div "Sans empattement" at bounding box center [141, 172] width 79 height 20
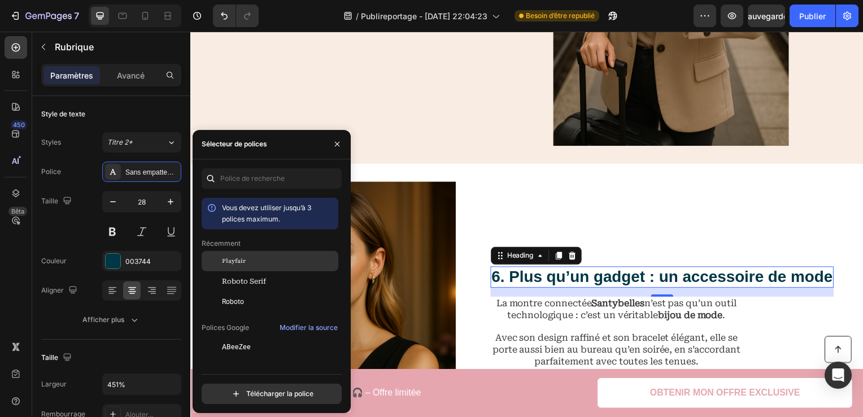
click at [254, 256] on div "Playfair" at bounding box center [279, 261] width 114 height 10
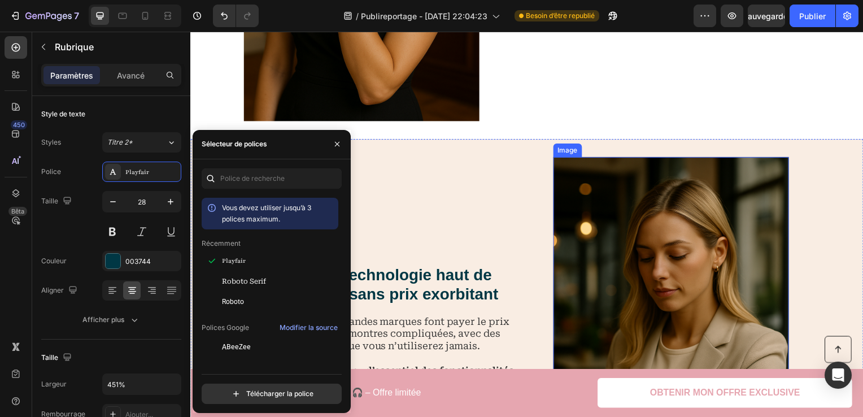
scroll to position [3015, 0]
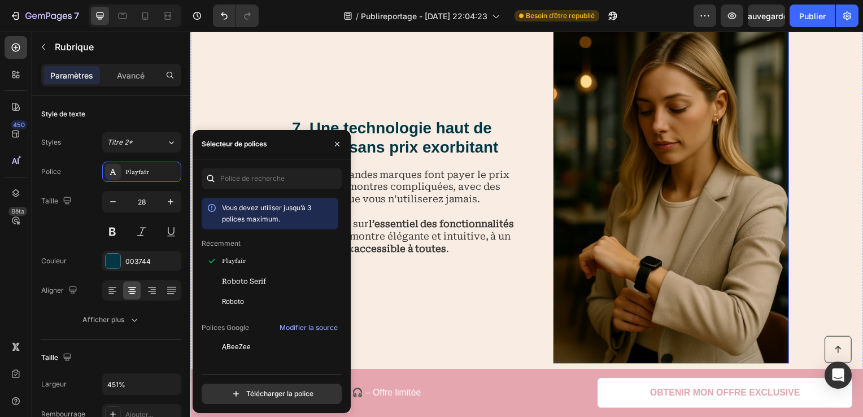
click at [426, 134] on h2 "7. Une technologie haut de gamme, sans prix exorbitant" at bounding box center [393, 139] width 255 height 40
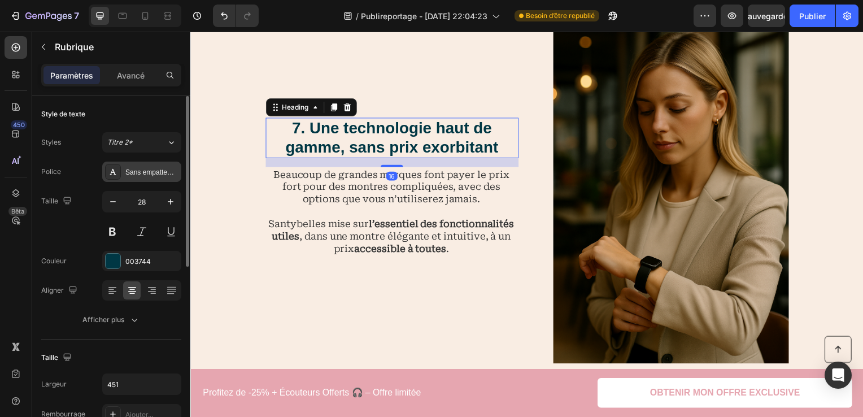
click at [169, 169] on div "Sans empattement" at bounding box center [151, 172] width 53 height 10
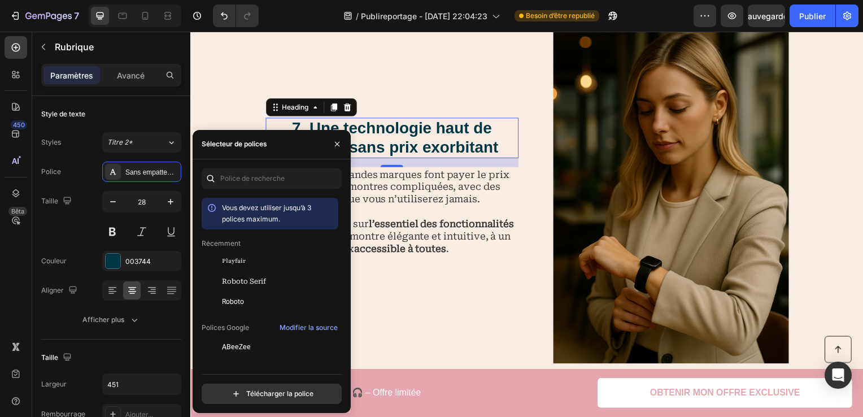
drag, startPoint x: 249, startPoint y: 255, endPoint x: 246, endPoint y: 250, distance: 6.3
click at [248, 256] on div "Playfair" at bounding box center [279, 261] width 114 height 10
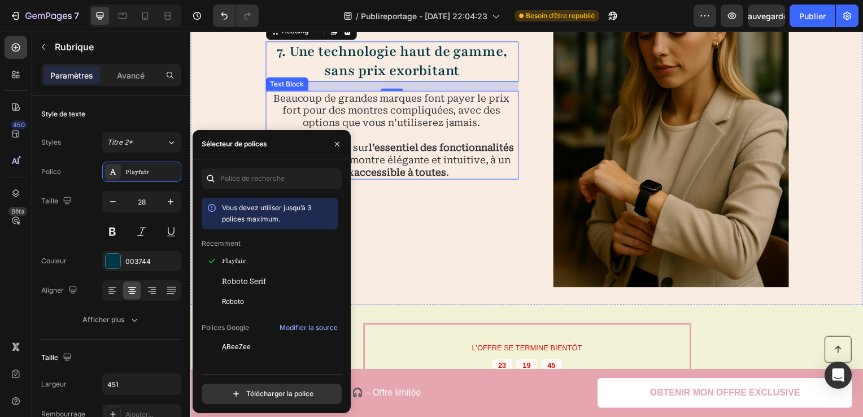
scroll to position [3354, 0]
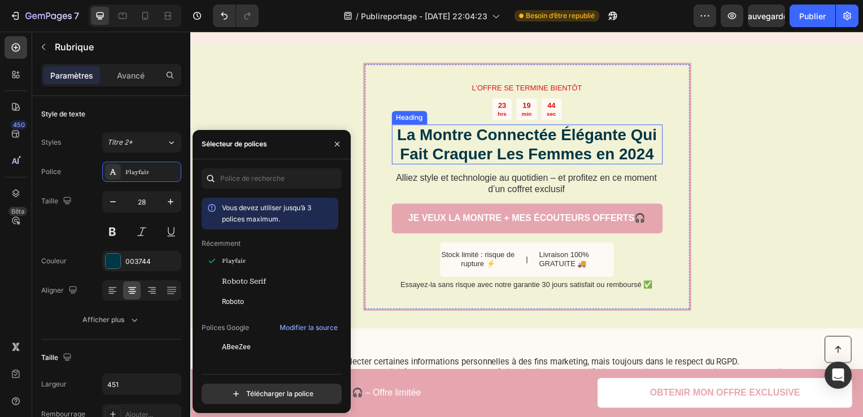
click at [548, 136] on h2 "La Montre Connectée Élégante Qui Fait Craquer Les Femmes en 2024" at bounding box center [529, 145] width 273 height 40
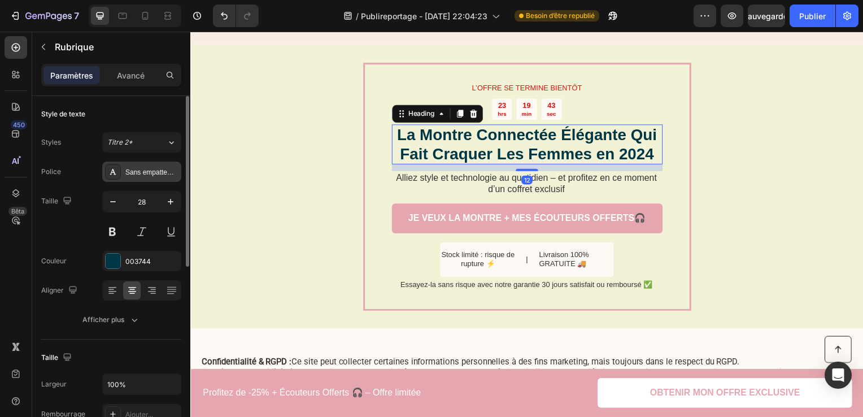
click at [150, 168] on div "Sans empattement" at bounding box center [151, 172] width 53 height 10
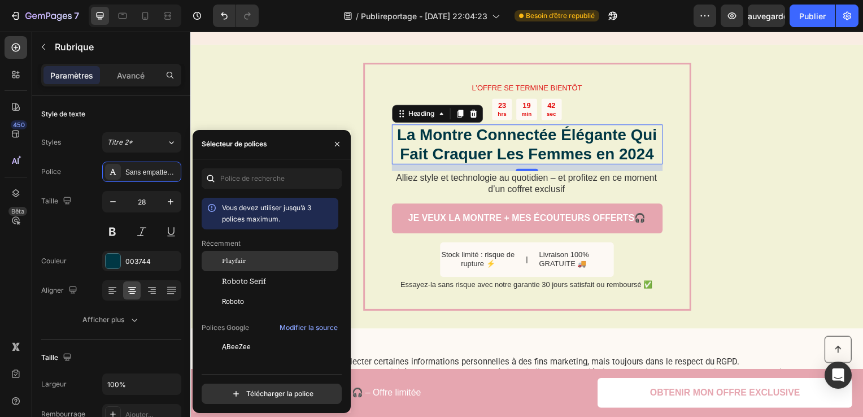
drag, startPoint x: 260, startPoint y: 256, endPoint x: 251, endPoint y: 257, distance: 9.1
click at [261, 257] on div "Playfair" at bounding box center [279, 261] width 114 height 10
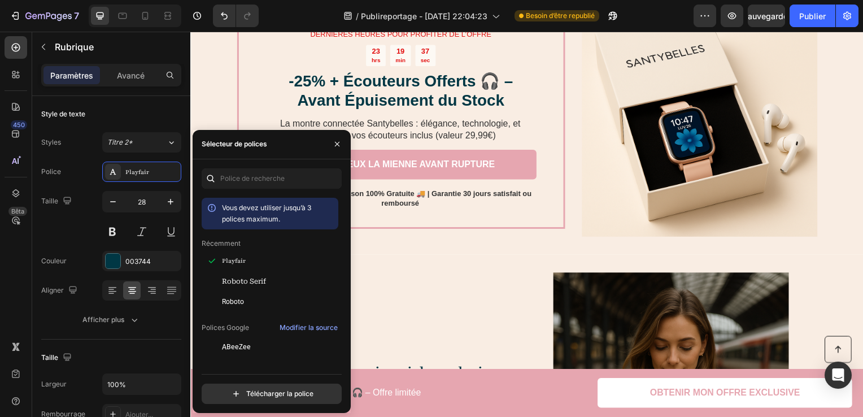
scroll to position [1761, 0]
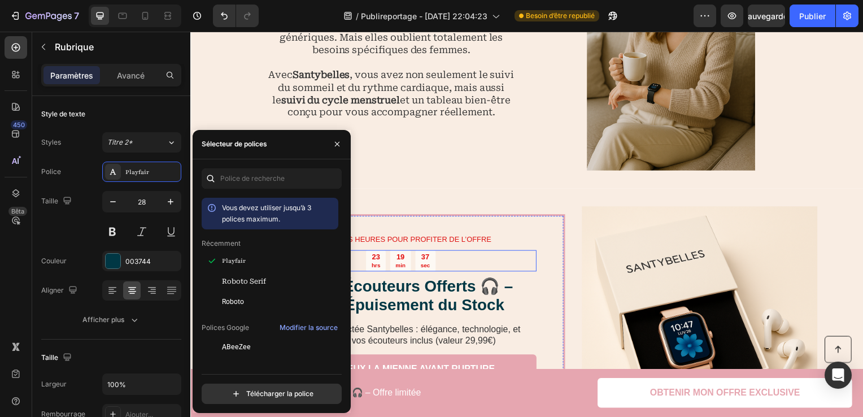
click at [411, 306] on h2 "-25% + Écouteurs Offerts 🎧 – Avant Épuisement du Stock" at bounding box center [402, 298] width 273 height 40
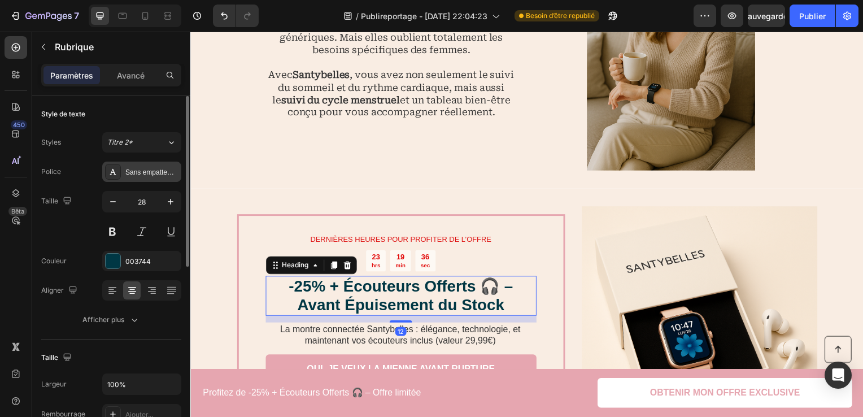
click at [145, 164] on div "Sans empattement" at bounding box center [141, 172] width 79 height 20
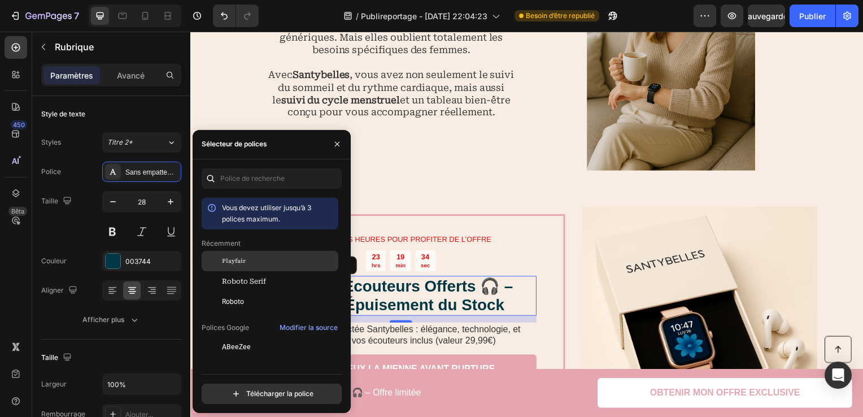
drag, startPoint x: 263, startPoint y: 254, endPoint x: 215, endPoint y: 261, distance: 48.5
click at [263, 337] on div "Playfair" at bounding box center [270, 347] width 137 height 20
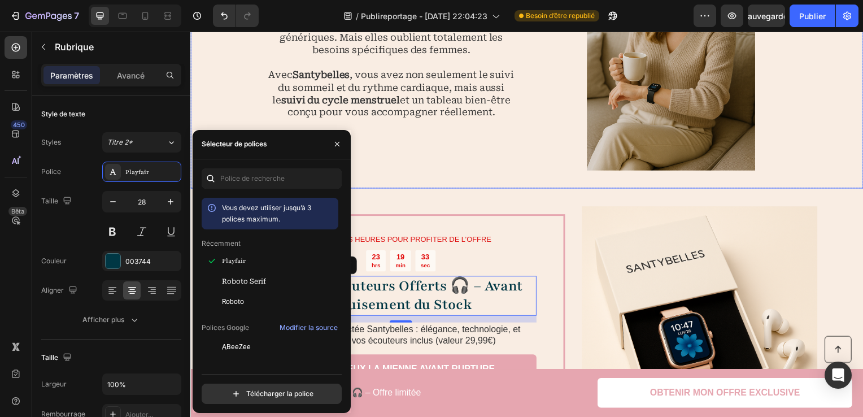
click at [638, 140] on img at bounding box center [674, 45] width 237 height 254
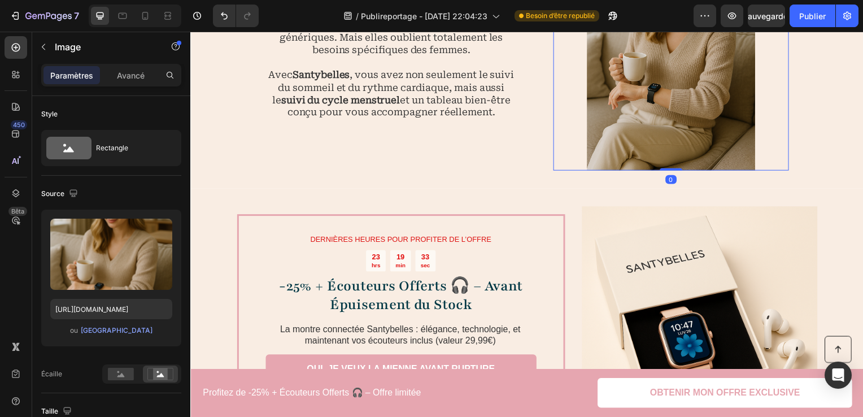
click at [405, 137] on div "4. Un suivi santé pensé pour les femmes Heading Les montres connectées classiqu…" at bounding box center [393, 45] width 255 height 254
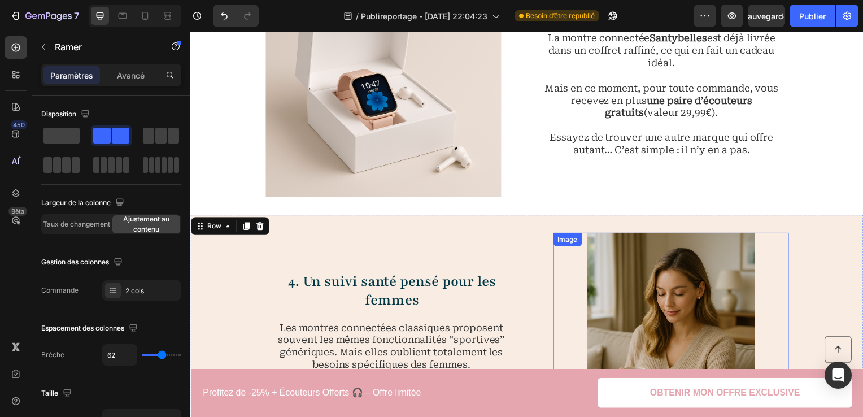
scroll to position [1253, 0]
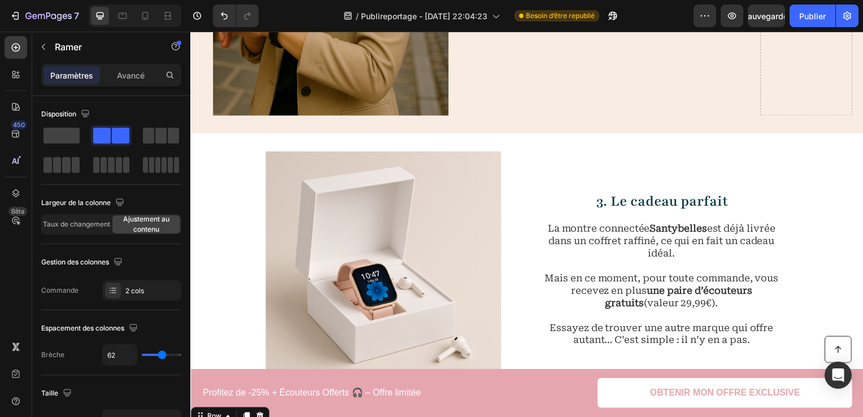
click at [822, 27] on button "Publier" at bounding box center [812, 16] width 46 height 23
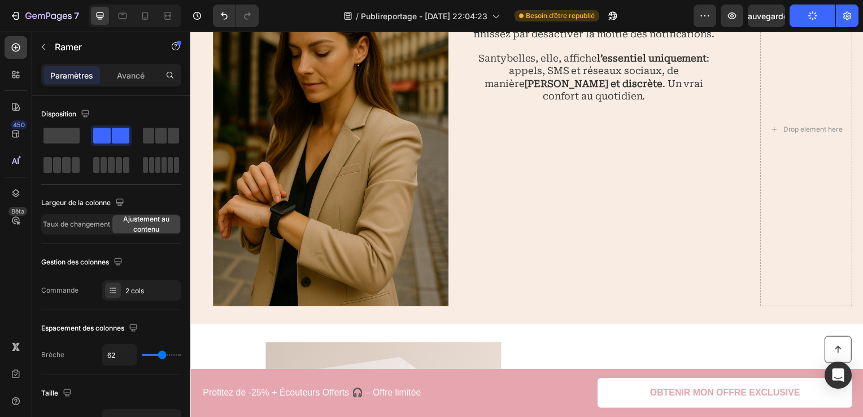
scroll to position [971, 0]
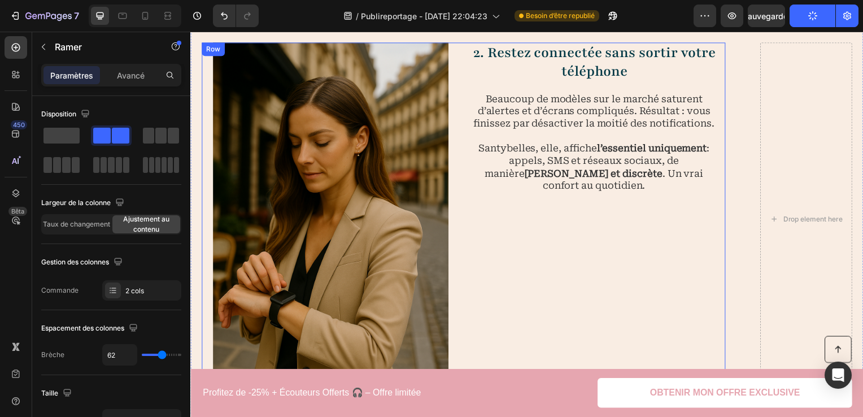
click at [654, 253] on div "2. Restez connectée sans sortir votre téléphone Heading Beaucoup de modèles sur…" at bounding box center [599, 221] width 259 height 356
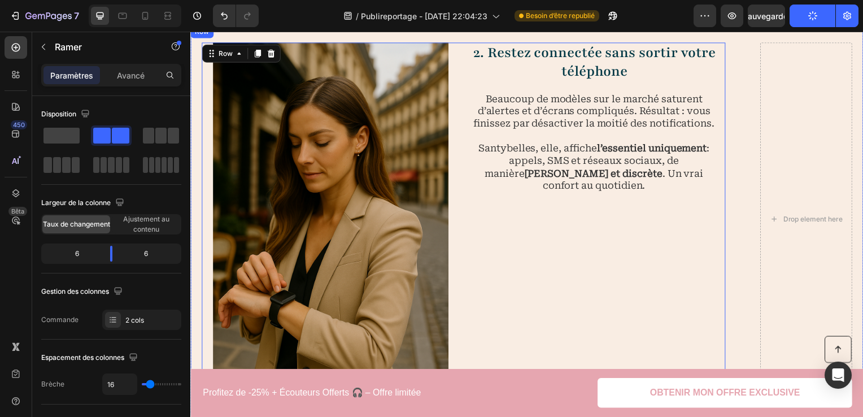
click at [741, 356] on div "Image 2. Restez connectée sans sortir votre téléphone Heading Beaucoup de modèl…" at bounding box center [529, 221] width 678 height 392
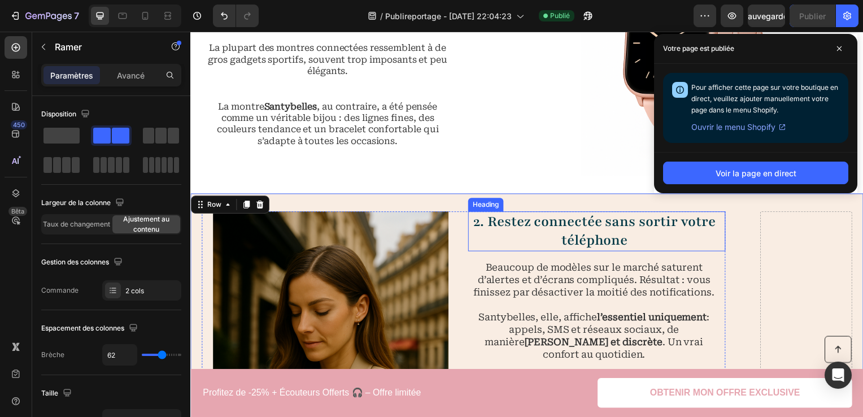
scroll to position [801, 0]
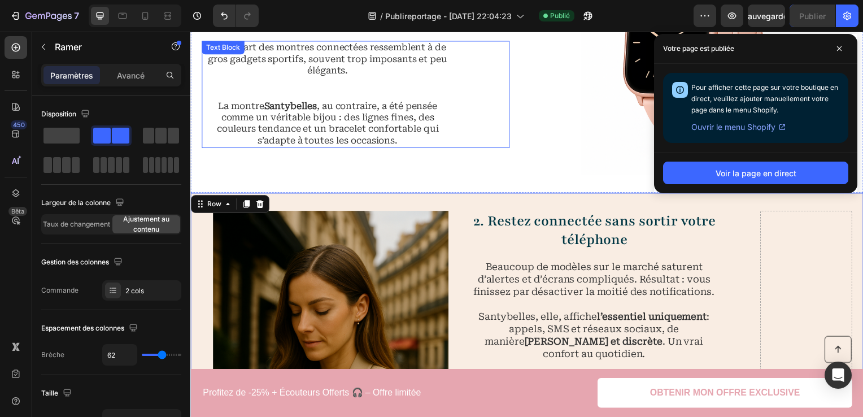
click at [487, 112] on div "La plupart des montres connectées ressemblent à de gros gadgets sportifs, souve…" at bounding box center [357, 95] width 310 height 108
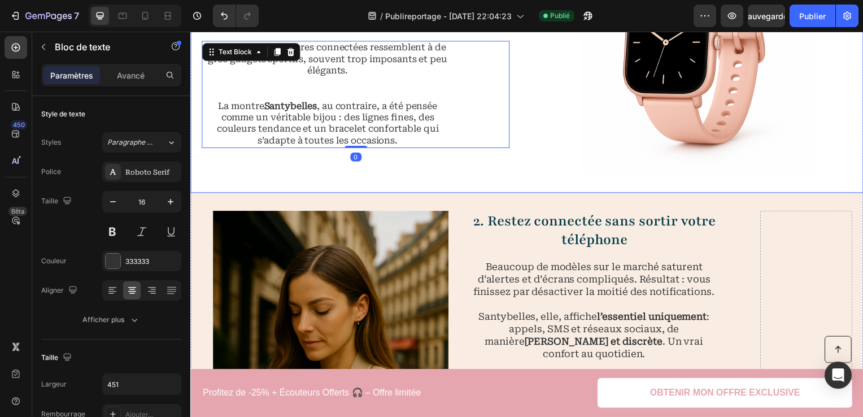
click at [503, 164] on div "1. Un design raffiné qui sublime votre poignet ✨ Heading La plupart des montres…" at bounding box center [357, 57] width 310 height 237
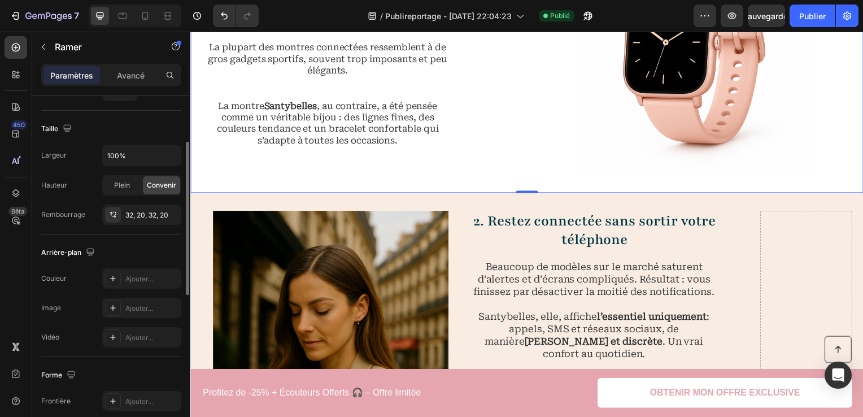
scroll to position [237, 0]
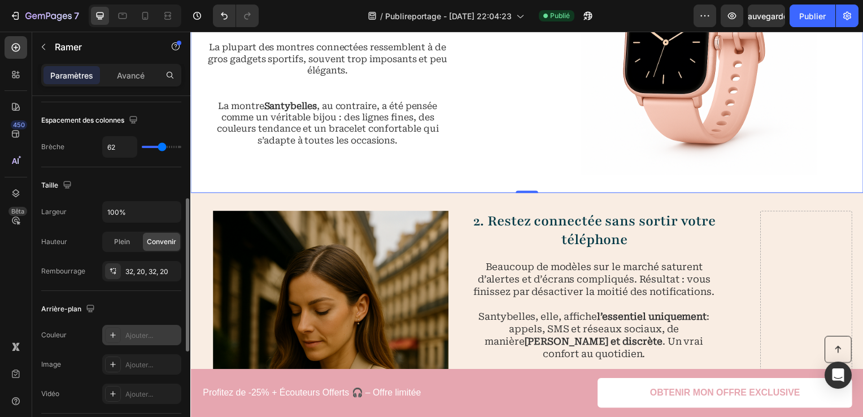
click at [160, 330] on div "Ajouter..." at bounding box center [151, 335] width 53 height 10
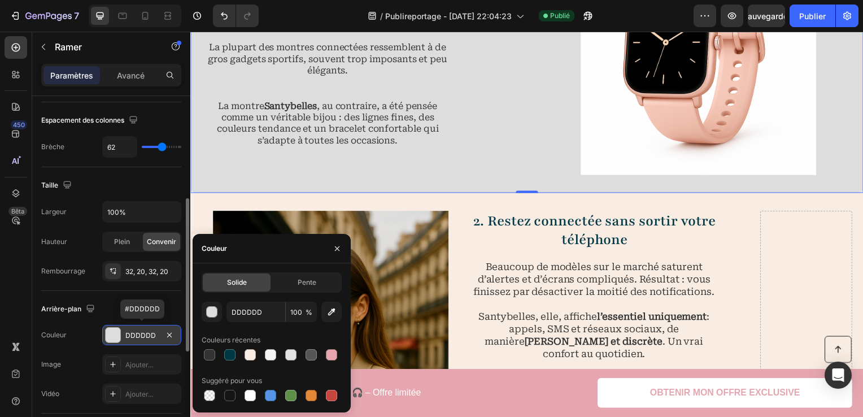
click at [160, 330] on div "DDDDDD" at bounding box center [141, 335] width 79 height 20
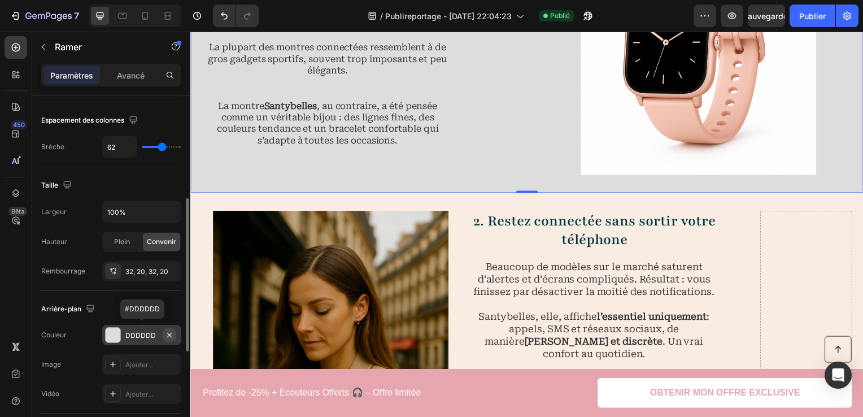
click at [168, 330] on icon "button" at bounding box center [169, 334] width 9 height 9
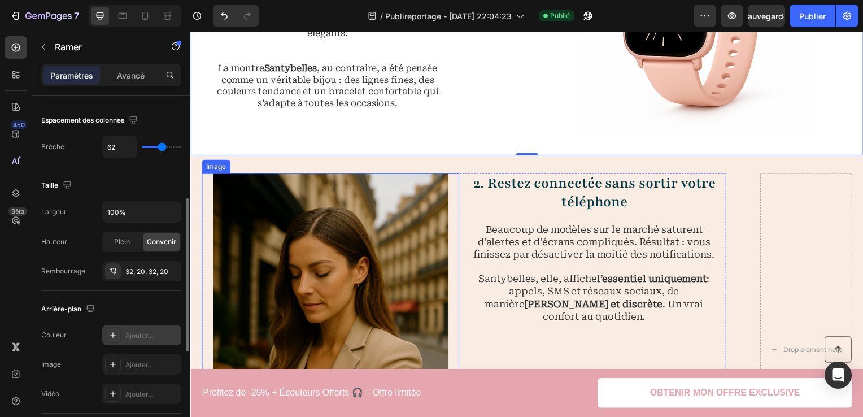
scroll to position [914, 0]
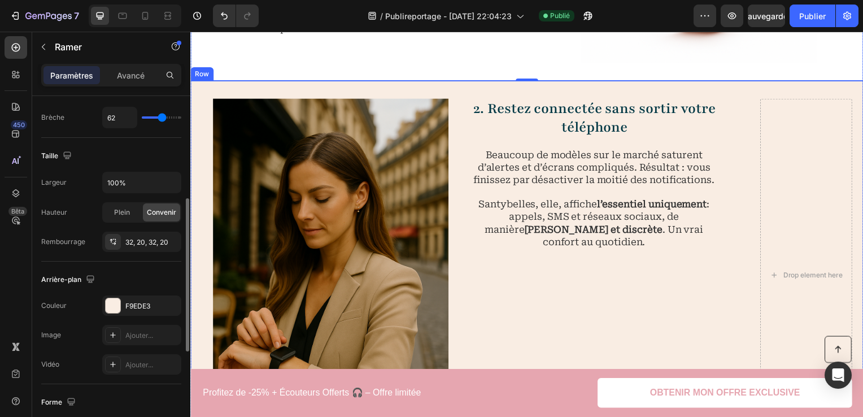
click at [391, 89] on div "Image 2. Restez connectée sans sortir votre téléphone Heading Beaucoup de modèl…" at bounding box center [529, 277] width 678 height 392
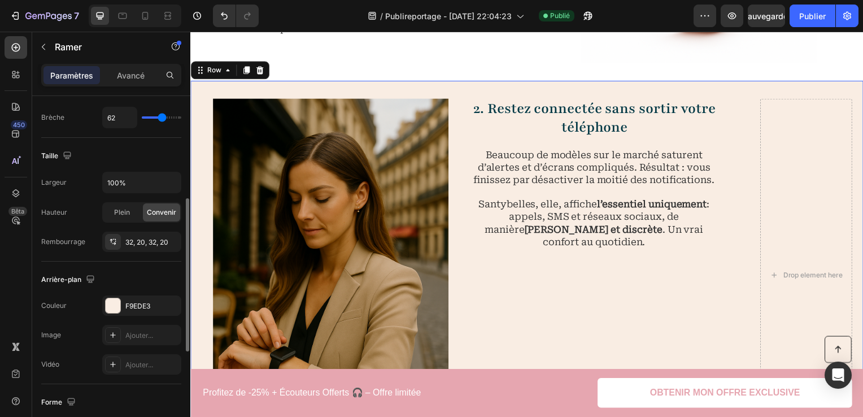
scroll to position [237, 0]
click at [151, 302] on div "F9EDE3" at bounding box center [141, 306] width 33 height 10
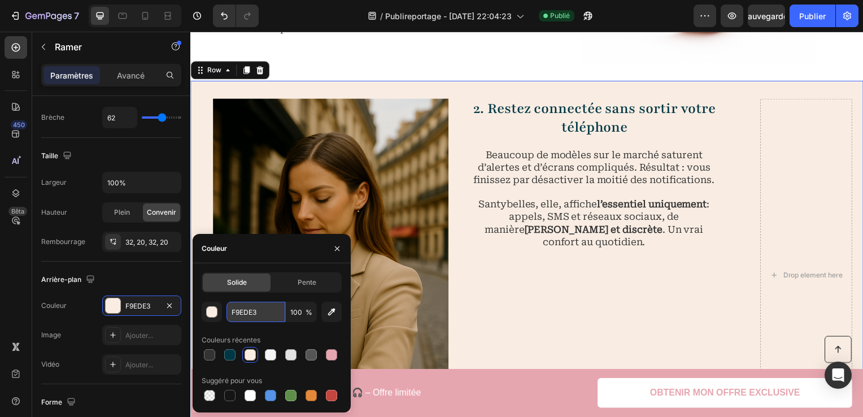
click at [258, 311] on input "F9EDE3" at bounding box center [255, 312] width 59 height 20
paste input "#F9EDE3"
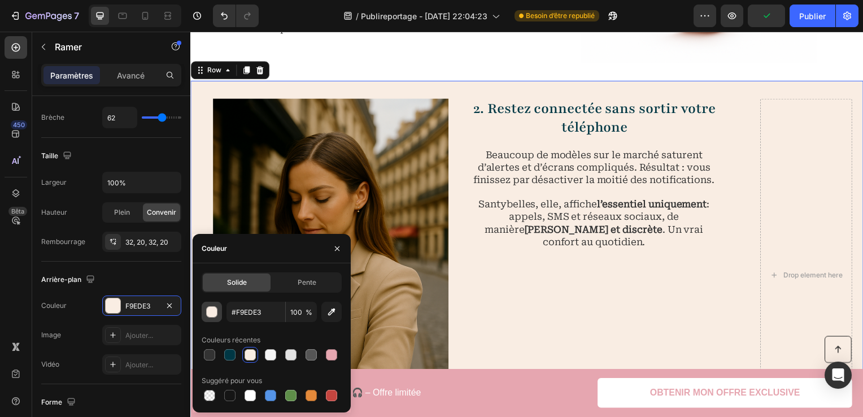
click at [211, 313] on div "button" at bounding box center [212, 312] width 11 height 11
type input "F9EDE3"
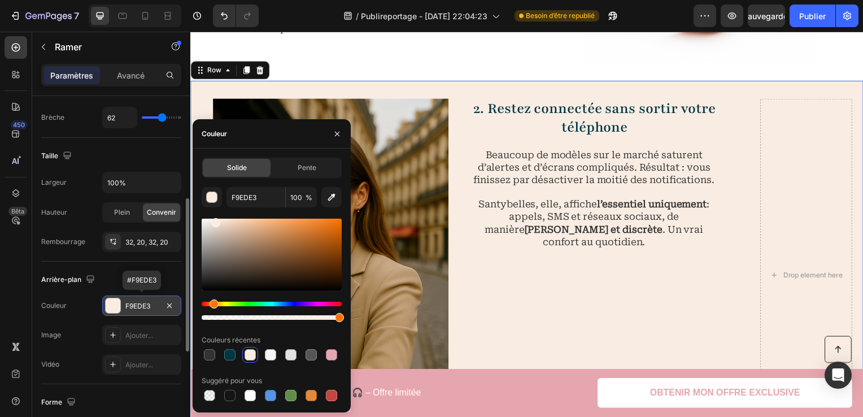
click at [134, 305] on div "F9EDE3" at bounding box center [141, 306] width 33 height 10
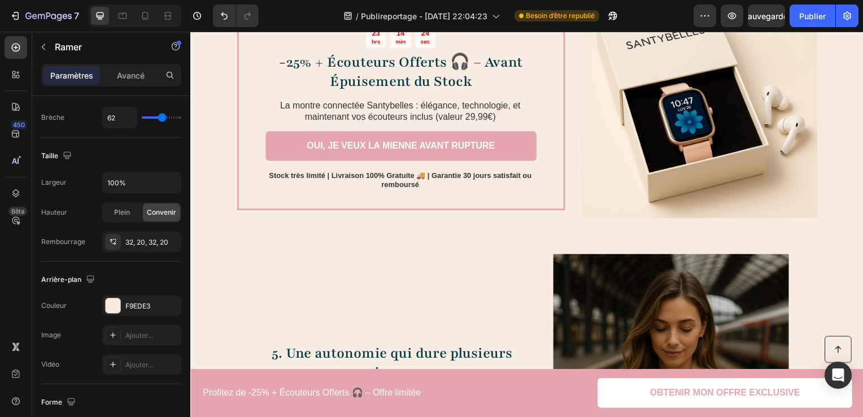
scroll to position [1987, 0]
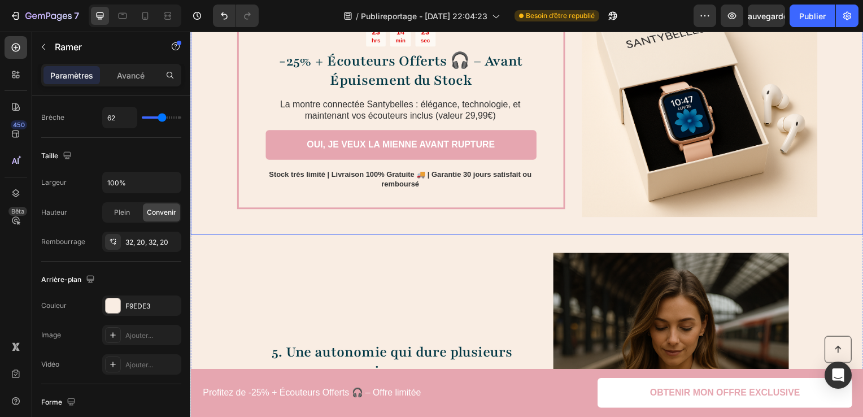
click at [821, 204] on div "DERNIÈRES HEURES POUR PROFITER DE L’OFFRE Text Block 23 hrs 14 min 23 sec Count…" at bounding box center [529, 99] width 678 height 273
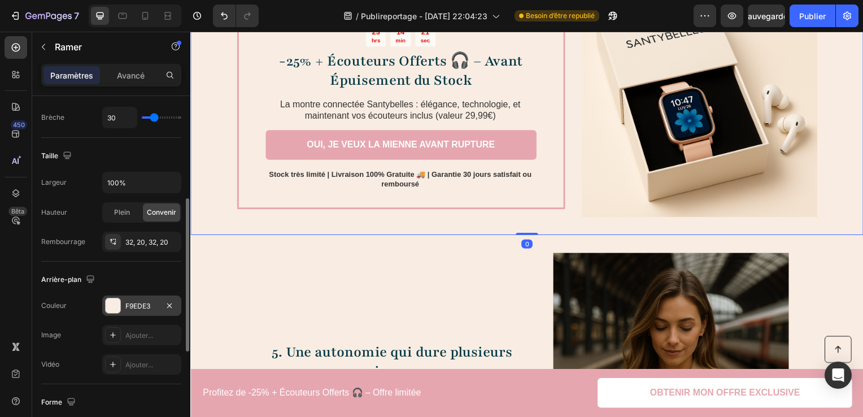
click at [145, 303] on div "F9EDE3" at bounding box center [141, 306] width 33 height 10
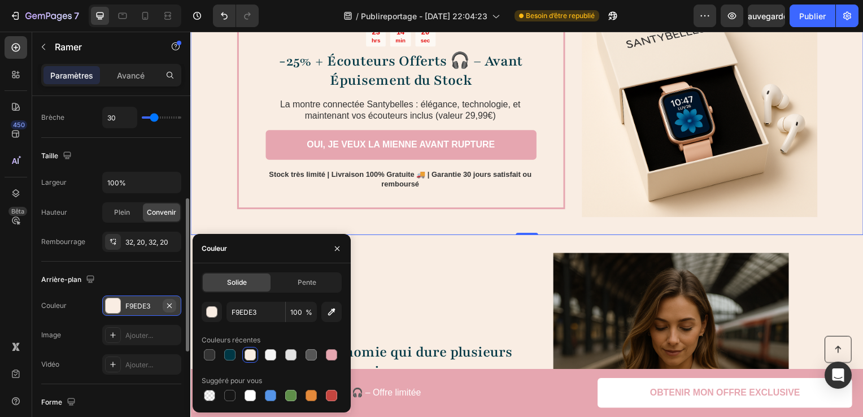
click at [173, 303] on icon "button" at bounding box center [169, 305] width 9 height 9
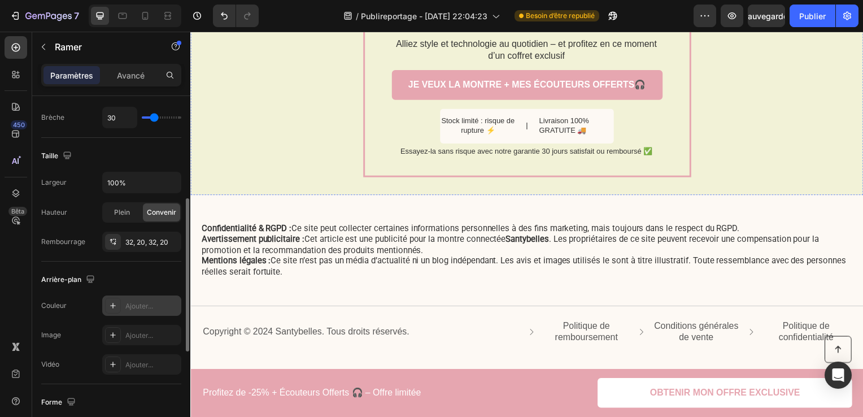
scroll to position [3512, 0]
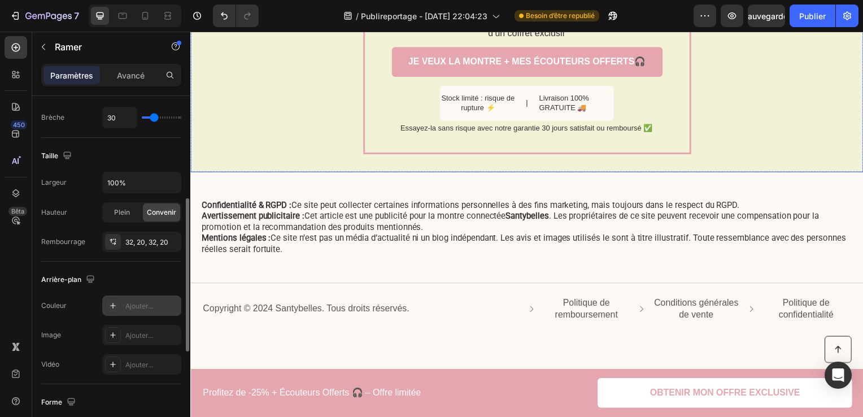
click at [789, 155] on div "L’OFFRE SE TERMINE BIENTÔT Text Block 23 hrs 14 min 15 sec Countdown Timer La M…" at bounding box center [529, 30] width 678 height 285
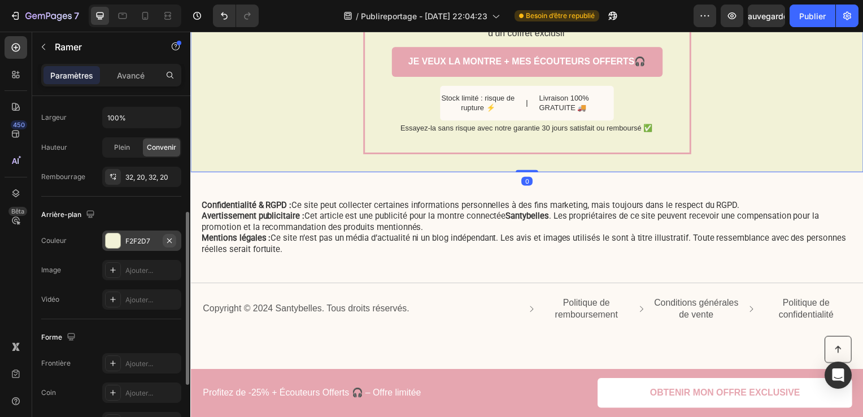
click at [167, 241] on icon "button" at bounding box center [169, 240] width 9 height 9
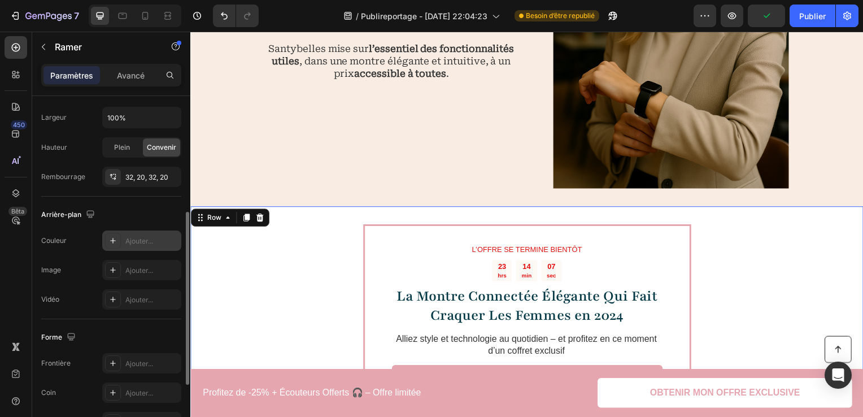
scroll to position [3004, 0]
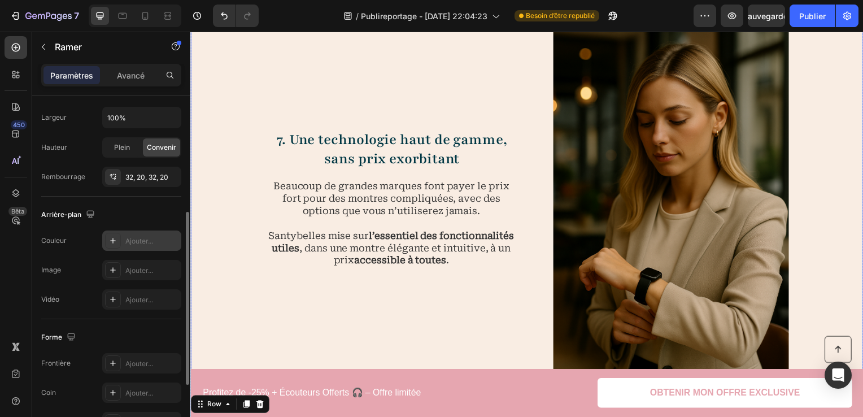
click at [395, 357] on div "7. Une technologie haut de gamme, sans prix exorbitant Heading Beaucoup de gran…" at bounding box center [393, 200] width 255 height 356
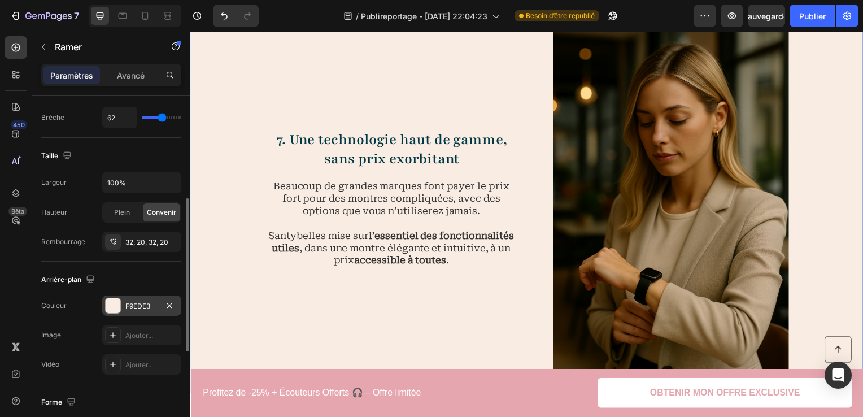
click at [141, 311] on div "F9EDE3" at bounding box center [141, 305] width 79 height 20
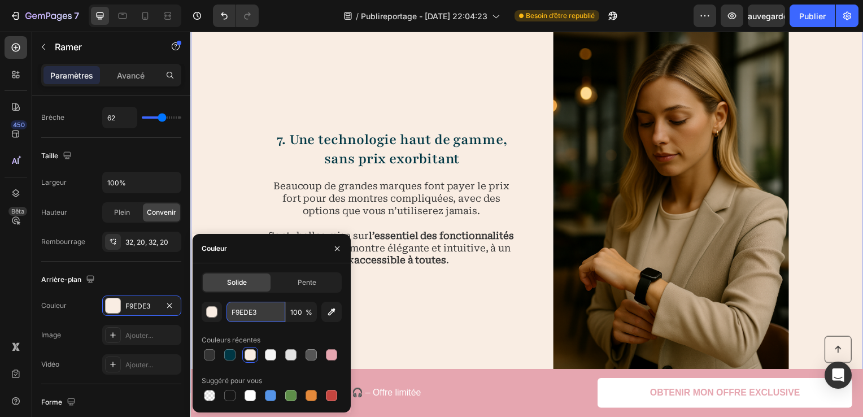
click at [234, 318] on input "F9EDE3" at bounding box center [255, 312] width 59 height 20
paste input "#F9EDE3"
click at [208, 311] on div "button" at bounding box center [212, 312] width 11 height 11
type input "F9EDE3"
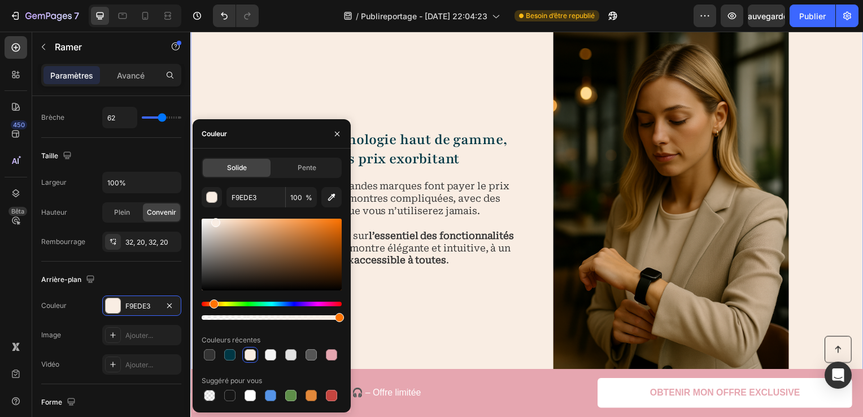
click at [396, 327] on div "7. Une technologie haut de gamme, sans prix exorbitant Heading Beaucoup de gran…" at bounding box center [393, 200] width 255 height 356
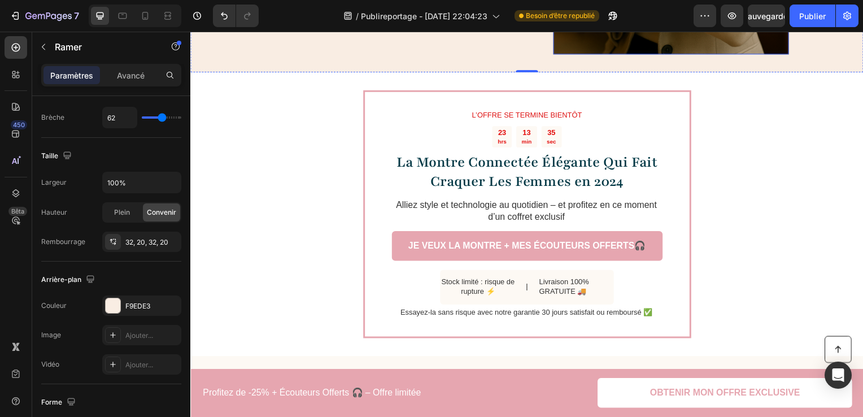
scroll to position [3399, 0]
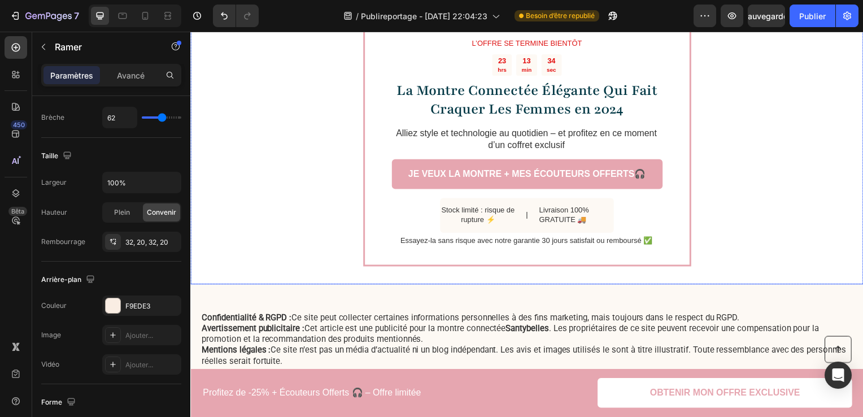
click at [804, 201] on div "L’OFFRE SE TERMINE BIENTÔT Text Block 23 hrs 13 min 34 sec Countdown Timer La M…" at bounding box center [529, 143] width 678 height 285
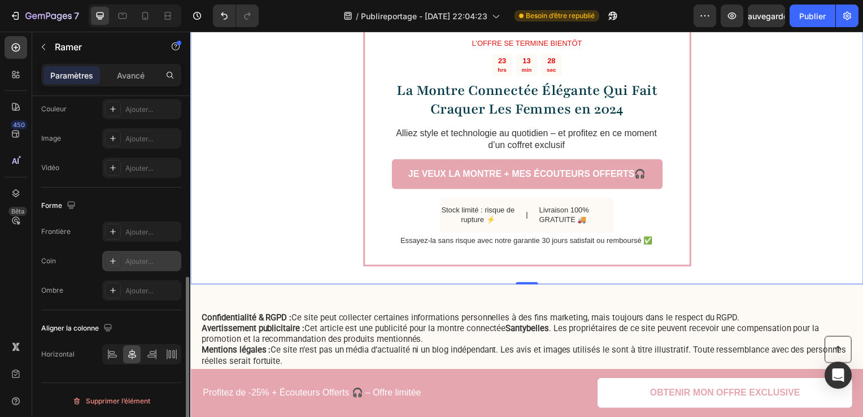
scroll to position [256, 0]
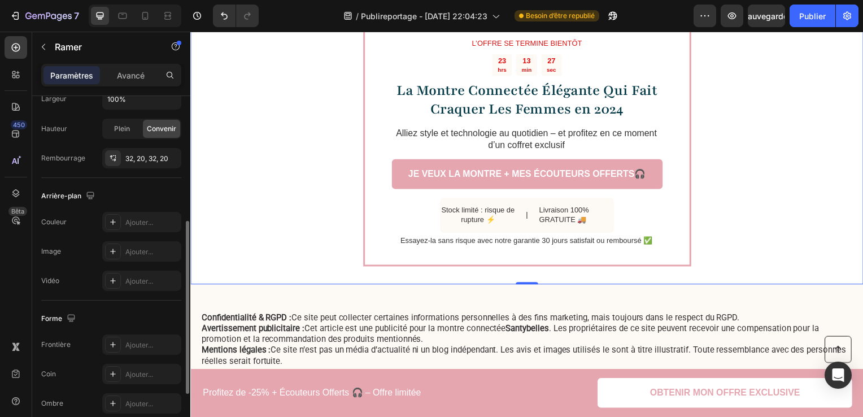
click at [162, 209] on div "Arrière-plan The changes might be hidden by the video. Couleur Ajouter... Image…" at bounding box center [111, 239] width 140 height 123
click at [158, 219] on div "Ajouter..." at bounding box center [151, 222] width 53 height 10
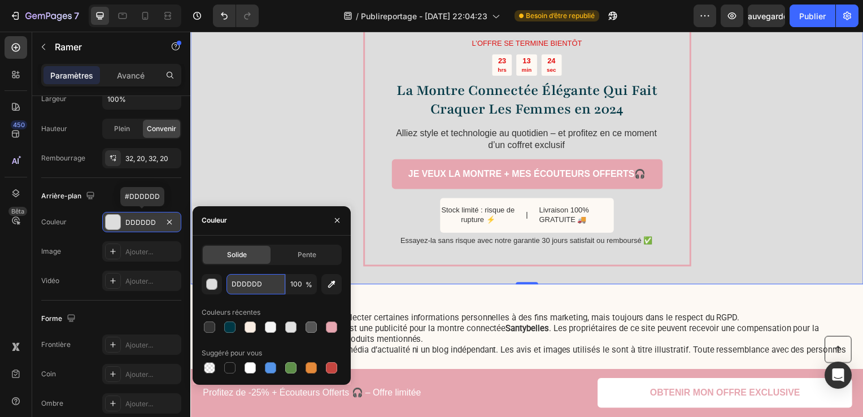
paste input "#F9EDE3"
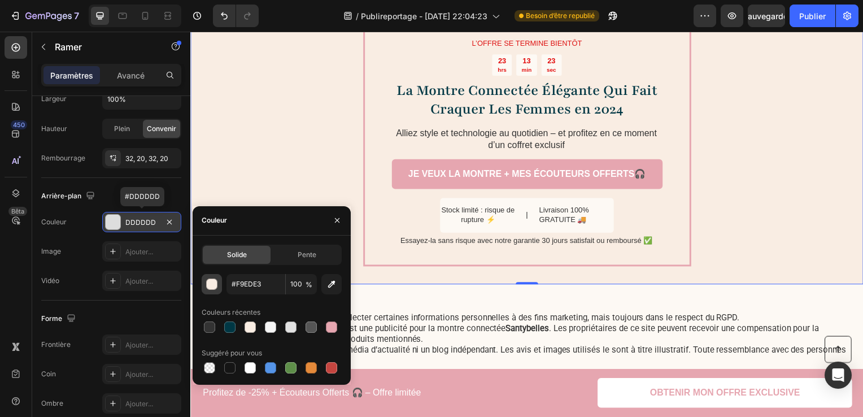
click at [211, 292] on button "button" at bounding box center [212, 284] width 20 height 20
type input "F9EDE3"
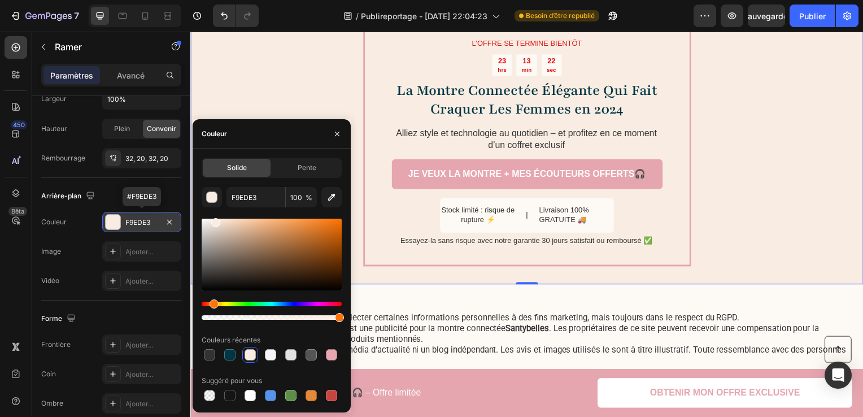
click at [836, 198] on div "L’OFFRE SE TERMINE BIENTÔT Text Block 23 hrs 13 min 22 sec Countdown Timer La M…" at bounding box center [529, 143] width 678 height 285
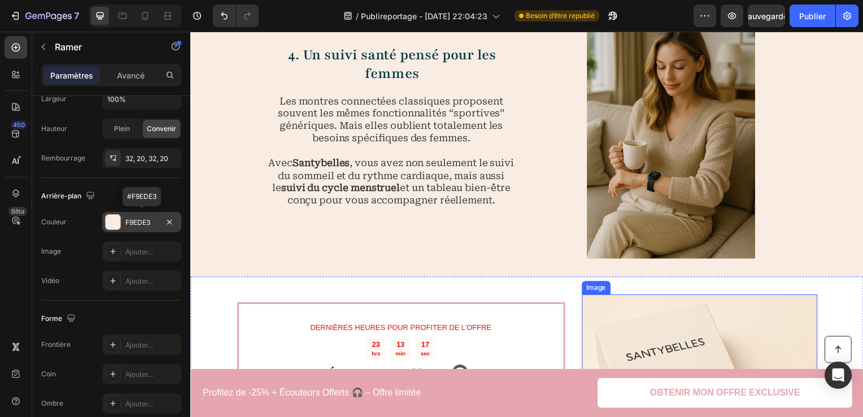
scroll to position [1535, 0]
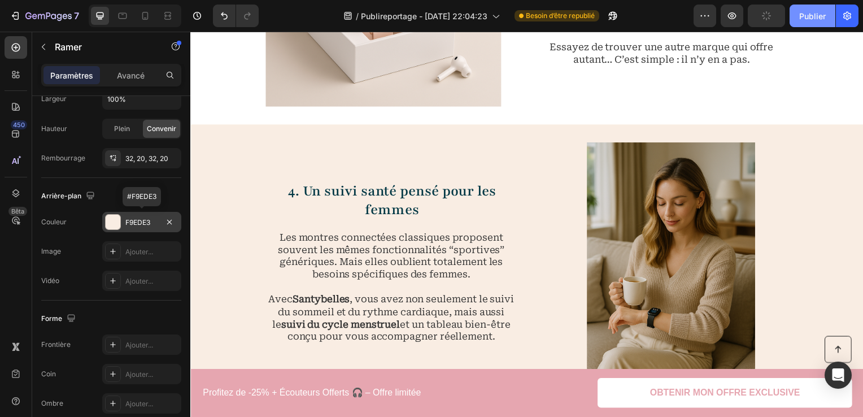
click at [823, 11] on button "Publier" at bounding box center [812, 16] width 46 height 23
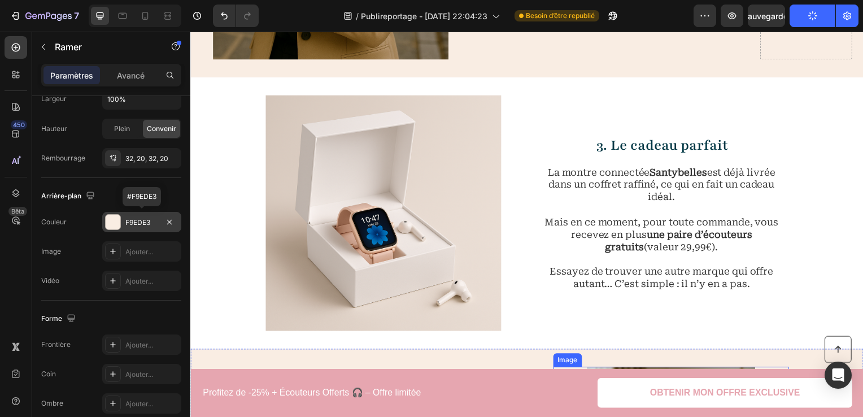
scroll to position [1197, 0]
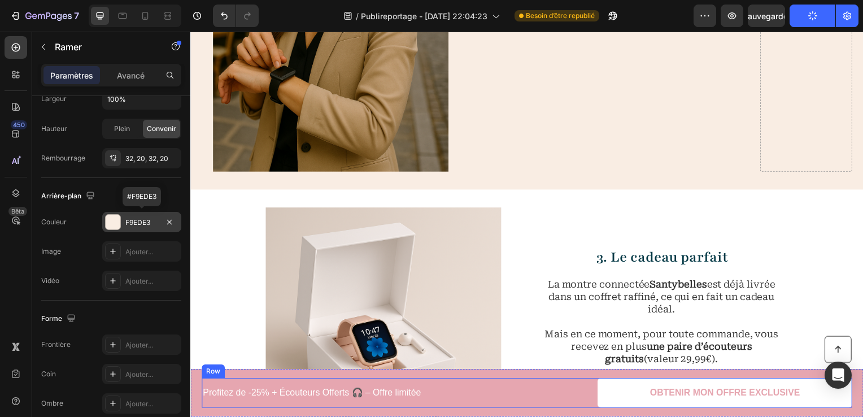
click at [431, 295] on img at bounding box center [384, 327] width 237 height 237
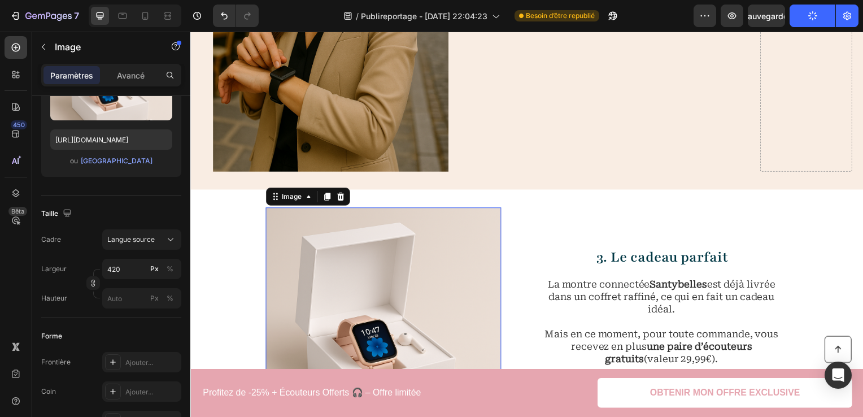
scroll to position [1027, 0]
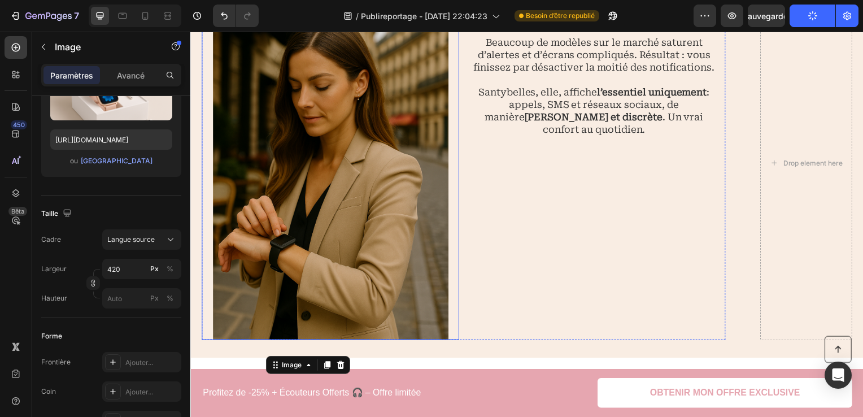
click at [389, 242] on img at bounding box center [331, 164] width 237 height 356
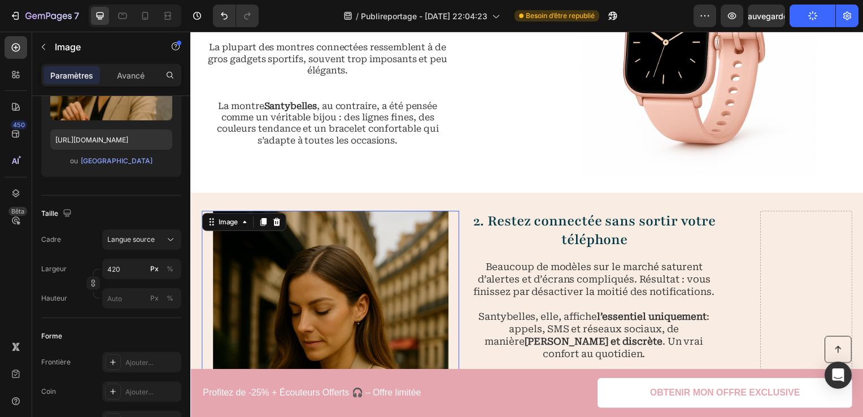
scroll to position [575, 0]
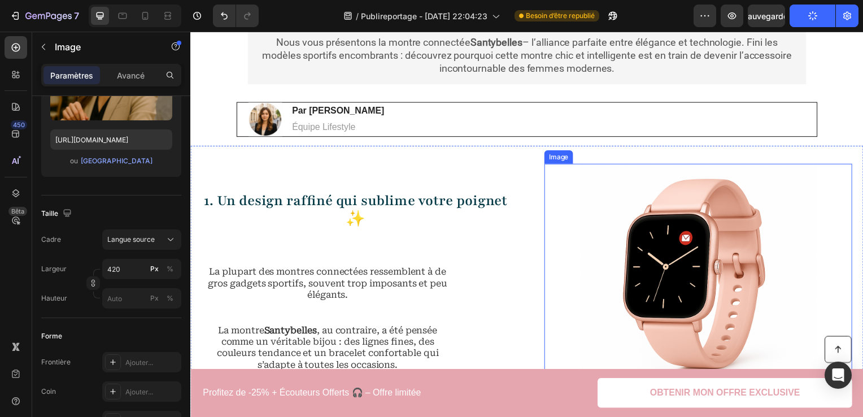
click at [739, 269] on img at bounding box center [701, 283] width 237 height 237
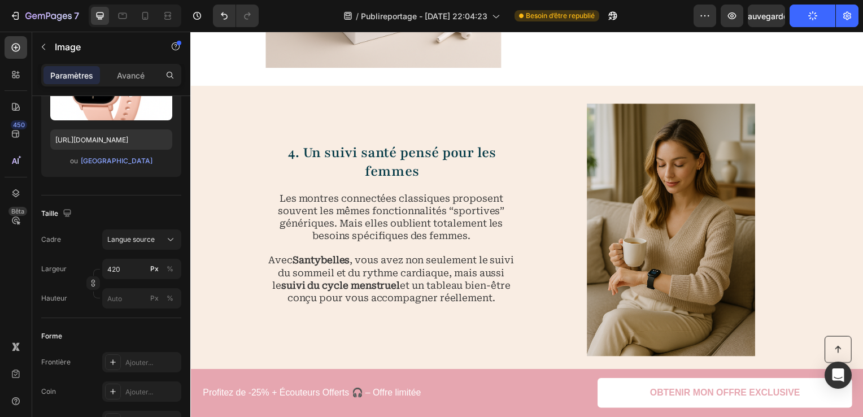
scroll to position [1592, 0]
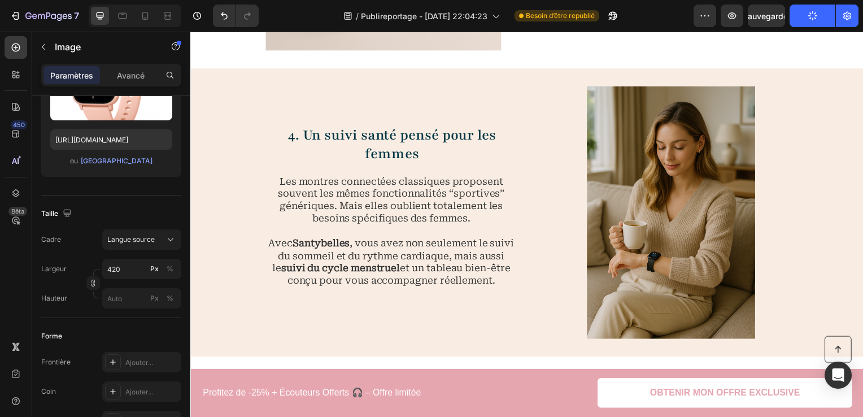
click at [649, 247] on img at bounding box center [674, 214] width 237 height 254
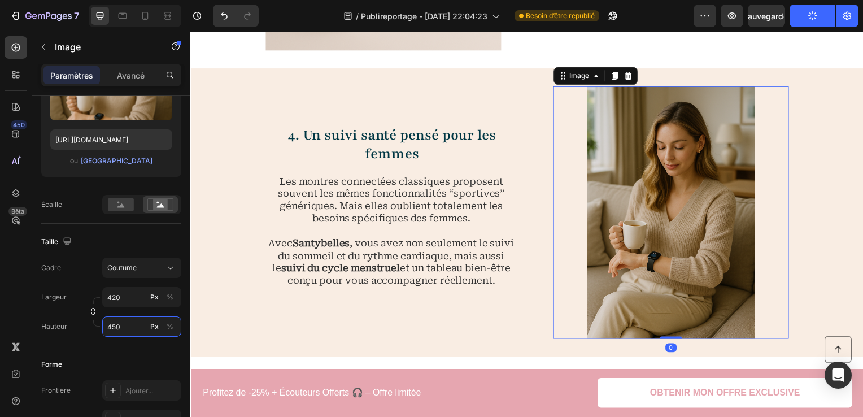
click at [137, 331] on input "450" at bounding box center [141, 326] width 79 height 20
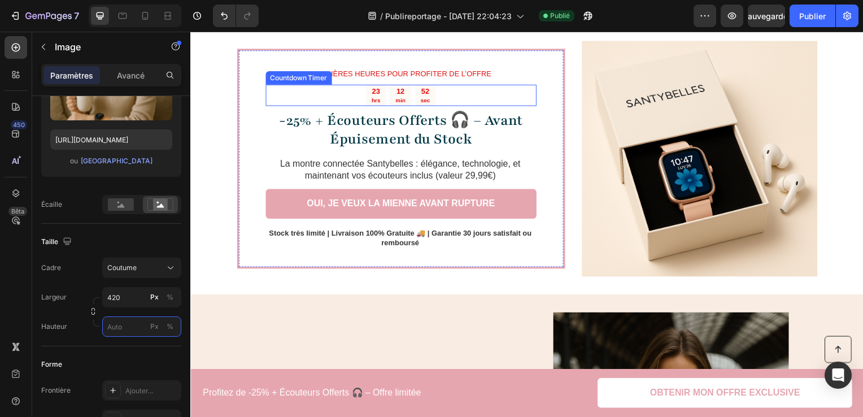
scroll to position [2044, 0]
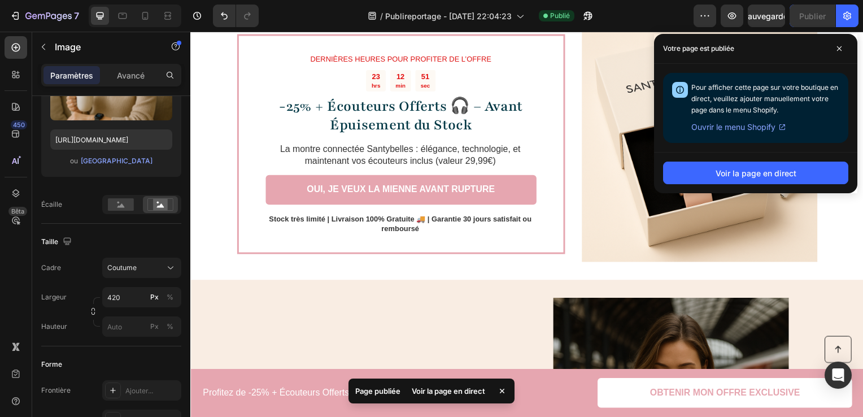
click at [615, 171] on img at bounding box center [702, 145] width 237 height 237
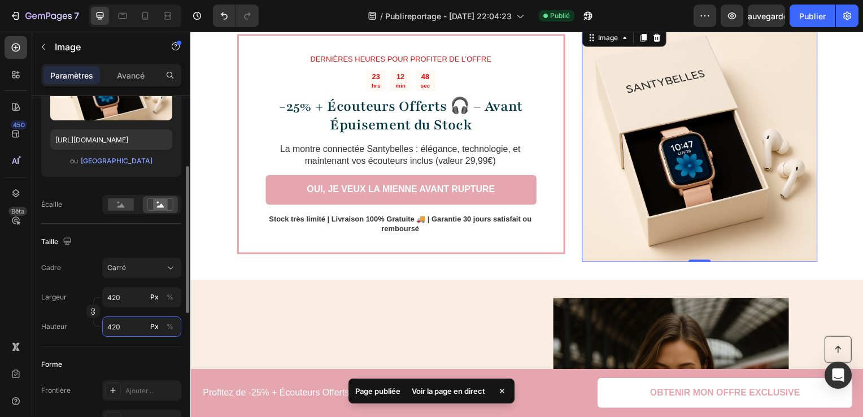
click at [142, 319] on input "420" at bounding box center [141, 326] width 79 height 20
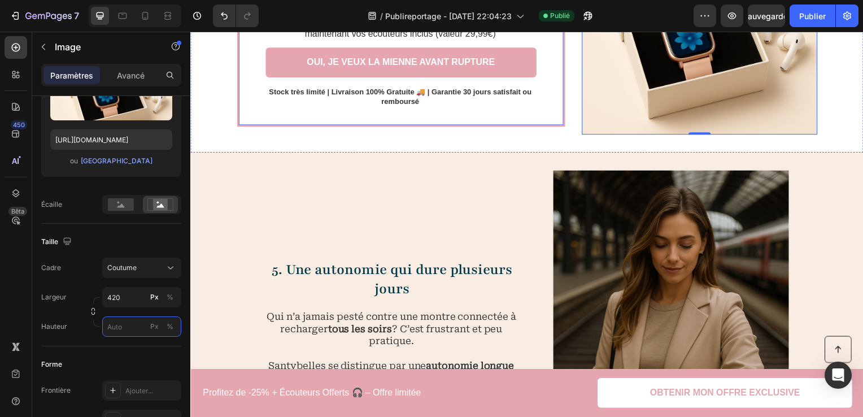
scroll to position [2213, 0]
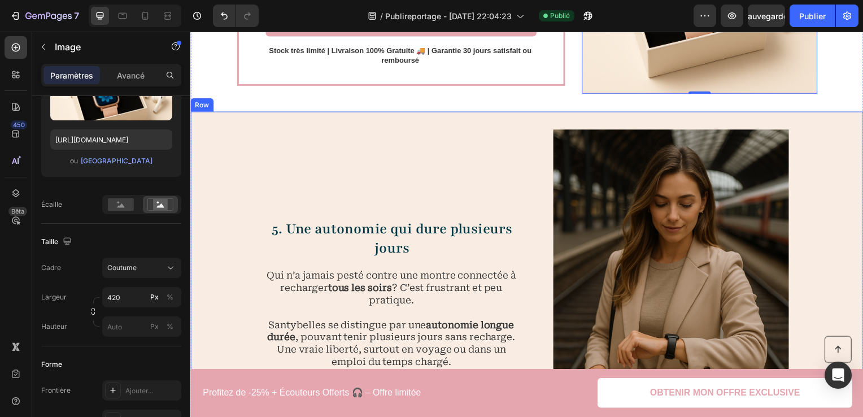
click at [574, 219] on img at bounding box center [674, 308] width 237 height 356
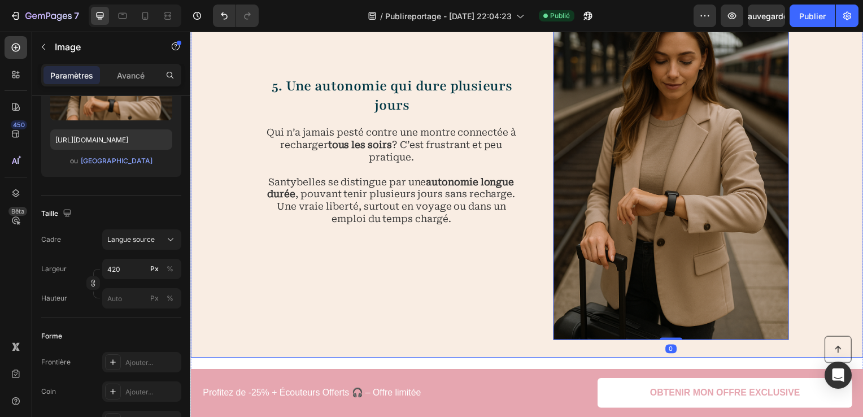
scroll to position [2495, 0]
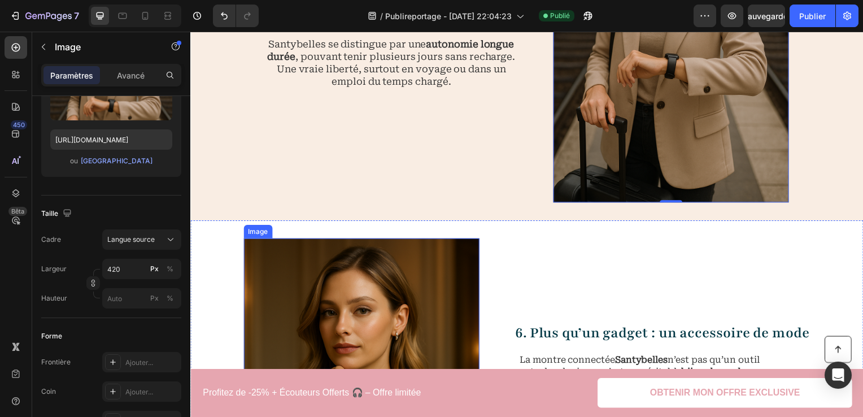
click at [415, 258] on img at bounding box center [362, 418] width 237 height 356
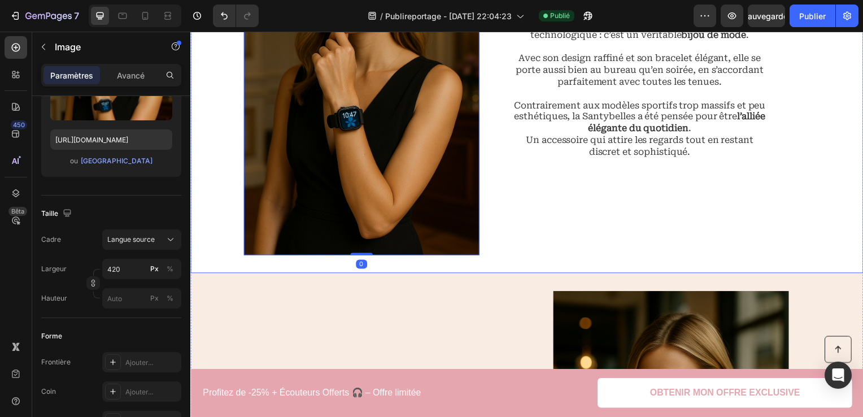
scroll to position [3117, 0]
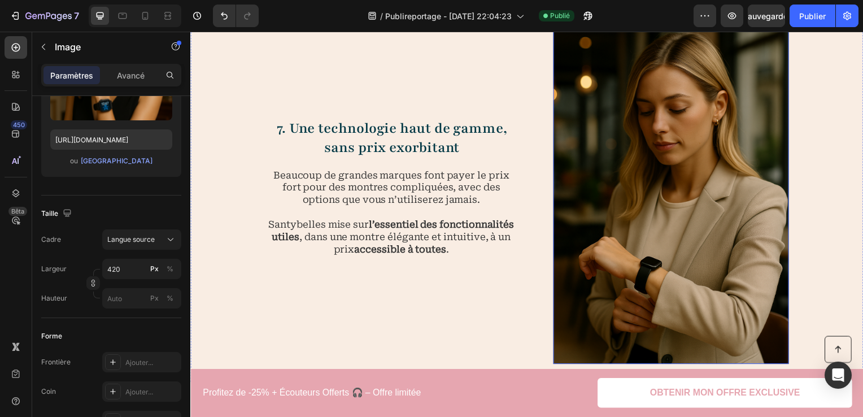
click at [617, 221] on img at bounding box center [674, 189] width 237 height 356
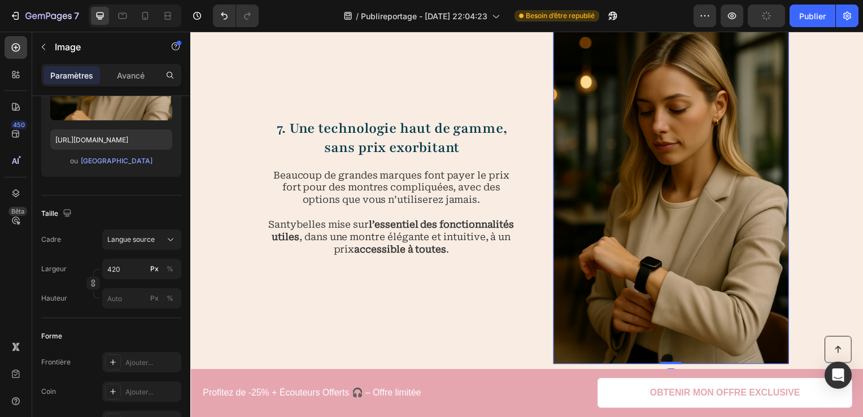
scroll to position [3455, 0]
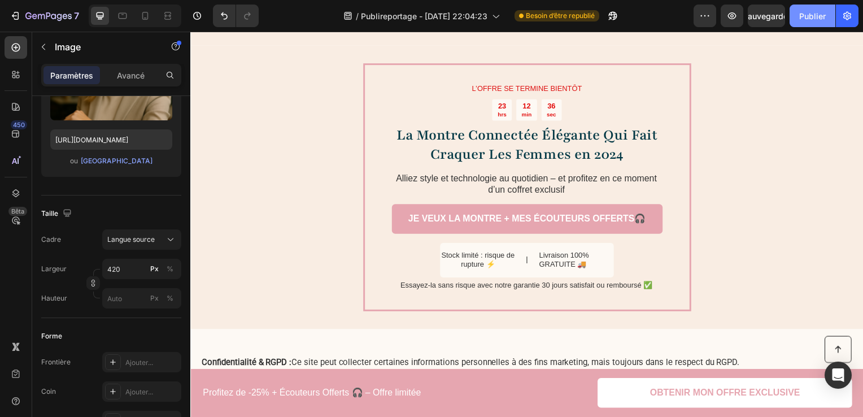
click at [820, 18] on font "Publier" at bounding box center [812, 16] width 27 height 12
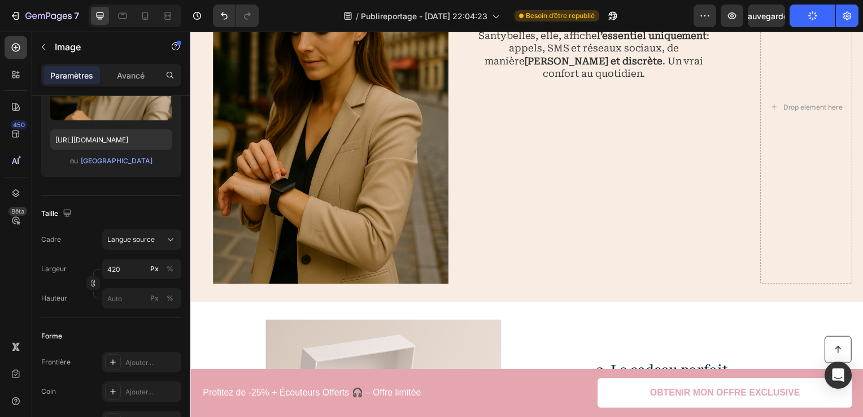
scroll to position [914, 0]
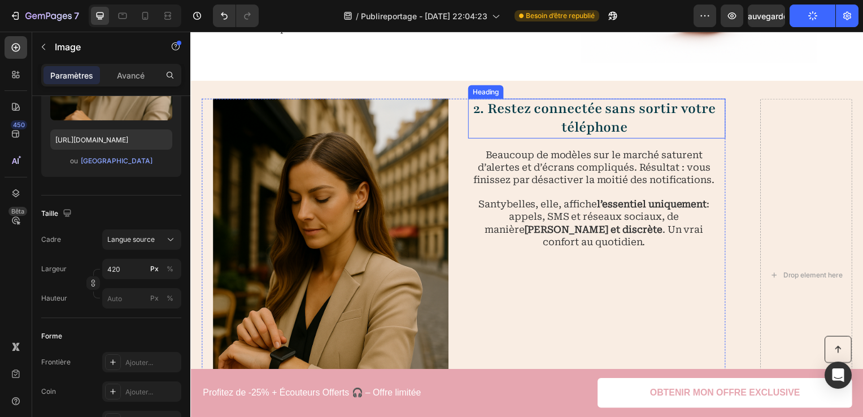
click at [712, 122] on h2 "2. Restez connectée sans sortir votre téléphone" at bounding box center [597, 119] width 255 height 40
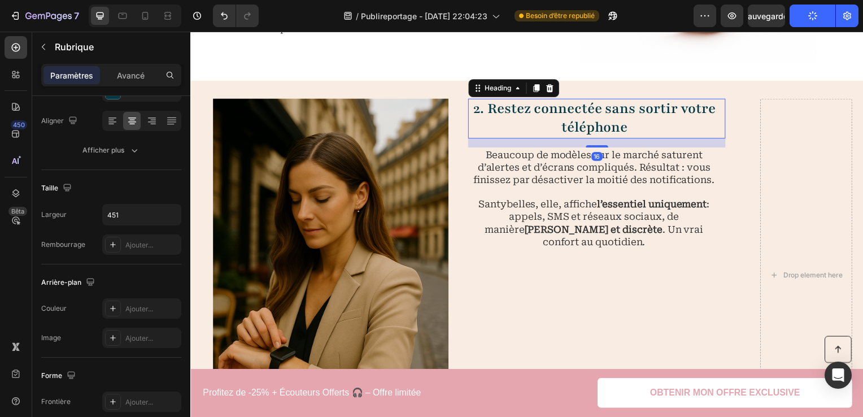
scroll to position [0, 0]
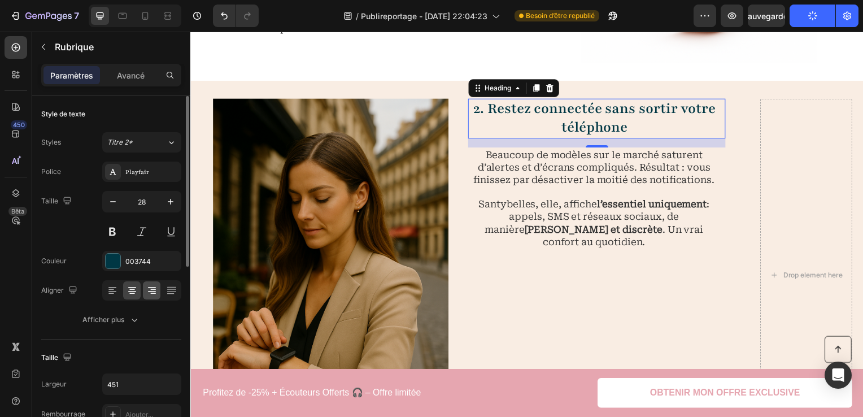
click at [154, 295] on icon at bounding box center [151, 290] width 11 height 11
click at [137, 294] on icon at bounding box center [131, 290] width 11 height 11
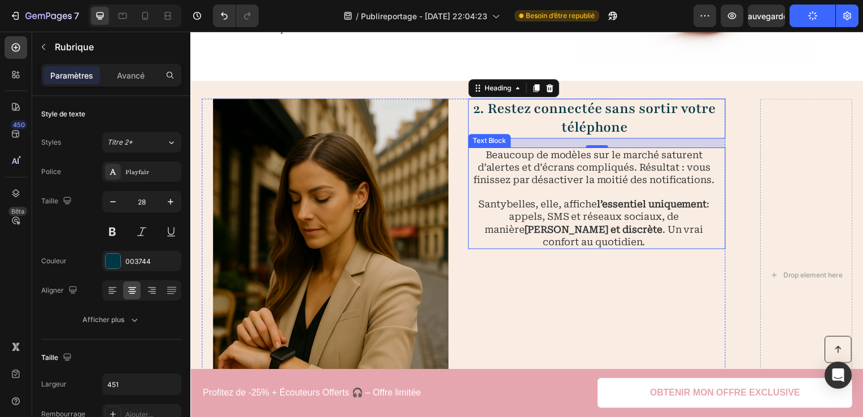
click at [521, 216] on p "Santybelles, elle, affiche l’essentiel uniquement : appels, SMS et réseaux soci…" at bounding box center [597, 218] width 254 height 62
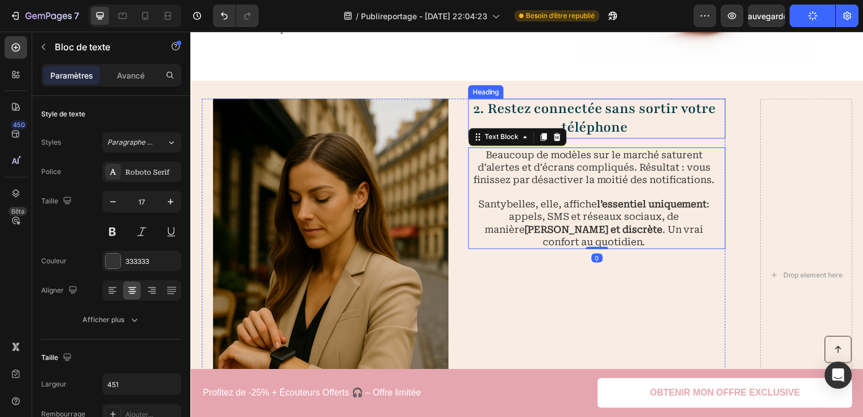
click at [648, 121] on h2 "2. Restez connectée sans sortir votre téléphone" at bounding box center [597, 119] width 255 height 40
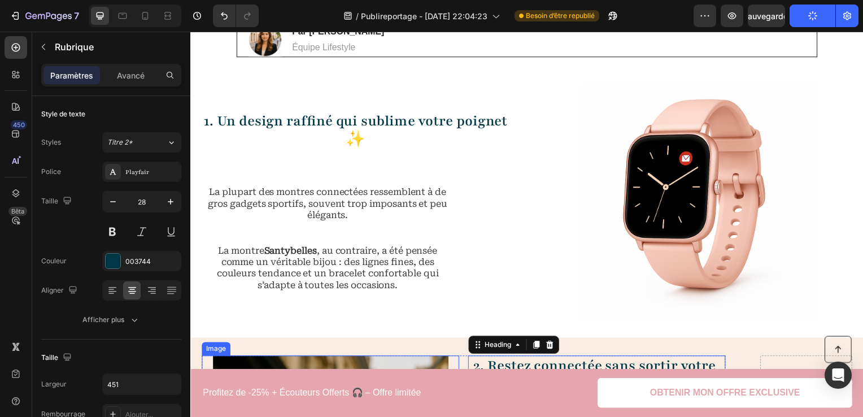
scroll to position [519, 0]
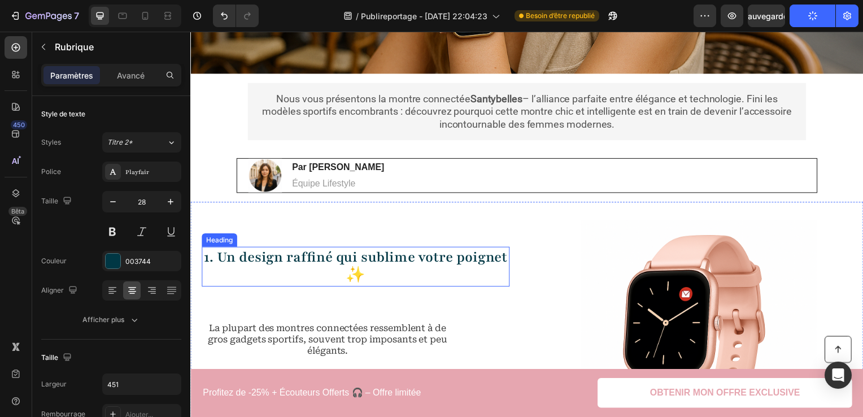
click at [309, 270] on h2 "1. Un design raffiné qui sublime votre poignet ✨" at bounding box center [357, 268] width 310 height 40
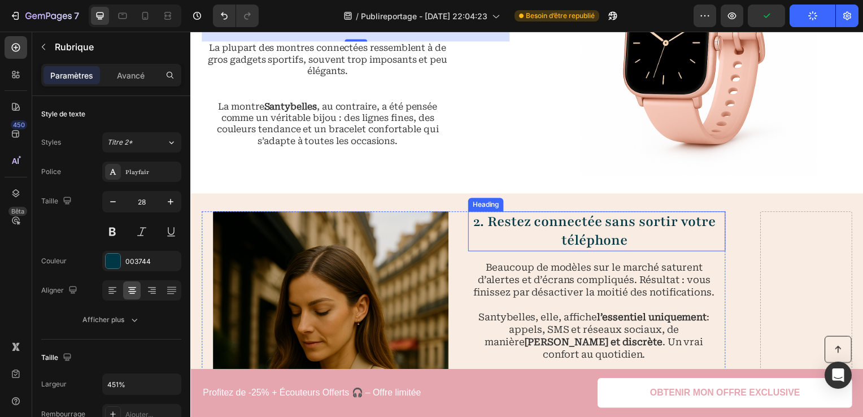
scroll to position [801, 0]
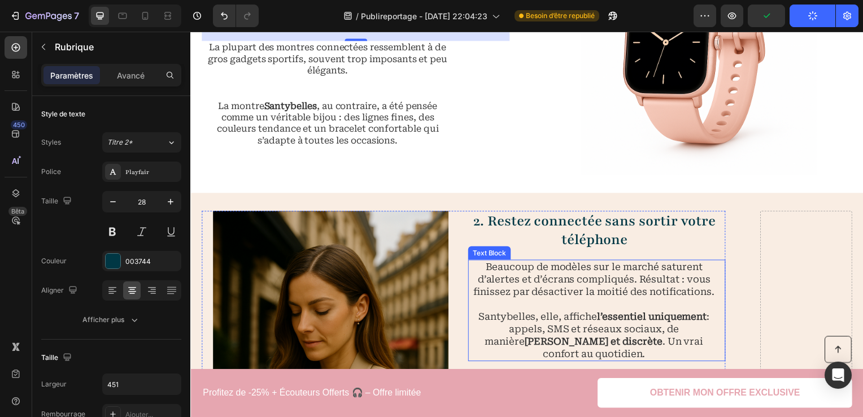
click at [570, 243] on h2 "2. Restez connectée sans sortir votre téléphone" at bounding box center [597, 232] width 255 height 40
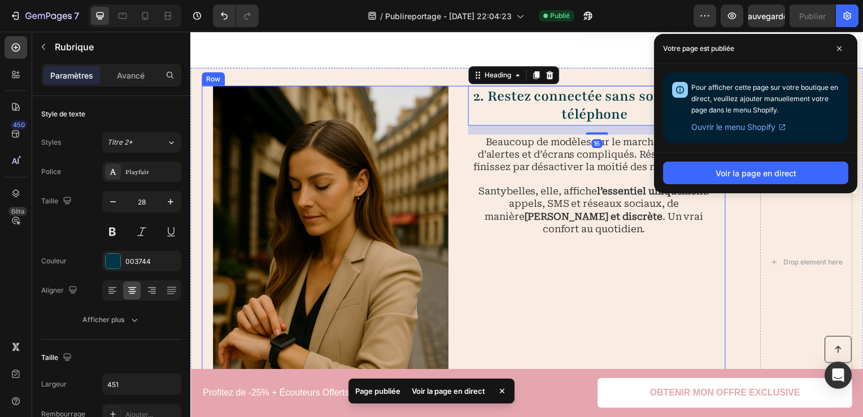
scroll to position [971, 0]
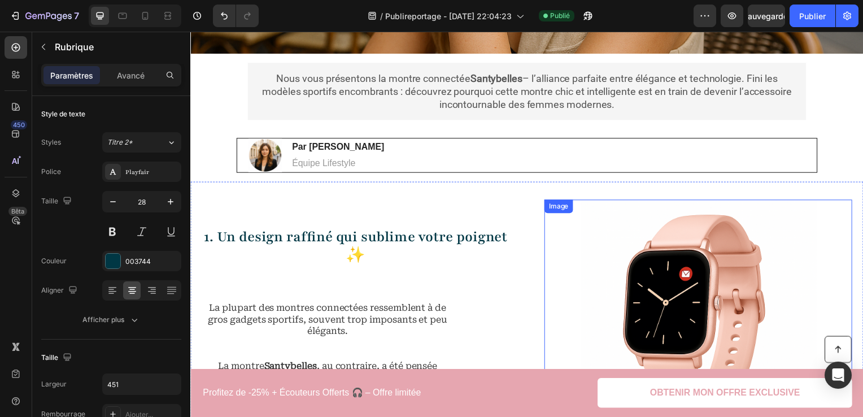
scroll to position [519, 0]
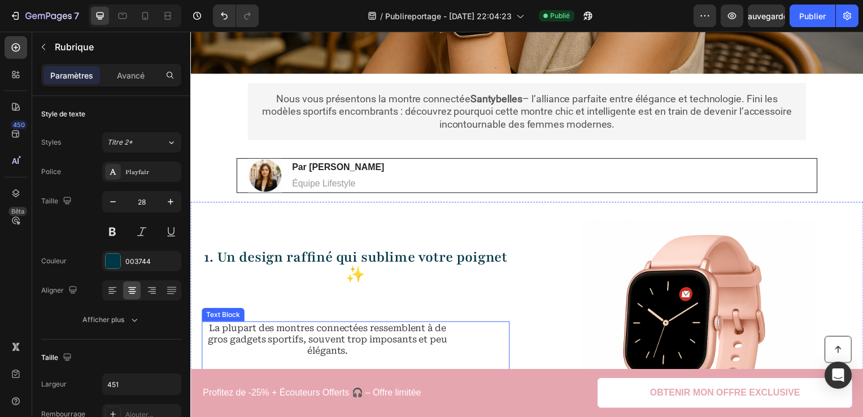
click at [323, 342] on p "La plupart des montres connectées ressemblent à de gros gadgets sportifs, souve…" at bounding box center [329, 354] width 254 height 59
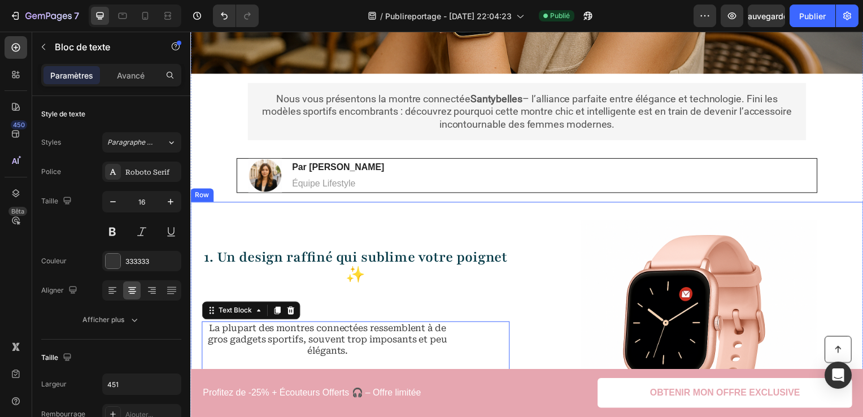
scroll to position [632, 0]
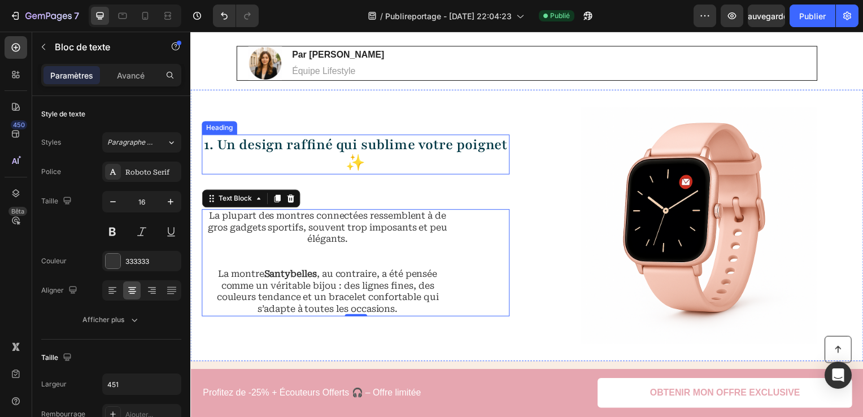
click at [375, 153] on h2 "1. Un design raffiné qui sublime votre poignet ✨" at bounding box center [357, 156] width 310 height 40
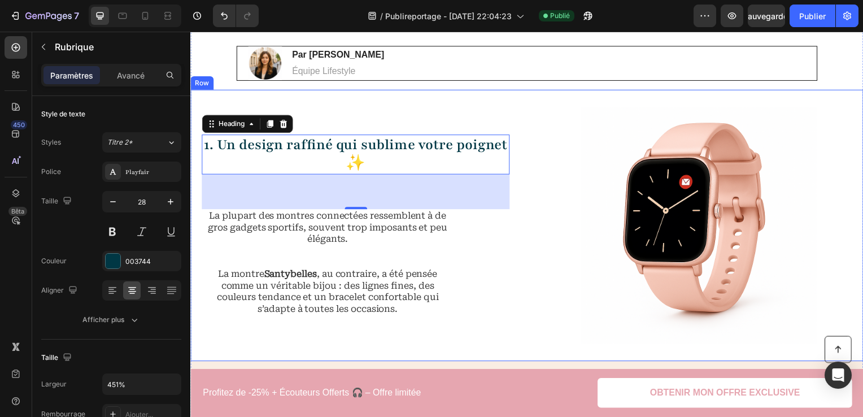
click at [317, 301] on p "La montre [PERSON_NAME] , au contraire, a été pensée comme un véritable bijou :…" at bounding box center [329, 293] width 254 height 47
